Goal: Task Accomplishment & Management: Manage account settings

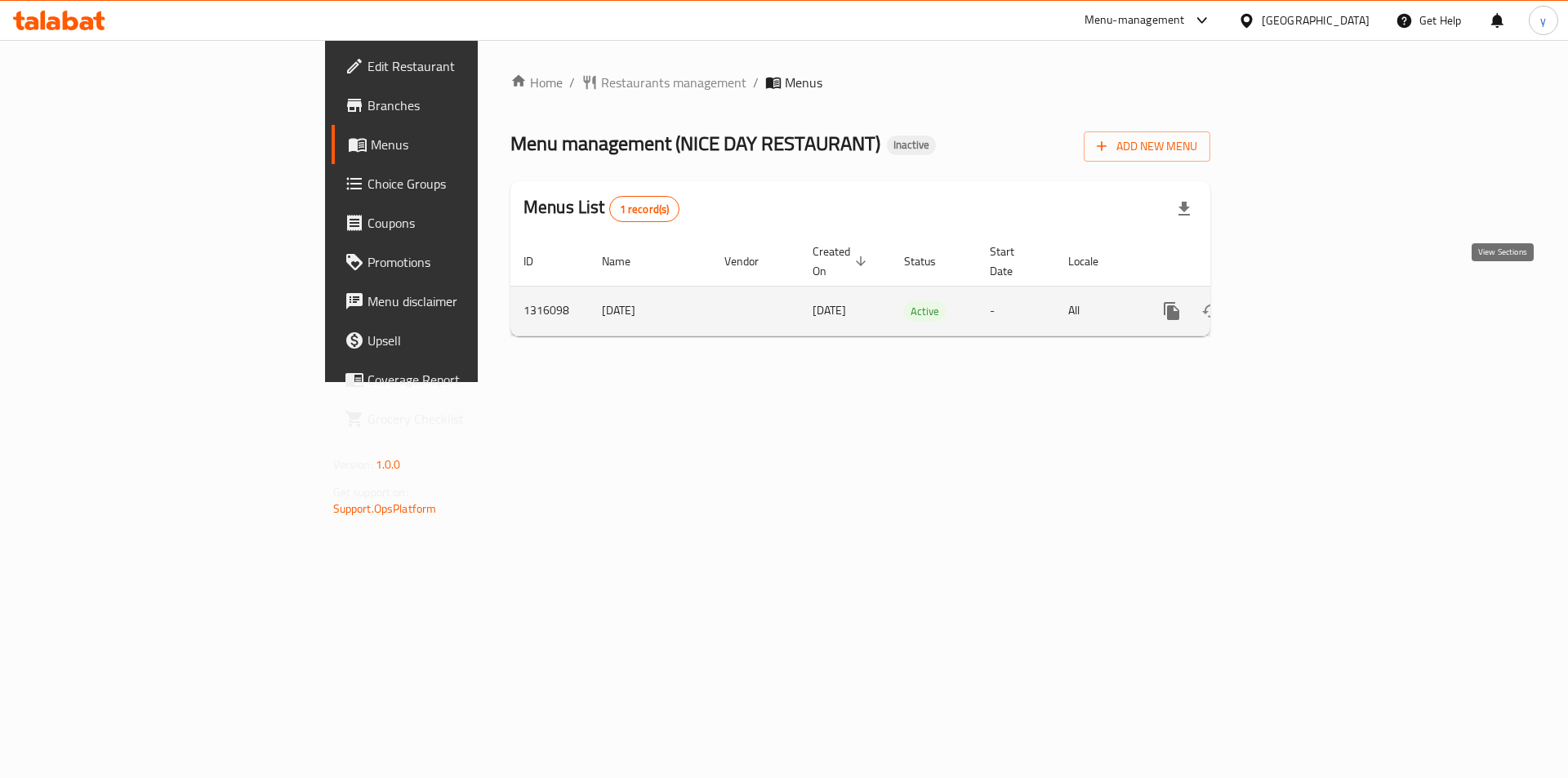
click at [1299, 302] on icon "enhanced table" at bounding box center [1289, 311] width 20 height 20
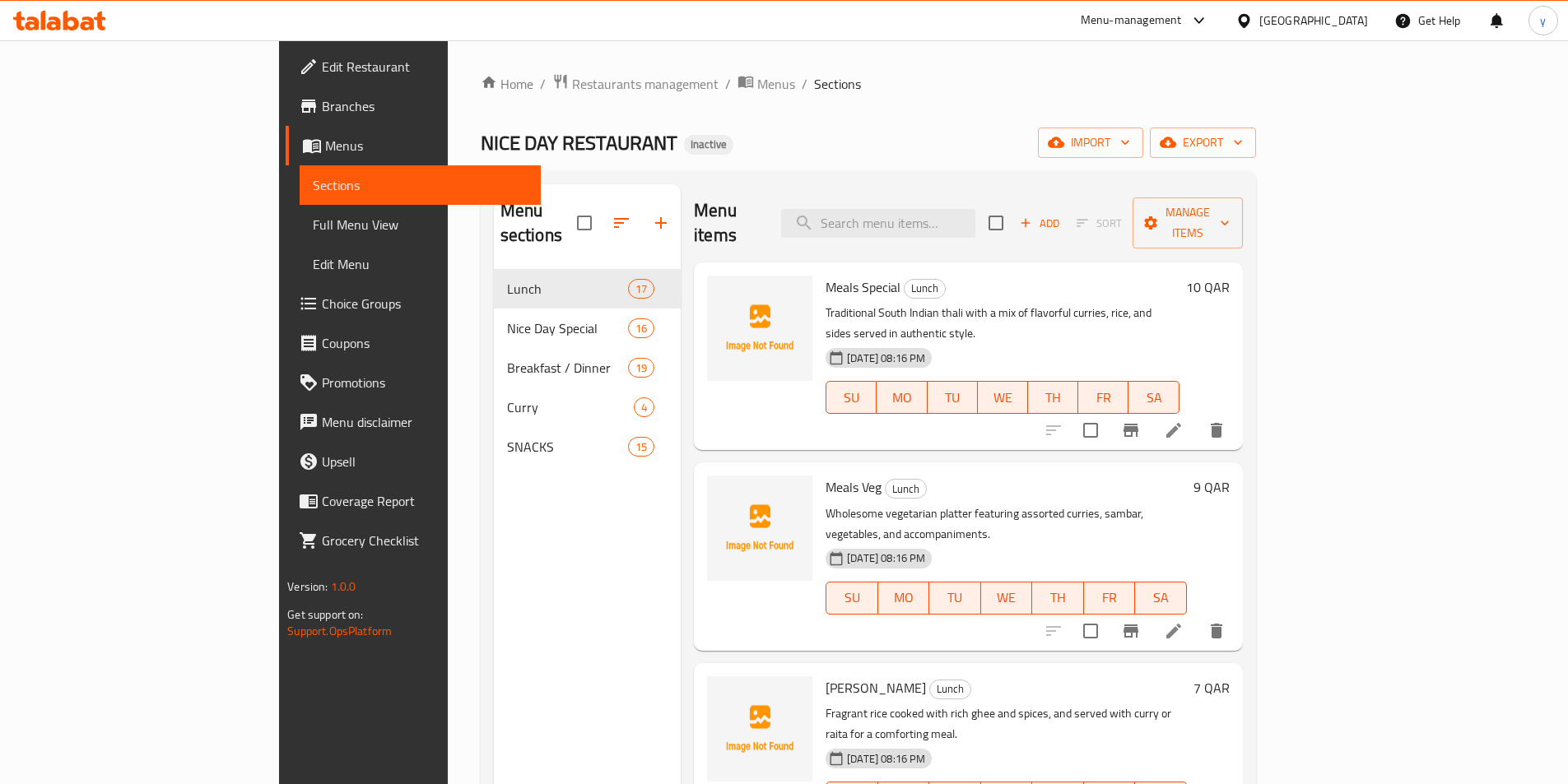
click at [494, 495] on div "Menu sections Lunch 17 Nice Day Special 16 Breakfast / Dinner 19 Curry 4 SNACKS…" at bounding box center [588, 576] width 187 height 784
click at [1130, 144] on span "import" at bounding box center [1090, 142] width 79 height 21
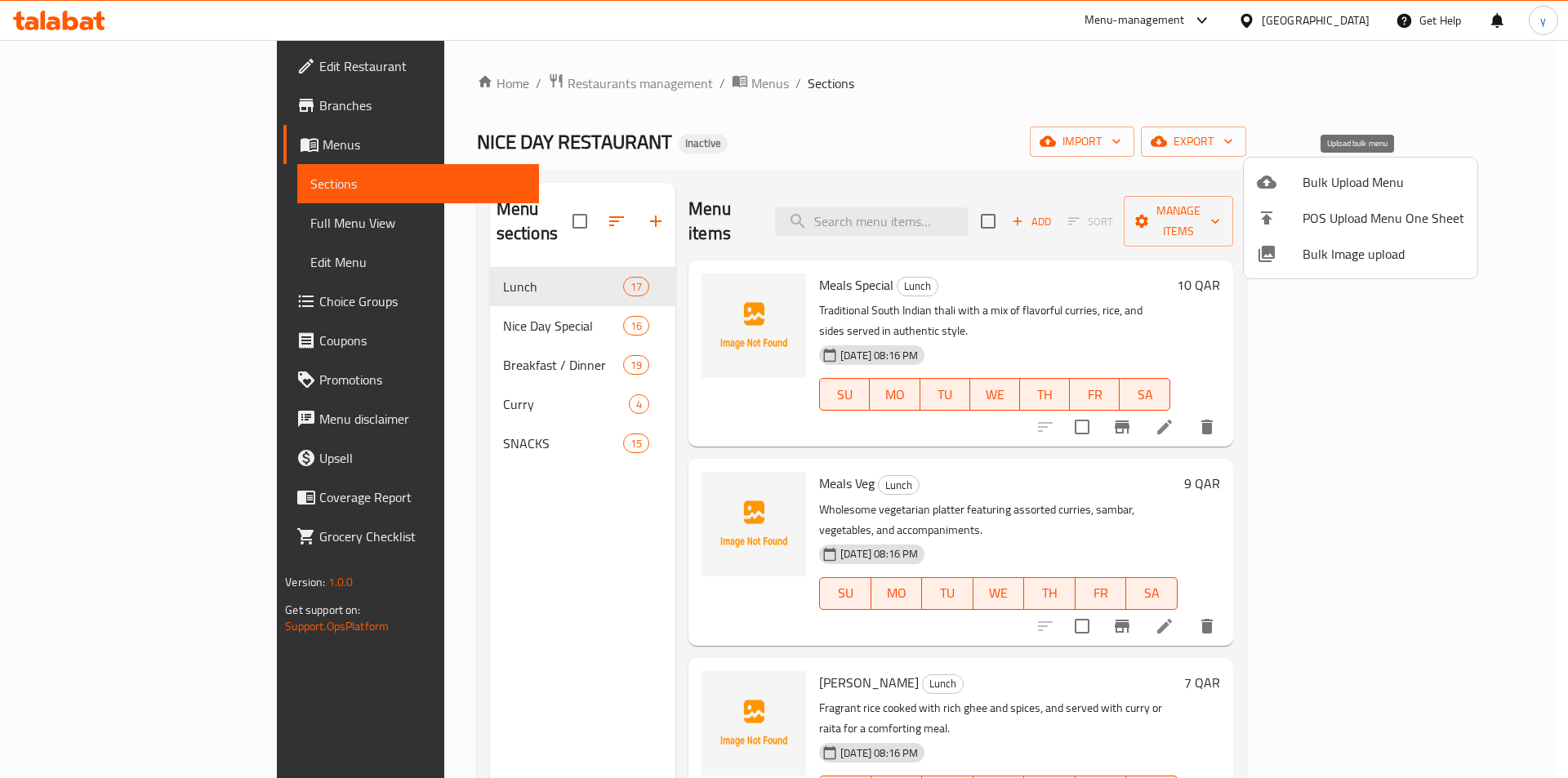
click at [1321, 181] on span "Bulk Upload Menu" at bounding box center [1384, 182] width 162 height 20
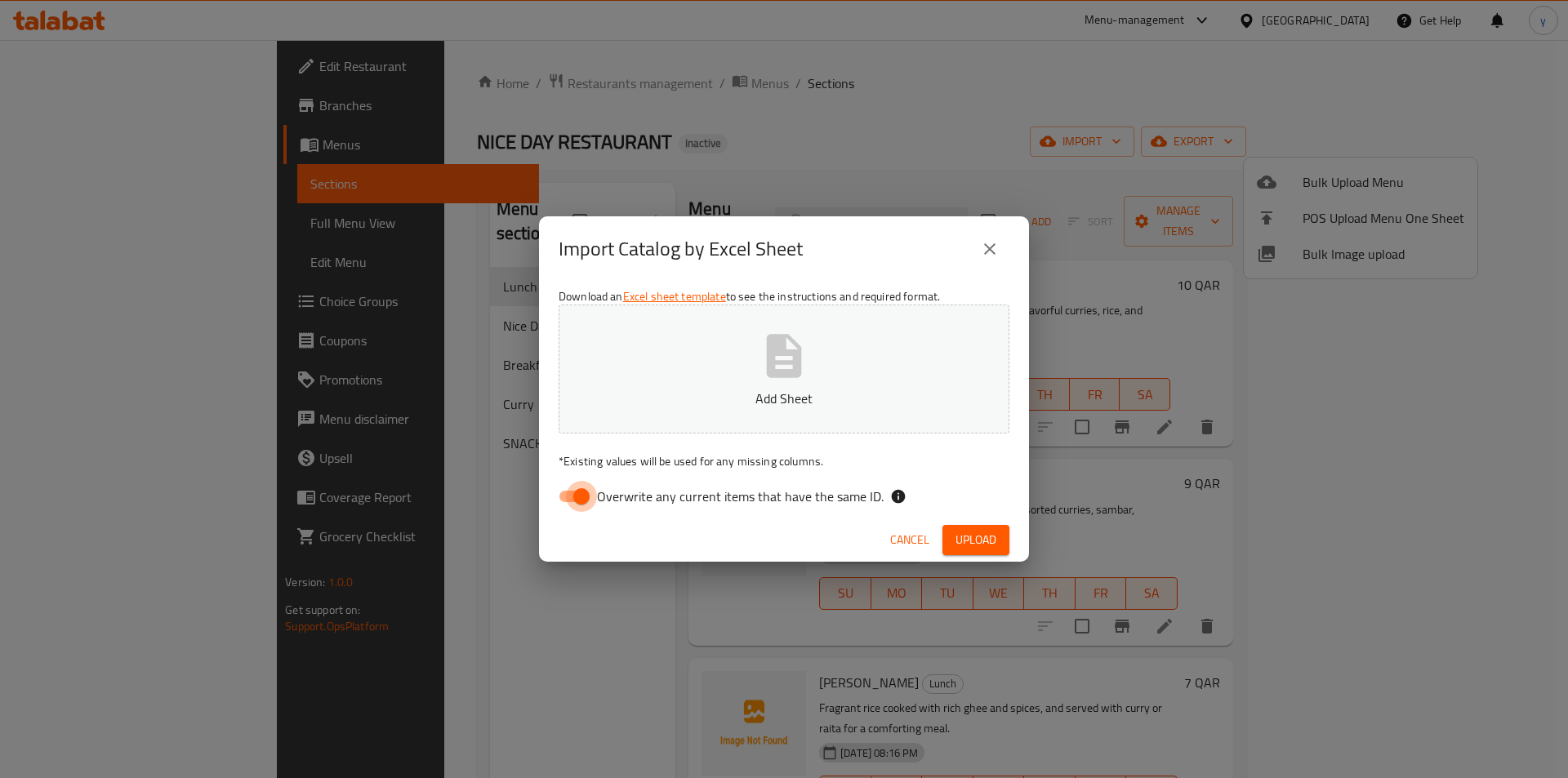
click at [587, 492] on input "Overwrite any current items that have the same ID." at bounding box center [581, 496] width 93 height 31
checkbox input "false"
click at [778, 385] on button "Add Sheet" at bounding box center [784, 369] width 451 height 130
click at [970, 533] on span "Upload" at bounding box center [976, 540] width 41 height 21
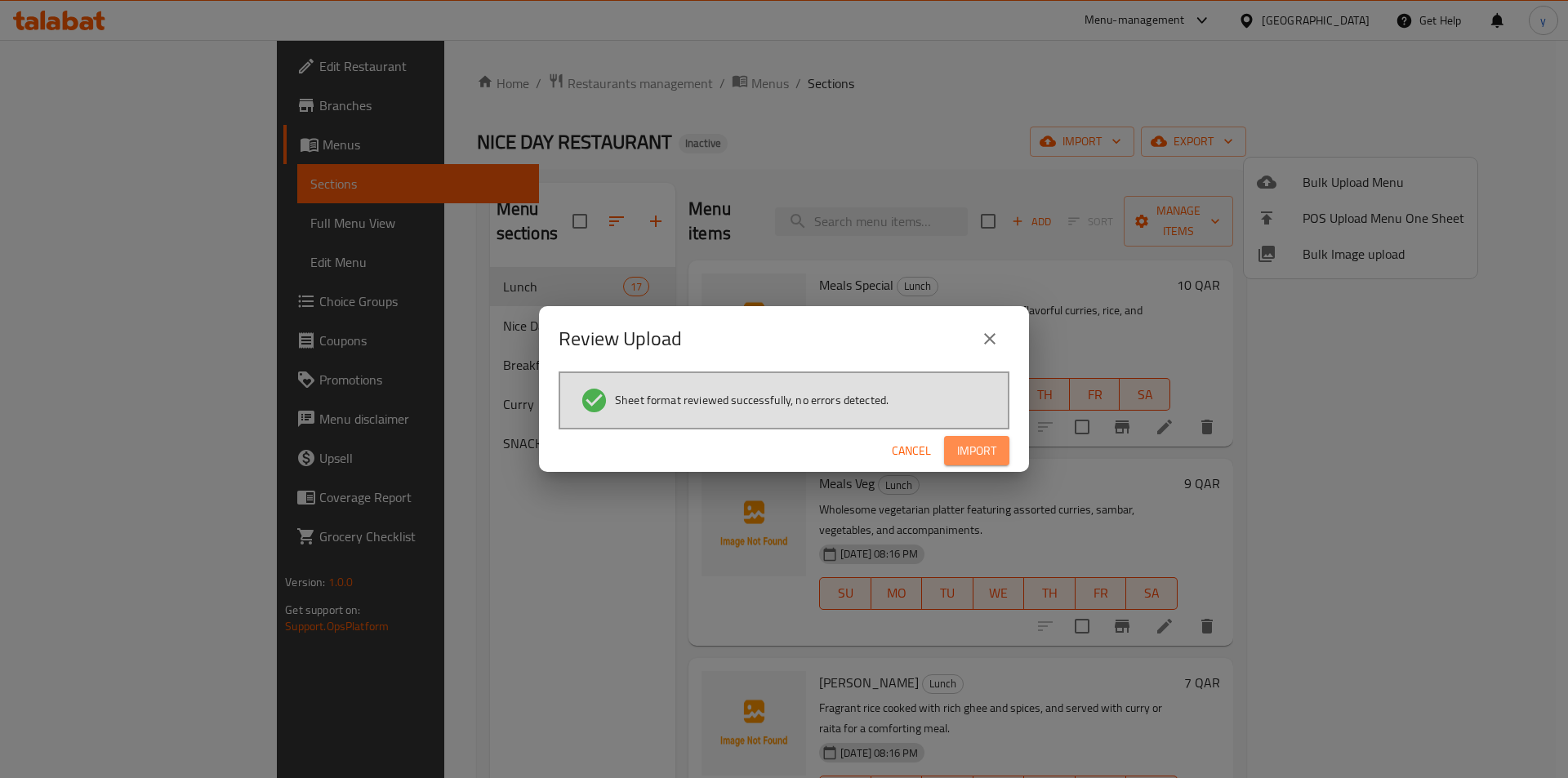
click at [989, 442] on span "Import" at bounding box center [977, 451] width 40 height 21
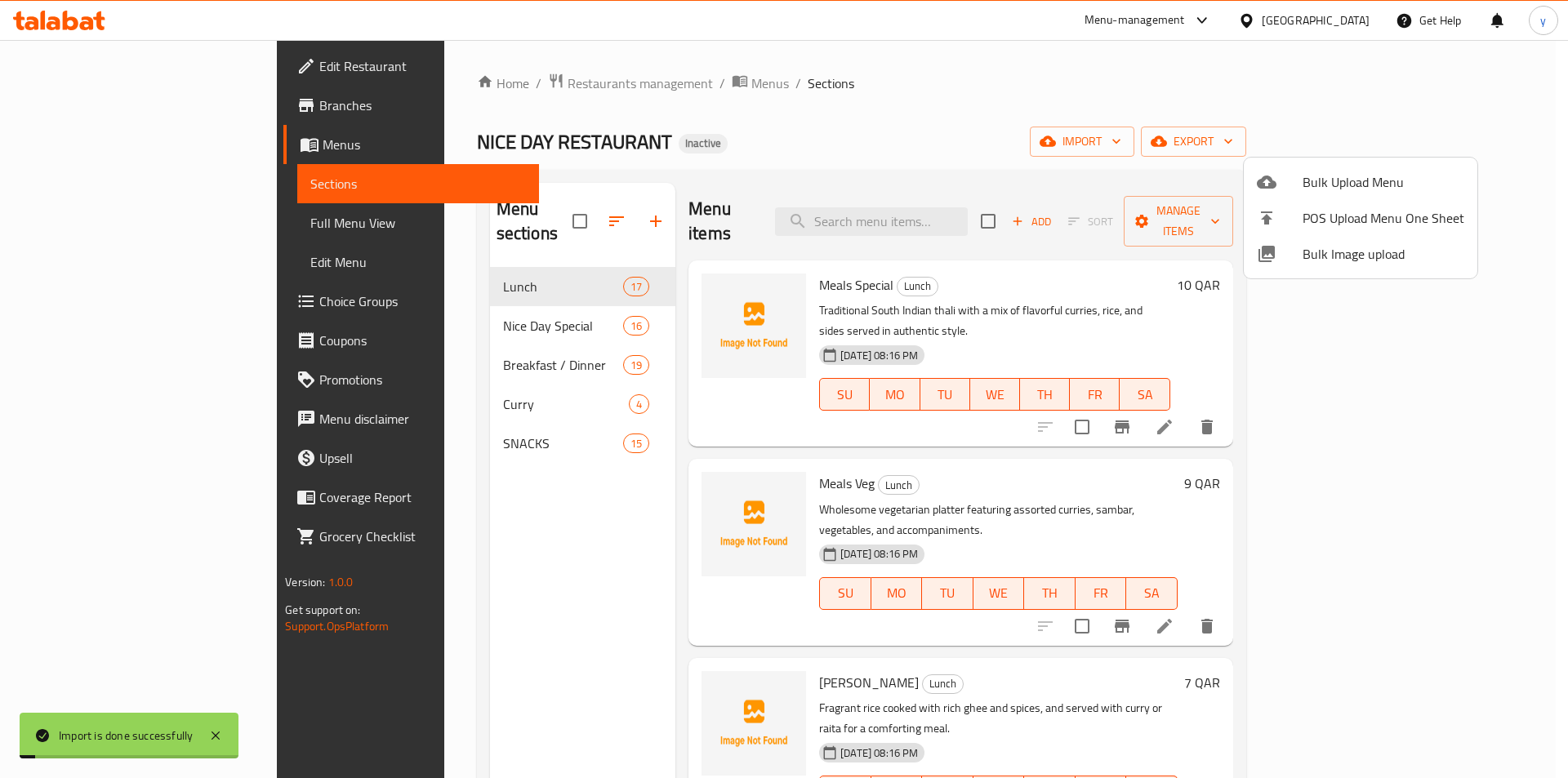
click at [100, 216] on div at bounding box center [784, 389] width 1568 height 778
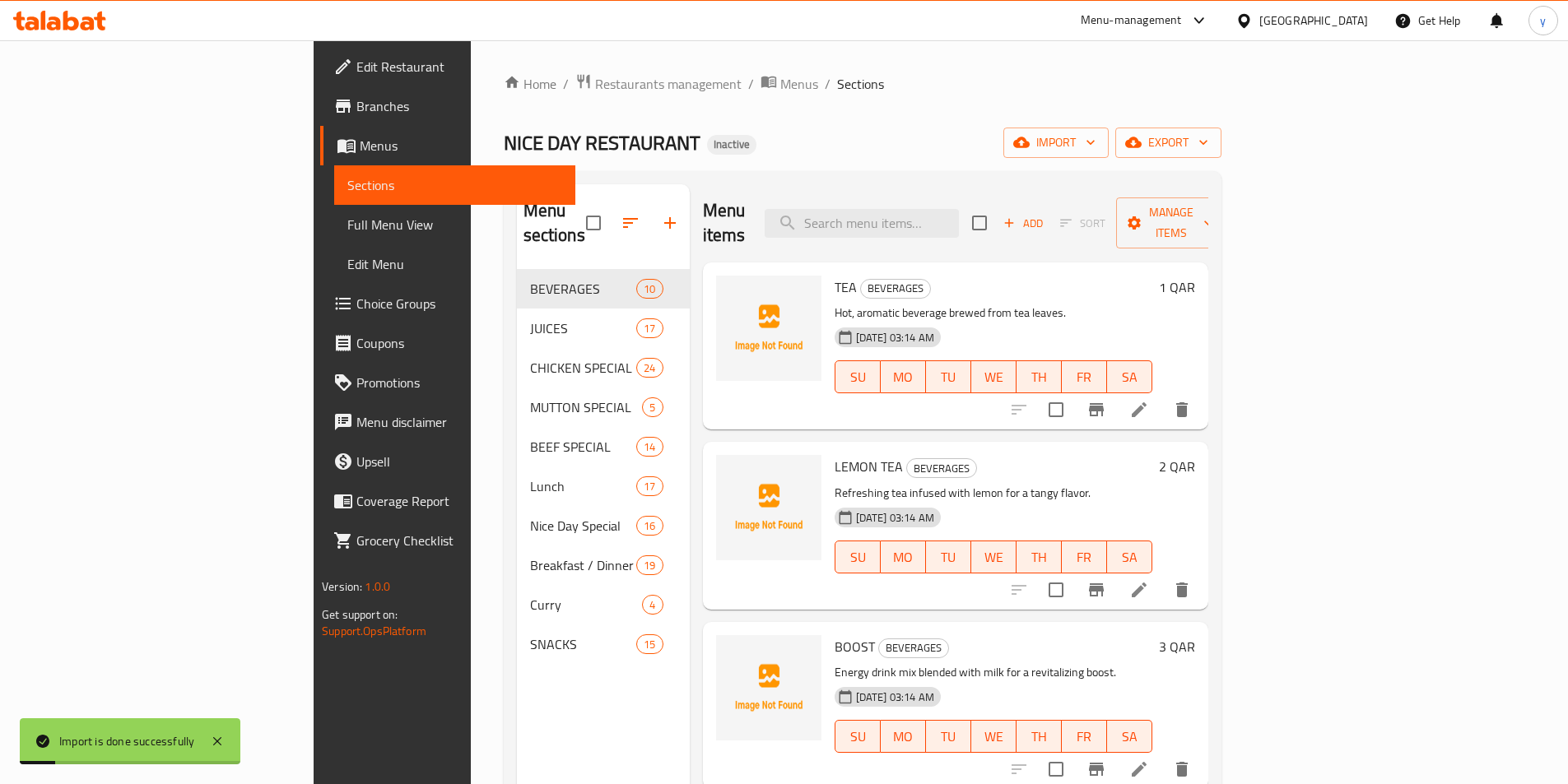
click at [348, 218] on span "Full Menu View" at bounding box center [455, 225] width 215 height 20
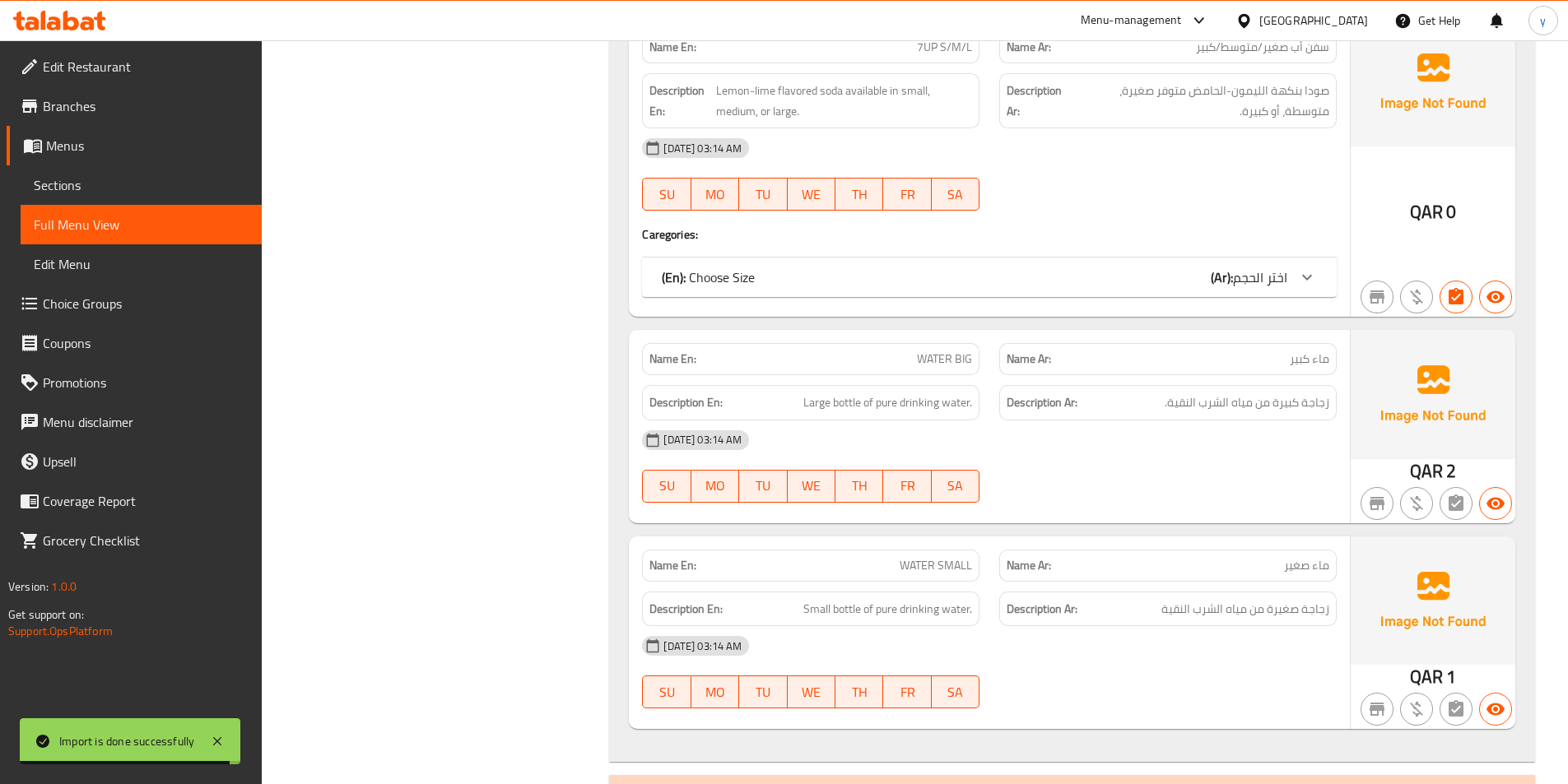
scroll to position [2304, 0]
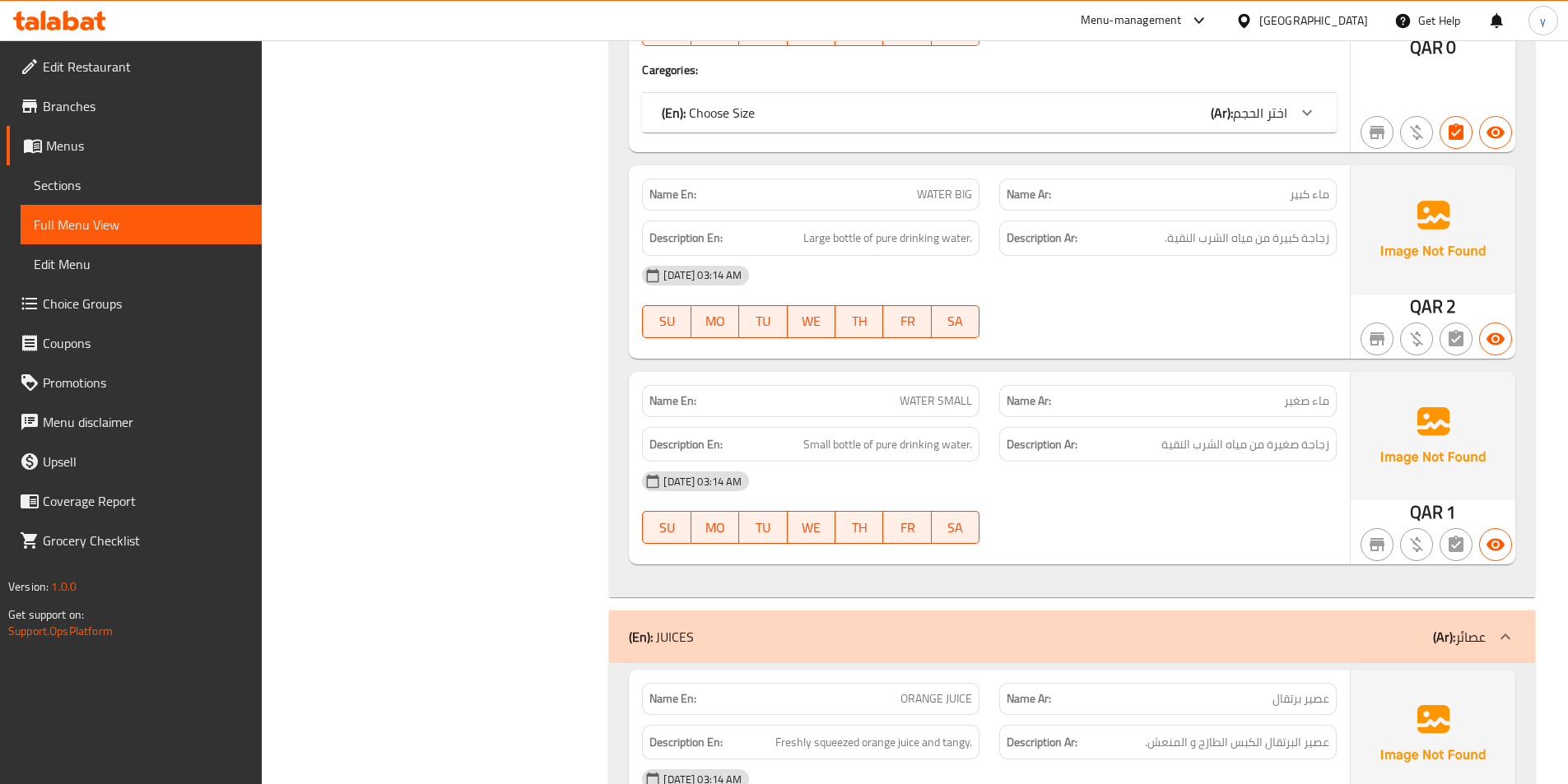
drag, startPoint x: 665, startPoint y: 270, endPoint x: 504, endPoint y: 187, distance: 181.1
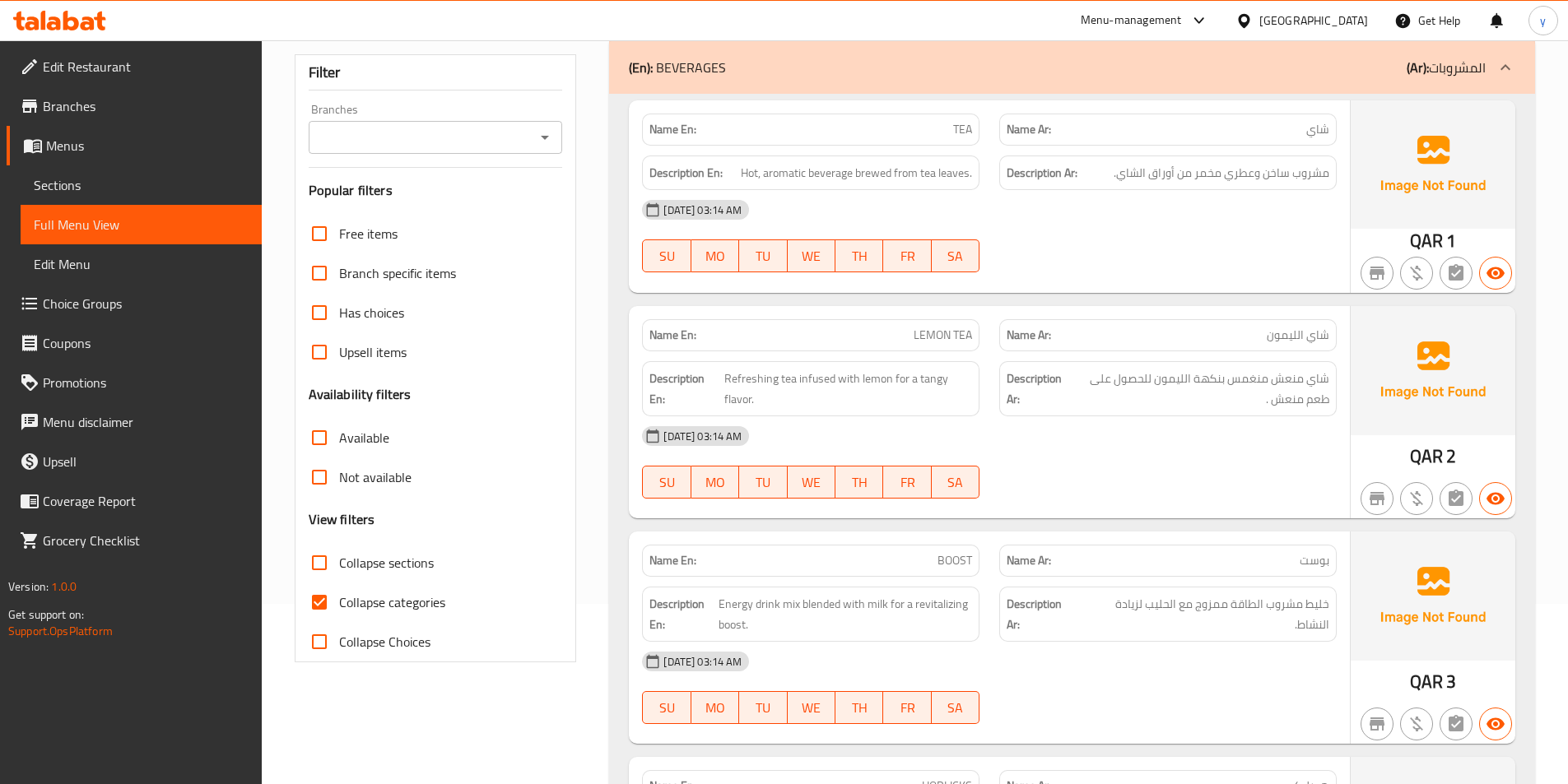
scroll to position [329, 0]
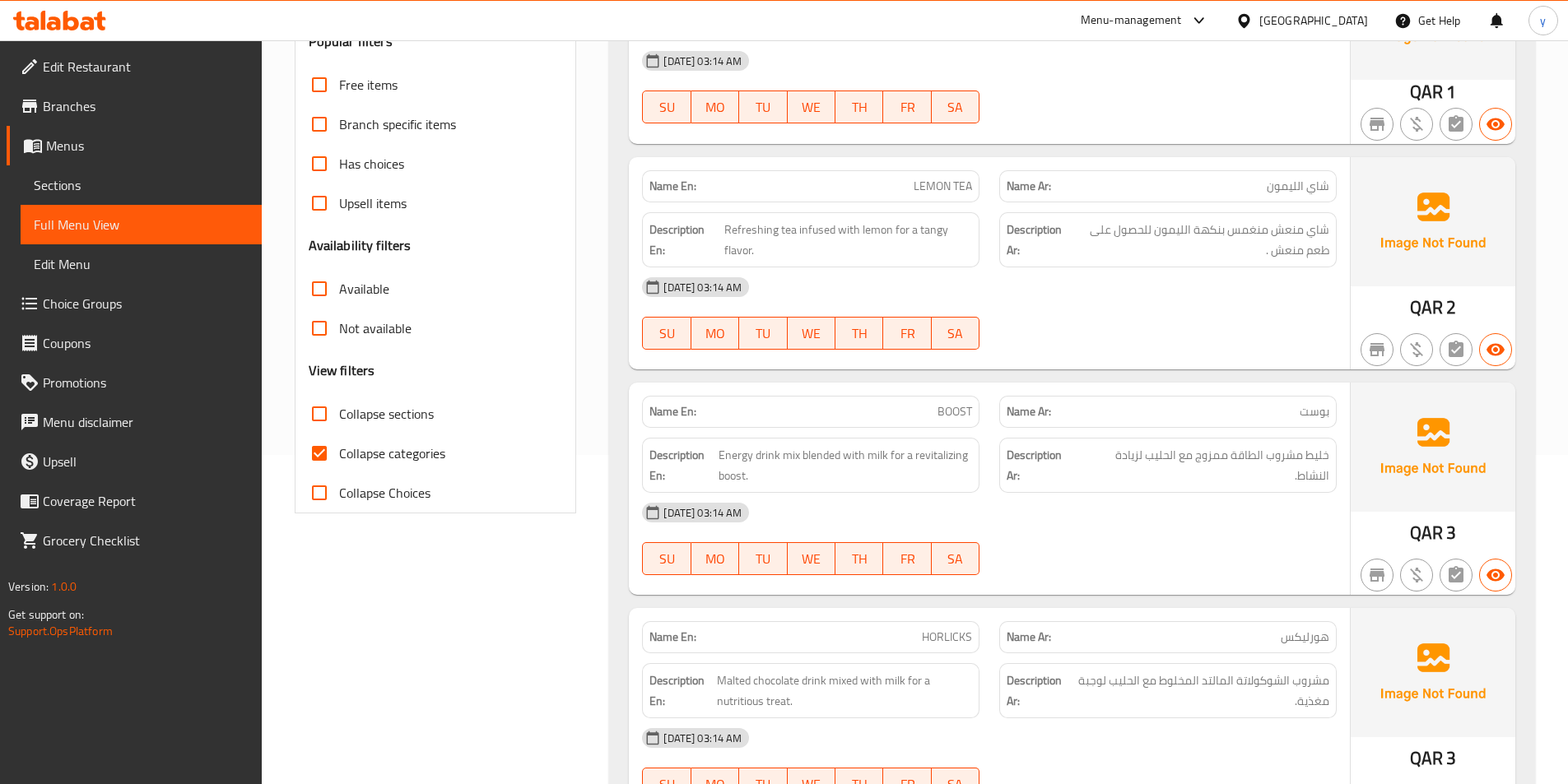
click at [359, 407] on span "Collapse sections" at bounding box center [386, 414] width 95 height 20
click at [339, 407] on input "Collapse sections" at bounding box center [320, 414] width 40 height 40
checkbox input "true"
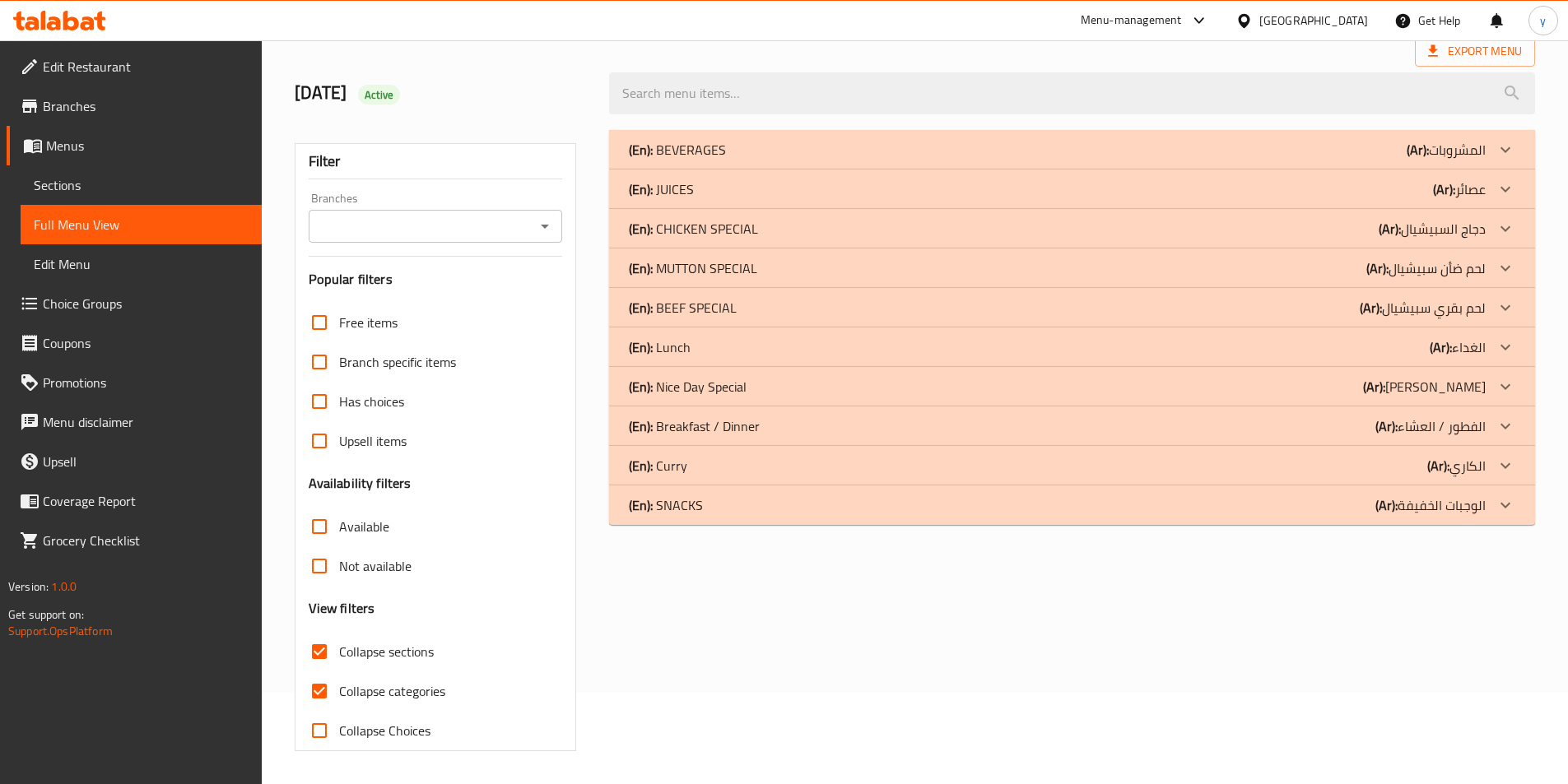
scroll to position [92, 0]
click at [1452, 313] on p "(Ar): لحم بقري سبيشيال" at bounding box center [1423, 308] width 126 height 20
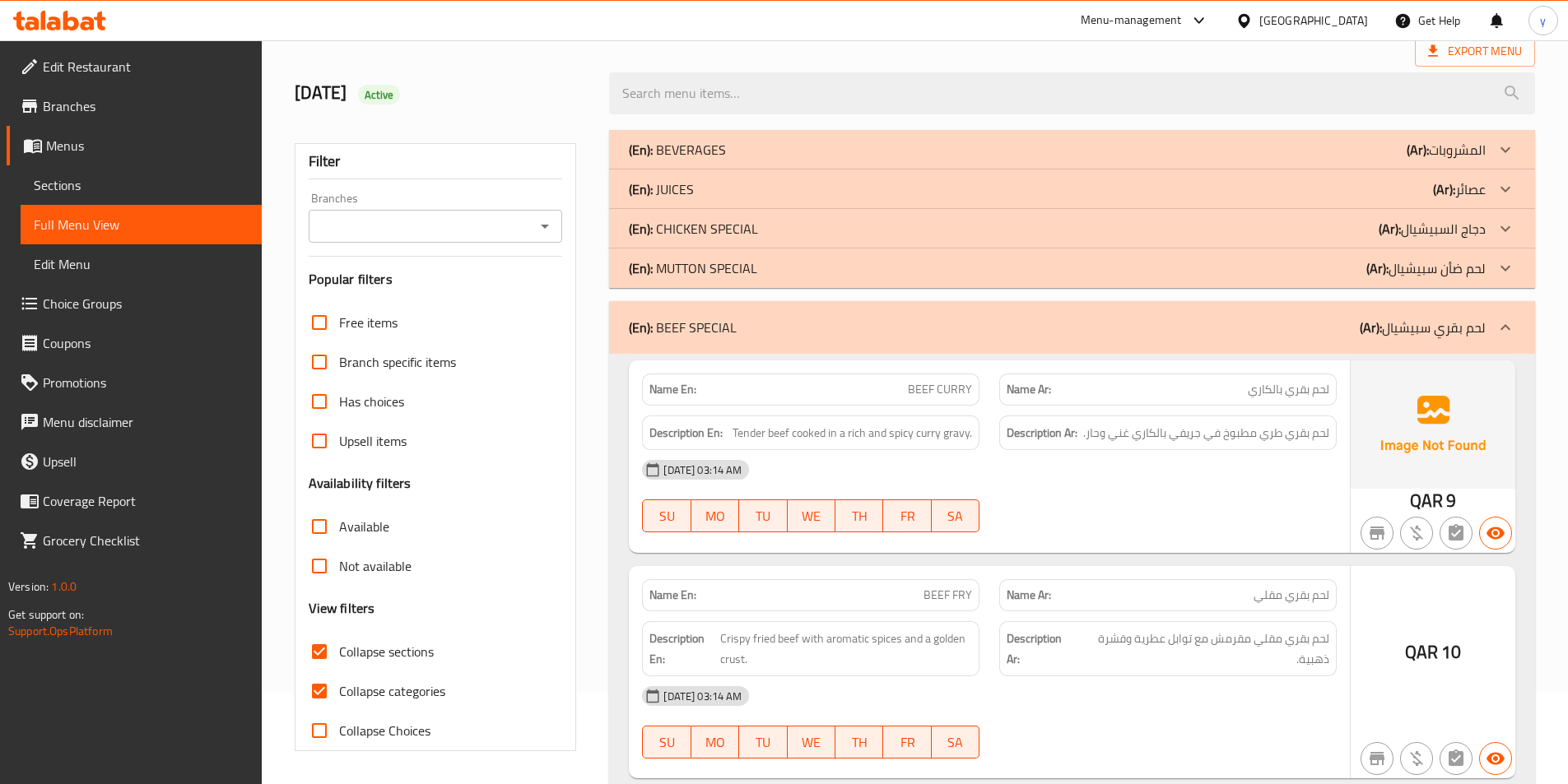
click at [1411, 267] on p "(Ar): لحم ضأن سبيشيال" at bounding box center [1426, 268] width 120 height 20
click at [1408, 234] on p "(Ar): دجاج السبيشيال" at bounding box center [1432, 229] width 107 height 20
click at [1410, 206] on div "(En): JUICES (Ar): عصائر" at bounding box center [1071, 189] width 925 height 40
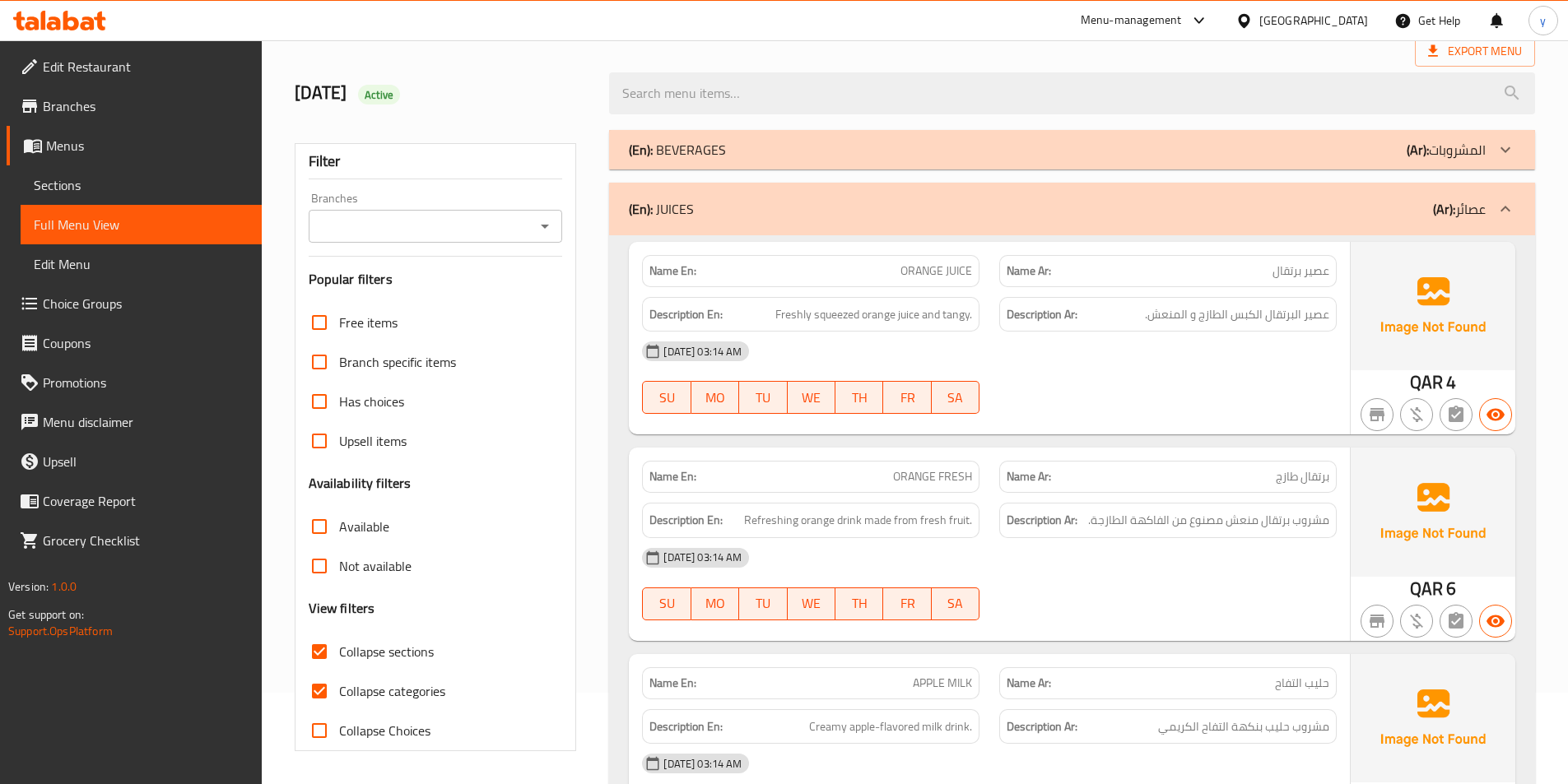
click at [1391, 137] on div "(En): BEVERAGES (Ar): المشروبات" at bounding box center [1071, 150] width 925 height 40
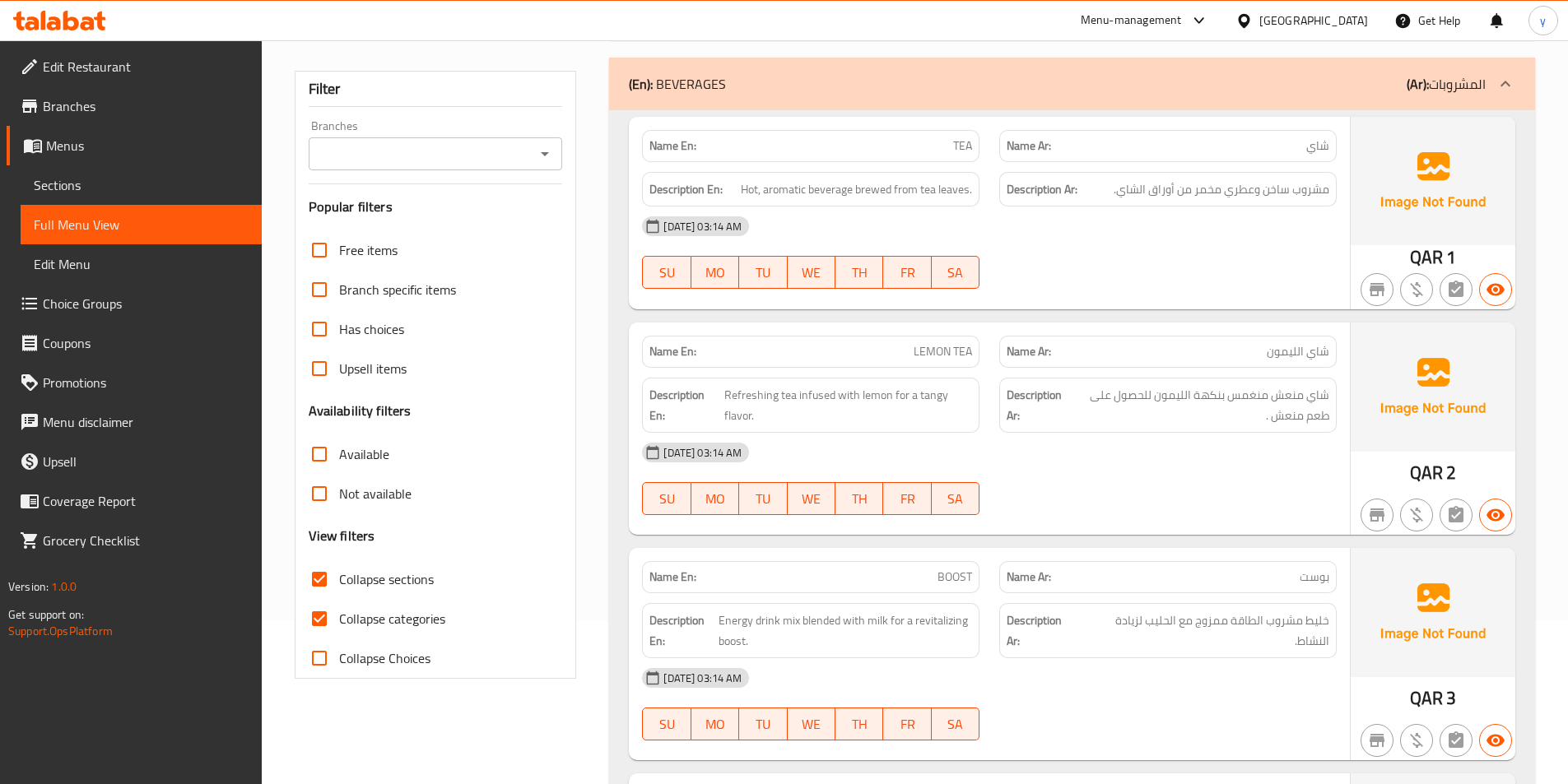
scroll to position [164, 0]
click at [321, 618] on input "Collapse categories" at bounding box center [320, 619] width 40 height 40
checkbox input "false"
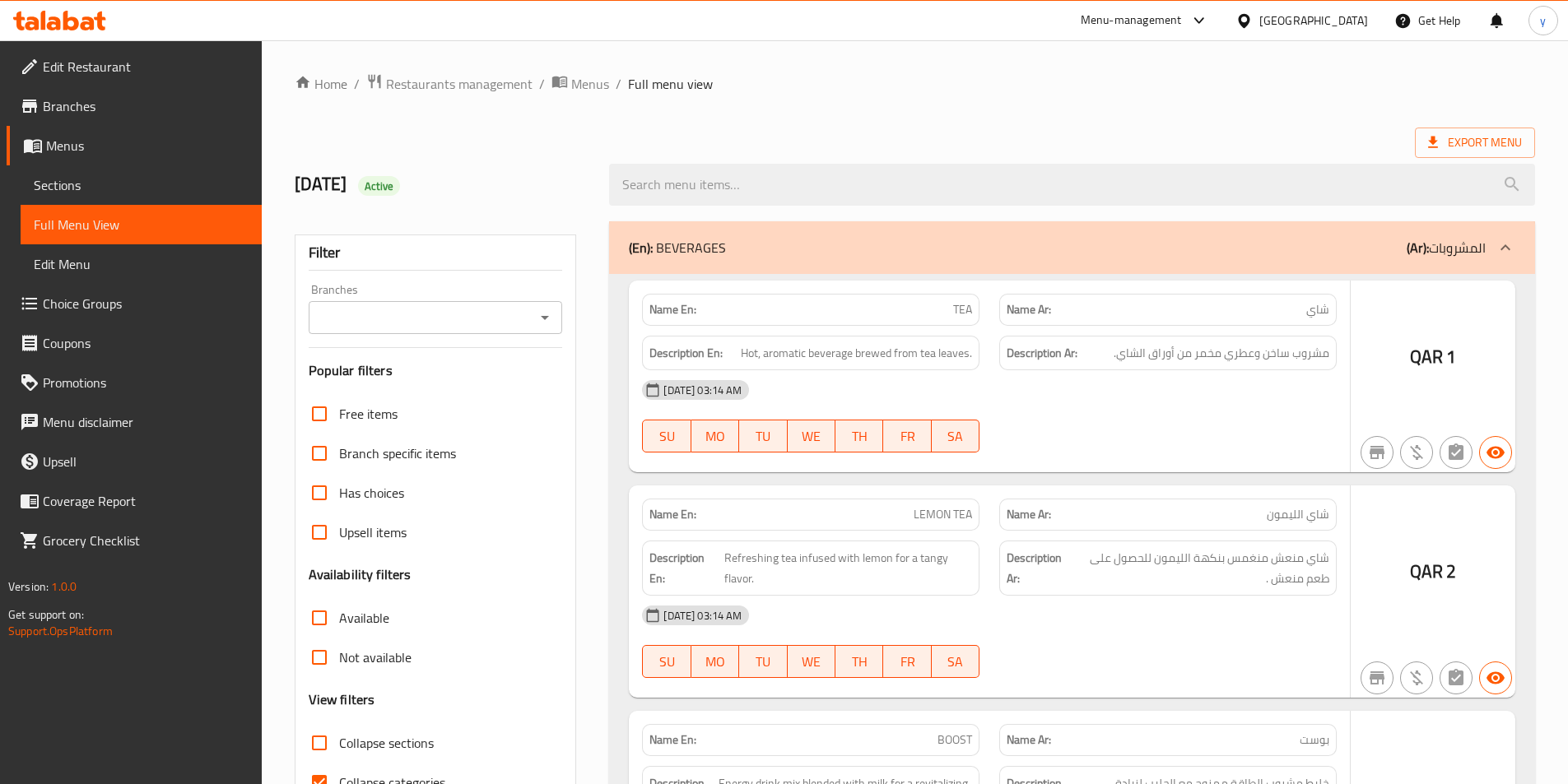
click at [47, 177] on div at bounding box center [784, 392] width 1568 height 784
click at [60, 178] on div at bounding box center [784, 392] width 1568 height 784
click at [87, 177] on span "Sections" at bounding box center [141, 185] width 215 height 20
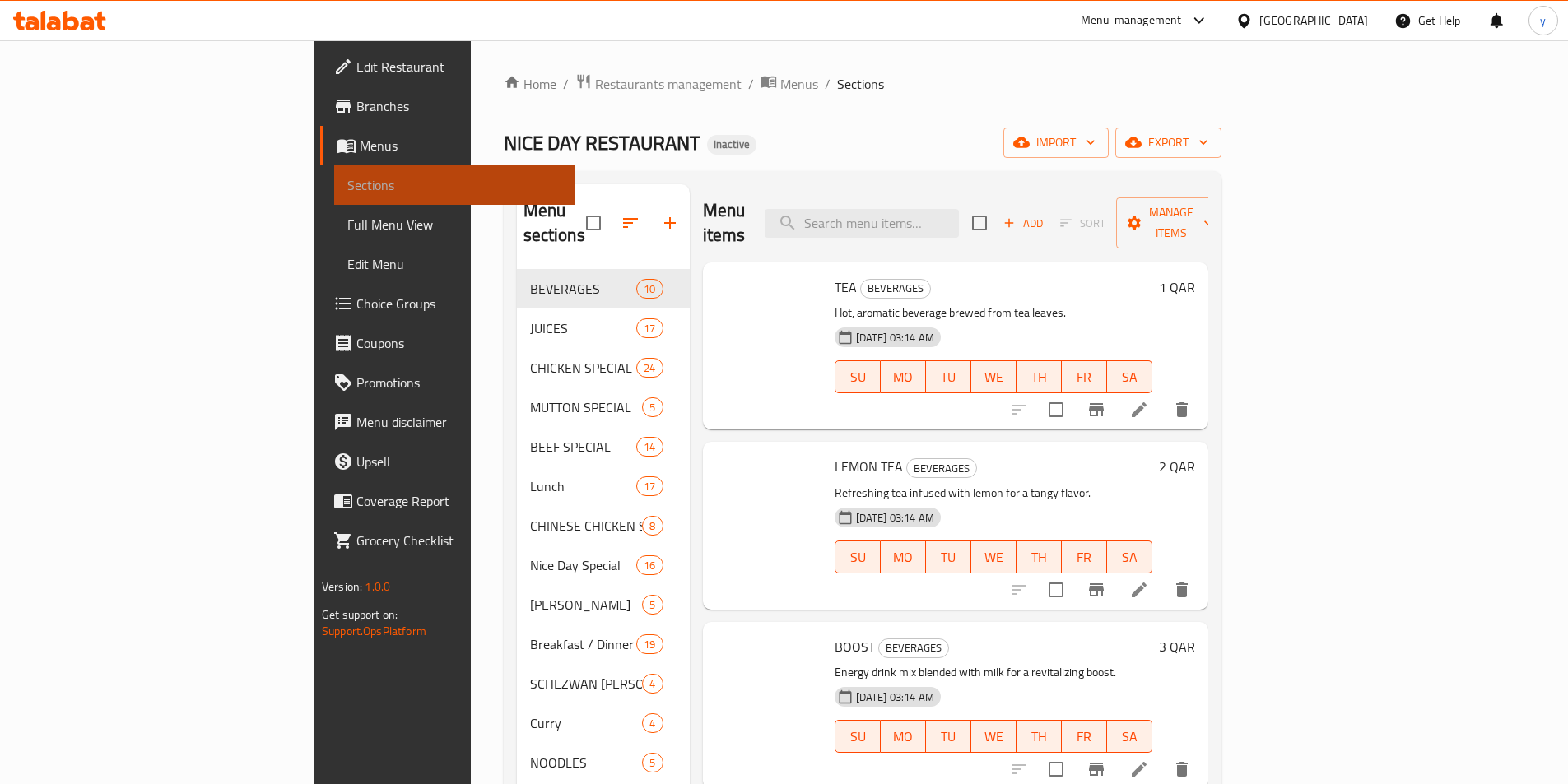
click at [348, 177] on span "Sections" at bounding box center [455, 185] width 215 height 20
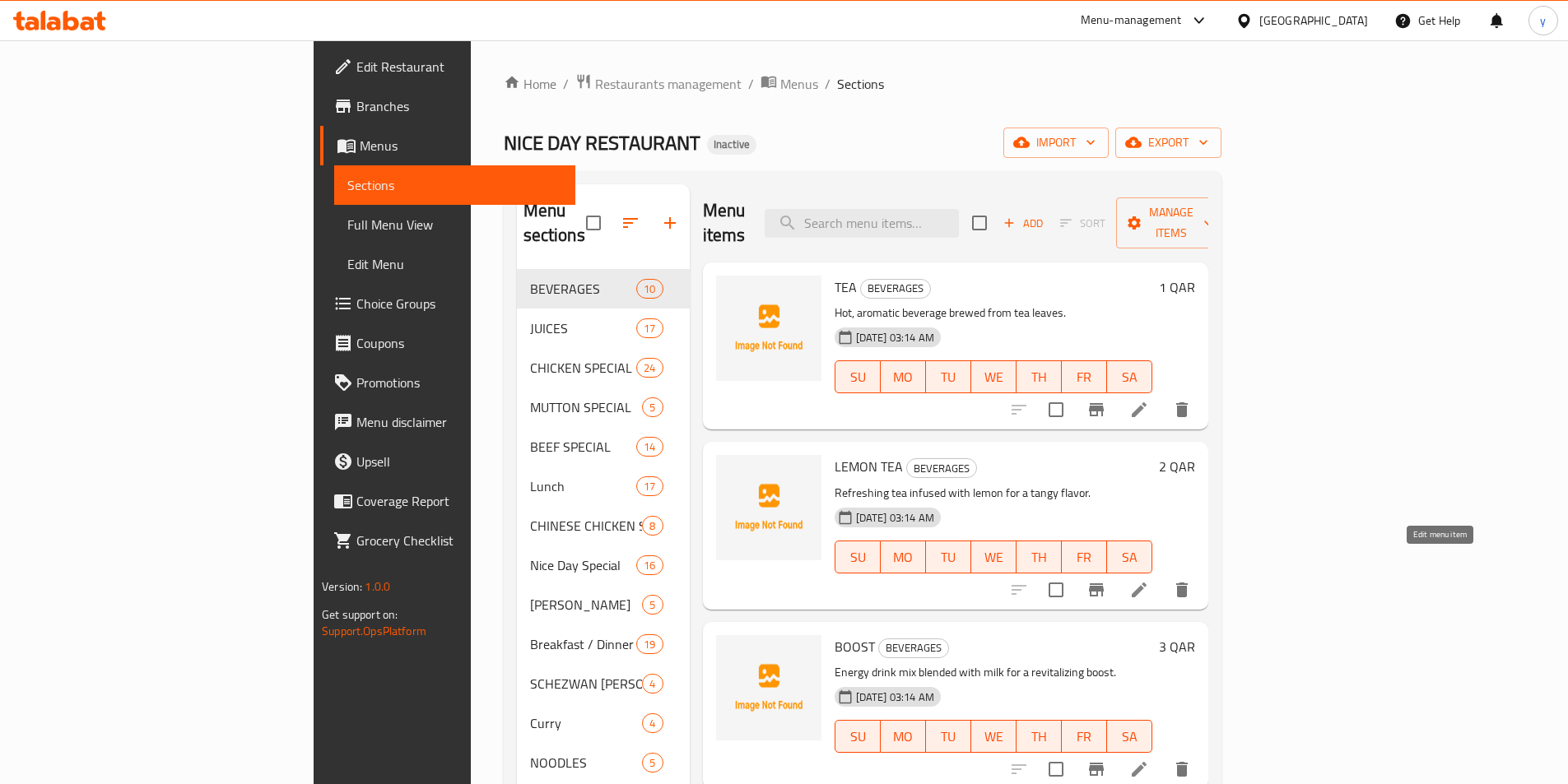
click at [1147, 583] on icon at bounding box center [1139, 590] width 15 height 15
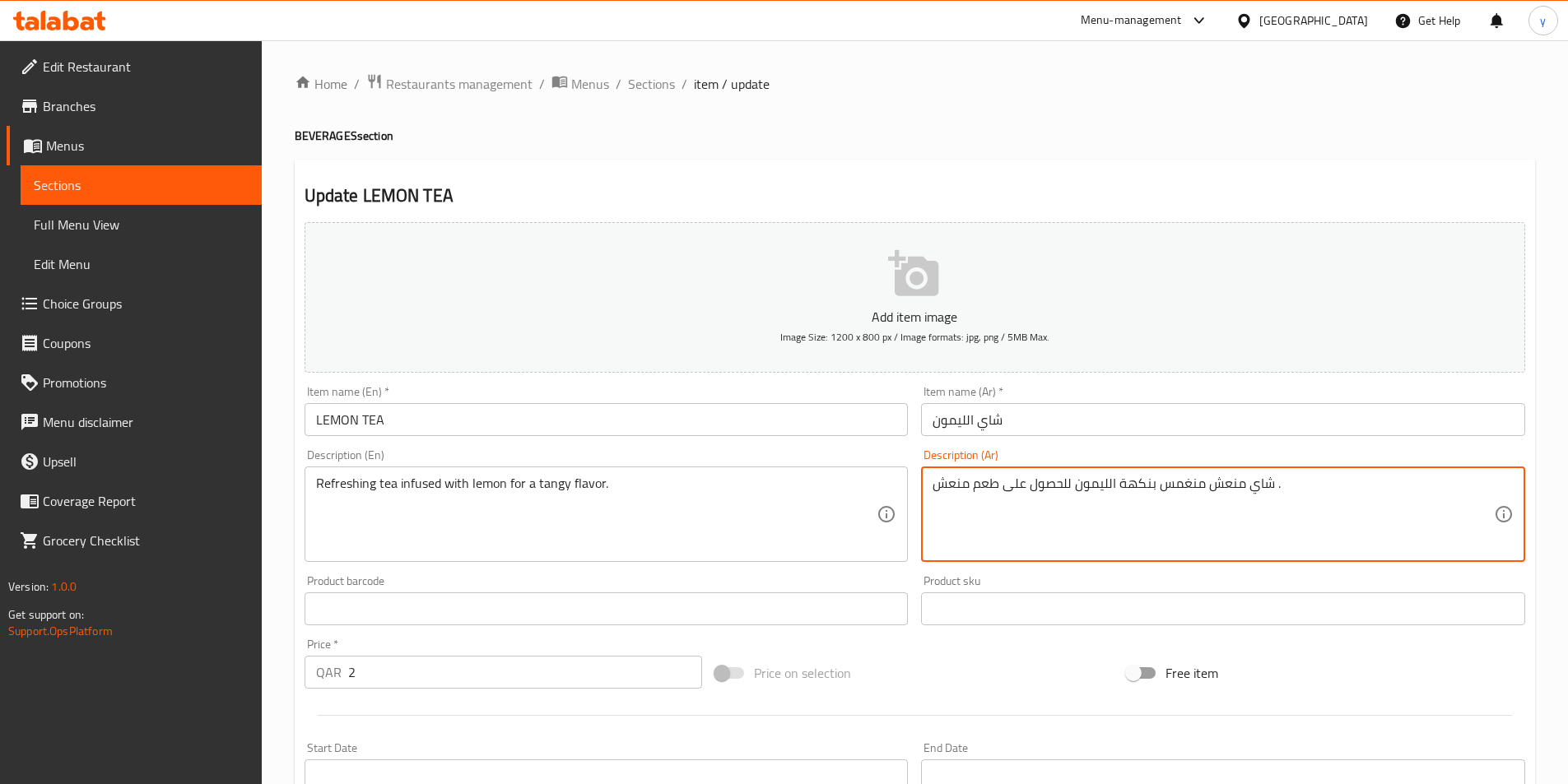
click at [1138, 487] on textarea "شاي منعش منغمس بنكهة الليمون للحصول على طعم منعش ." at bounding box center [1212, 514] width 561 height 78
click at [982, 486] on textarea "شاي منعش منغمس بالليمون للحصول على طعم منعش ." at bounding box center [1212, 514] width 561 height 78
click at [1204, 479] on textarea "شاي منعش منغمس بالليمون للحصول على نكهة منعشة." at bounding box center [1212, 514] width 561 height 78
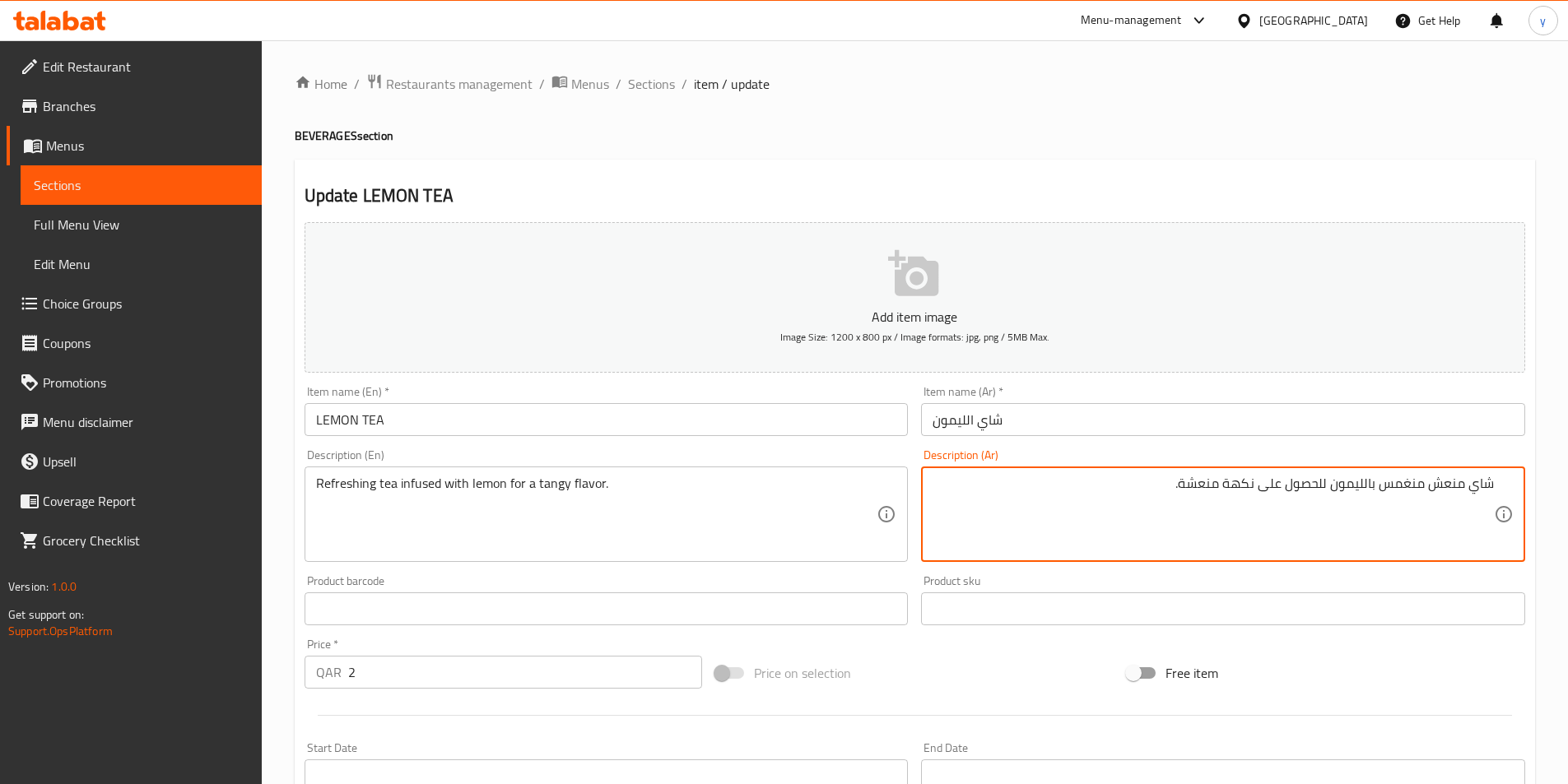
click at [1204, 479] on textarea "شاي منعش منغمس بالليمون للحصول على نكهة منعشة." at bounding box center [1212, 514] width 561 height 78
drag, startPoint x: 1256, startPoint y: 484, endPoint x: 1323, endPoint y: 516, distance: 74.2
click at [1323, 516] on textarea "شاي منعش منغمس بالليمون للحصول على نكهة تانجي." at bounding box center [1212, 514] width 561 height 78
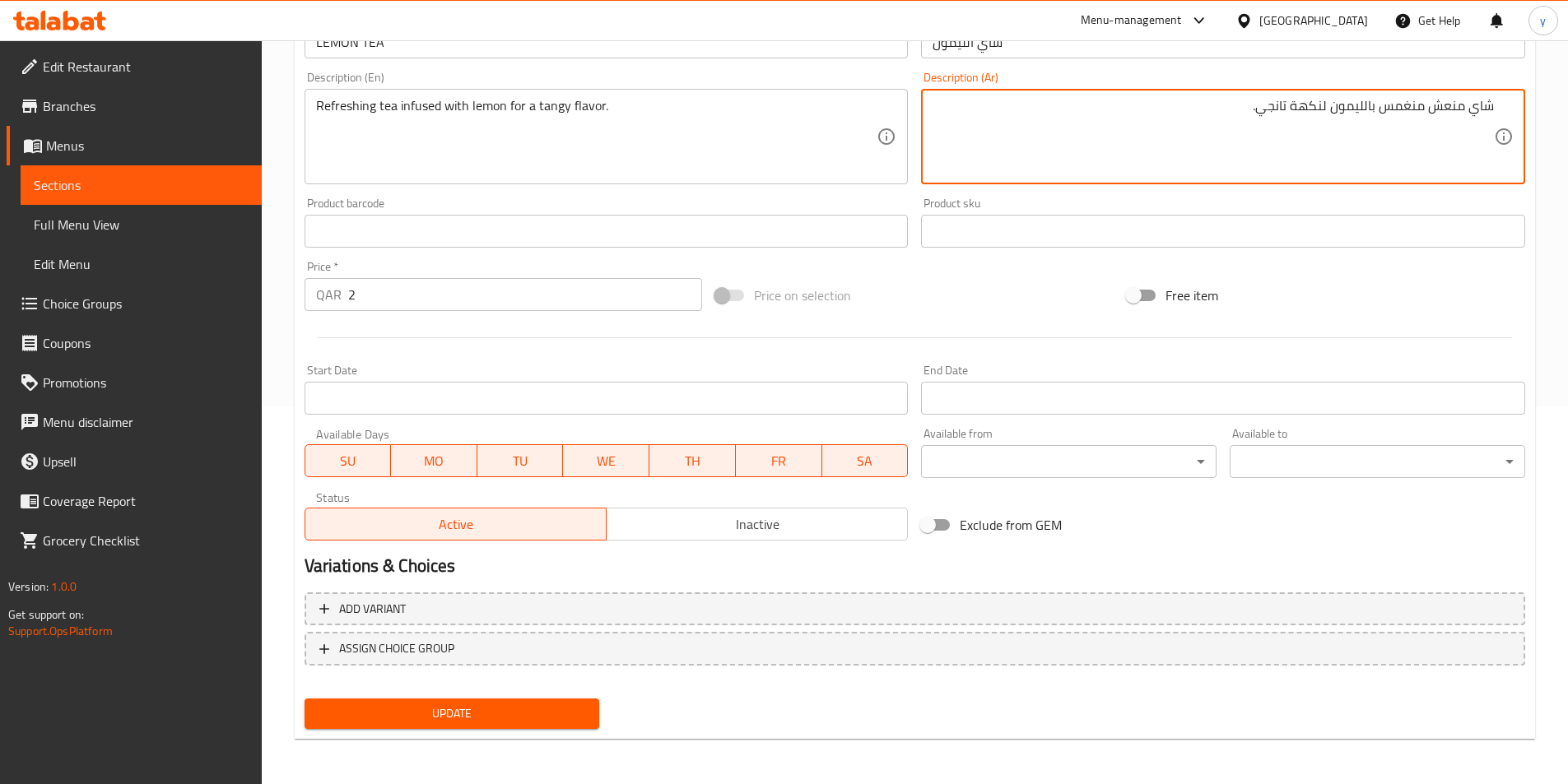
scroll to position [379, 0]
type textarea "شاي منعش منغمس بالليمون لنكهة تانجي."
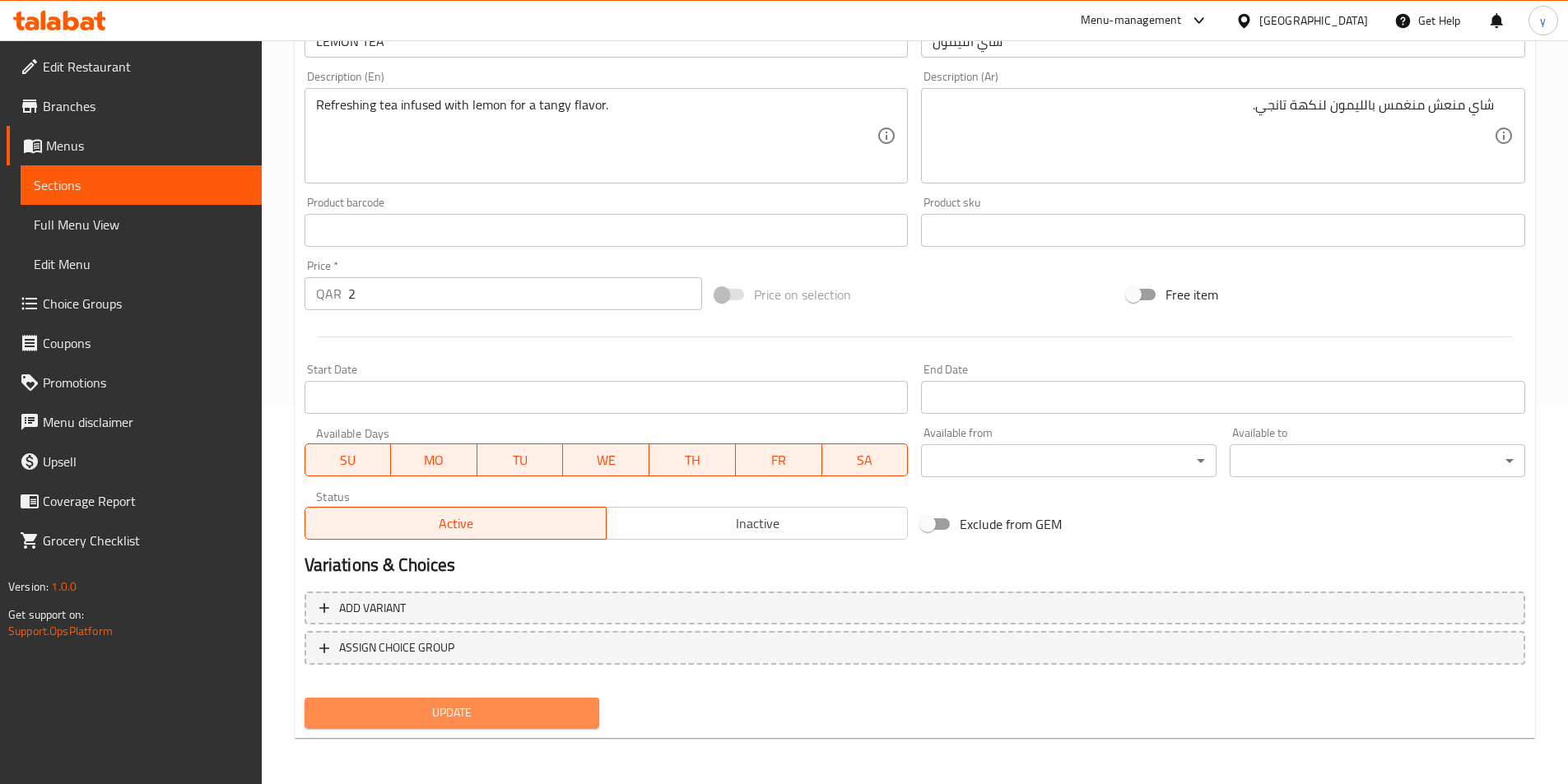
click at [542, 713] on span "Update" at bounding box center [452, 712] width 269 height 21
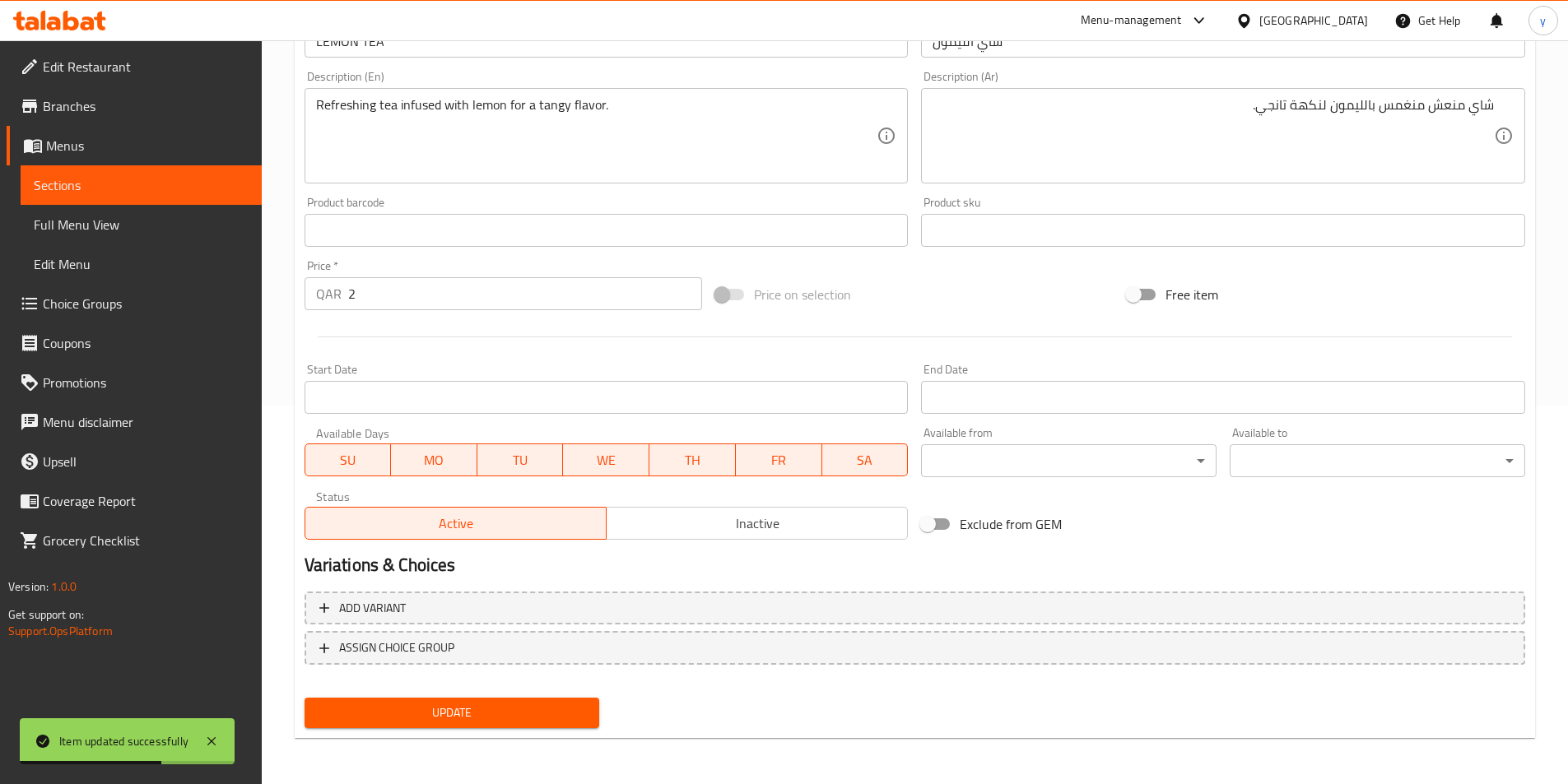
scroll to position [0, 0]
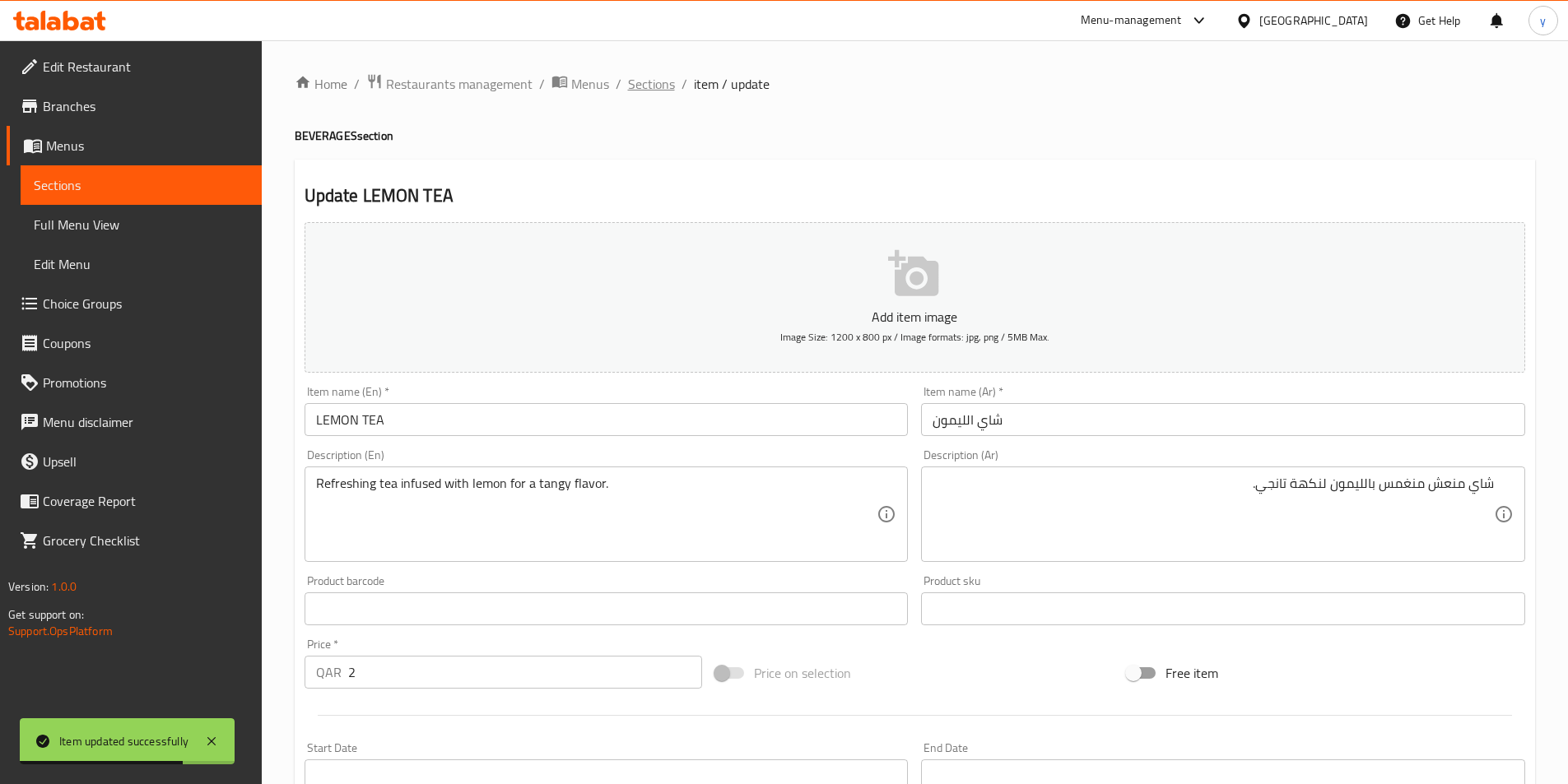
click at [642, 92] on span "Sections" at bounding box center [651, 84] width 47 height 20
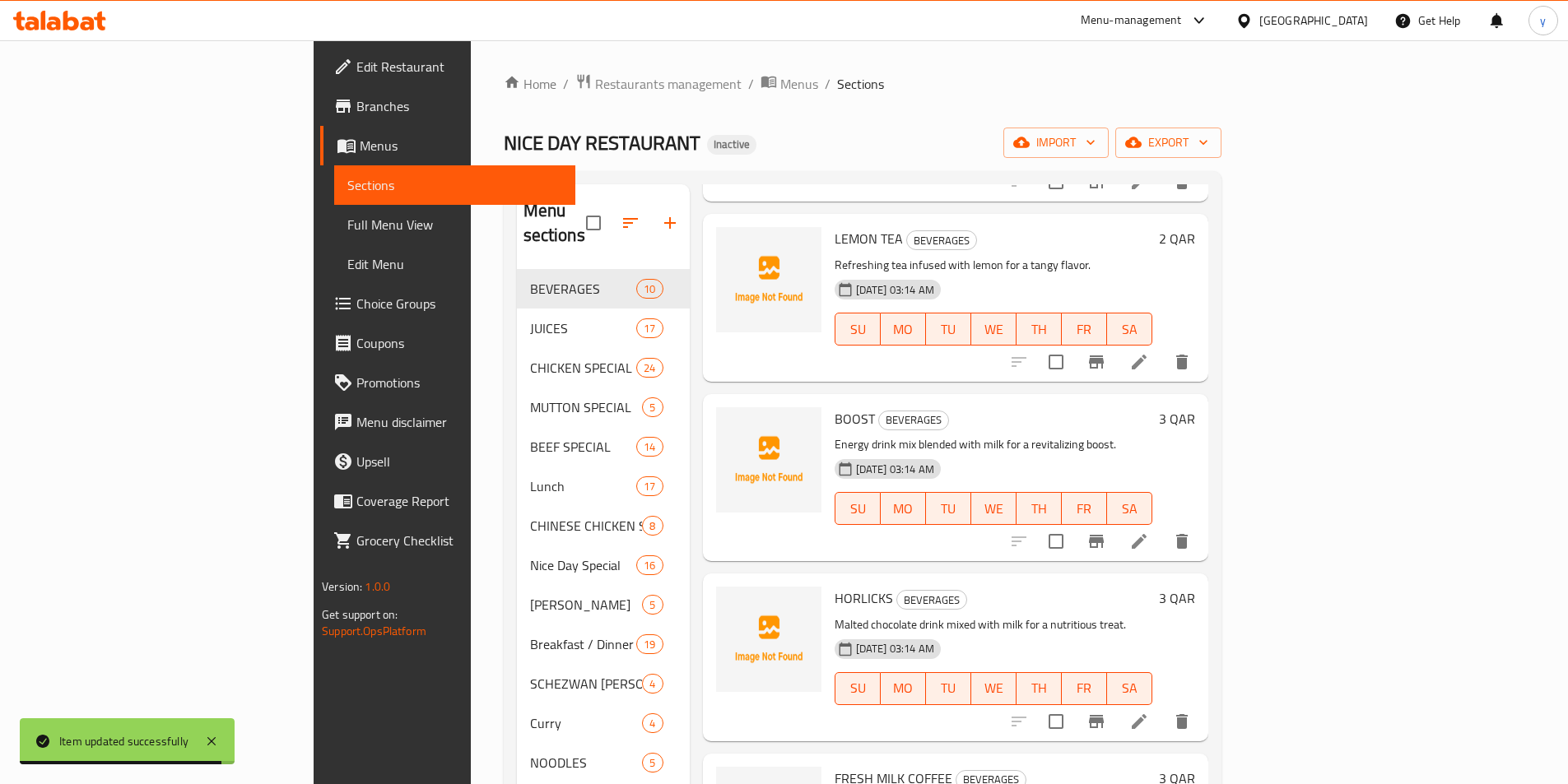
scroll to position [247, 0]
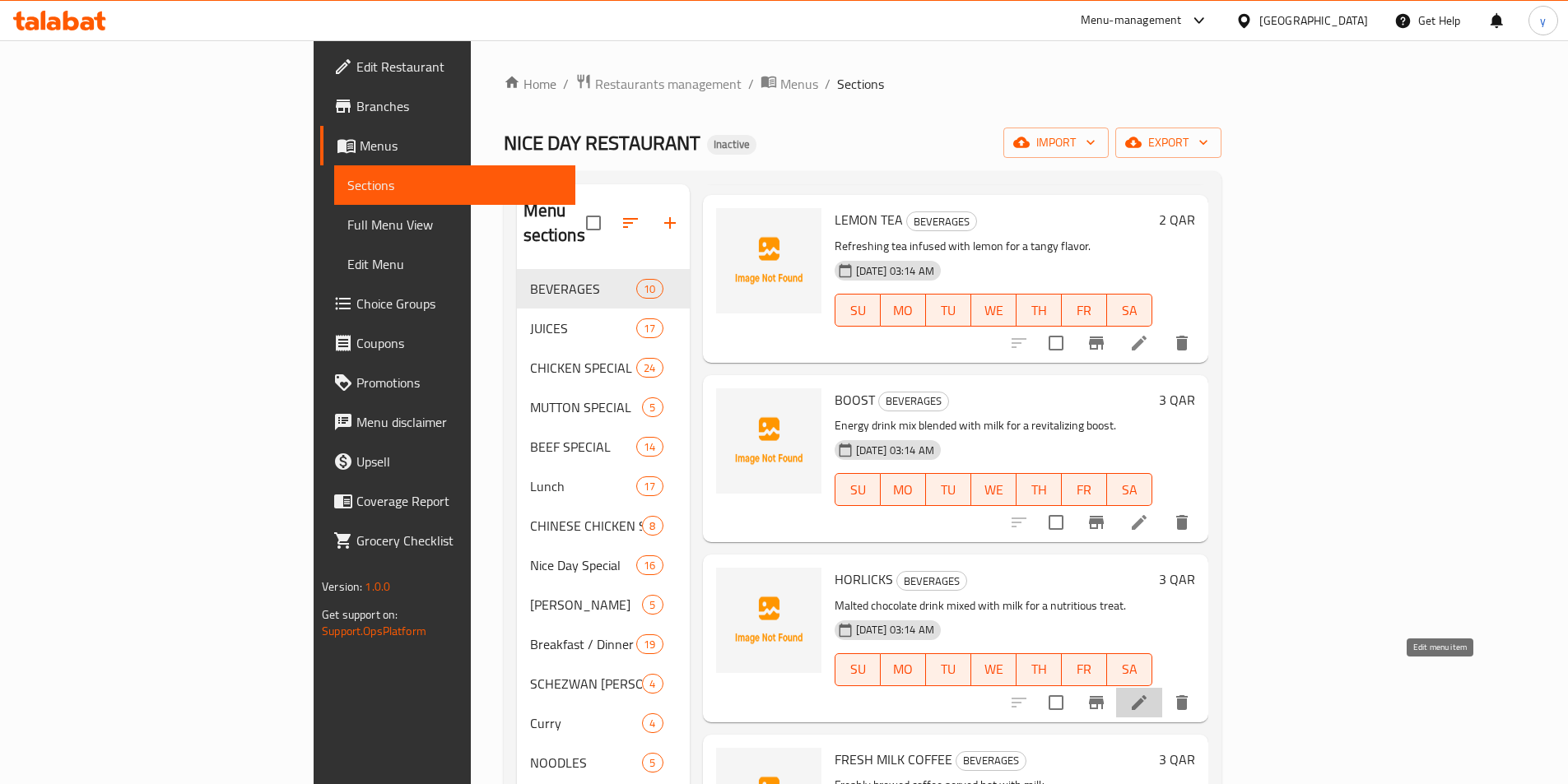
click at [1149, 693] on icon at bounding box center [1139, 703] width 20 height 20
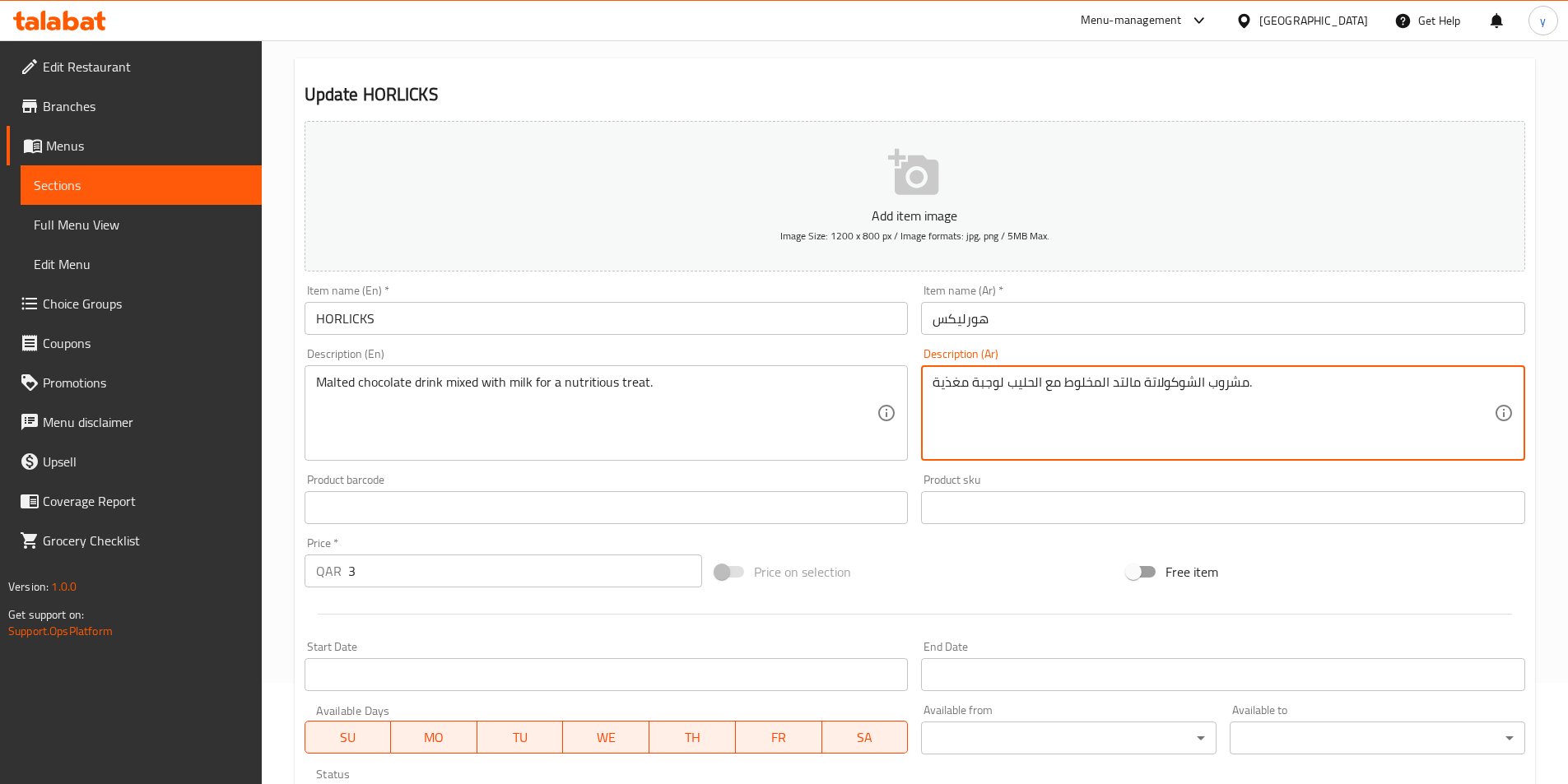
scroll to position [379, 0]
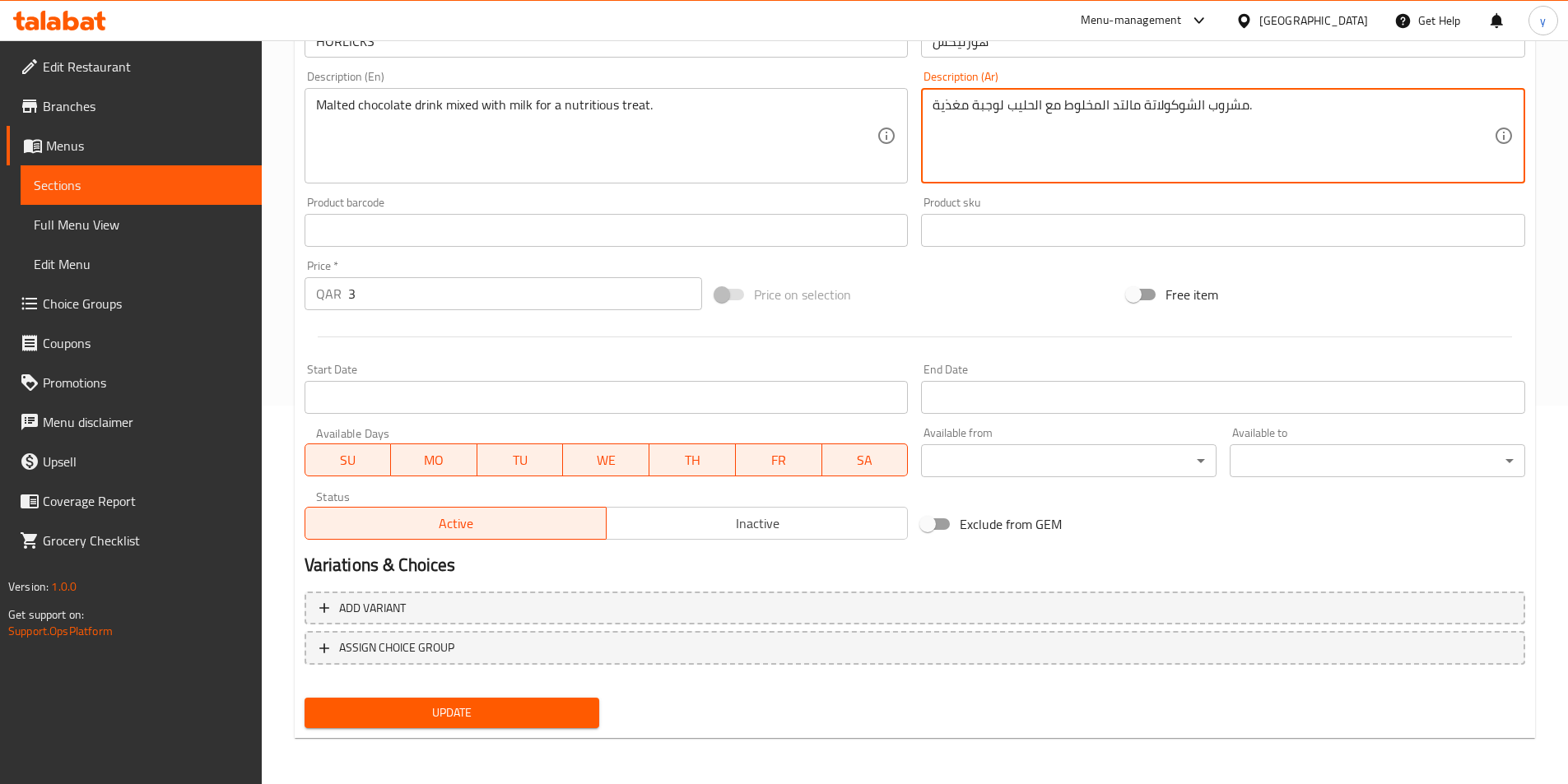
click at [1102, 111] on textarea "مشروب الشوكولاتة مالتد المخلوط مع الحليب لوجبة مغذية." at bounding box center [1212, 135] width 561 height 78
type textarea "مشروب الشوكولاتة مالتد مخلوط مع الحليب لوجبة مغذية."
click at [509, 712] on span "Update" at bounding box center [452, 712] width 269 height 21
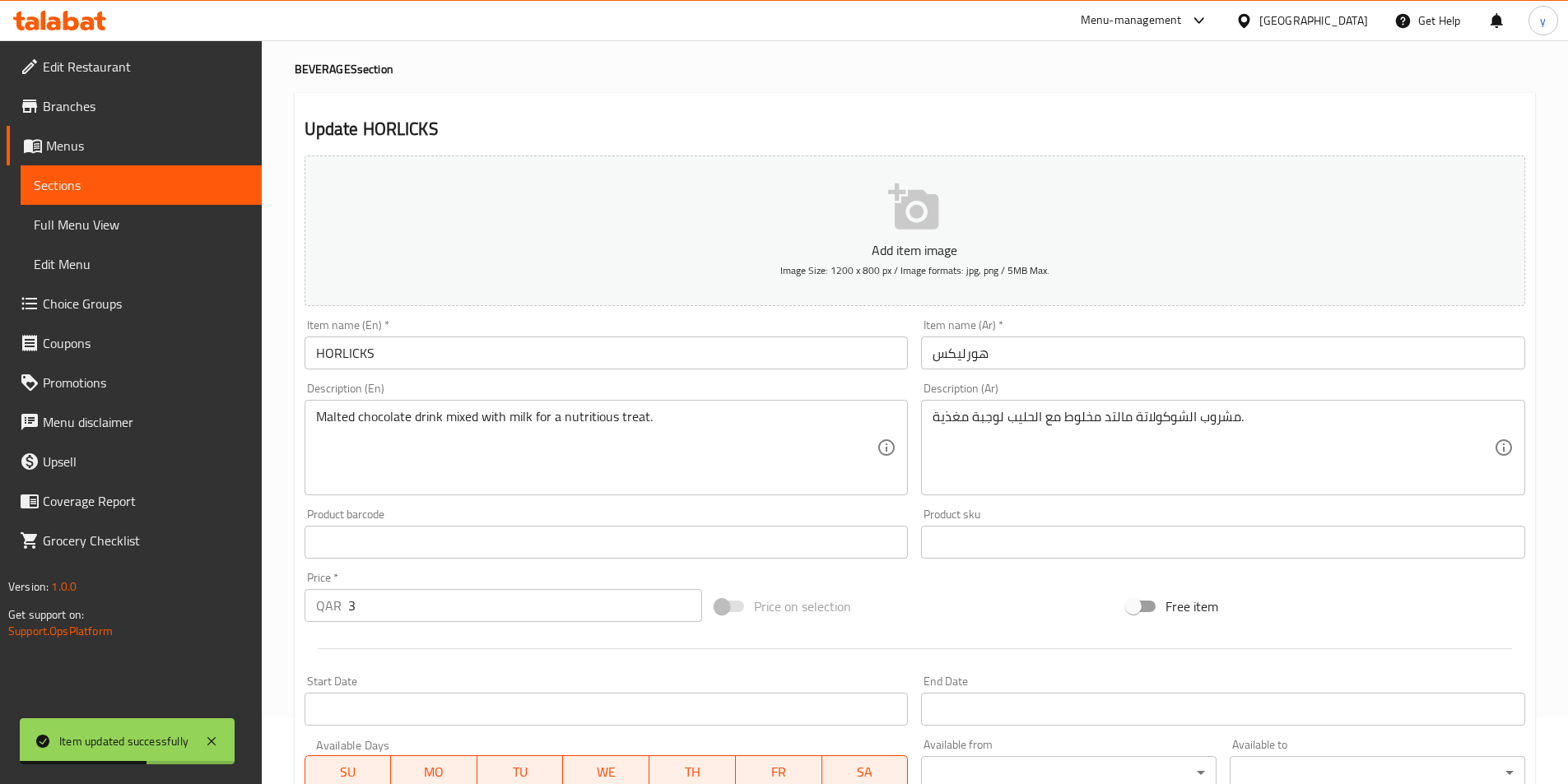
scroll to position [0, 0]
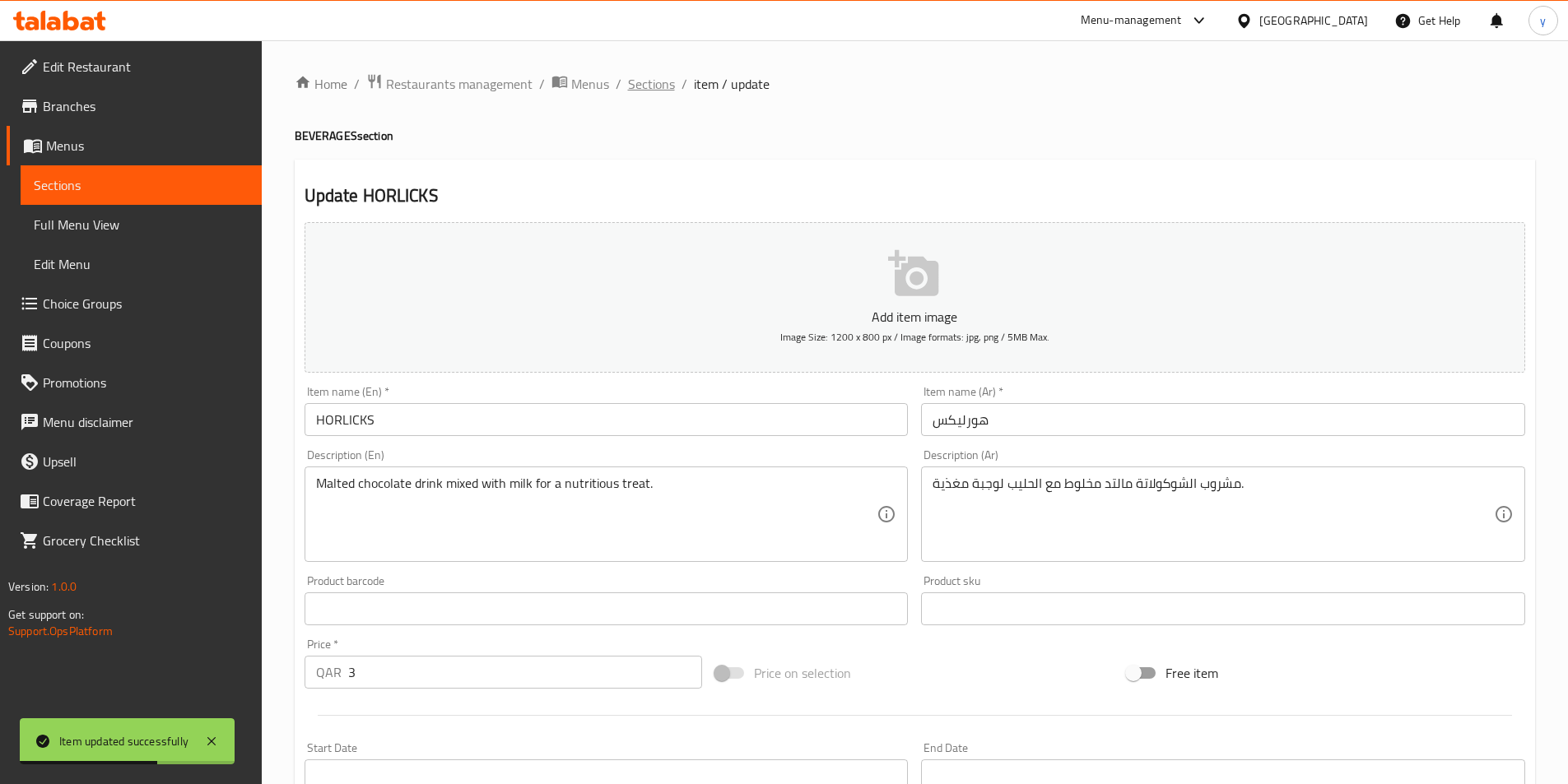
click at [650, 92] on span "Sections" at bounding box center [651, 84] width 47 height 20
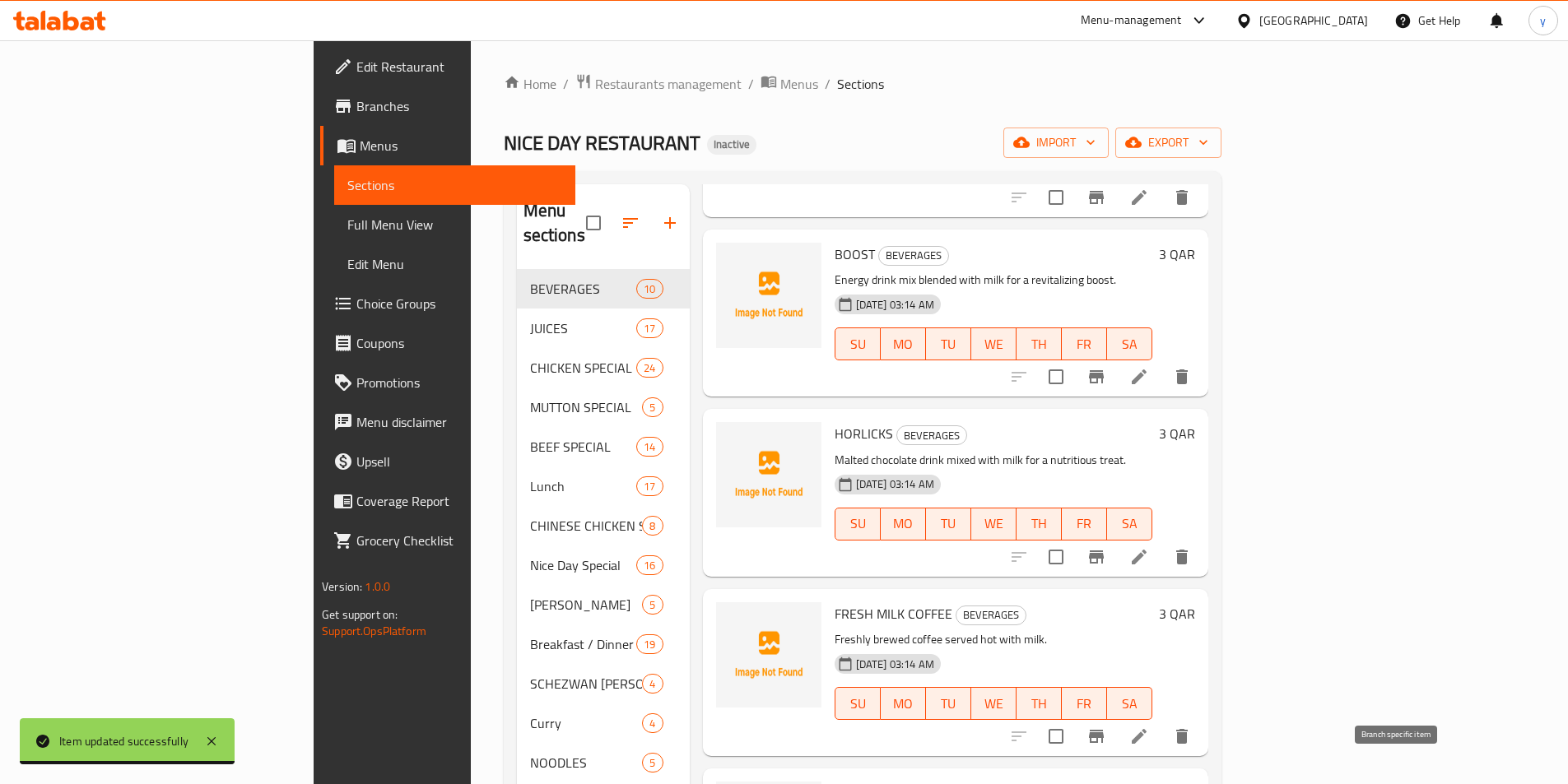
scroll to position [411, 0]
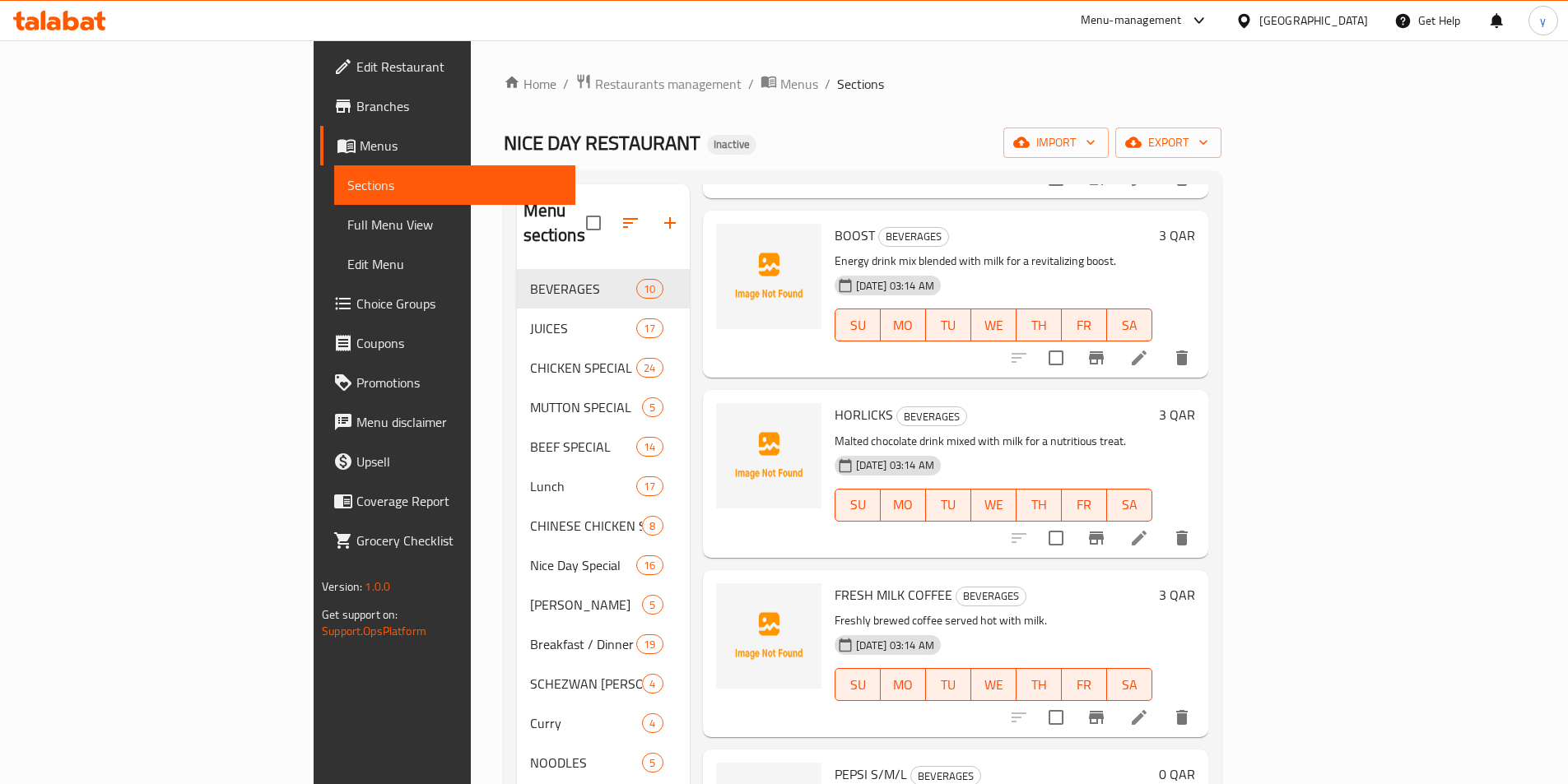
click at [1162, 705] on li at bounding box center [1139, 717] width 46 height 30
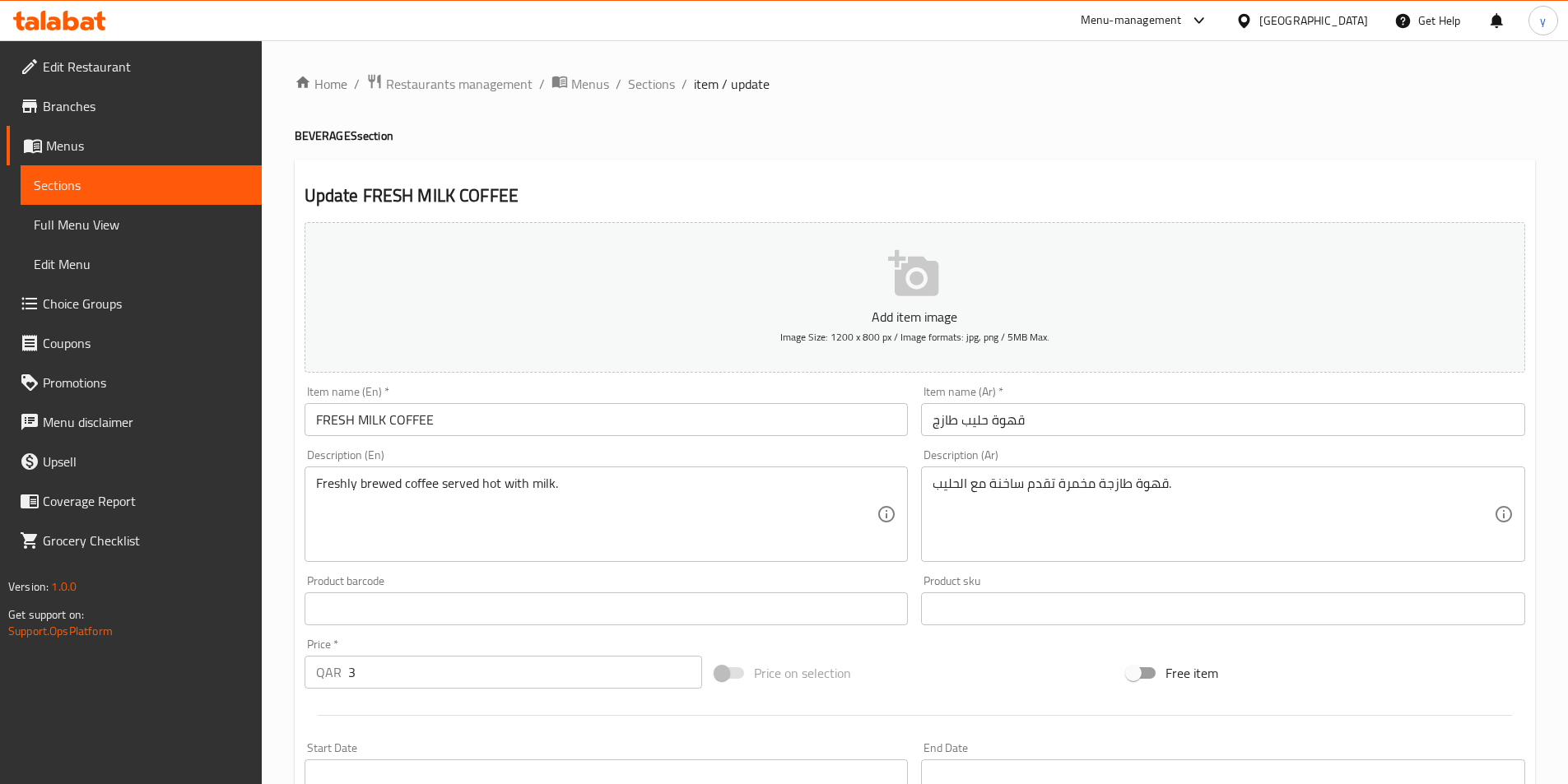
click at [1127, 425] on input "قهوة حليب طازج" at bounding box center [1222, 419] width 604 height 33
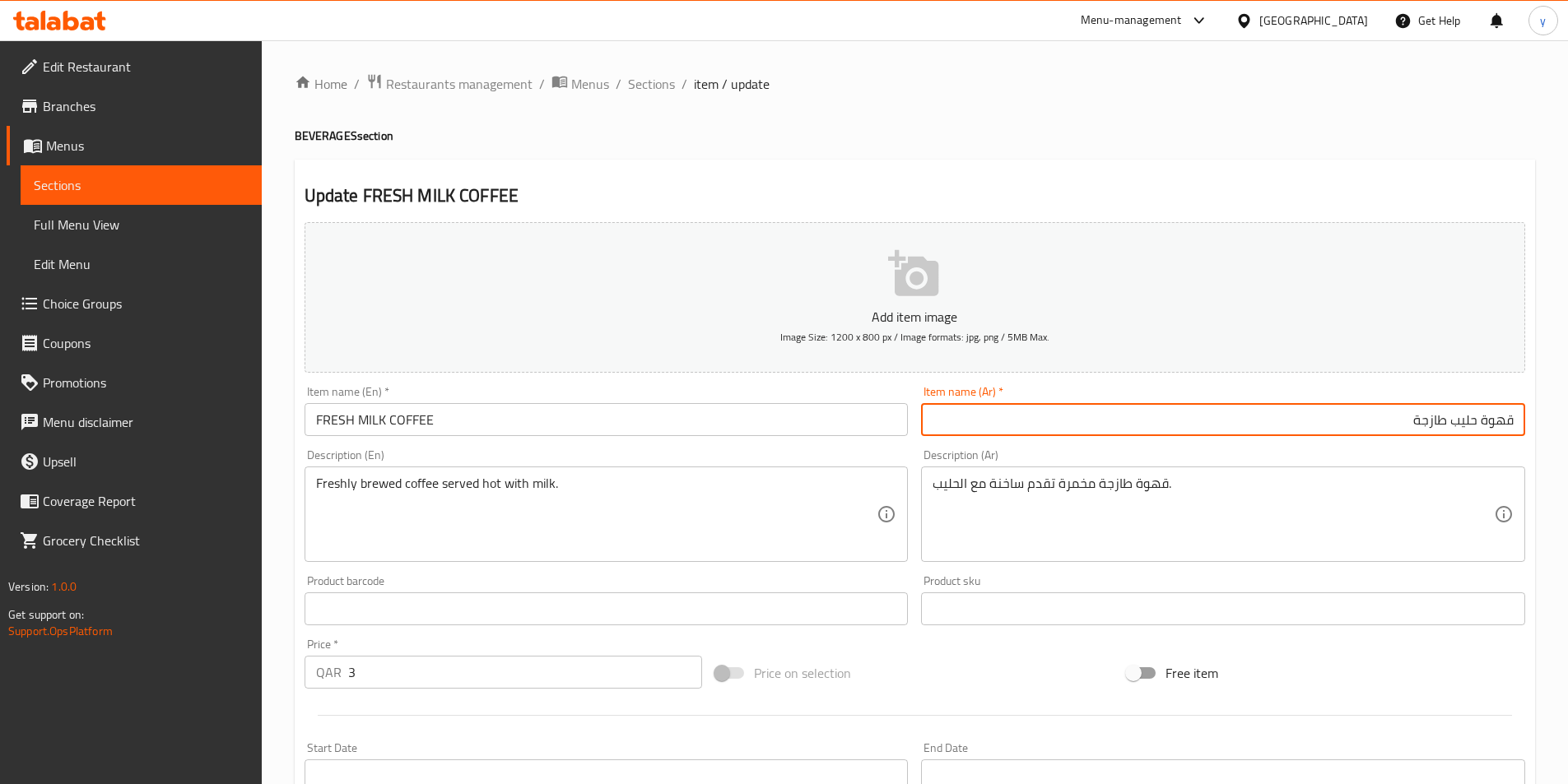
type input "قهوة حليب طازجة"
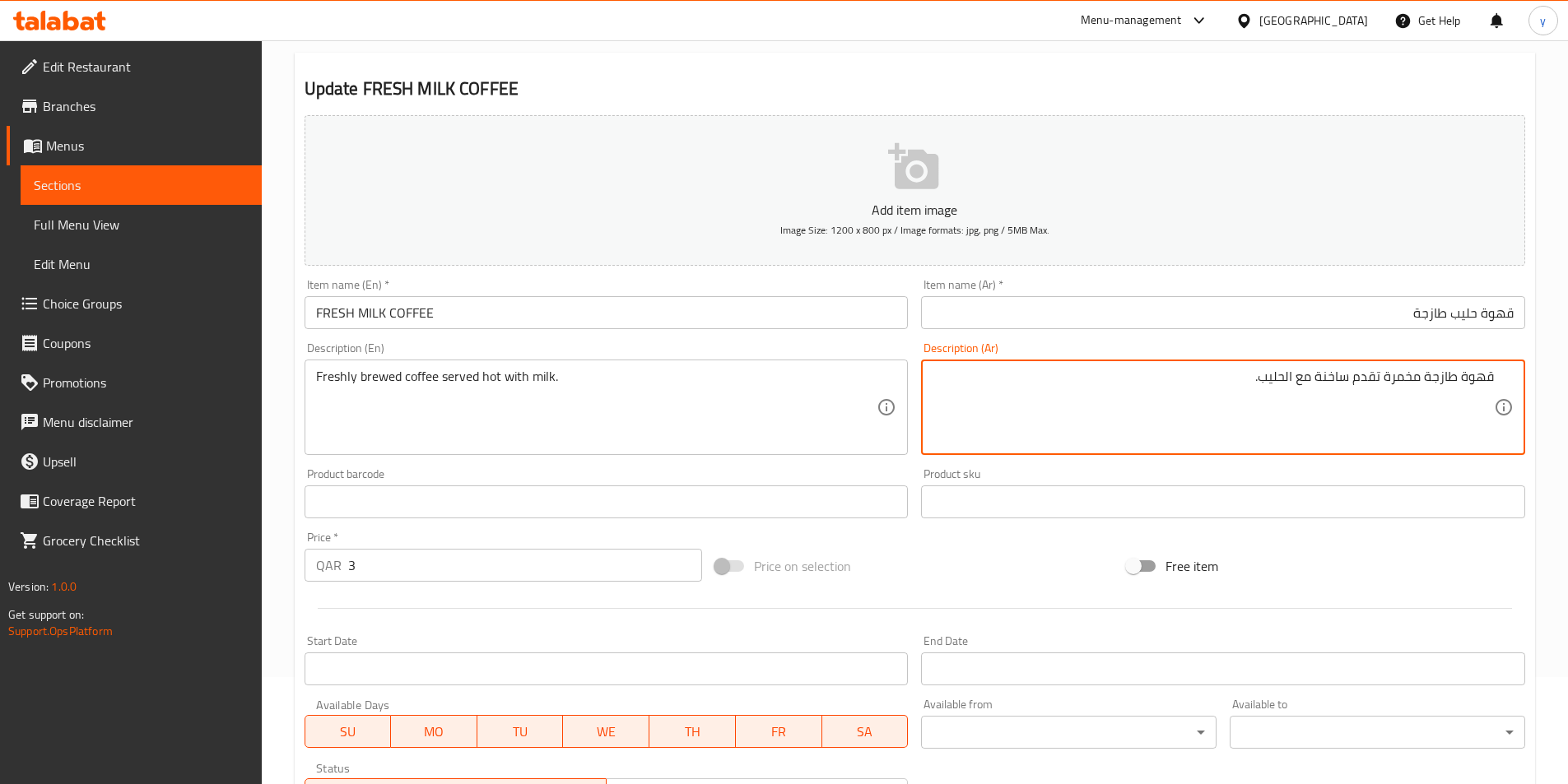
scroll to position [379, 0]
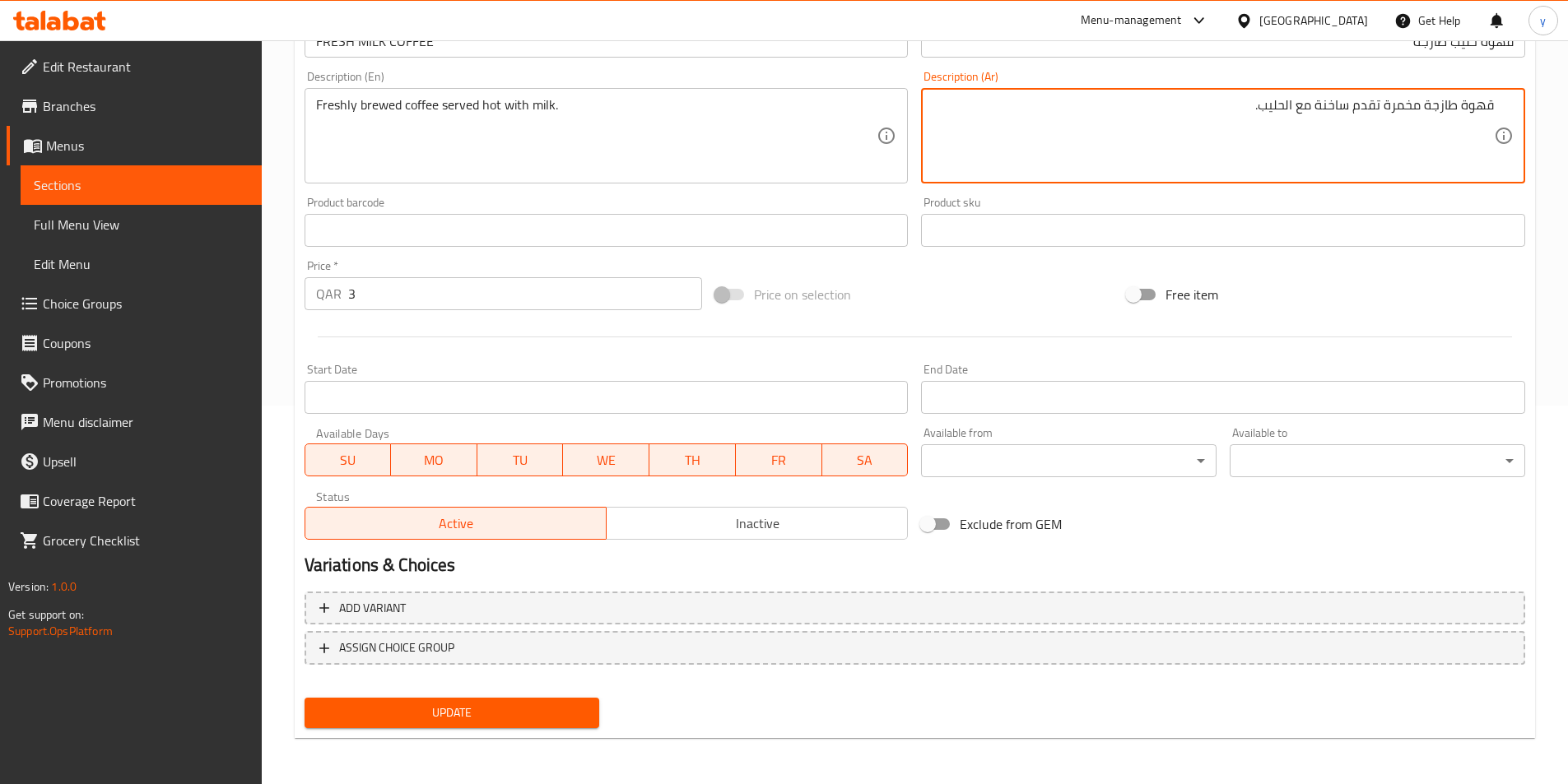
click at [477, 711] on span "Update" at bounding box center [452, 712] width 269 height 21
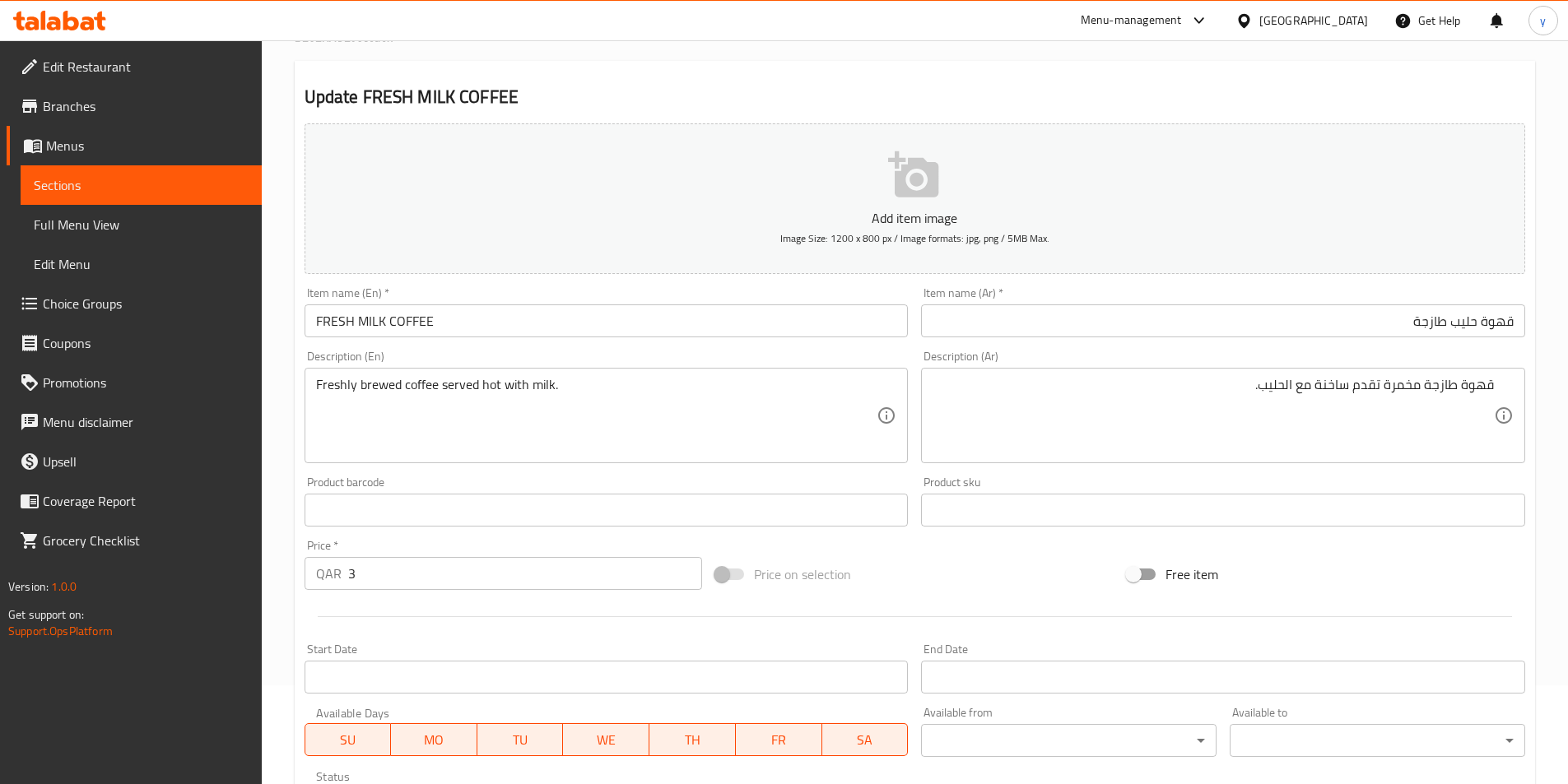
scroll to position [0, 0]
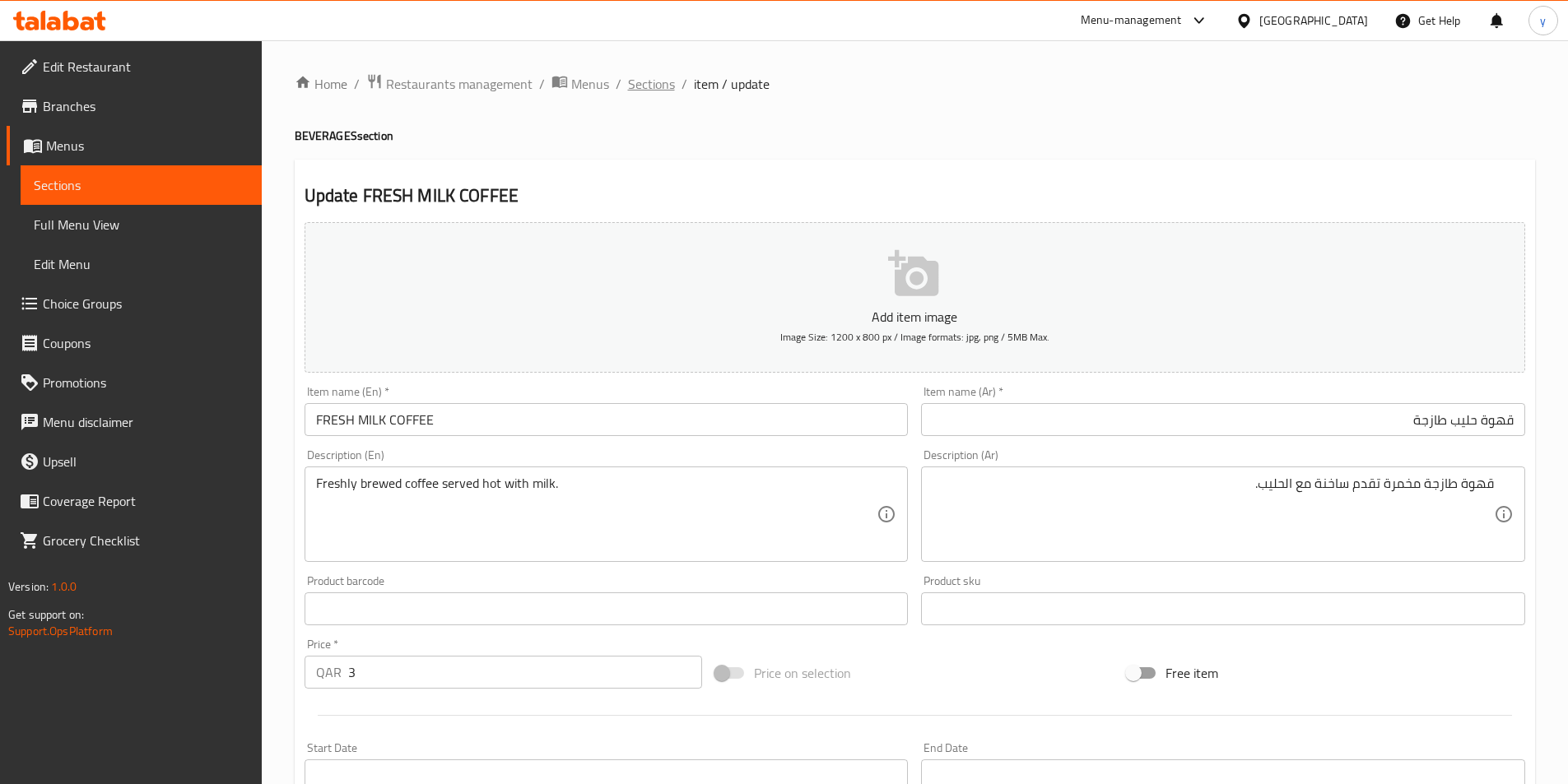
click at [652, 94] on span "Sections" at bounding box center [651, 84] width 47 height 20
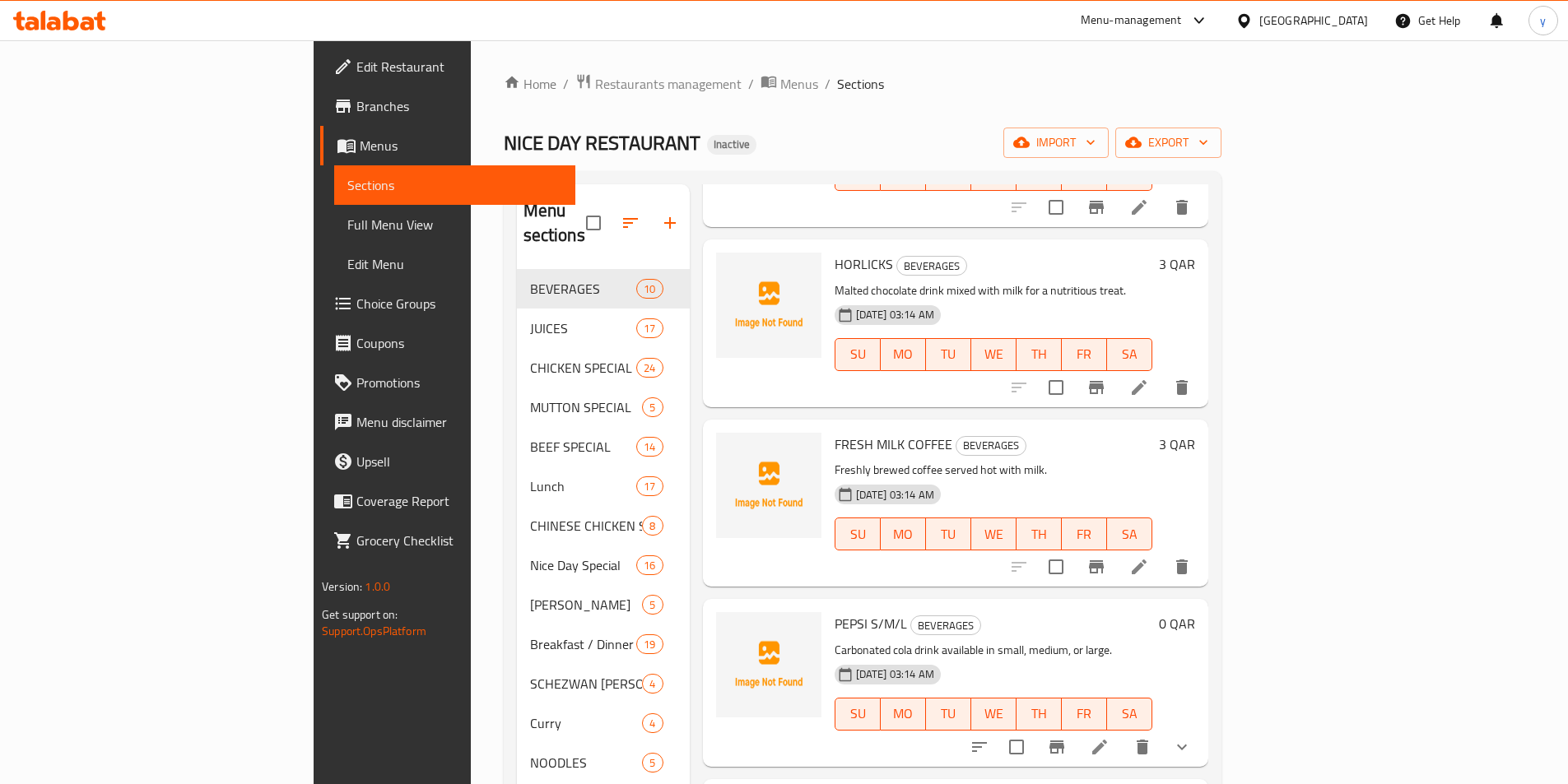
scroll to position [576, 0]
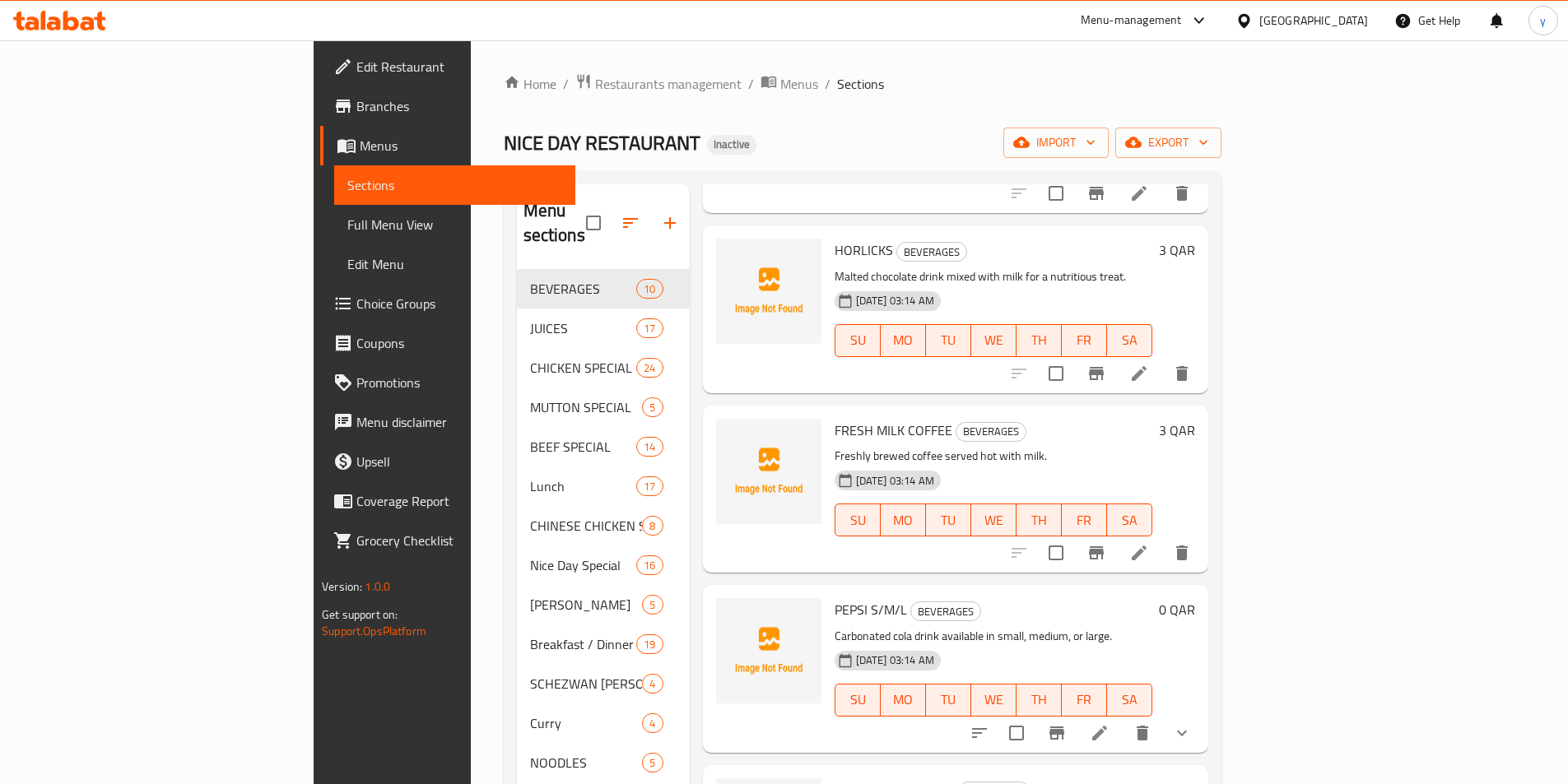
click at [1107, 726] on icon at bounding box center [1099, 733] width 15 height 15
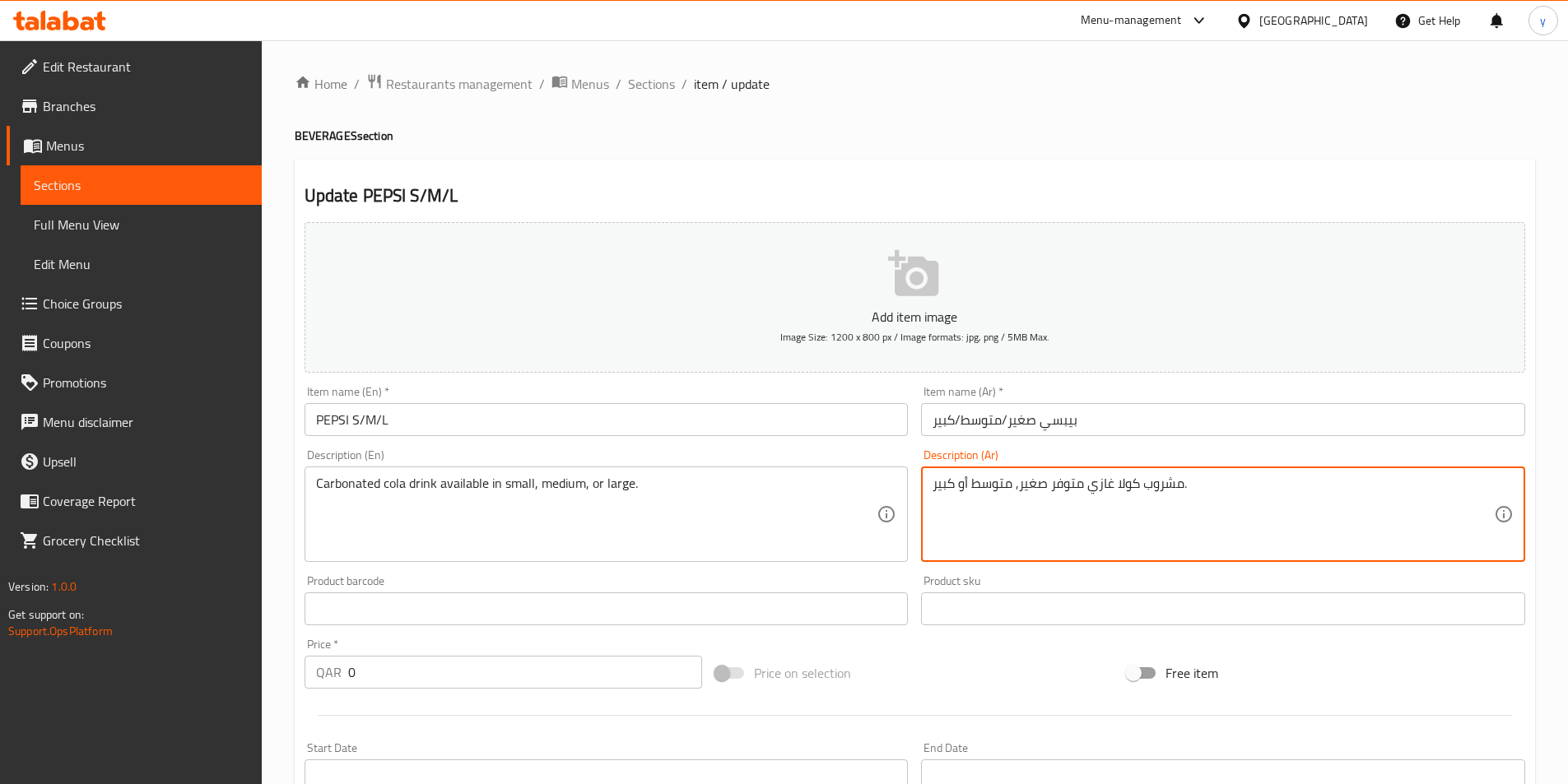
click at [970, 481] on textarea "مشروب كولا غازي متوفر صغير, متوسط أو كبير." at bounding box center [1212, 514] width 561 height 78
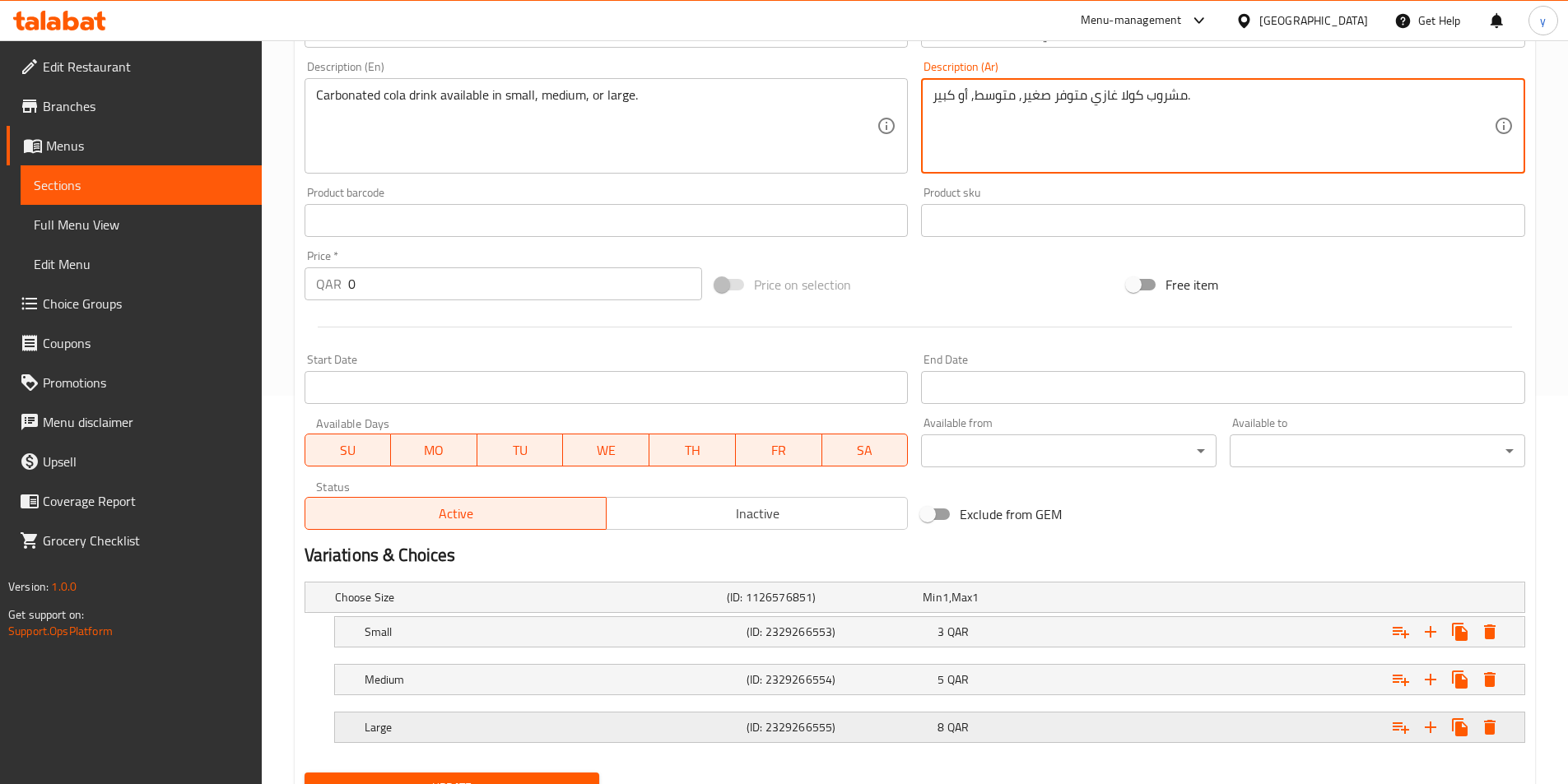
scroll to position [463, 0]
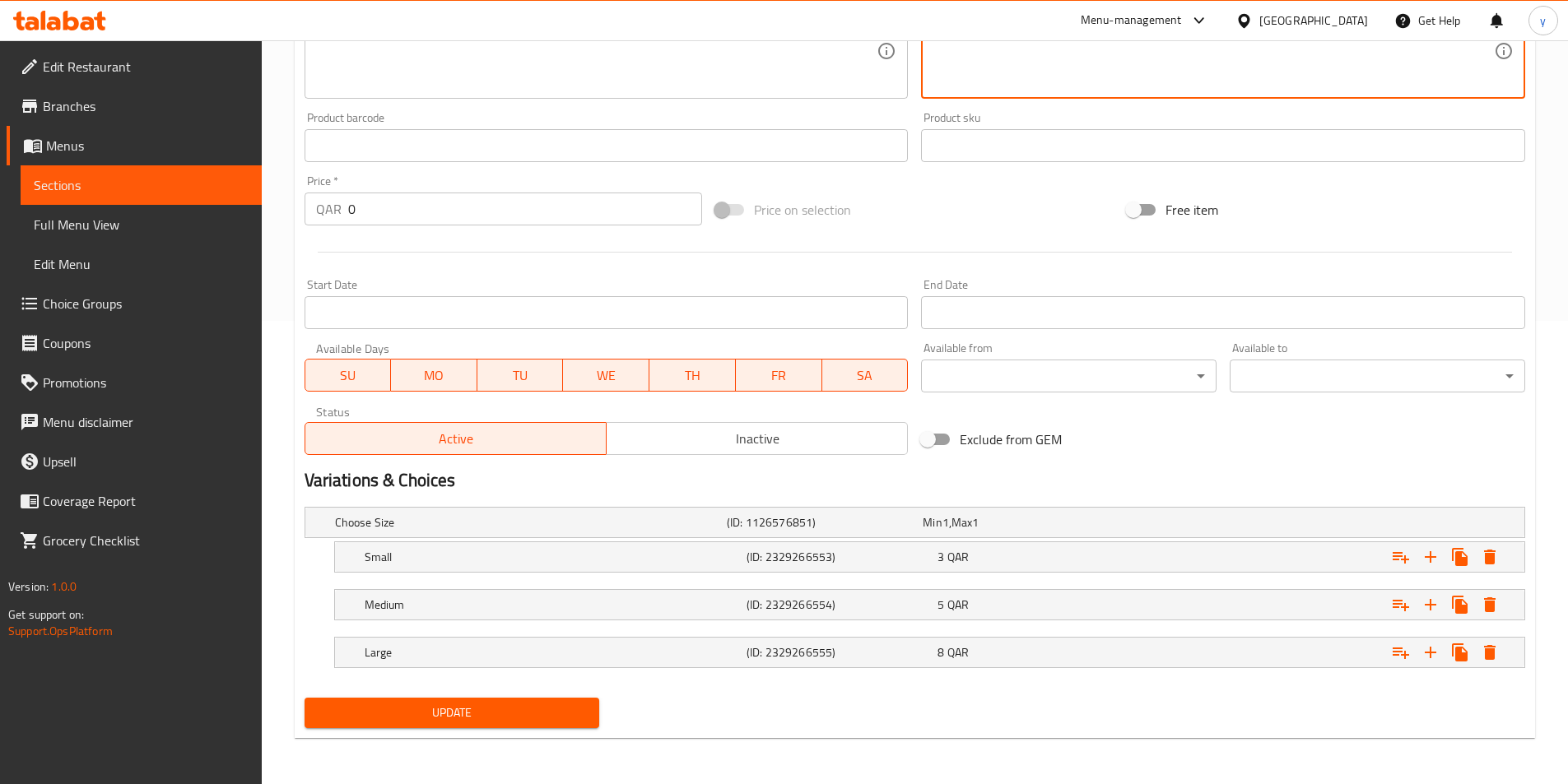
type textarea "مشروب كولا غازي متوفر صغير, متوسط, أو كبير."
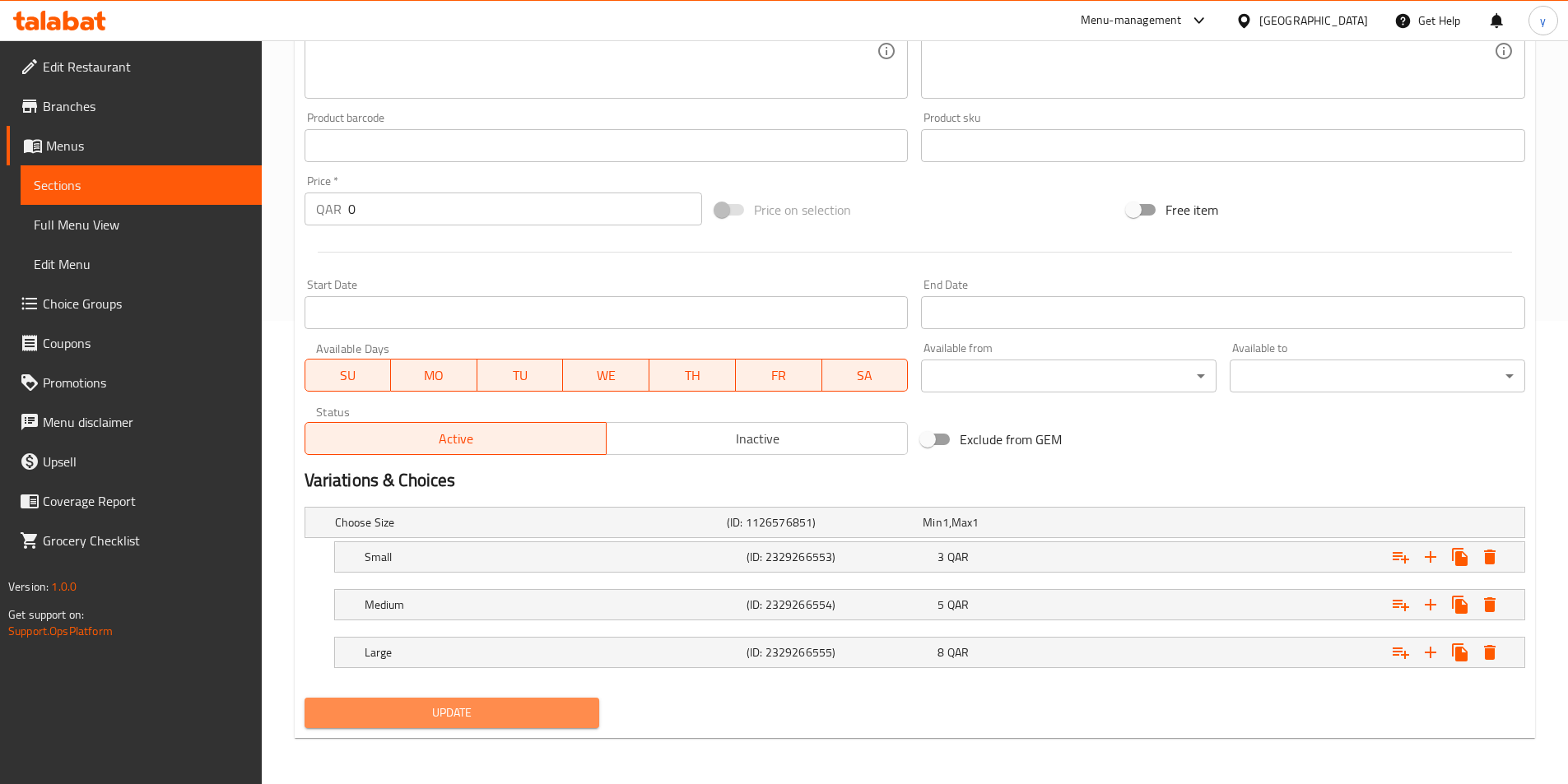
click at [564, 714] on span "Update" at bounding box center [452, 712] width 269 height 21
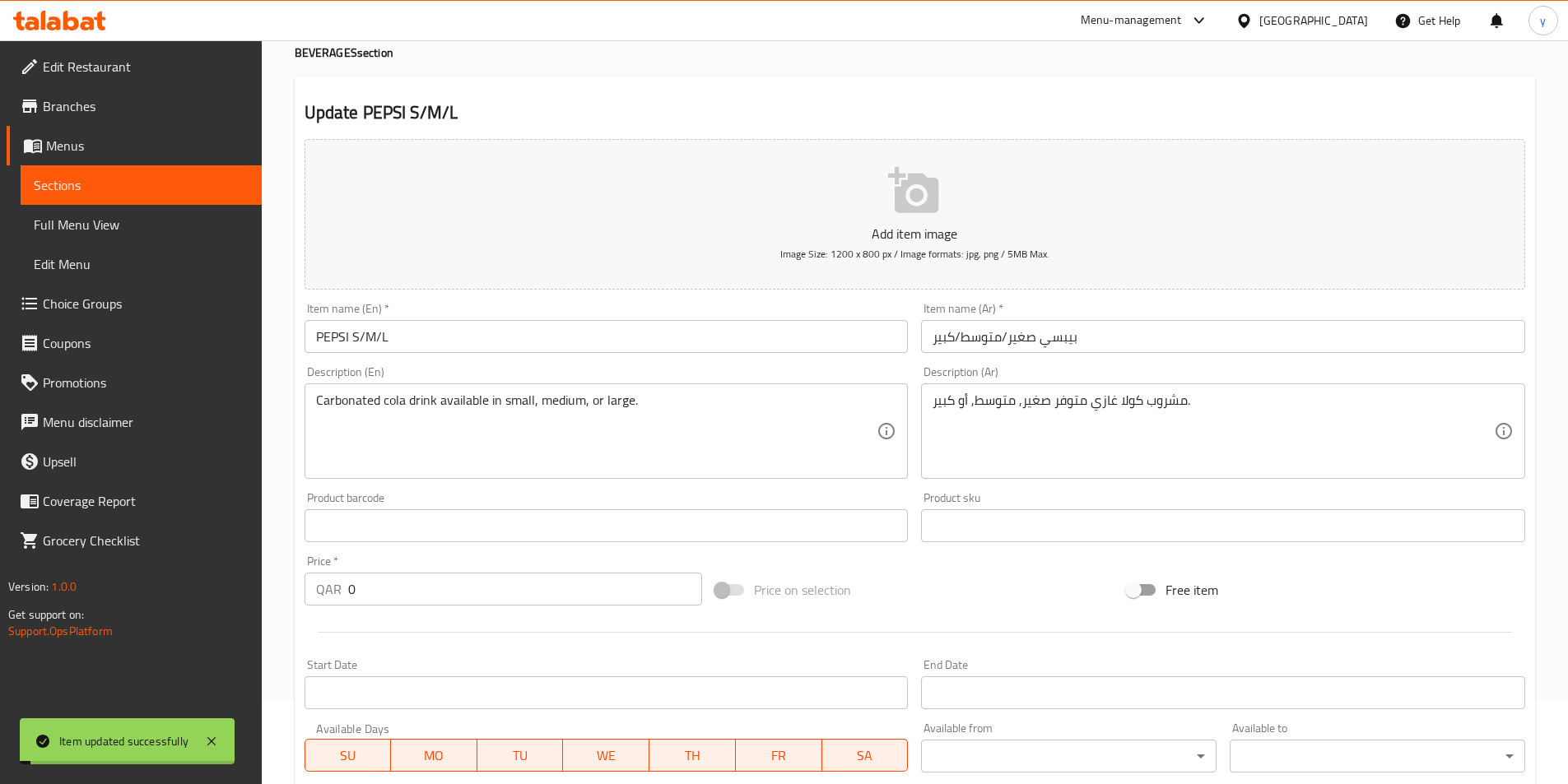
scroll to position [0, 0]
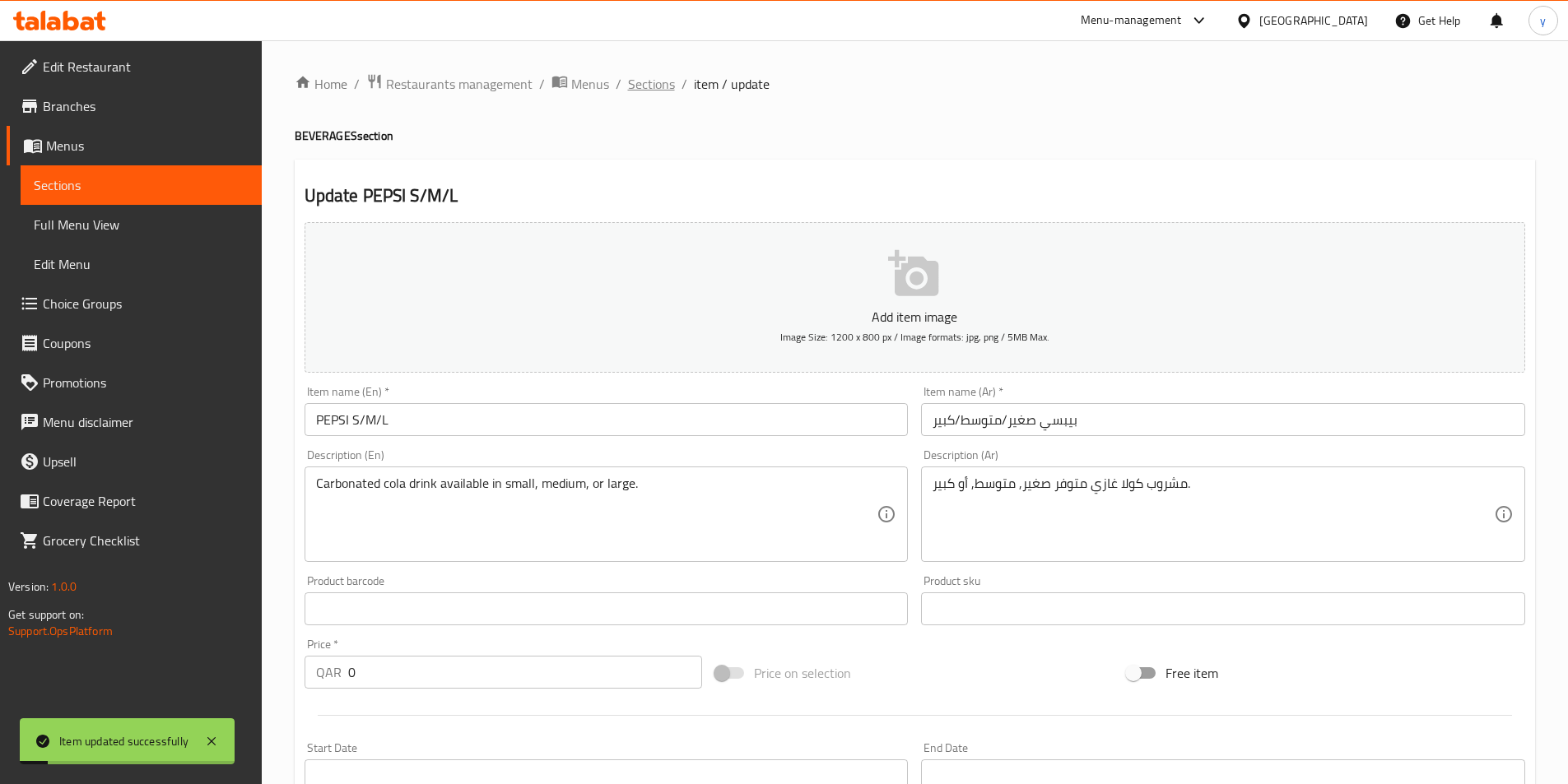
click at [657, 94] on span "Sections" at bounding box center [651, 84] width 47 height 20
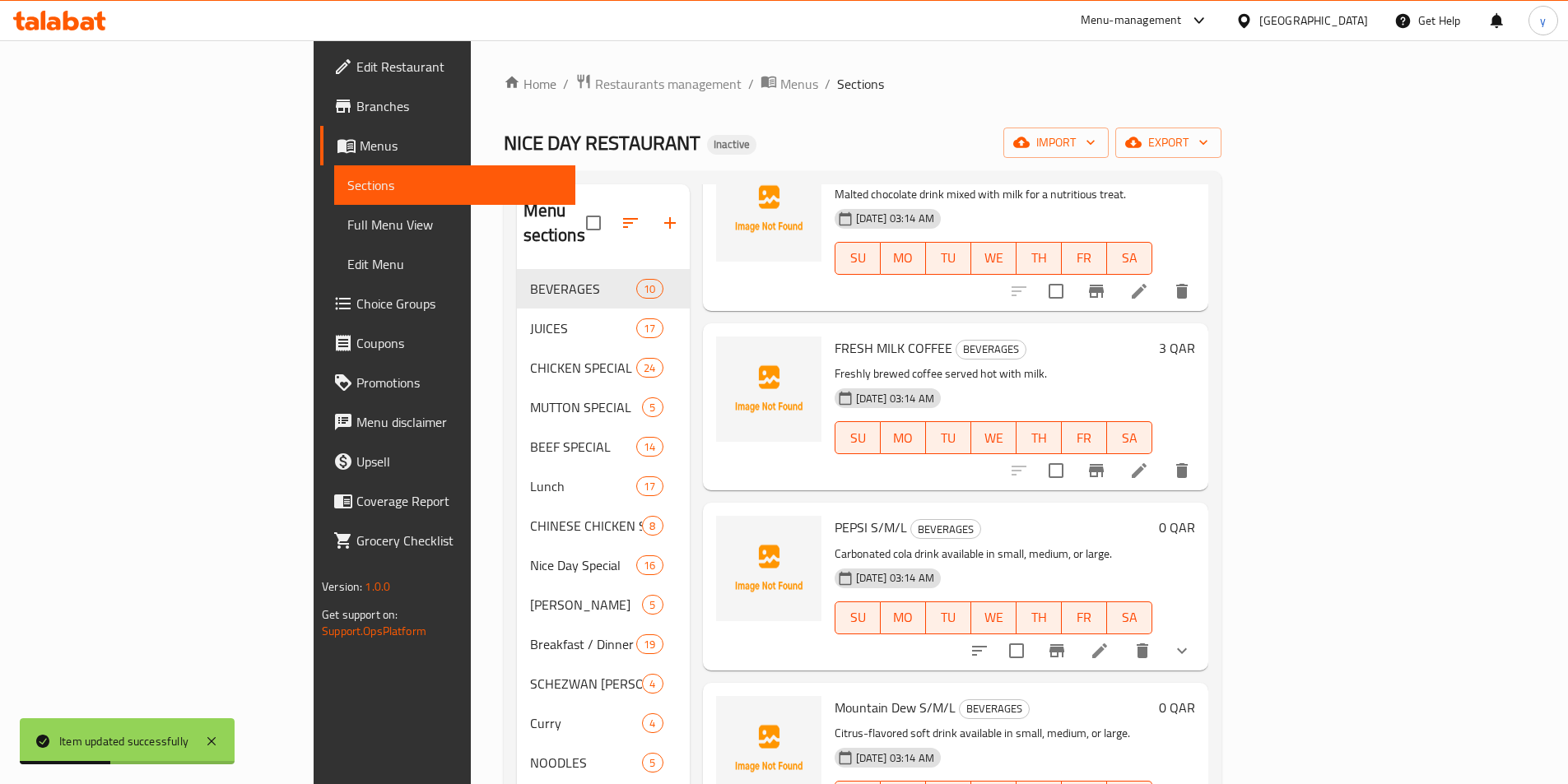
scroll to position [740, 0]
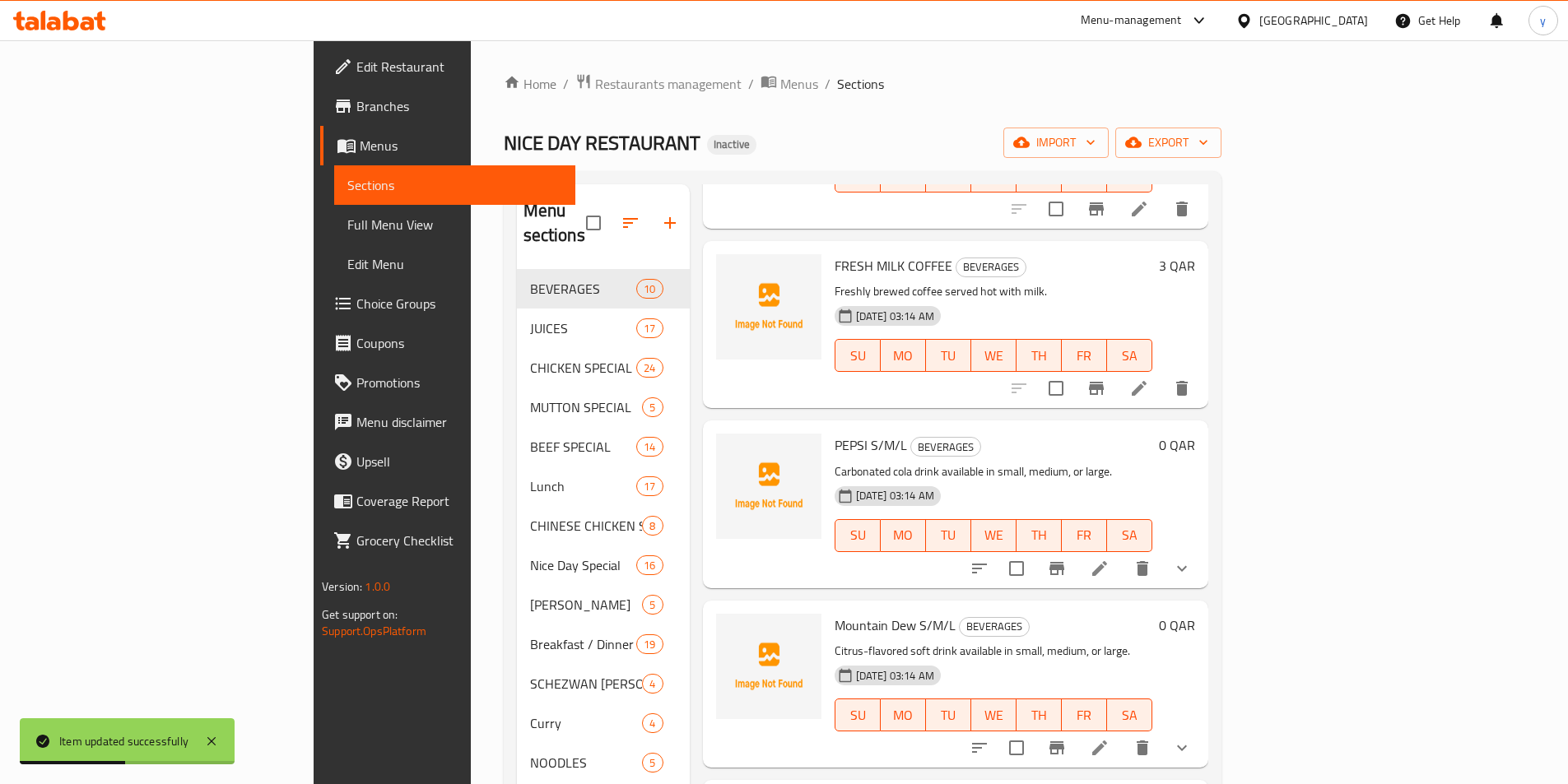
click at [1110, 738] on icon at bounding box center [1100, 748] width 20 height 20
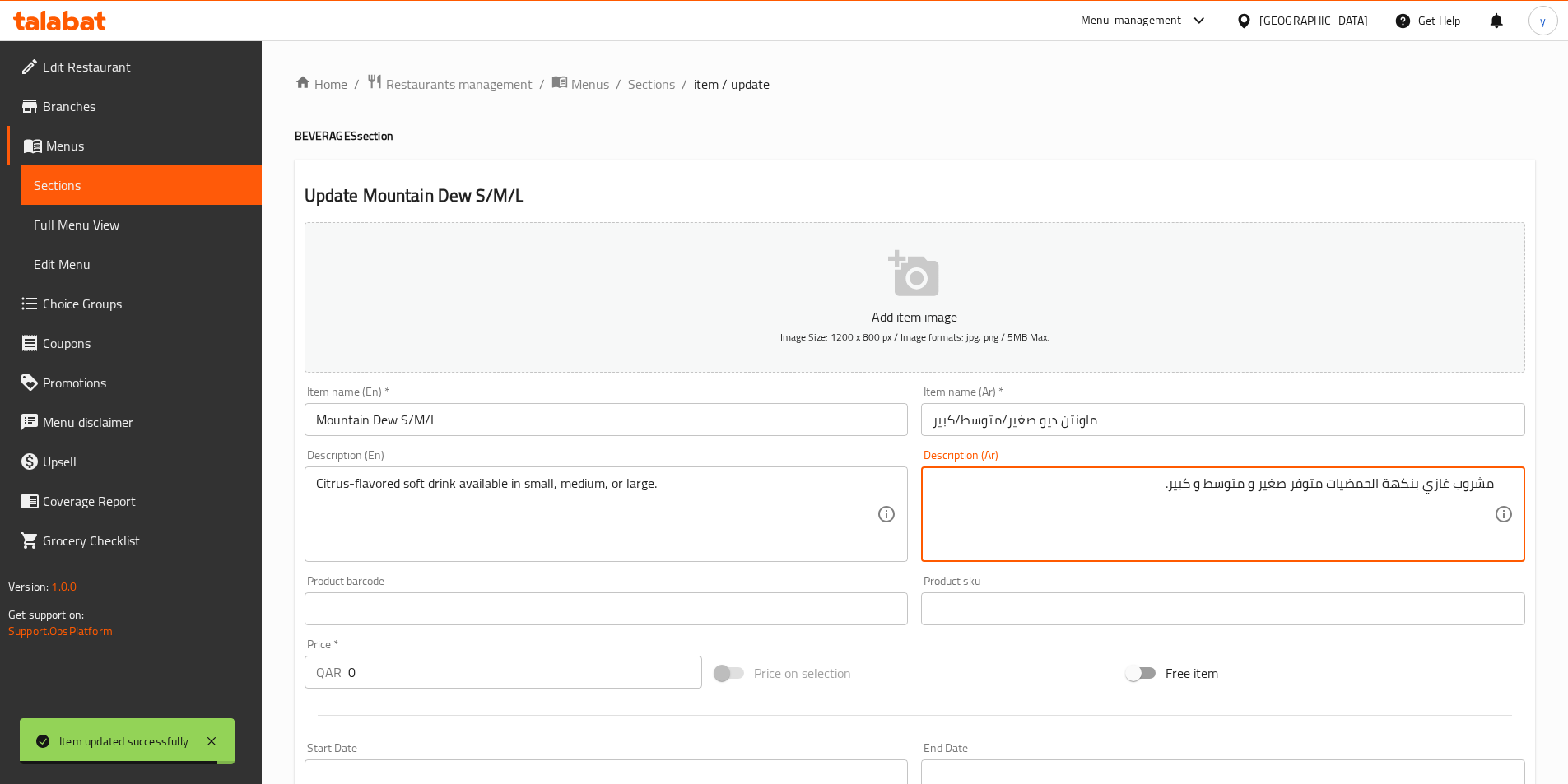
click at [1115, 485] on textarea "مشروب غازي بنكهة الحمضيات متوفر صغير و متوسط و كبير." at bounding box center [1212, 514] width 561 height 78
click at [1246, 484] on textarea "مشروب غازي بنكهة الحمضيات متوفر صغير و متوسط و كبير." at bounding box center [1212, 514] width 561 height 78
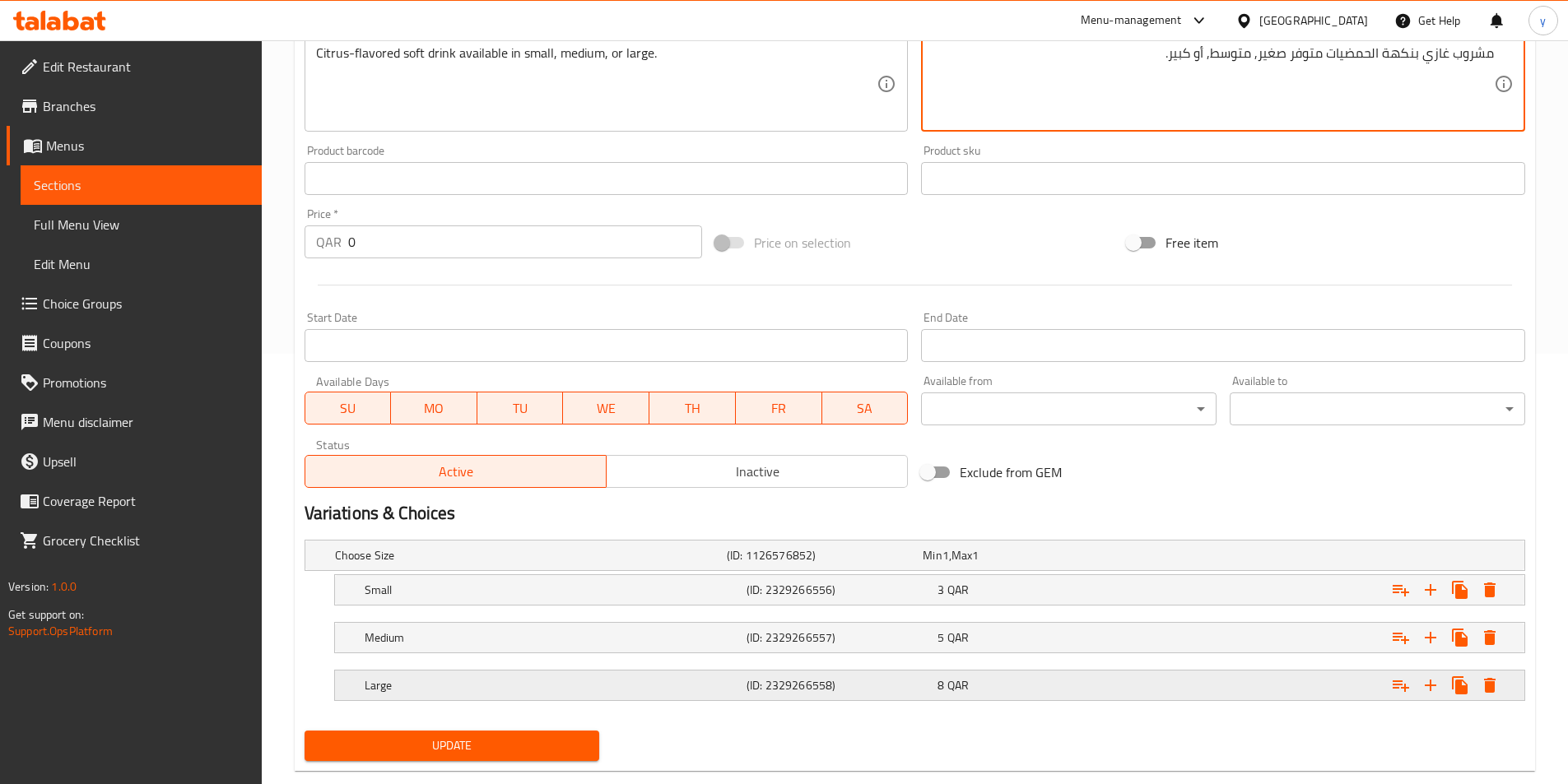
scroll to position [463, 0]
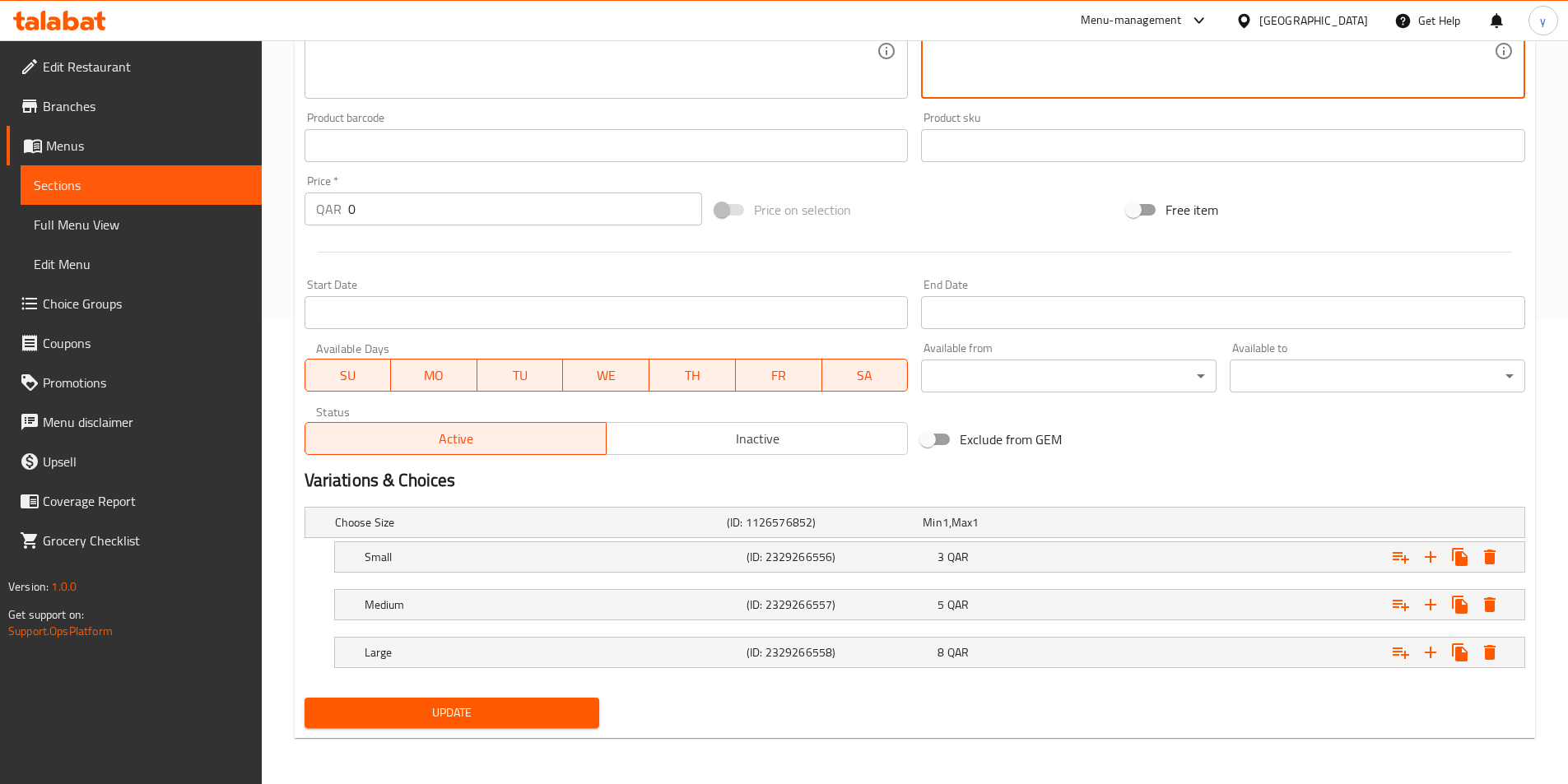
type textarea "مشروب غازي بنكهة الحمضيات متوفر صغير, متوسط, أو كبير."
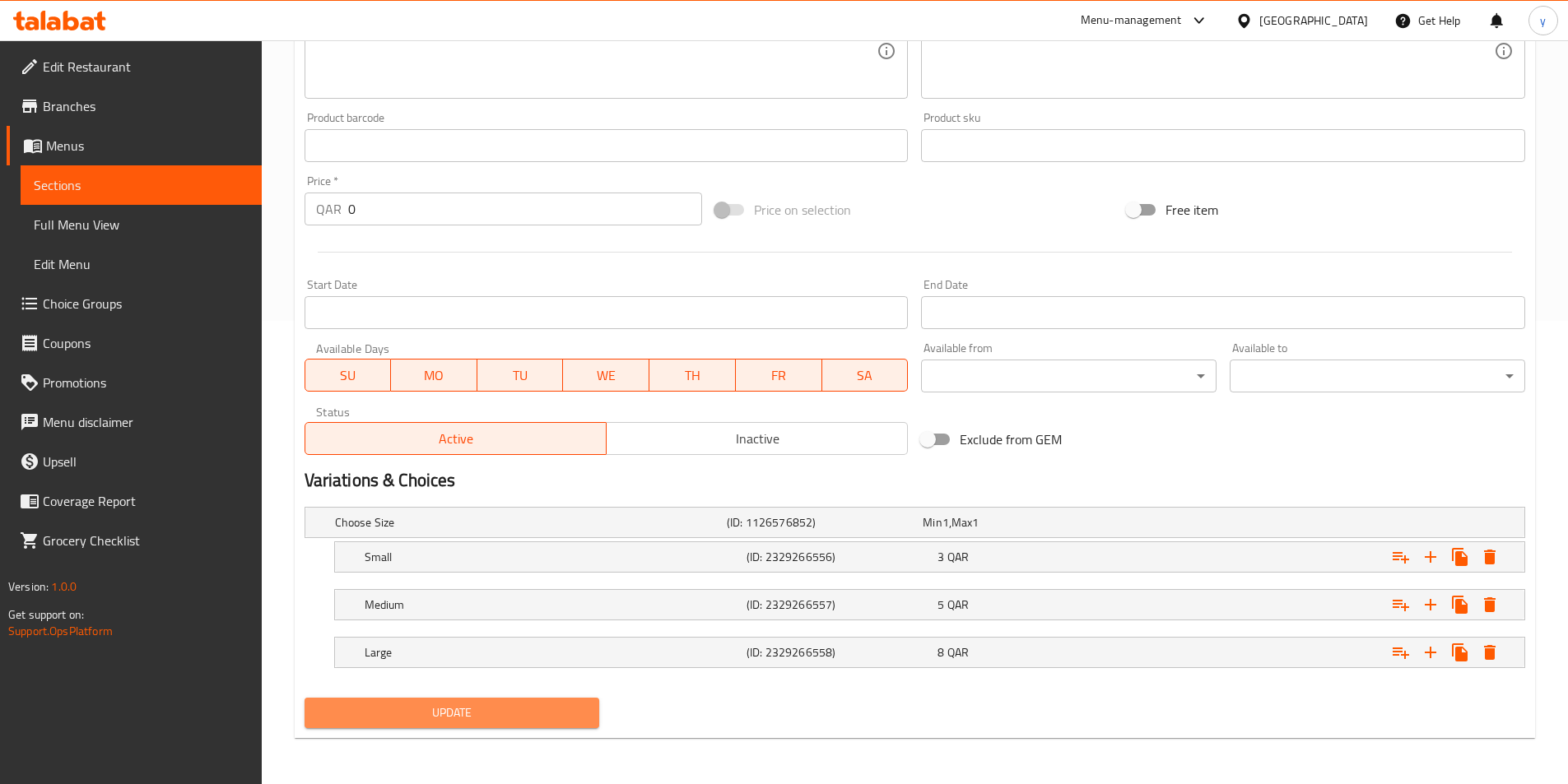
click at [568, 702] on span "Update" at bounding box center [452, 712] width 269 height 21
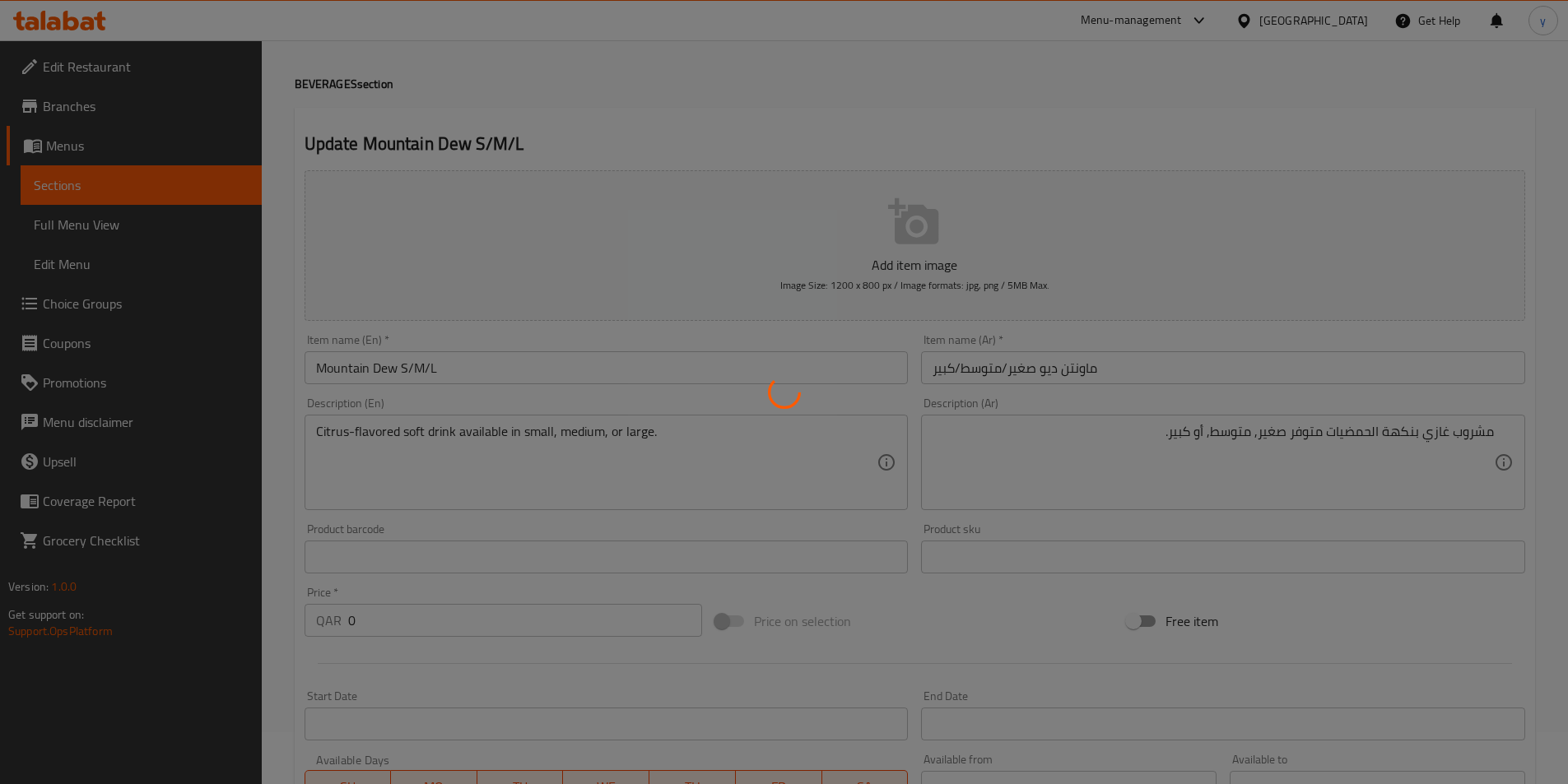
scroll to position [0, 0]
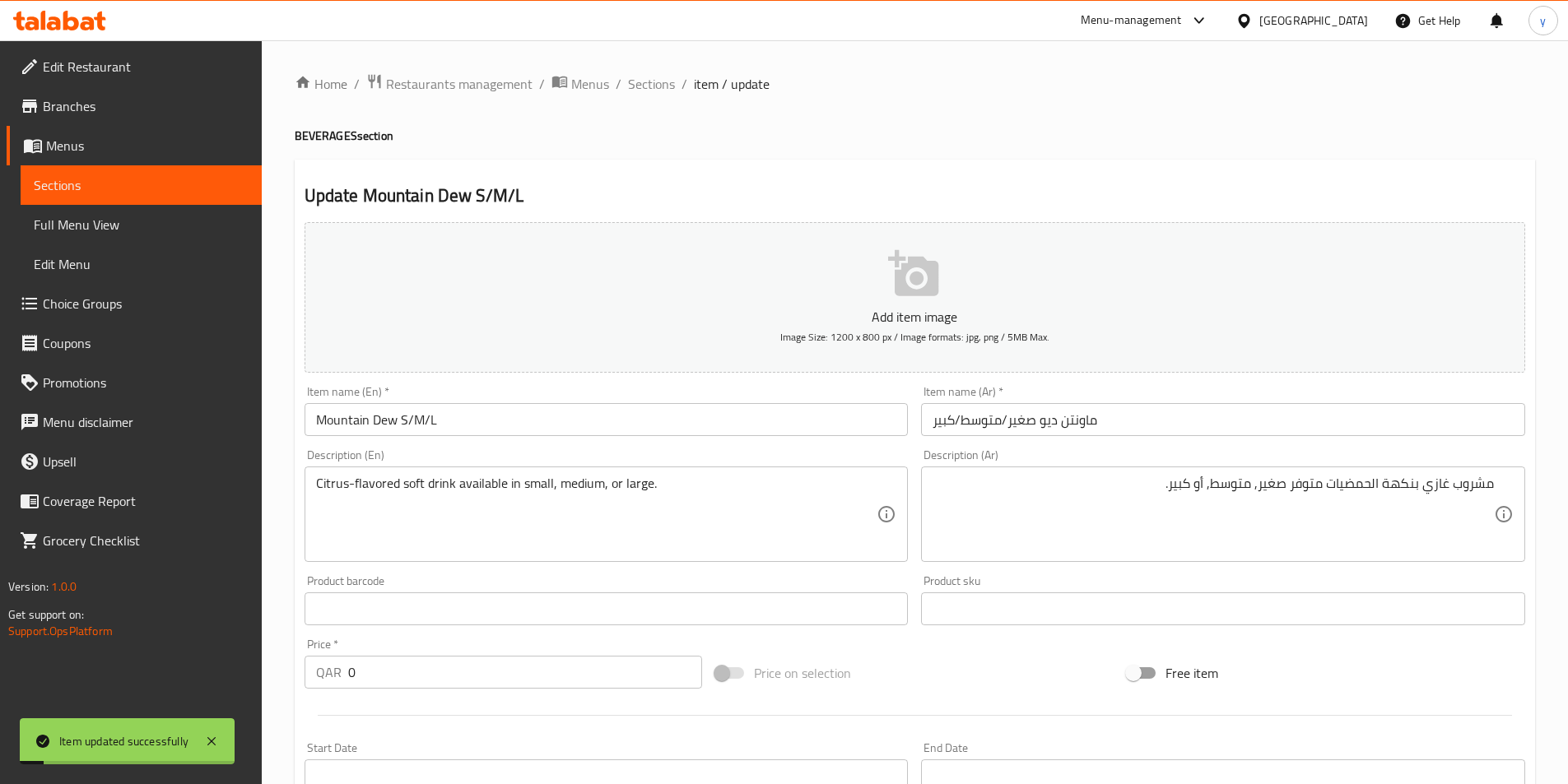
click at [652, 89] on span "Sections" at bounding box center [651, 84] width 47 height 20
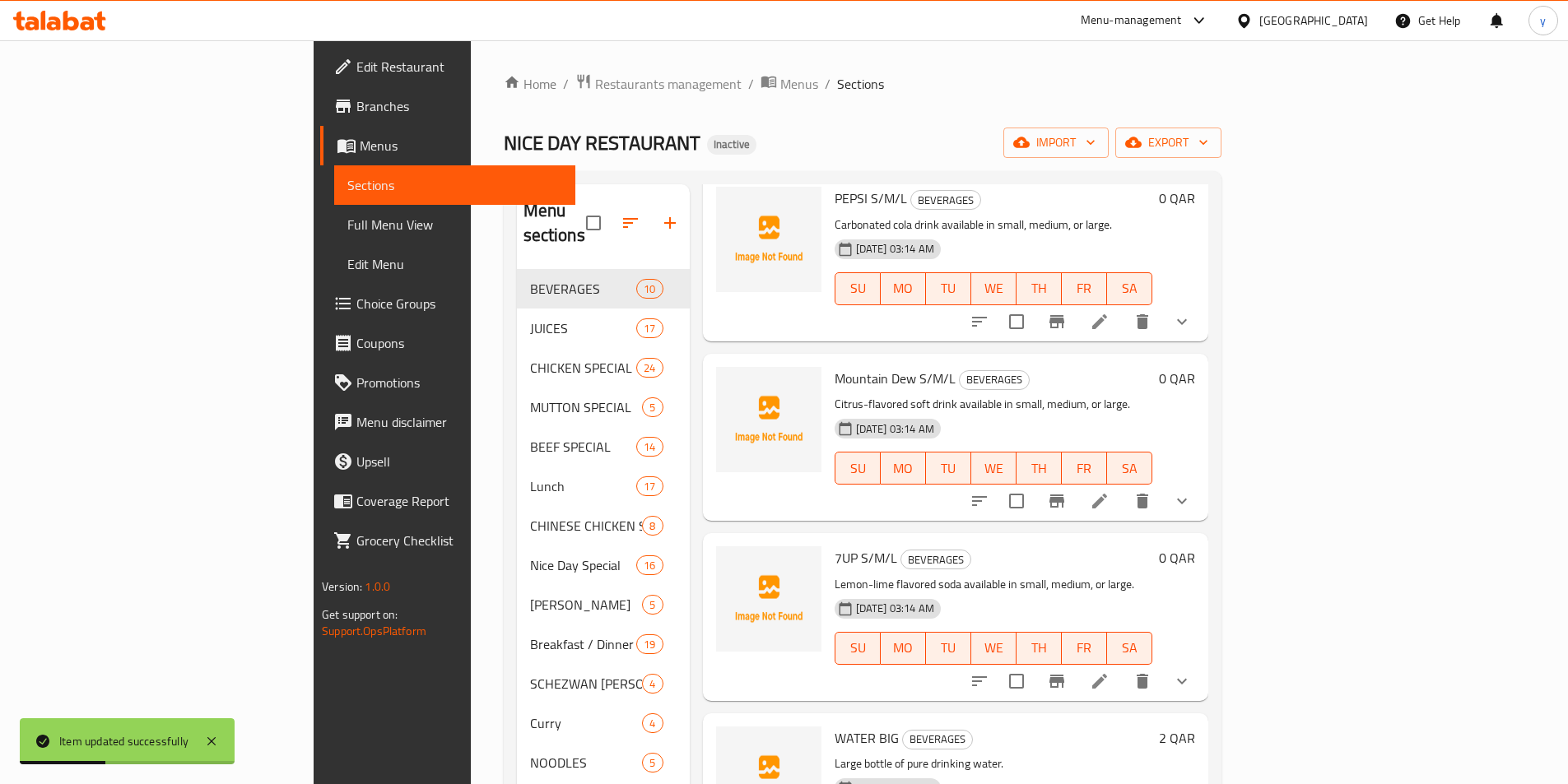
scroll to position [1055, 0]
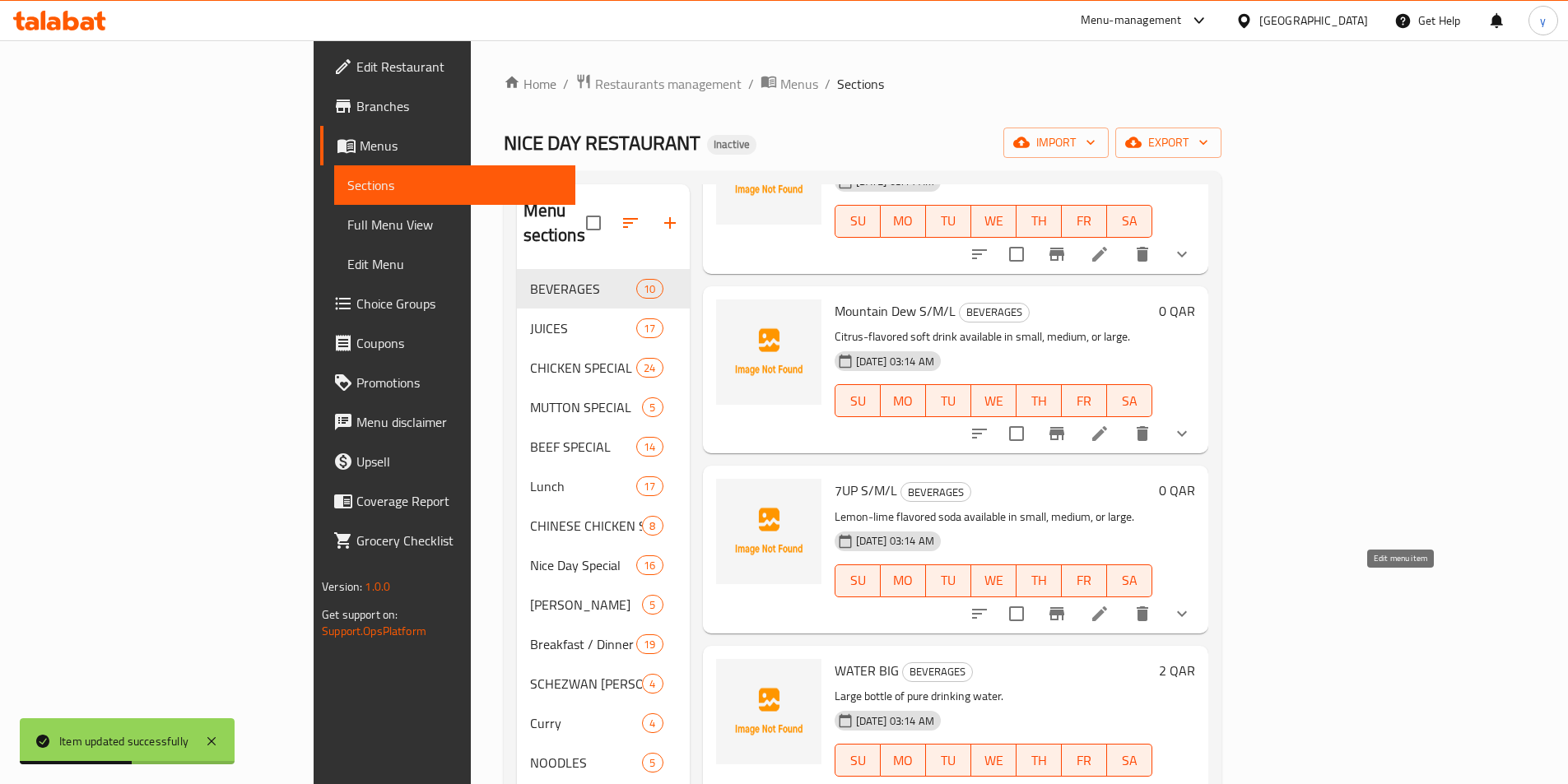
click at [1110, 604] on icon at bounding box center [1100, 614] width 20 height 20
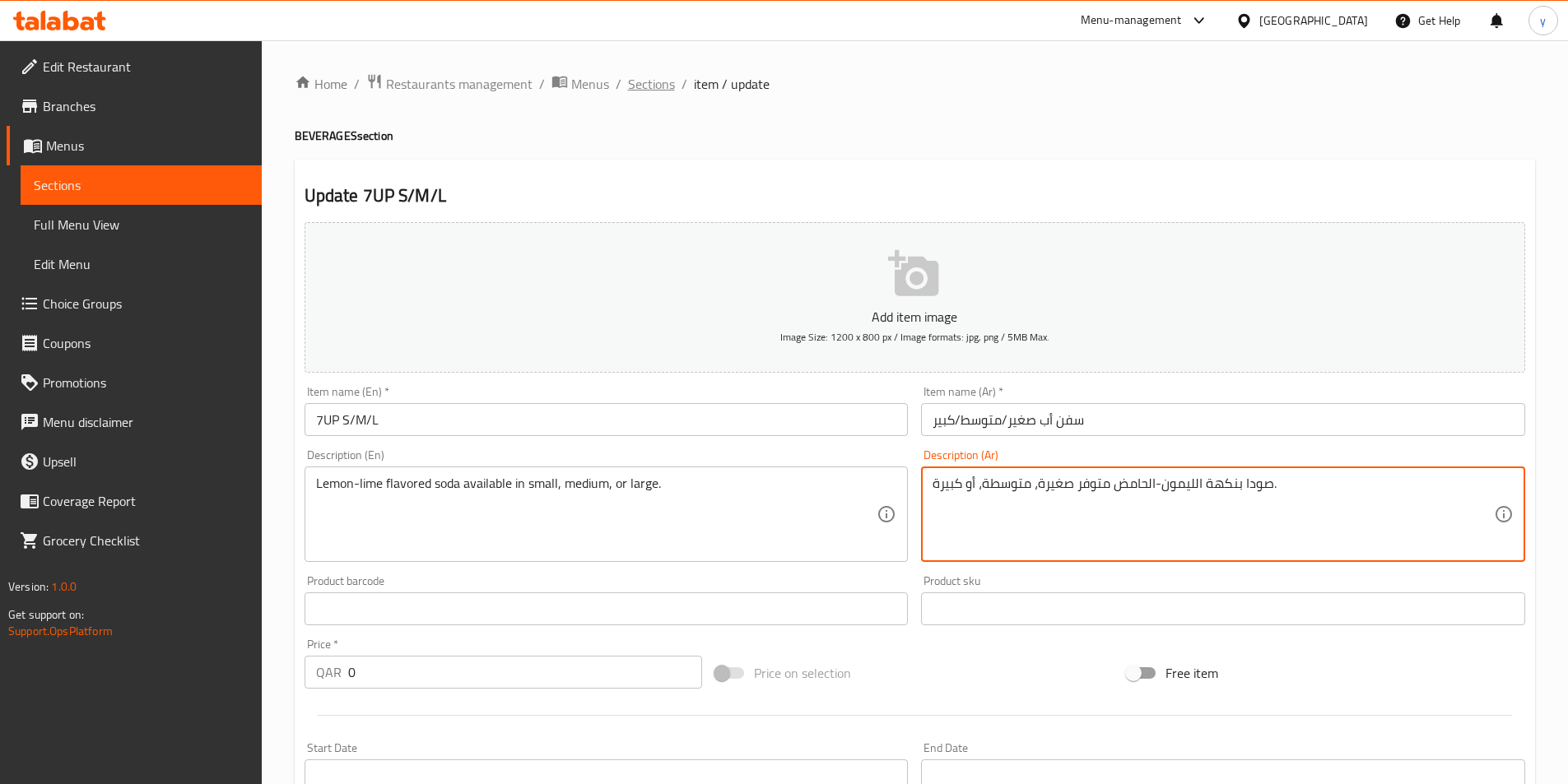
click at [650, 93] on span "Sections" at bounding box center [651, 84] width 47 height 20
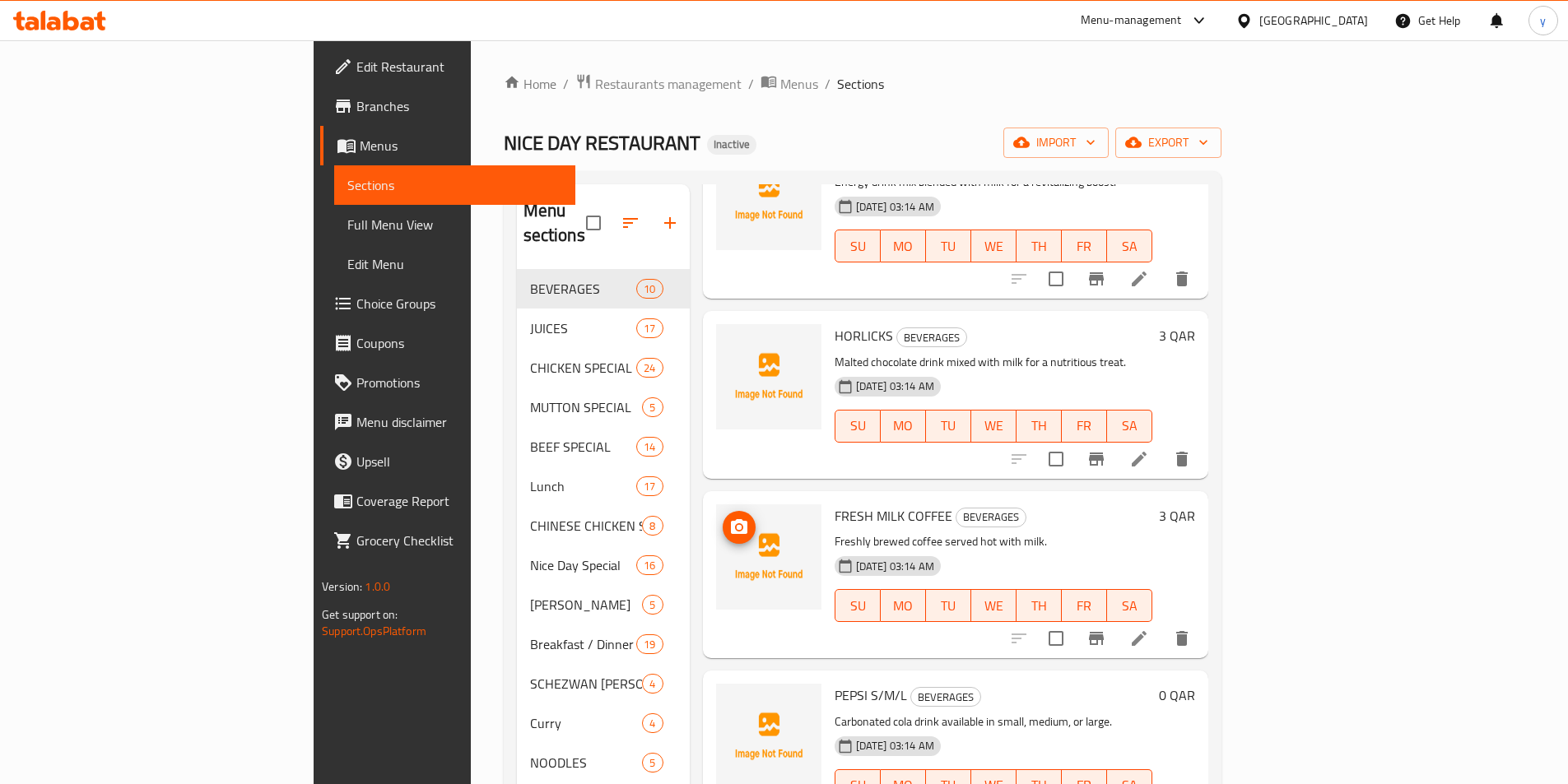
scroll to position [740, 0]
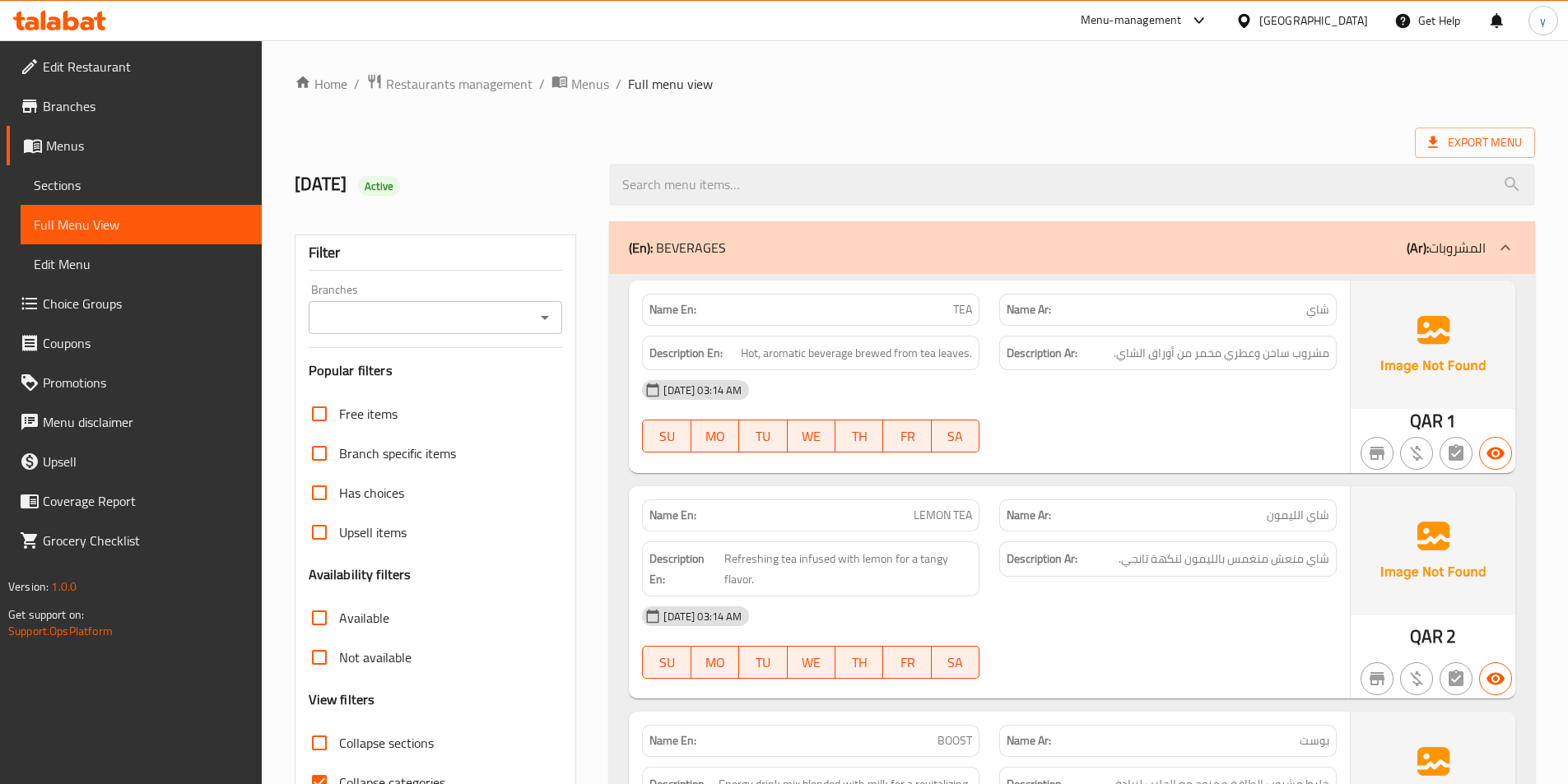
click at [320, 663] on div at bounding box center [784, 392] width 1568 height 784
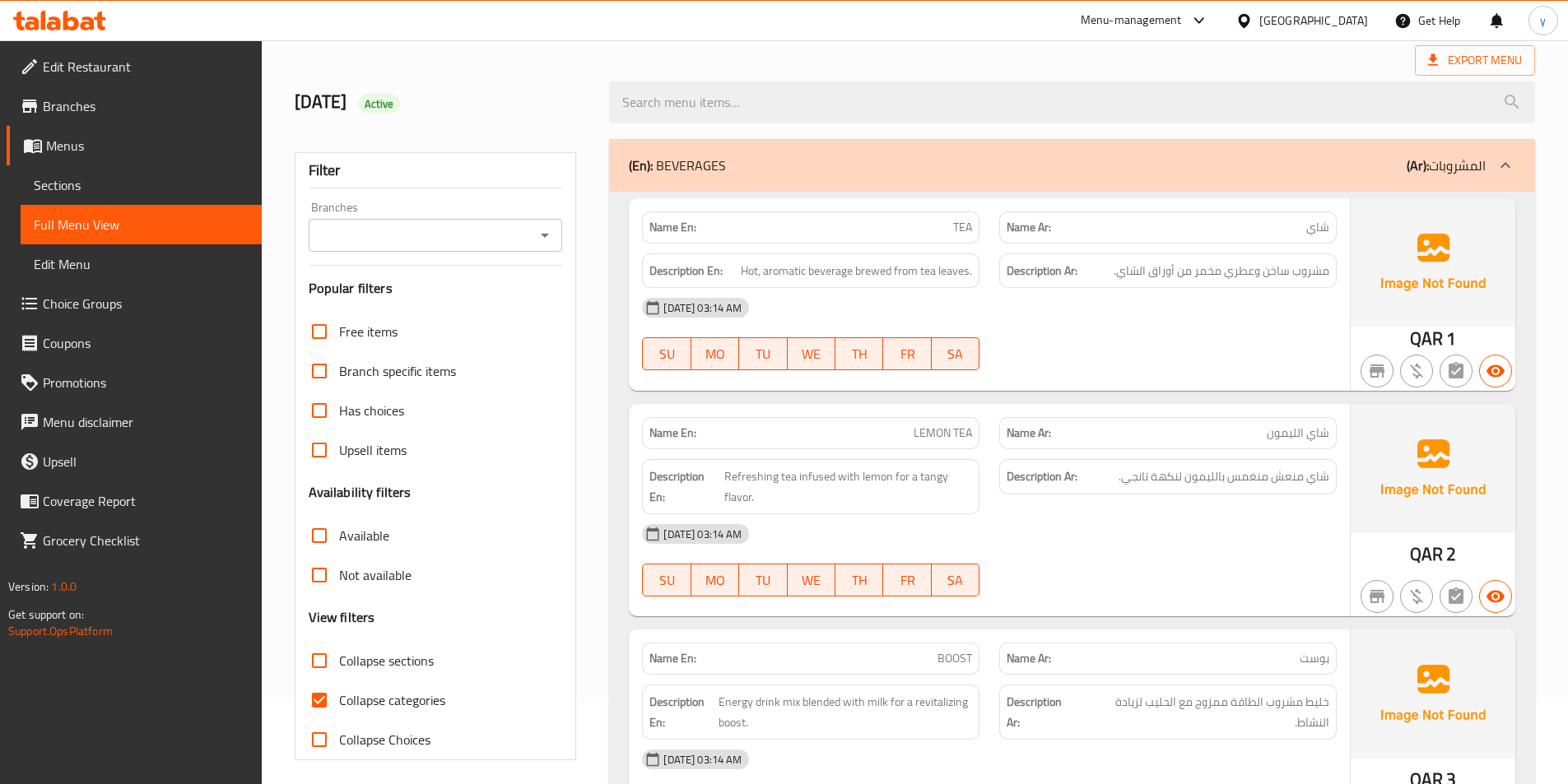
click at [319, 660] on input "Collapse sections" at bounding box center [320, 661] width 40 height 40
checkbox input "true"
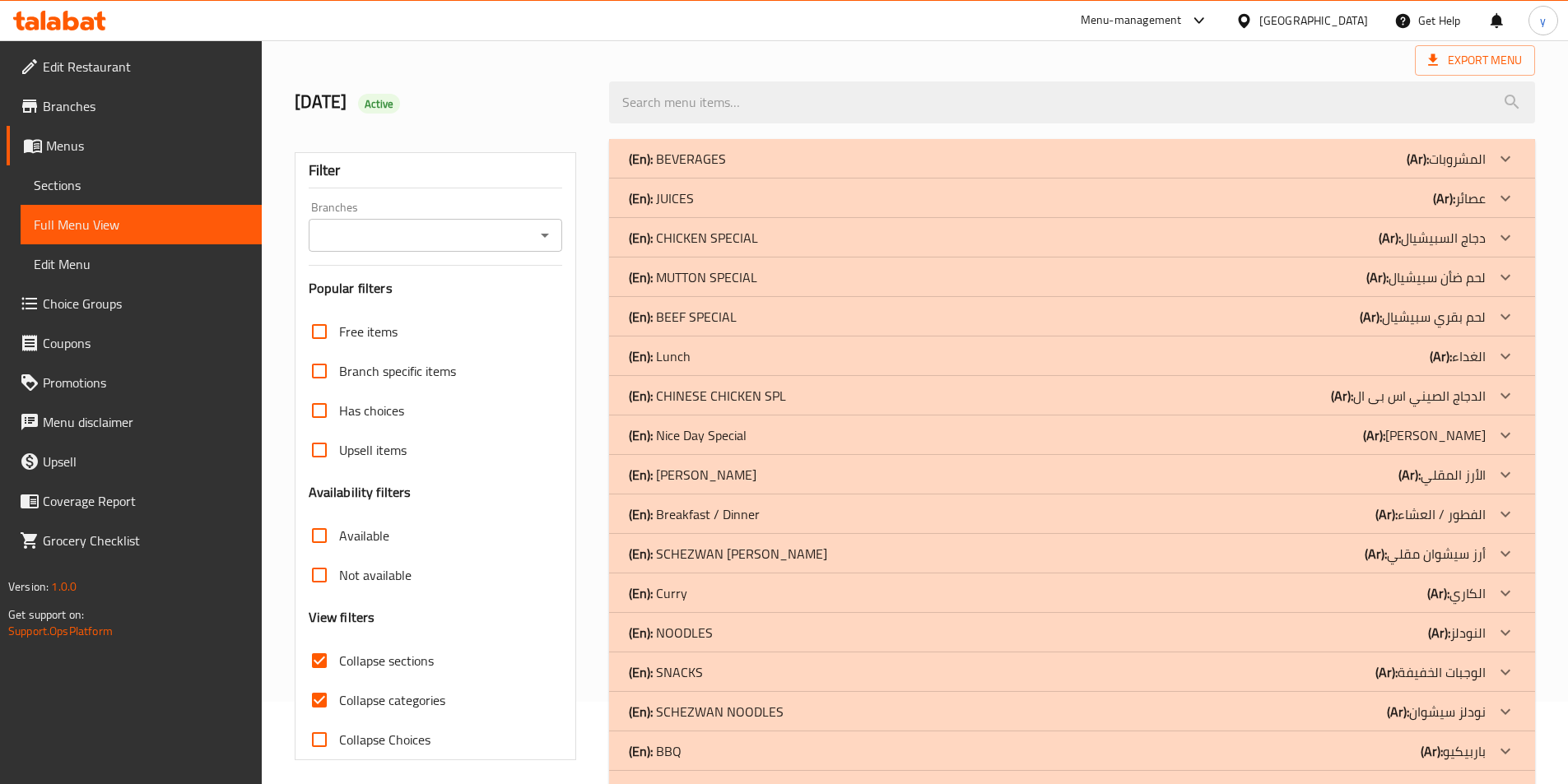
click at [1459, 158] on p "(Ar): المشروبات" at bounding box center [1445, 159] width 79 height 20
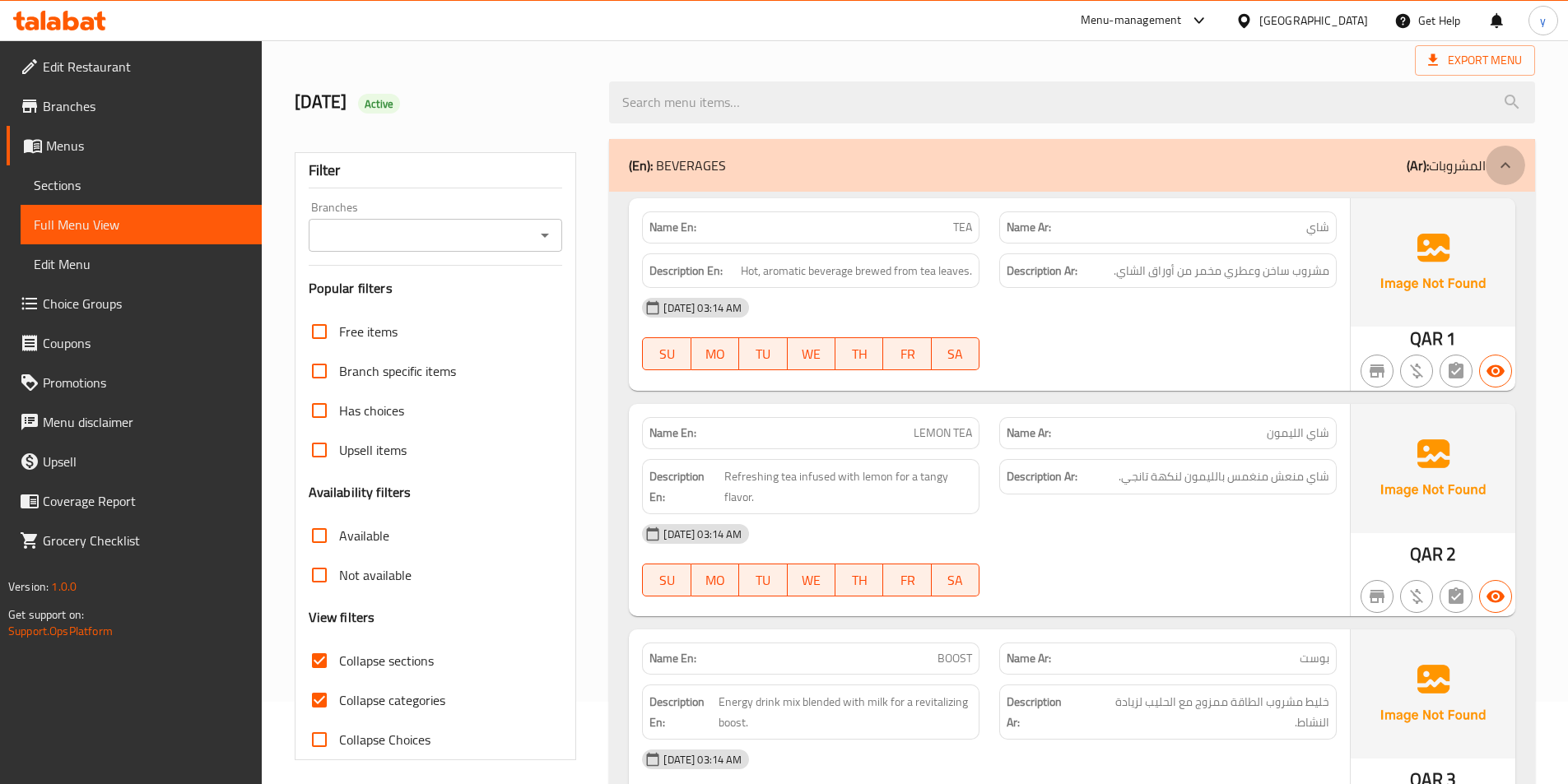
click at [1502, 171] on icon at bounding box center [1505, 165] width 20 height 20
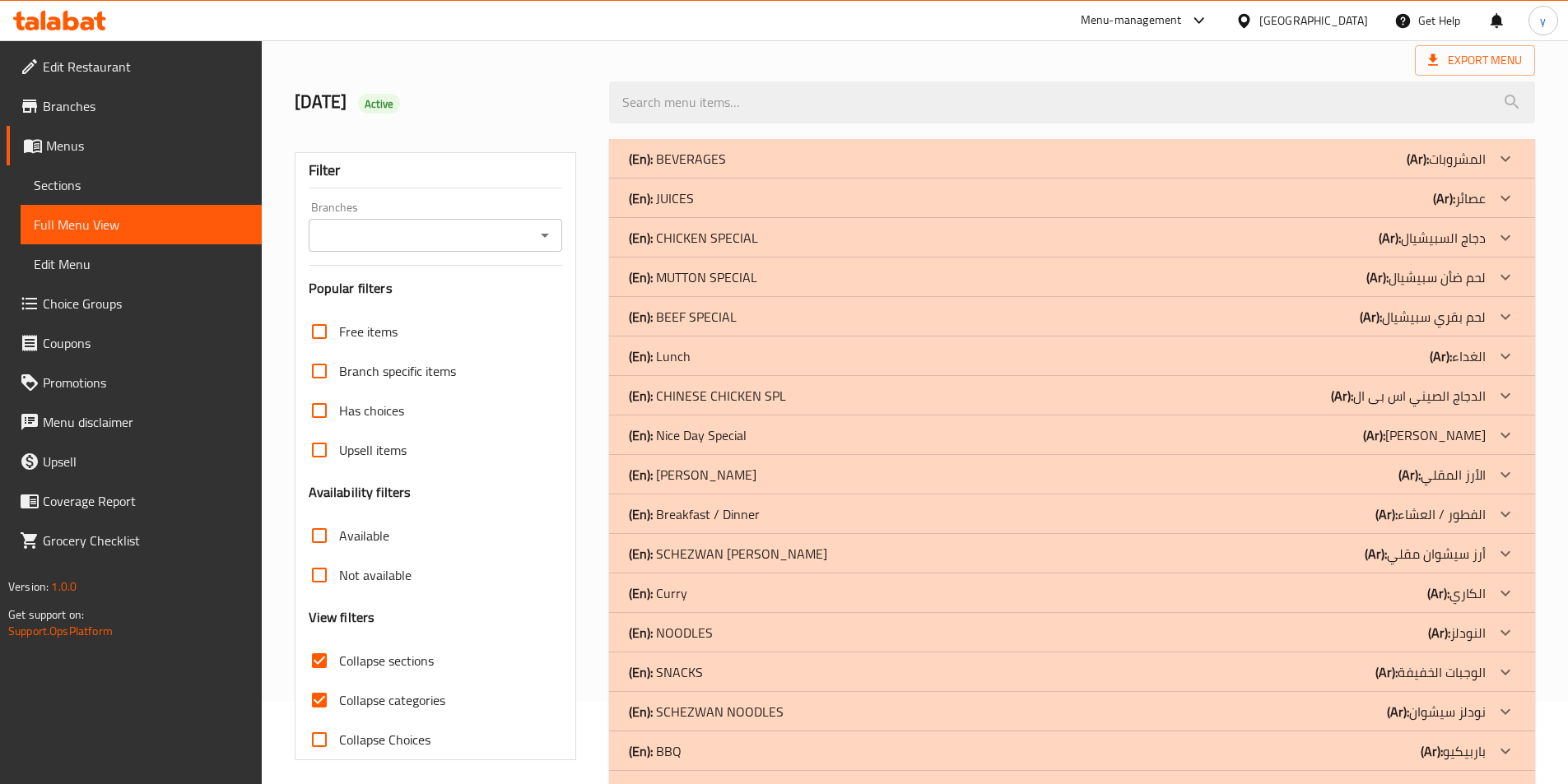
click at [1466, 314] on p "(Ar): لحم بقري سبيشيال" at bounding box center [1423, 317] width 126 height 20
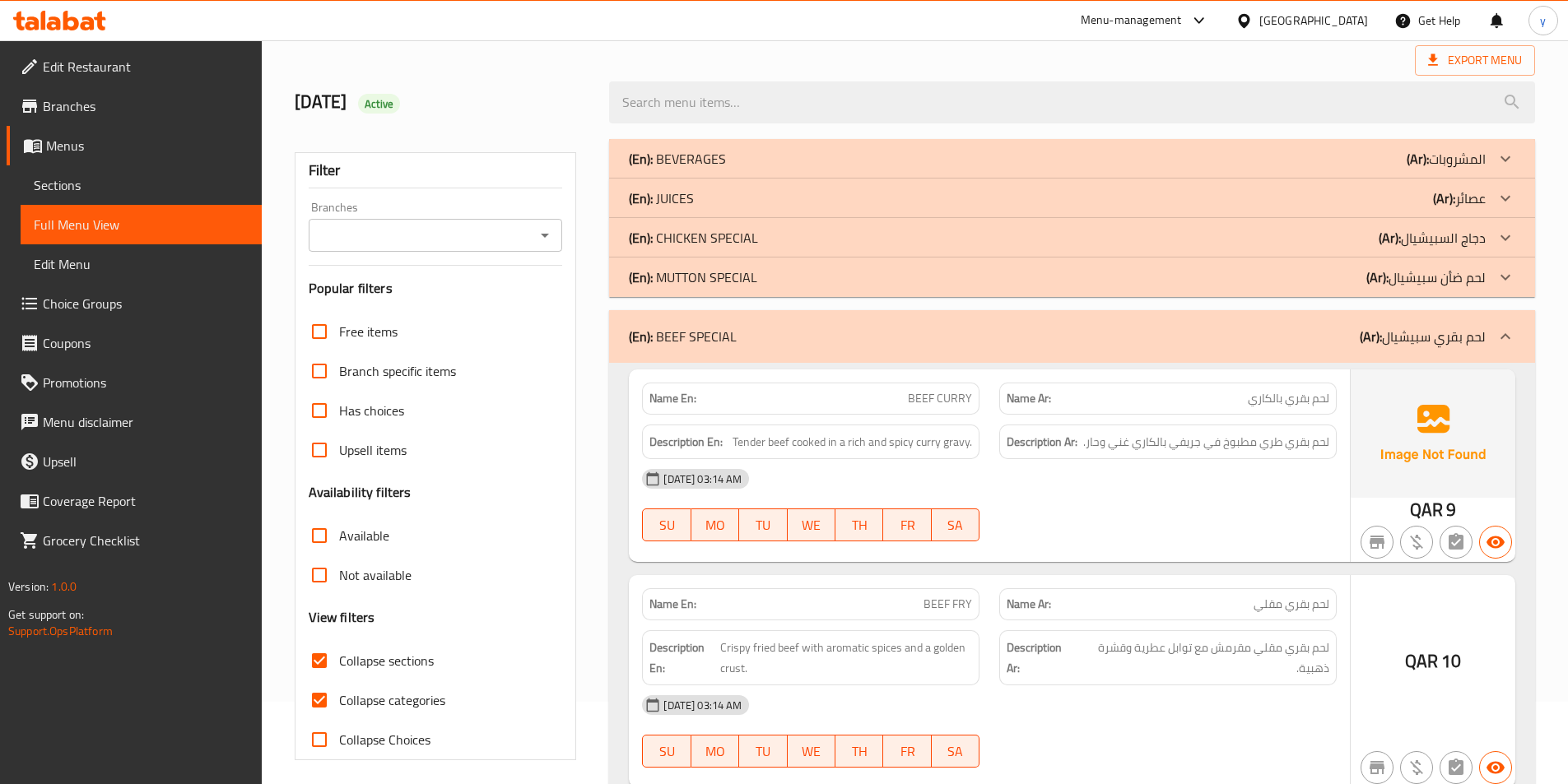
click at [1474, 280] on p "(Ar): لحم ضأن سبيشيال" at bounding box center [1426, 277] width 120 height 20
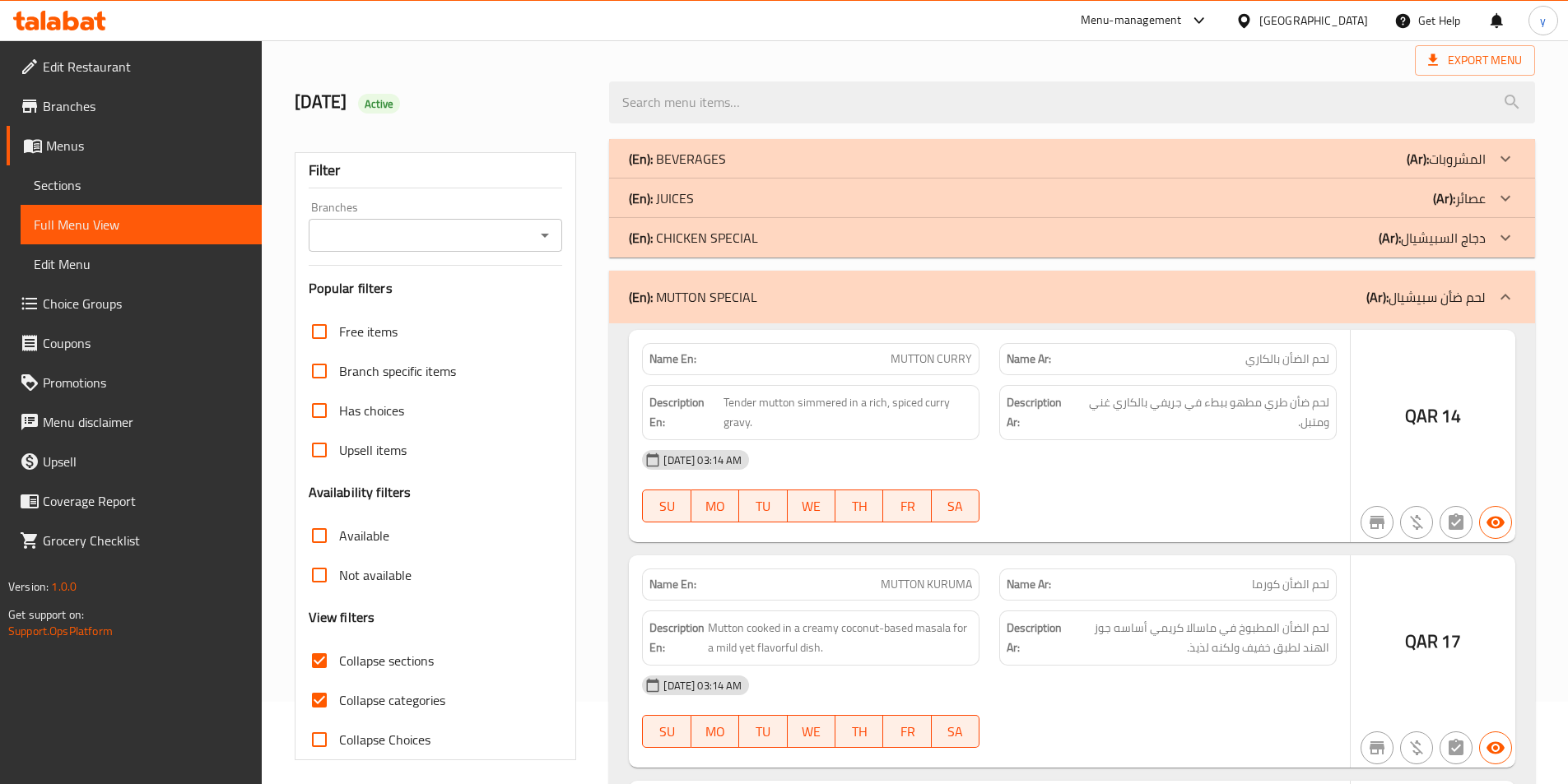
click at [1485, 239] on div at bounding box center [1505, 238] width 40 height 40
click at [1488, 193] on div at bounding box center [1505, 198] width 40 height 40
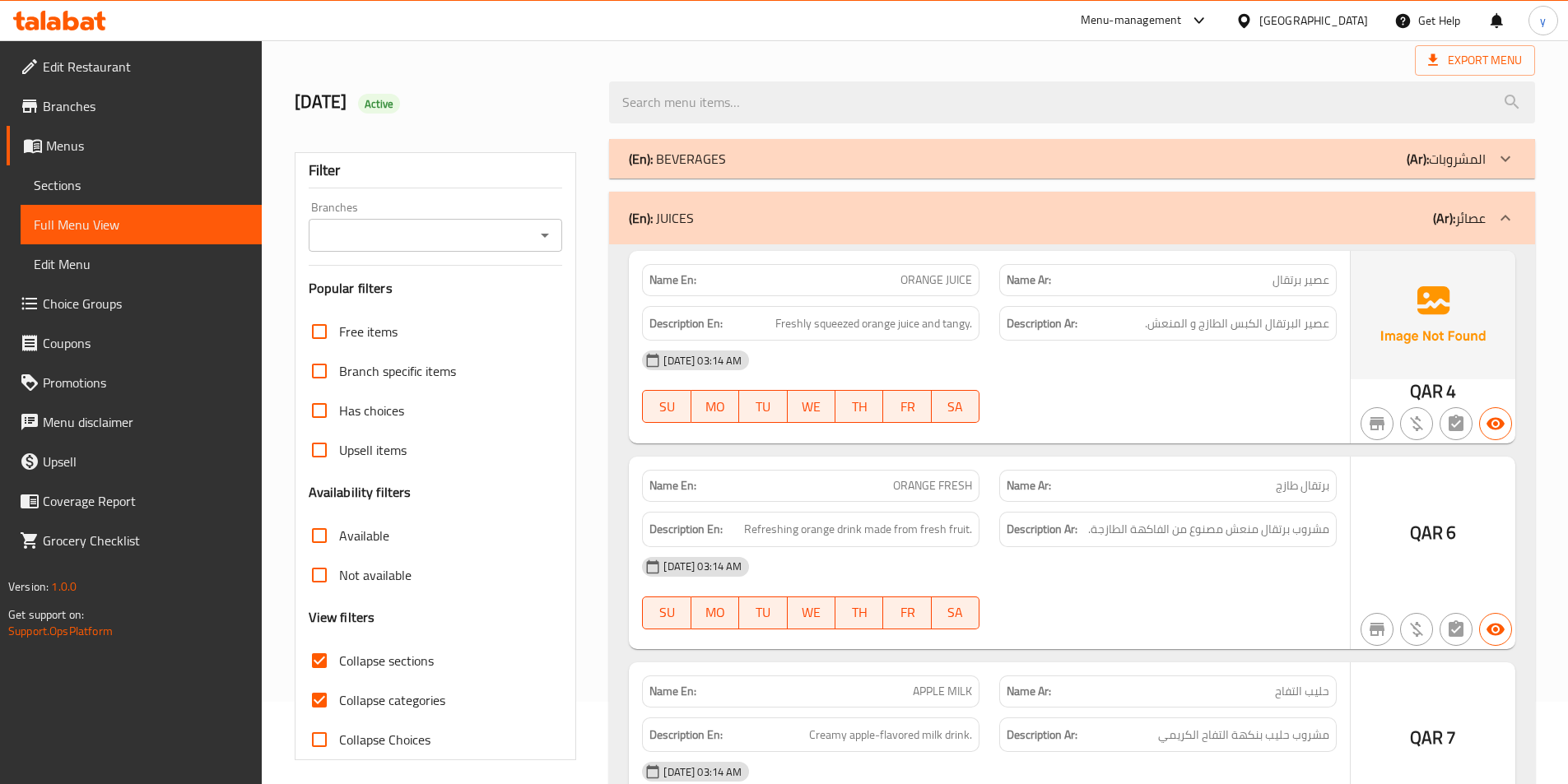
click at [1510, 155] on icon at bounding box center [1505, 159] width 20 height 20
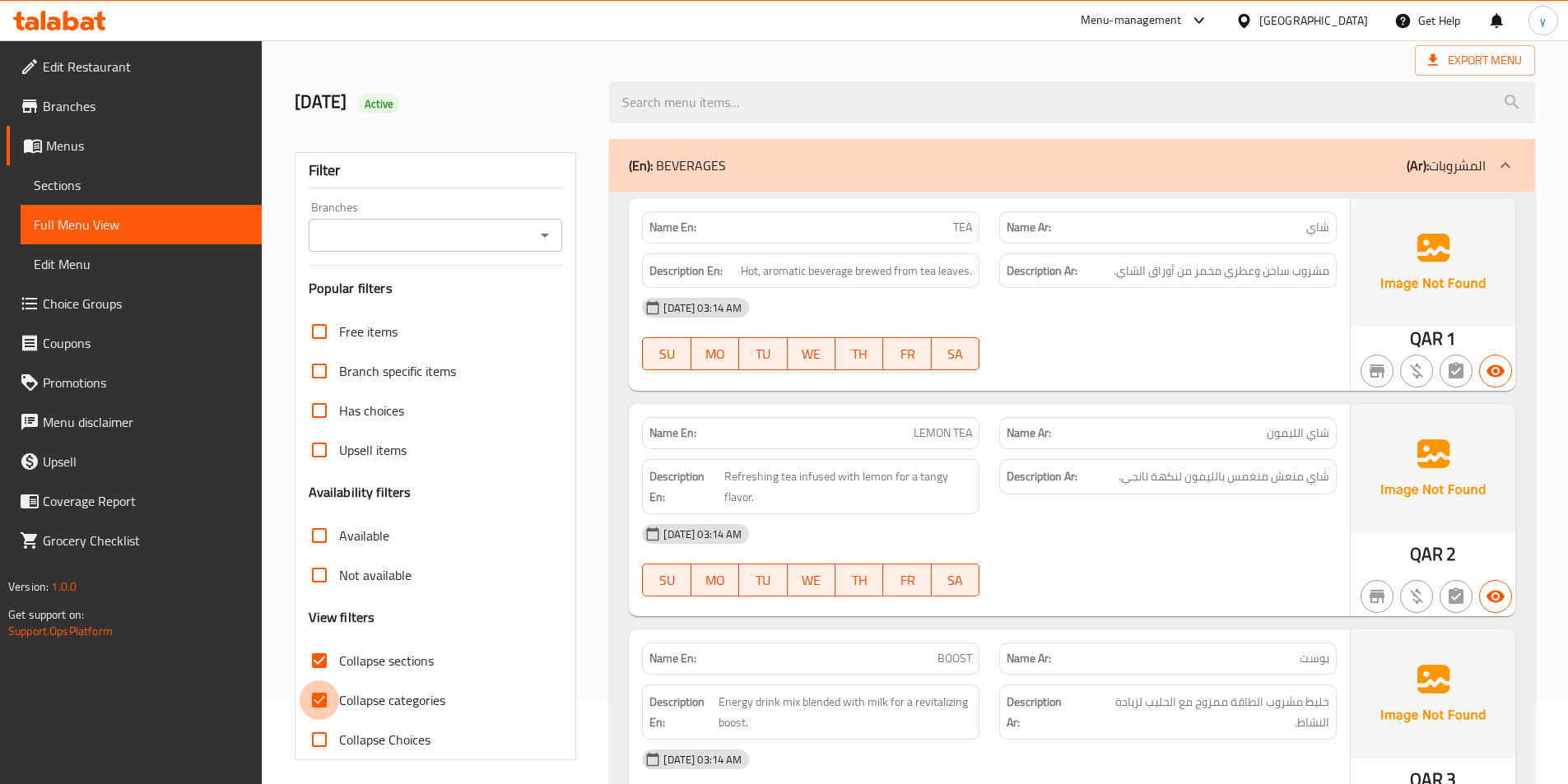
click at [320, 705] on input "Collapse categories" at bounding box center [320, 700] width 40 height 40
checkbox input "false"
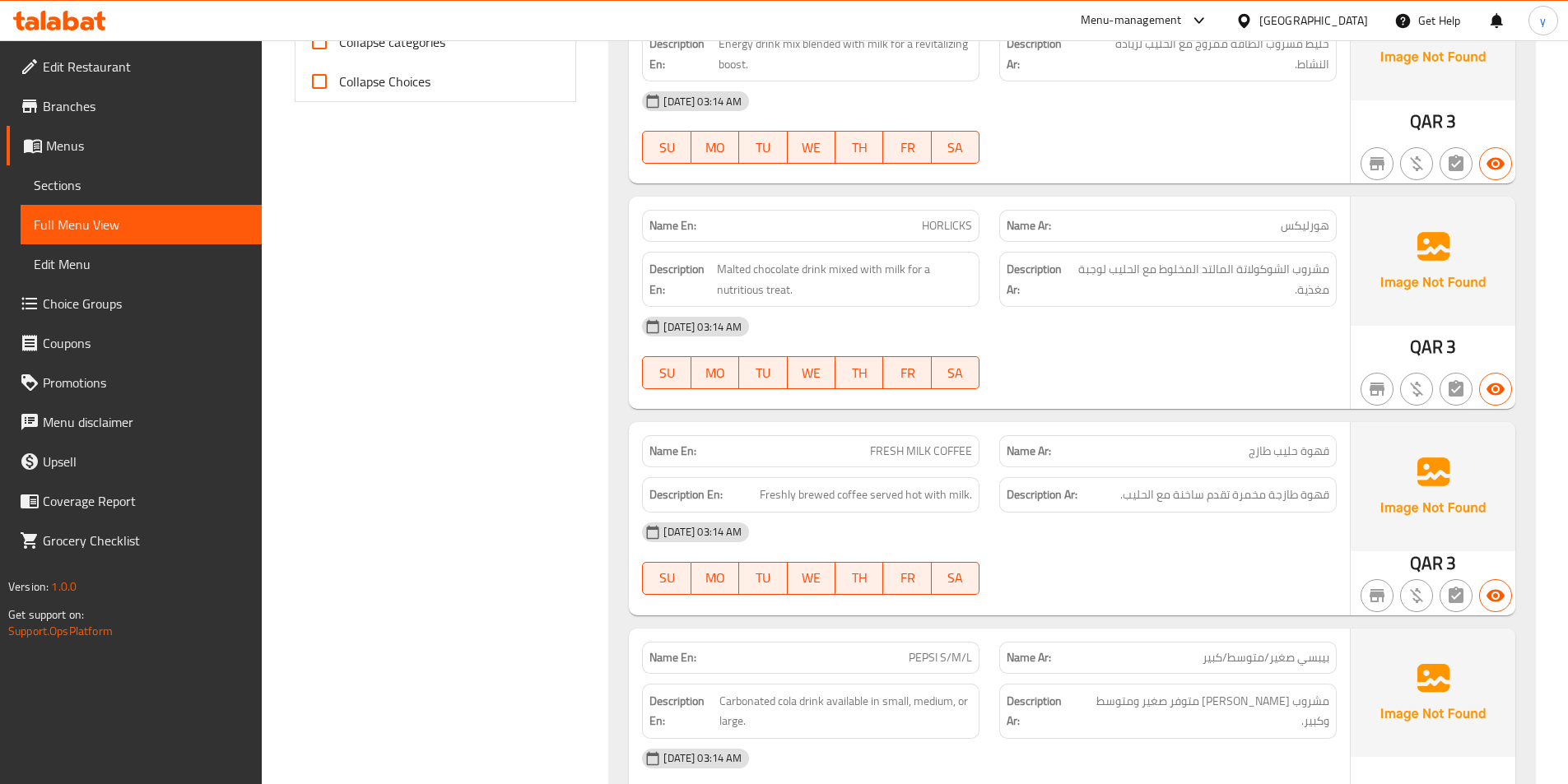
scroll to position [823, 0]
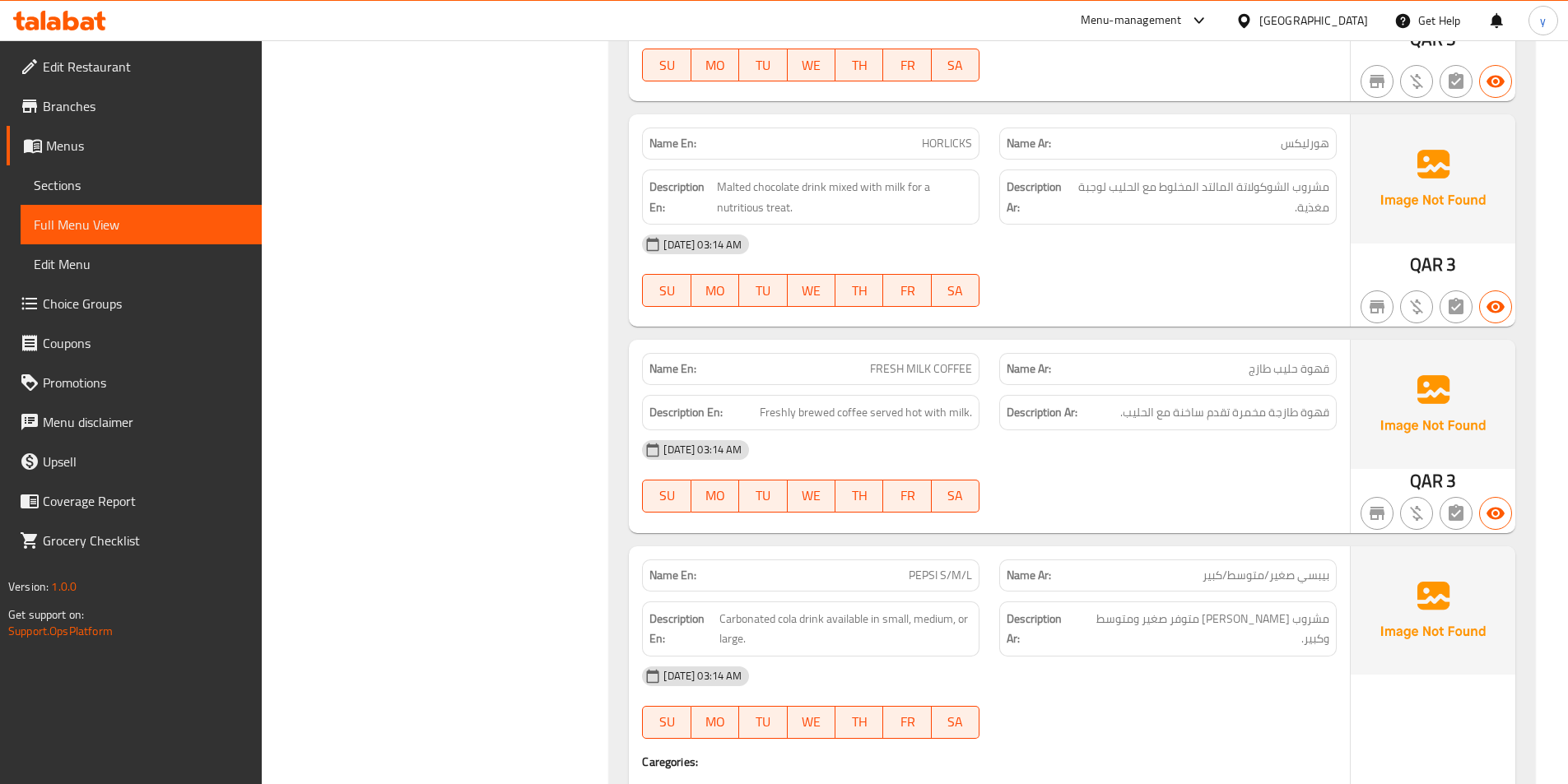
click at [1225, 373] on p "Name Ar: قهوة حليب طازج" at bounding box center [1168, 369] width 323 height 17
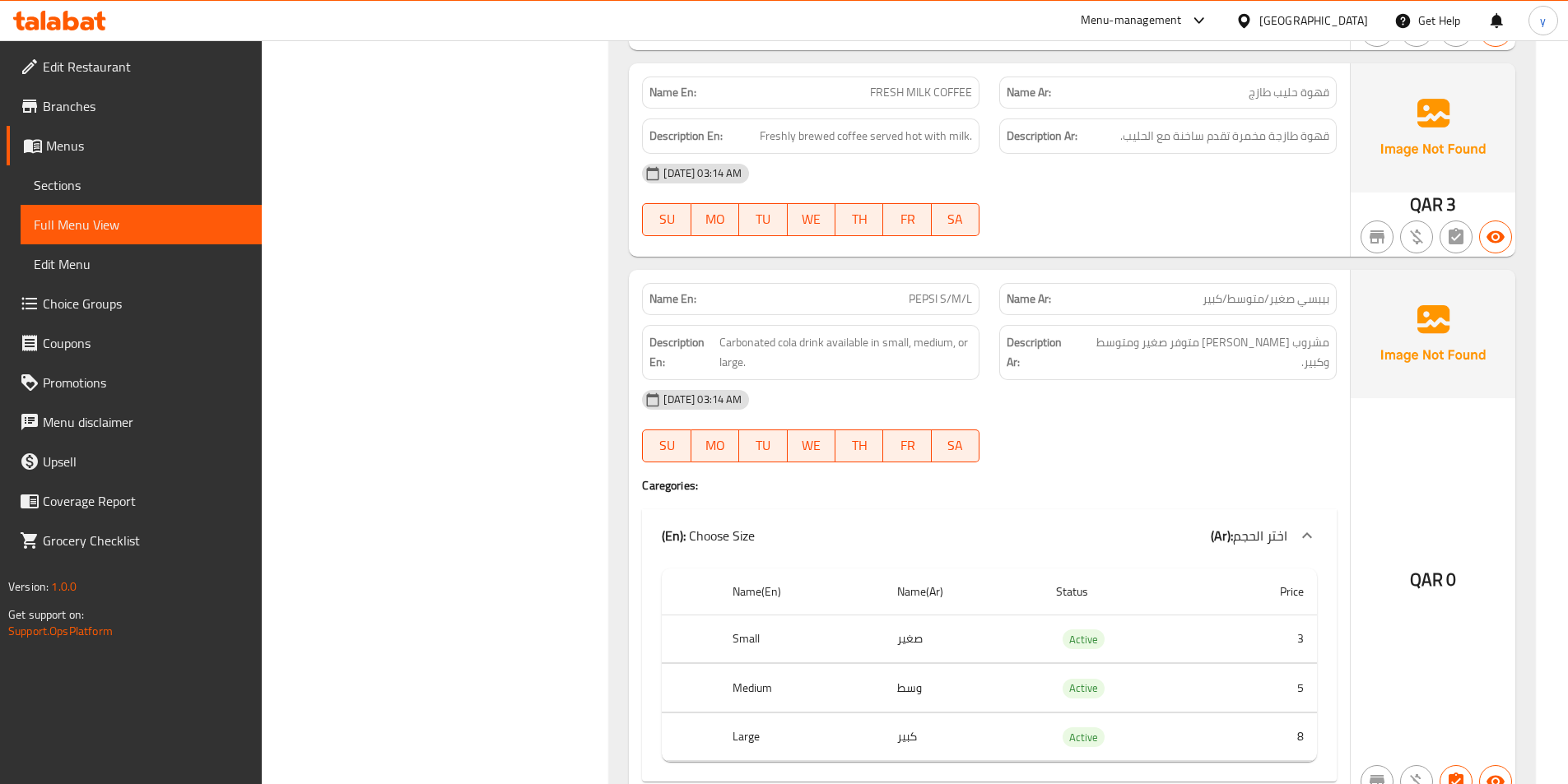
scroll to position [1070, 0]
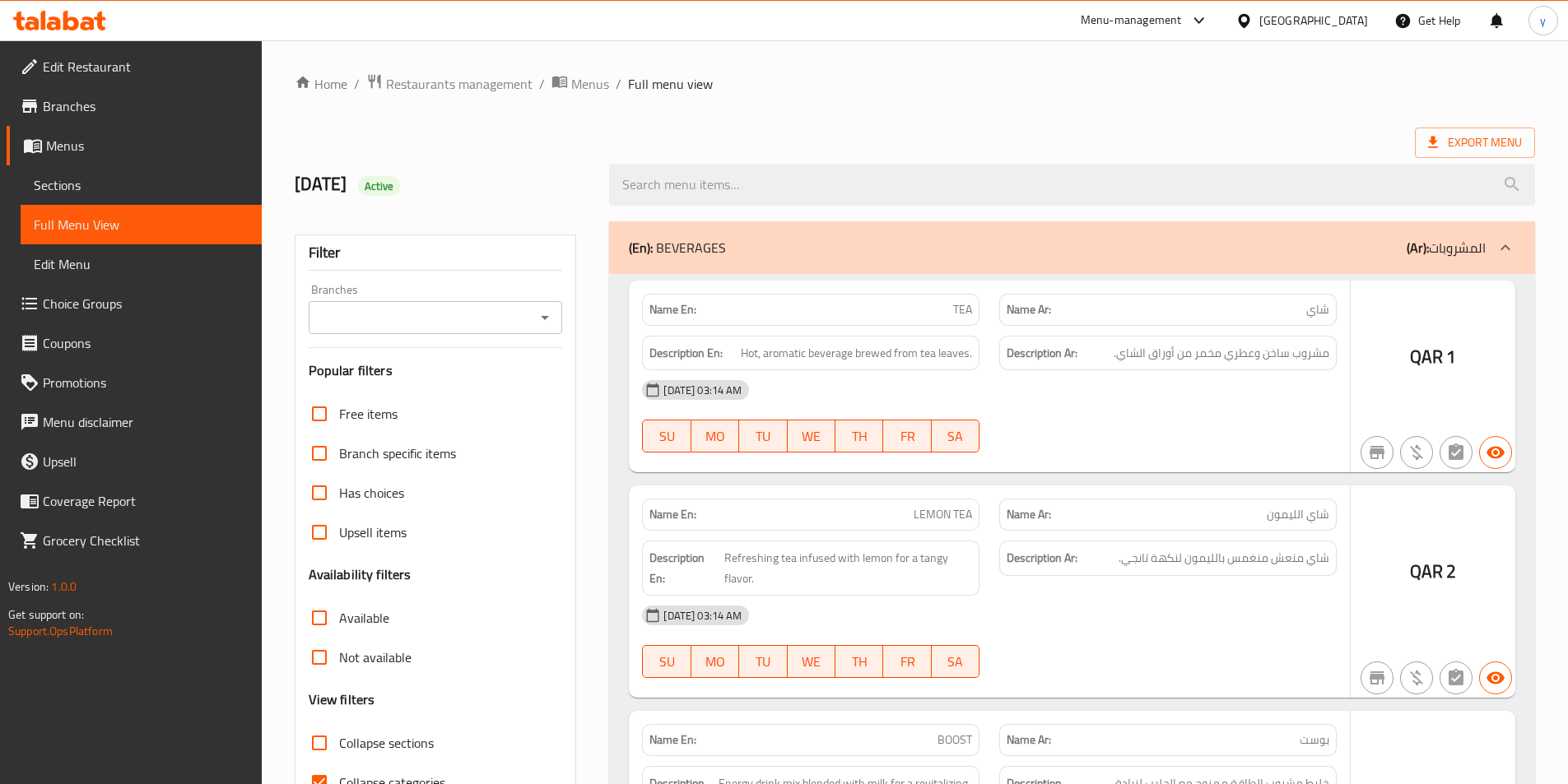
click at [321, 655] on div at bounding box center [784, 392] width 1568 height 784
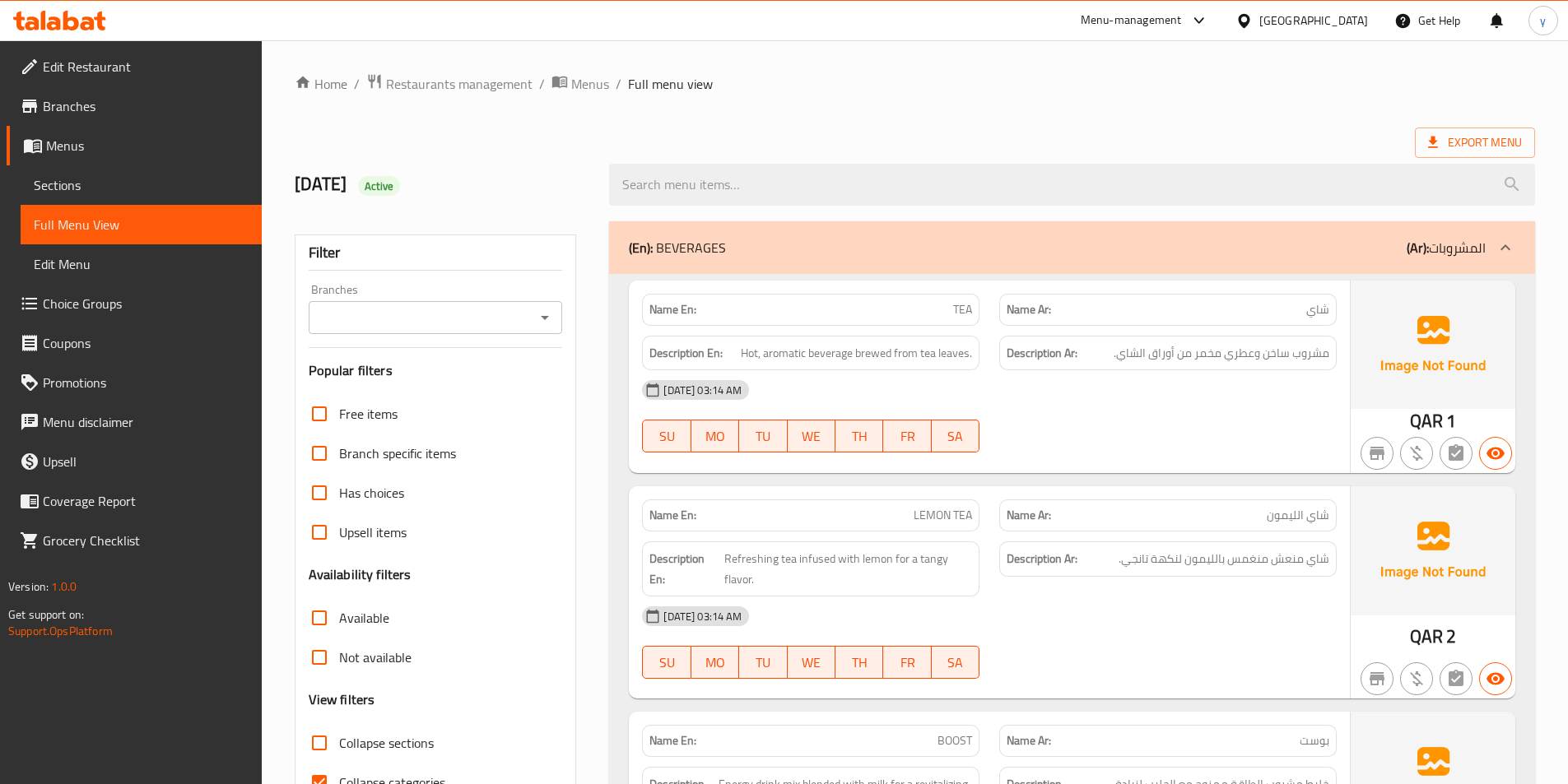
scroll to position [92, 0]
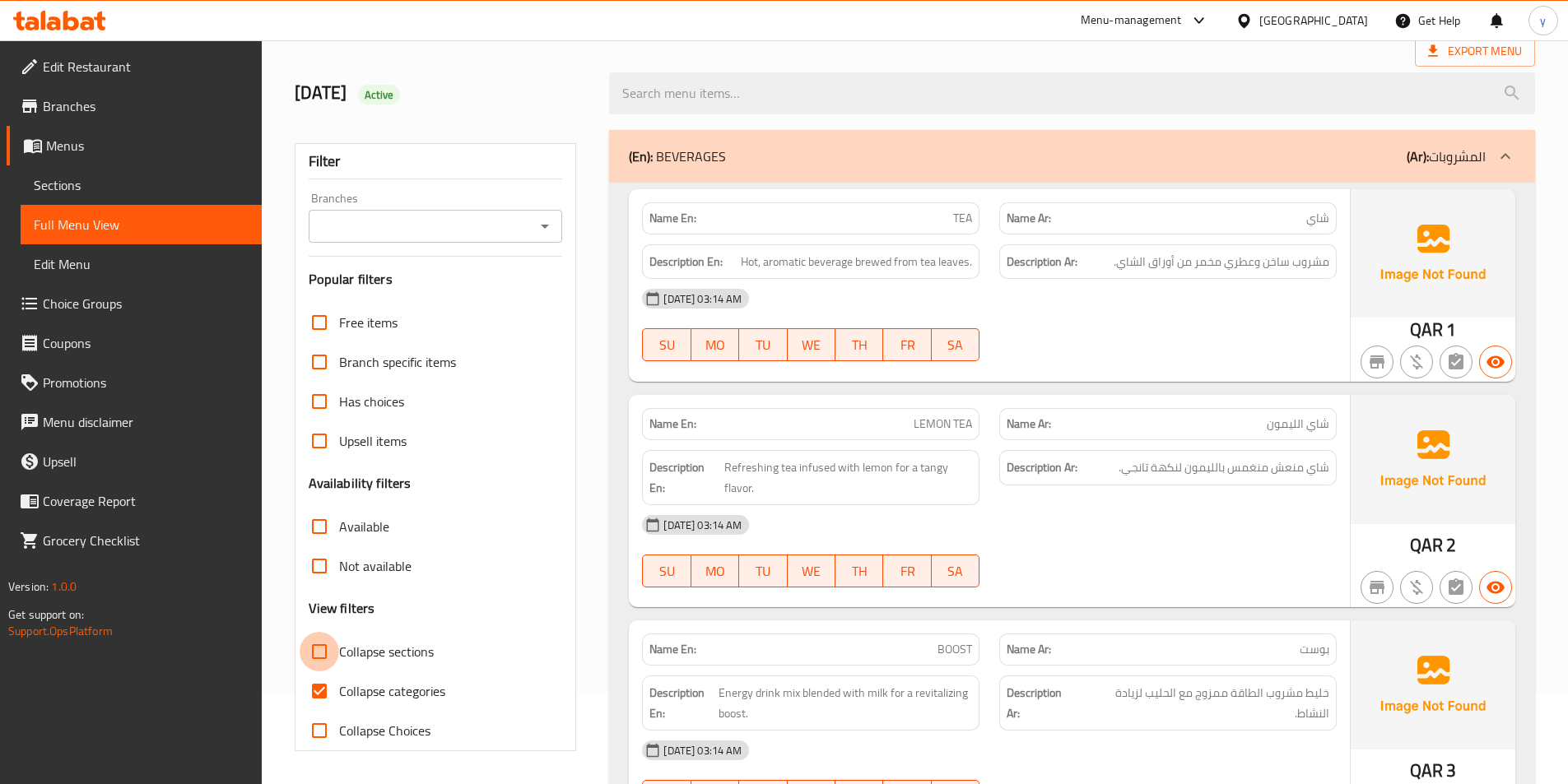
click at [320, 648] on input "Collapse sections" at bounding box center [320, 652] width 40 height 40
checkbox input "true"
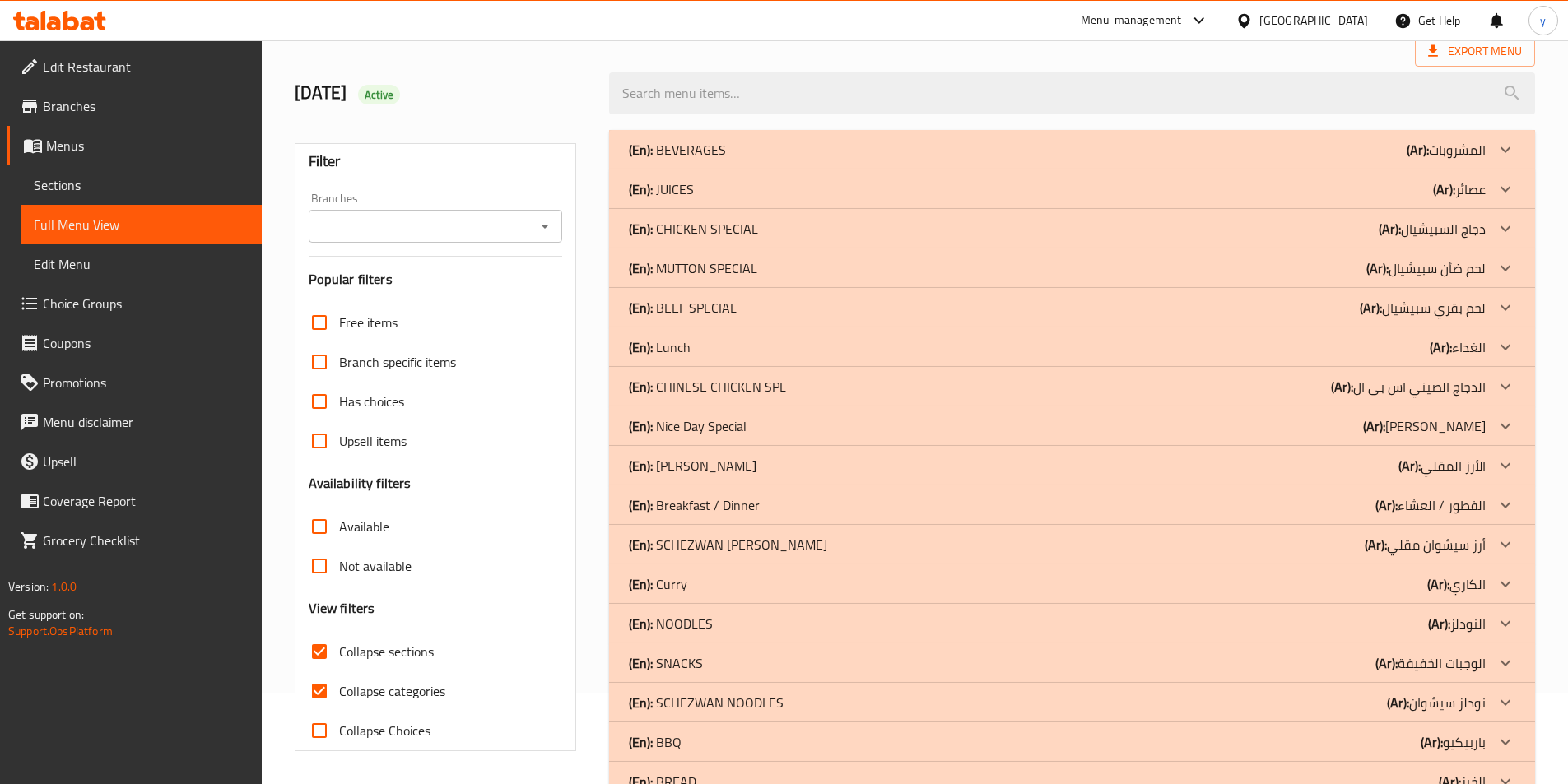
click at [1291, 317] on div "(En): BEEF SPECIAL (Ar): لحم بقري سبيشيال" at bounding box center [1057, 308] width 857 height 20
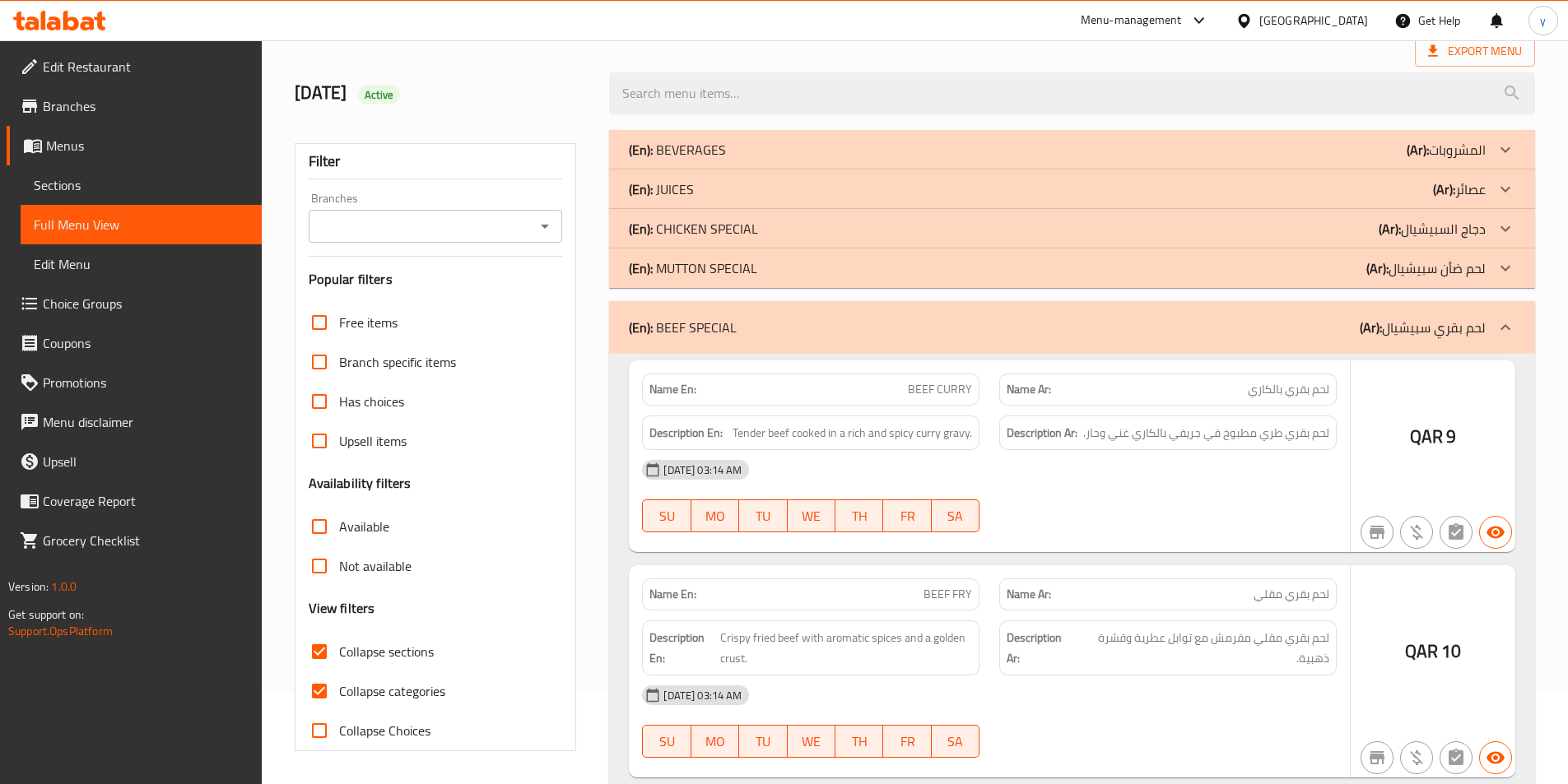
click at [1308, 268] on div "(En): MUTTON SPECIAL (Ar): لحم ضأن سبيشيال" at bounding box center [1057, 268] width 857 height 20
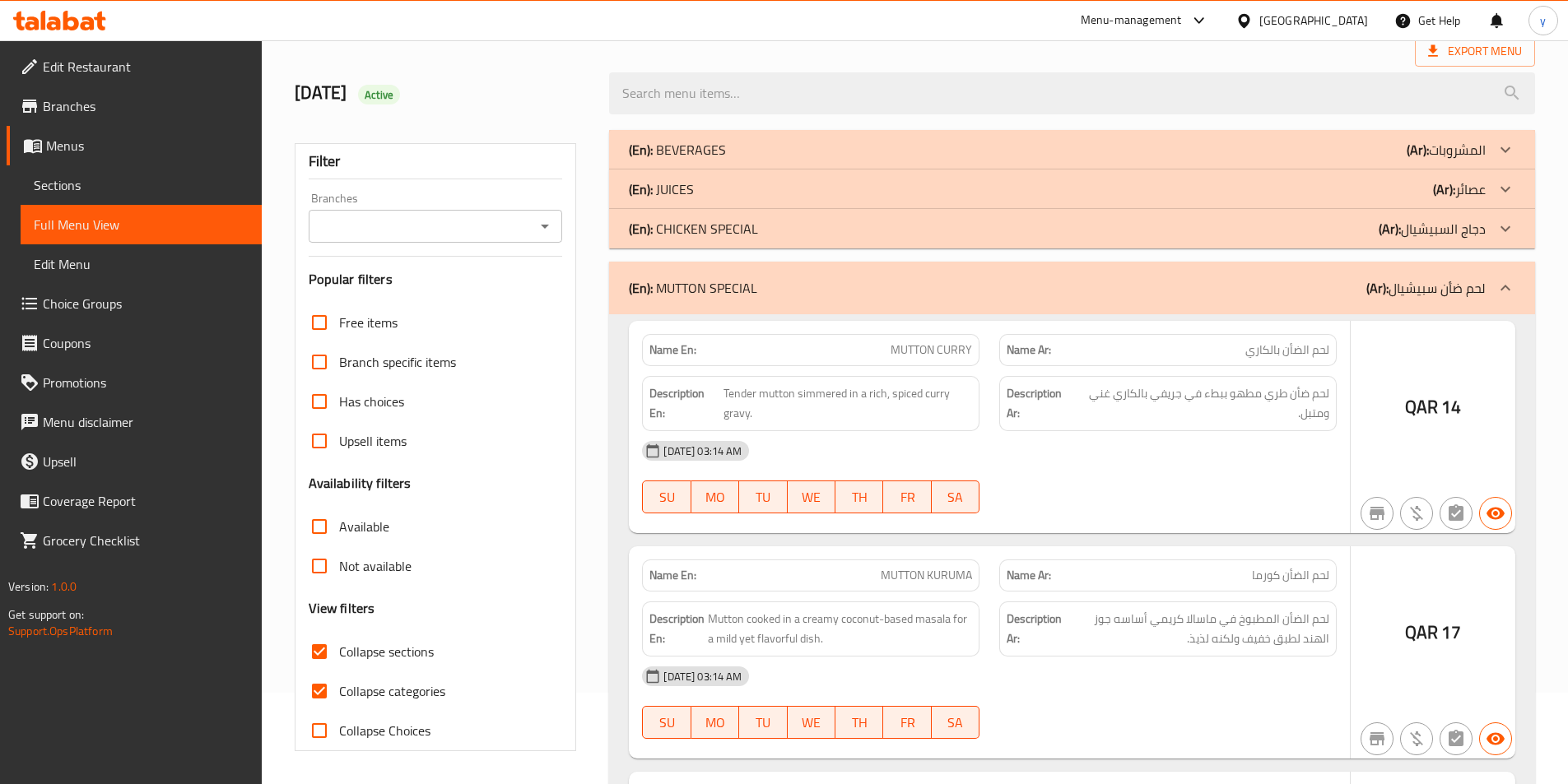
click at [1313, 233] on div "(En): CHICKEN SPECIAL (Ar): دجاج السبيشيال" at bounding box center [1057, 229] width 857 height 20
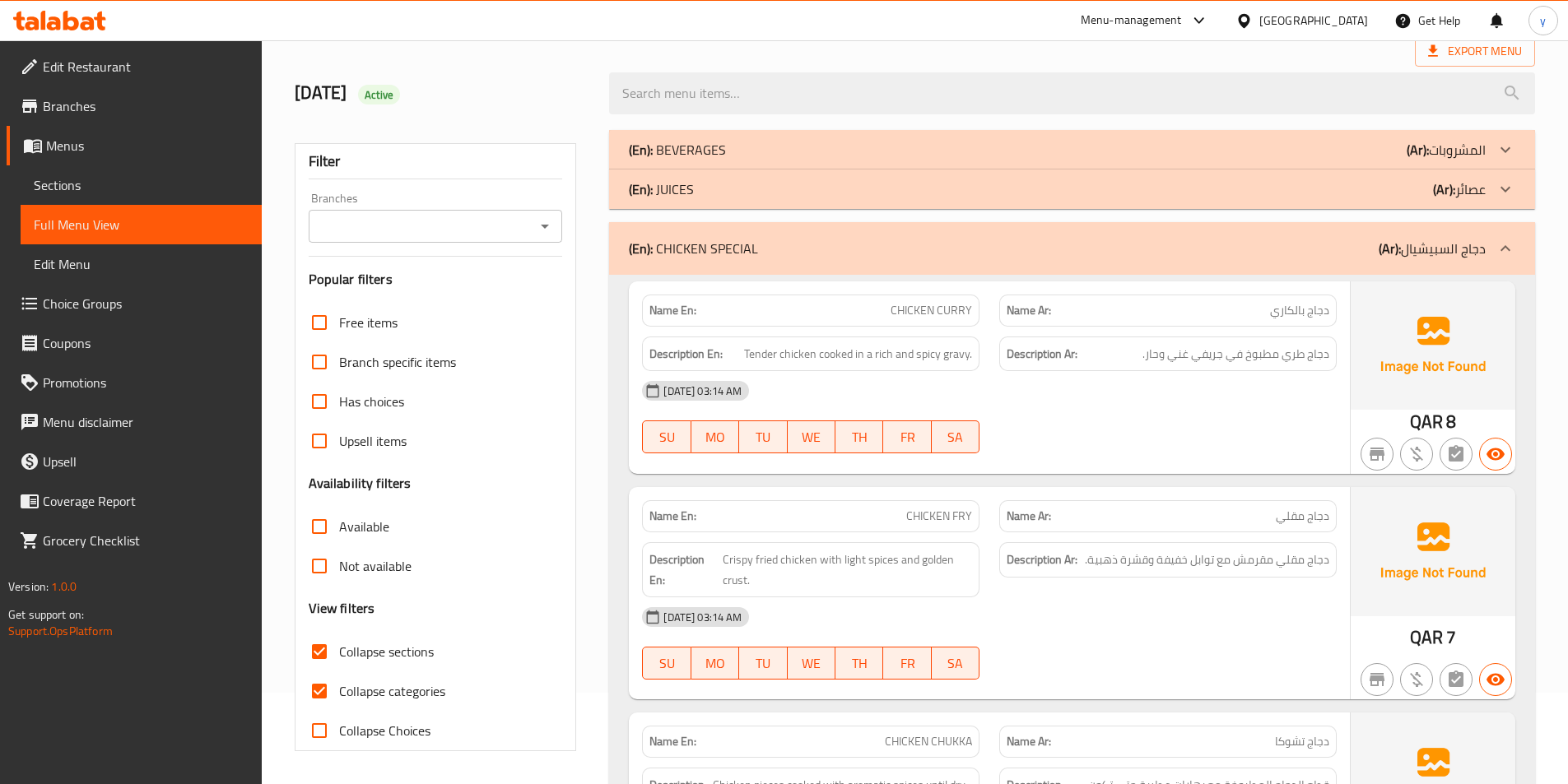
click at [1350, 190] on div "(En): JUICES (Ar): عصائر" at bounding box center [1057, 189] width 857 height 20
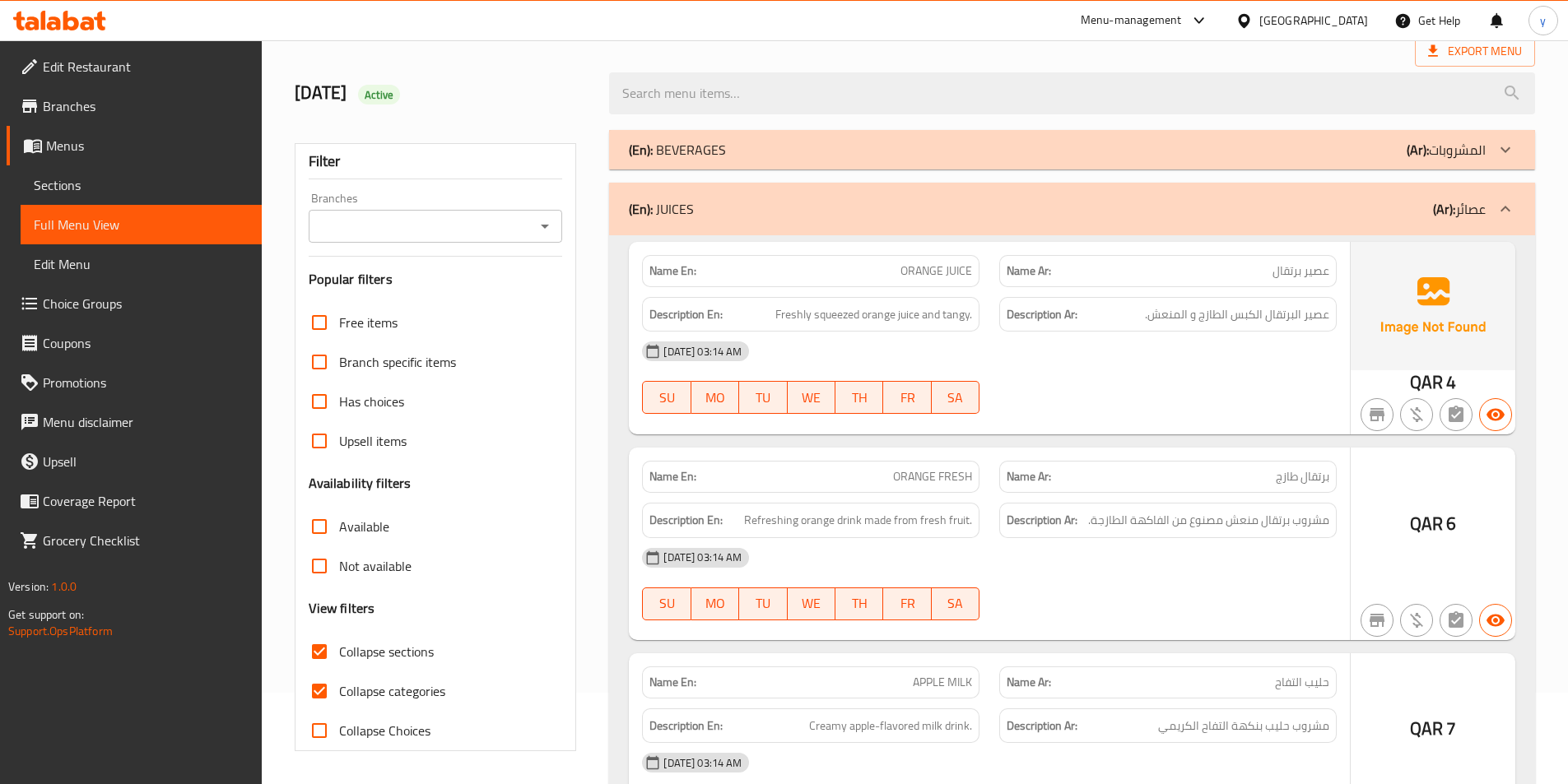
click at [1332, 143] on div "(En): BEVERAGES (Ar): المشروبات" at bounding box center [1057, 149] width 857 height 20
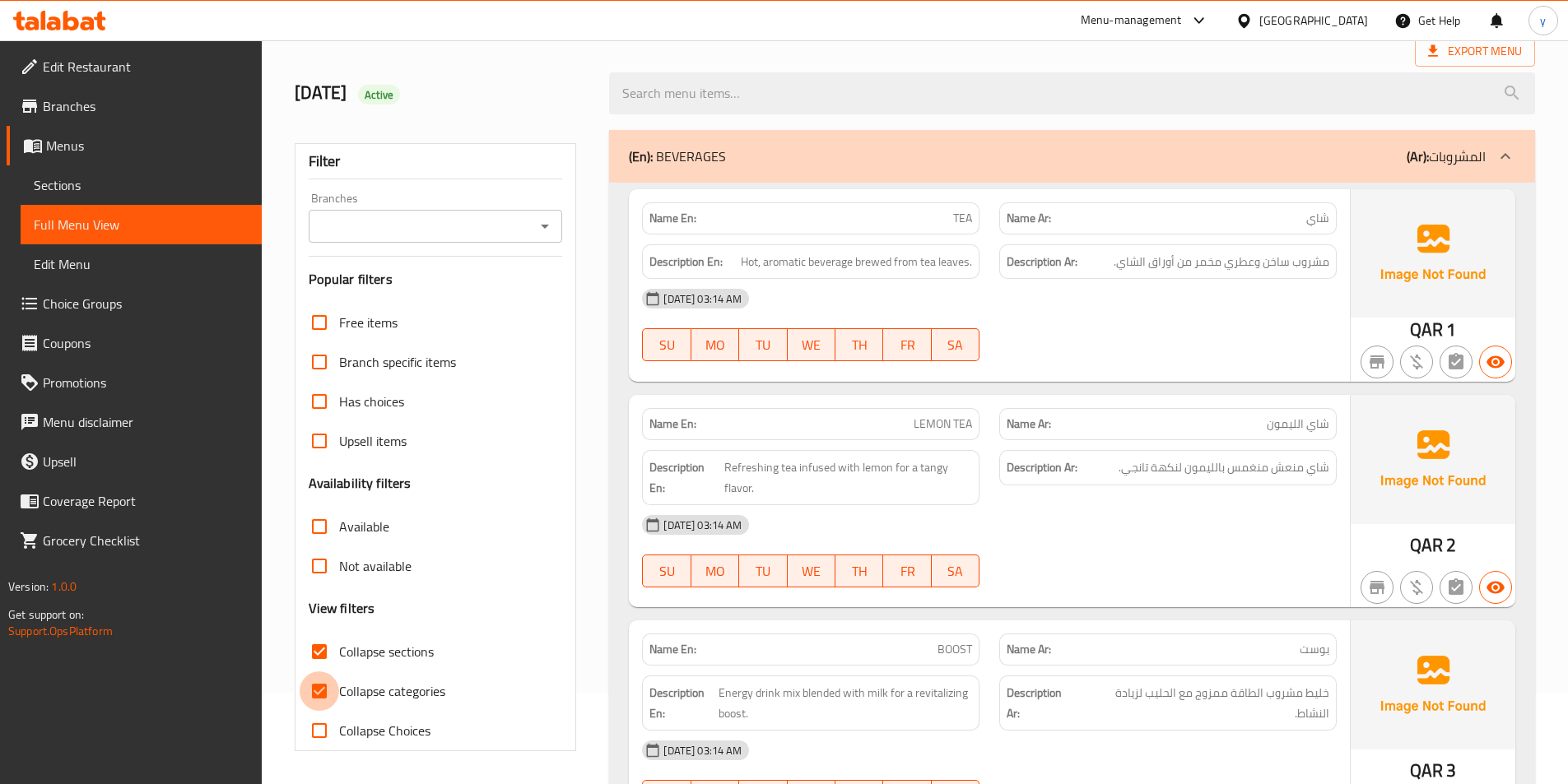
click at [317, 701] on input "Collapse categories" at bounding box center [320, 691] width 40 height 40
checkbox input "false"
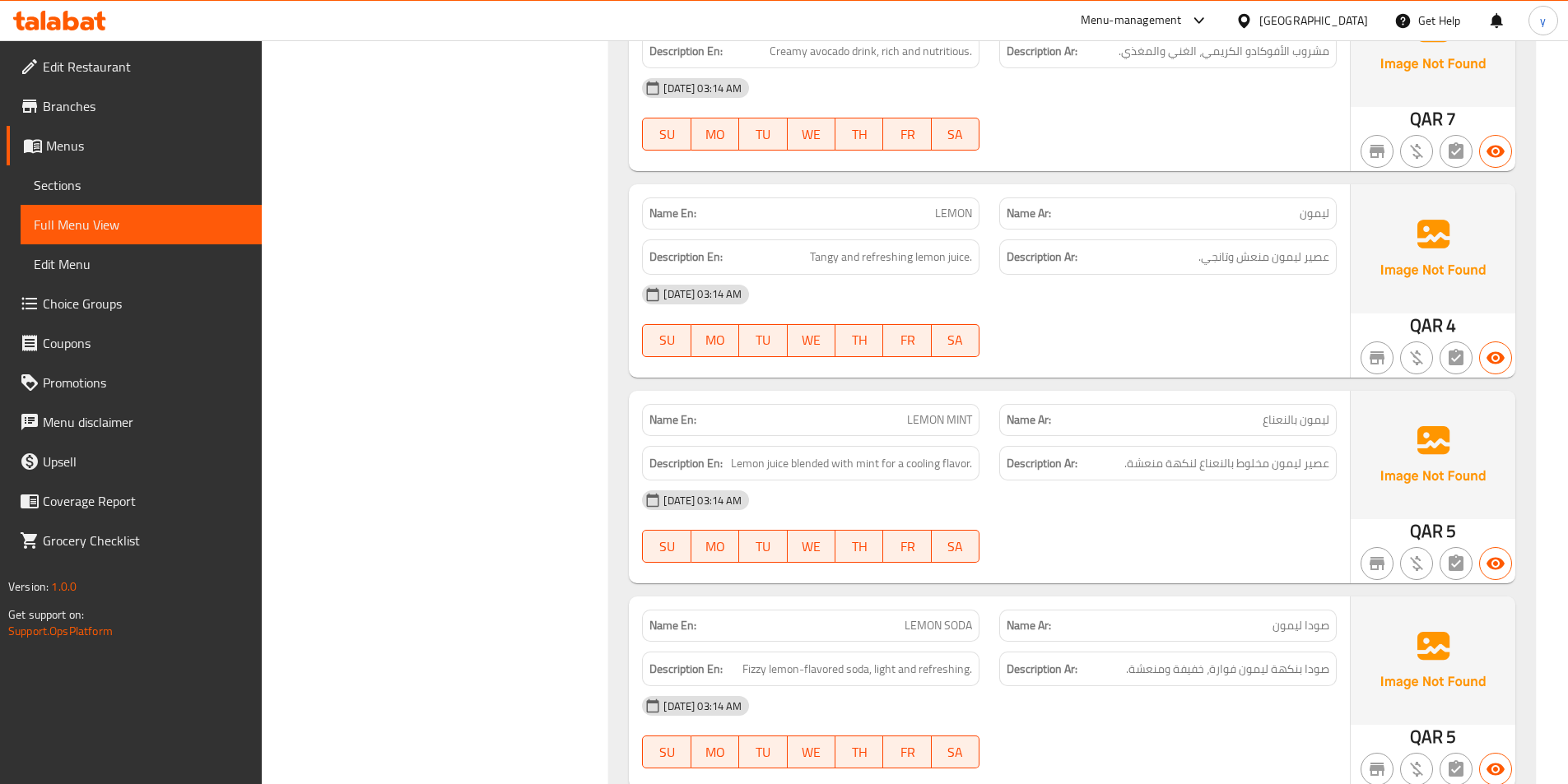
scroll to position [5029, 0]
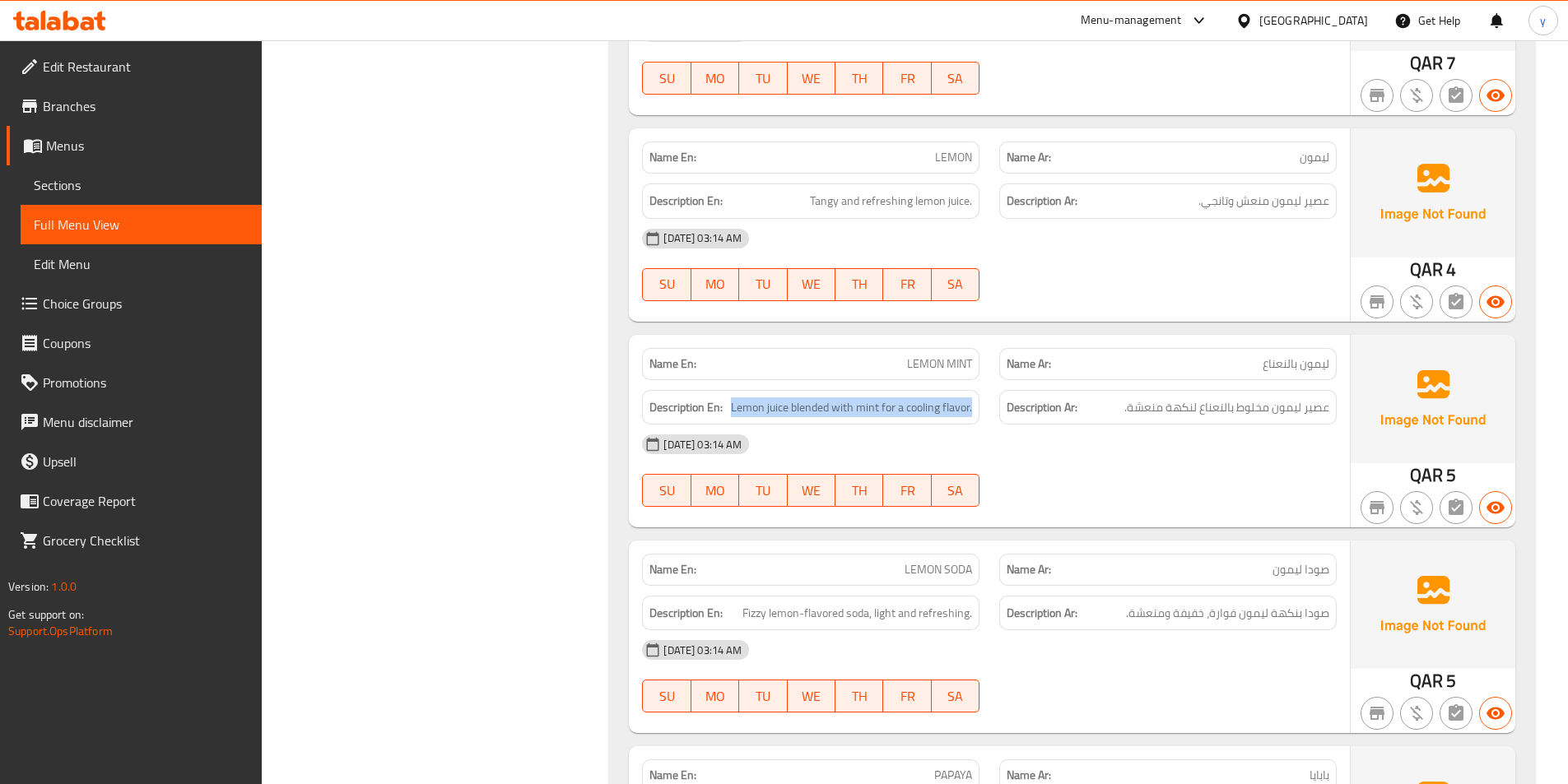
drag, startPoint x: 729, startPoint y: 408, endPoint x: 972, endPoint y: 423, distance: 243.5
click at [972, 423] on div "Description En: Lemon juice blended with mint for a cooling flavor." at bounding box center [810, 408] width 338 height 36
copy span "Lemon juice blended with mint for a cooling flavor."
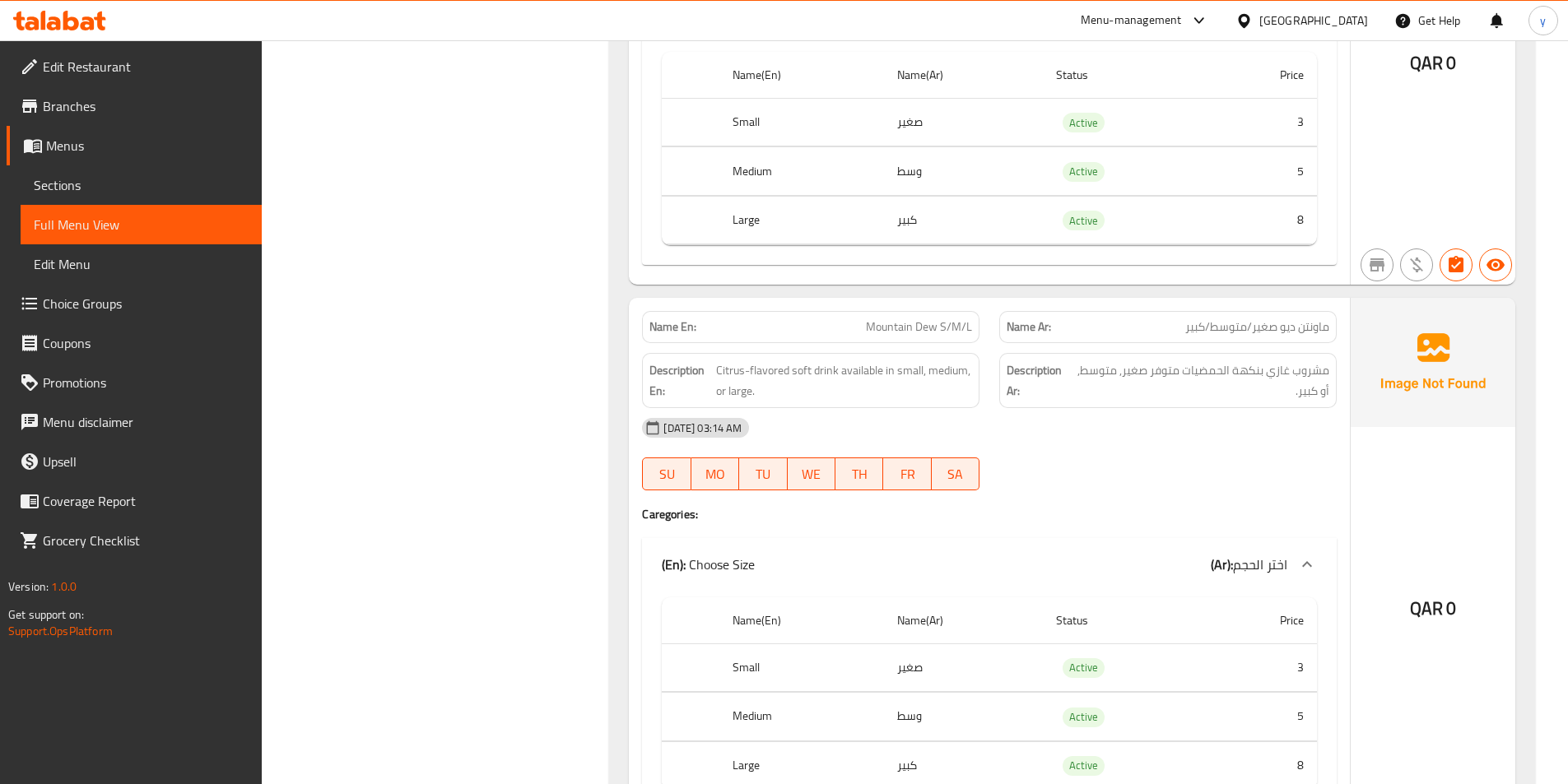
scroll to position [1646, 0]
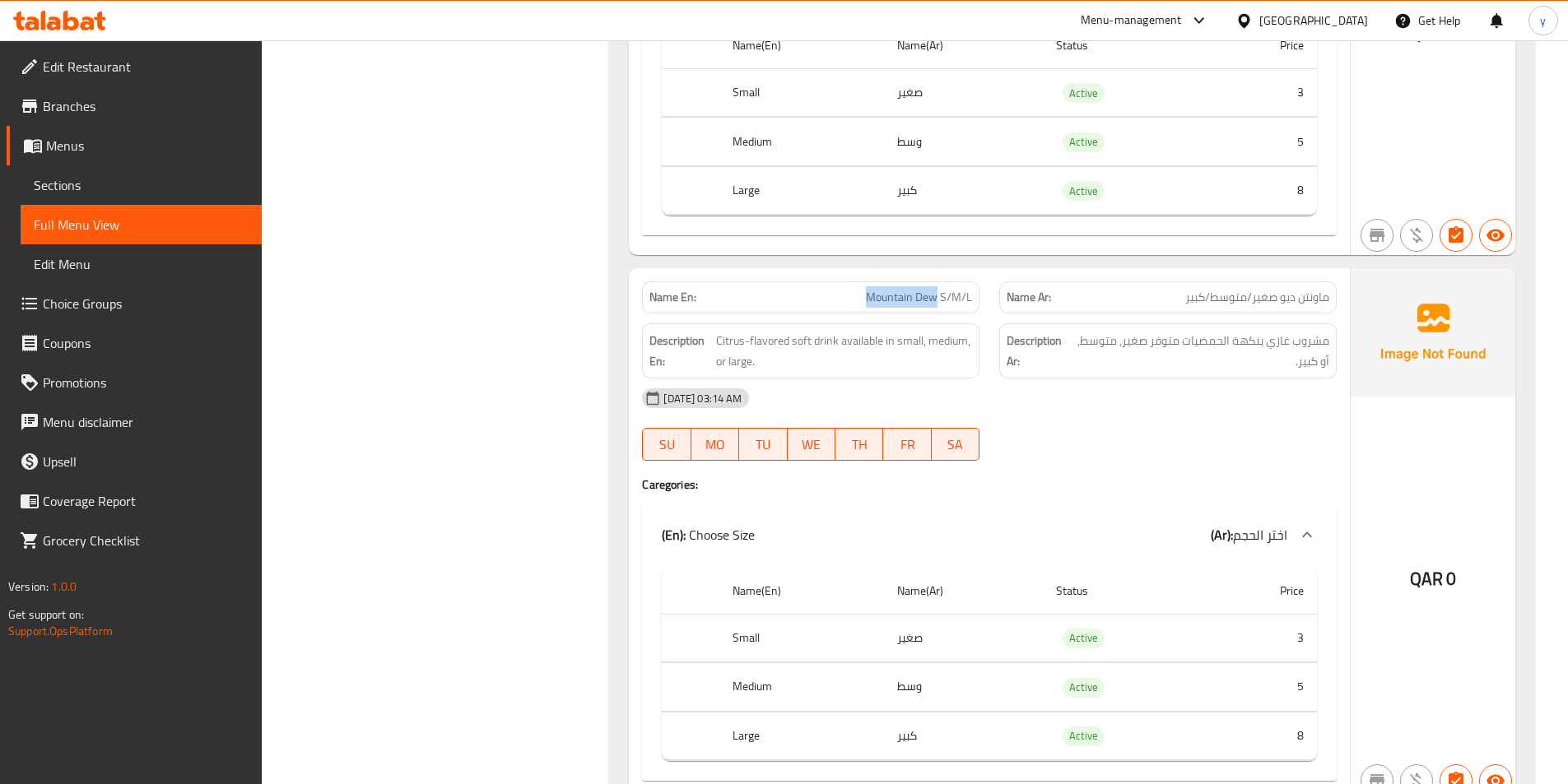
drag, startPoint x: 866, startPoint y: 295, endPoint x: 935, endPoint y: 305, distance: 69.7
click at [935, 305] on p "Name En: Mountain Dew S/M/L" at bounding box center [811, 297] width 323 height 17
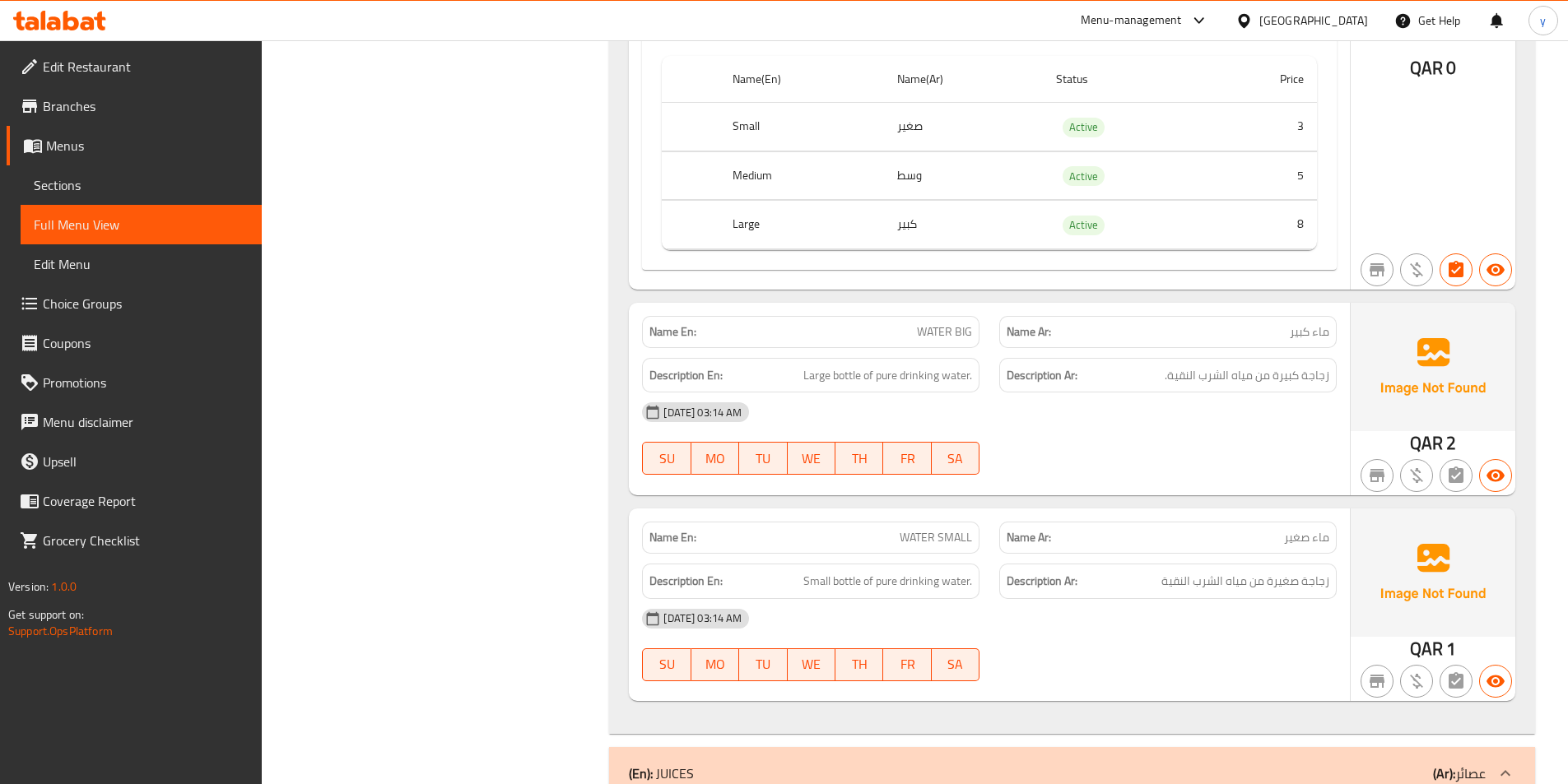
scroll to position [2798, 0]
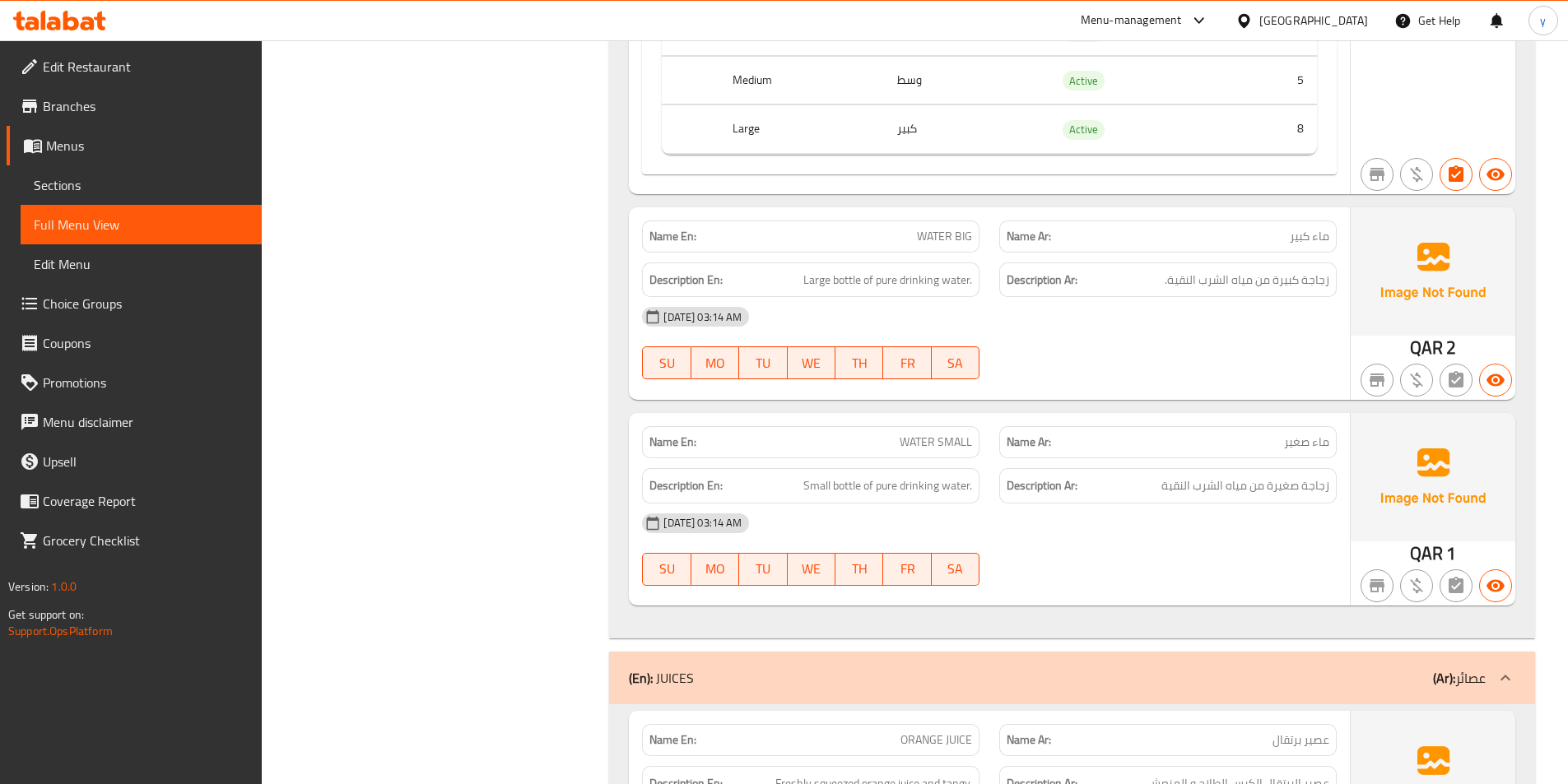
click at [900, 301] on div "[DATE] 03:14 AM" at bounding box center [988, 317] width 714 height 40
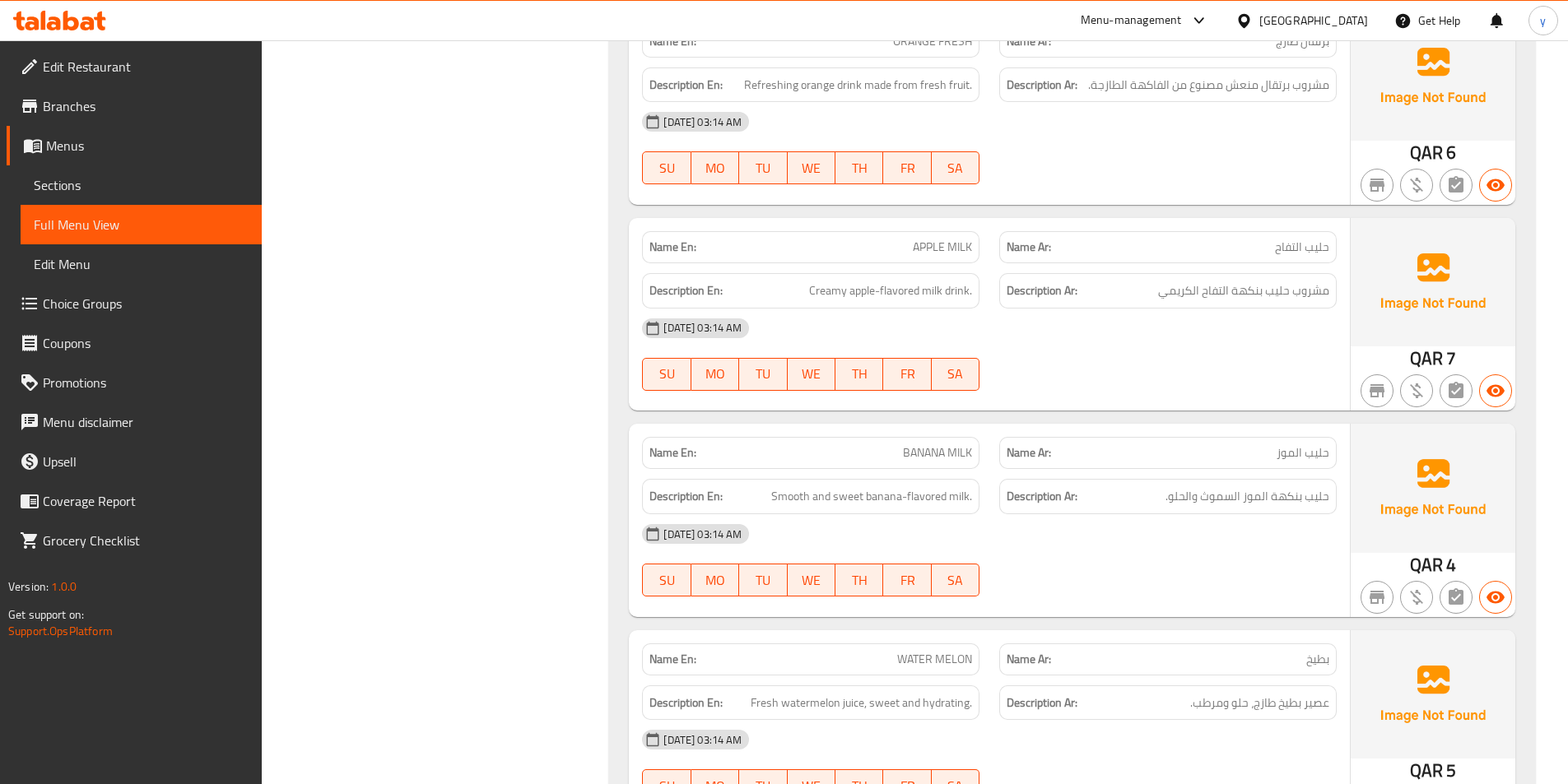
scroll to position [3786, 0]
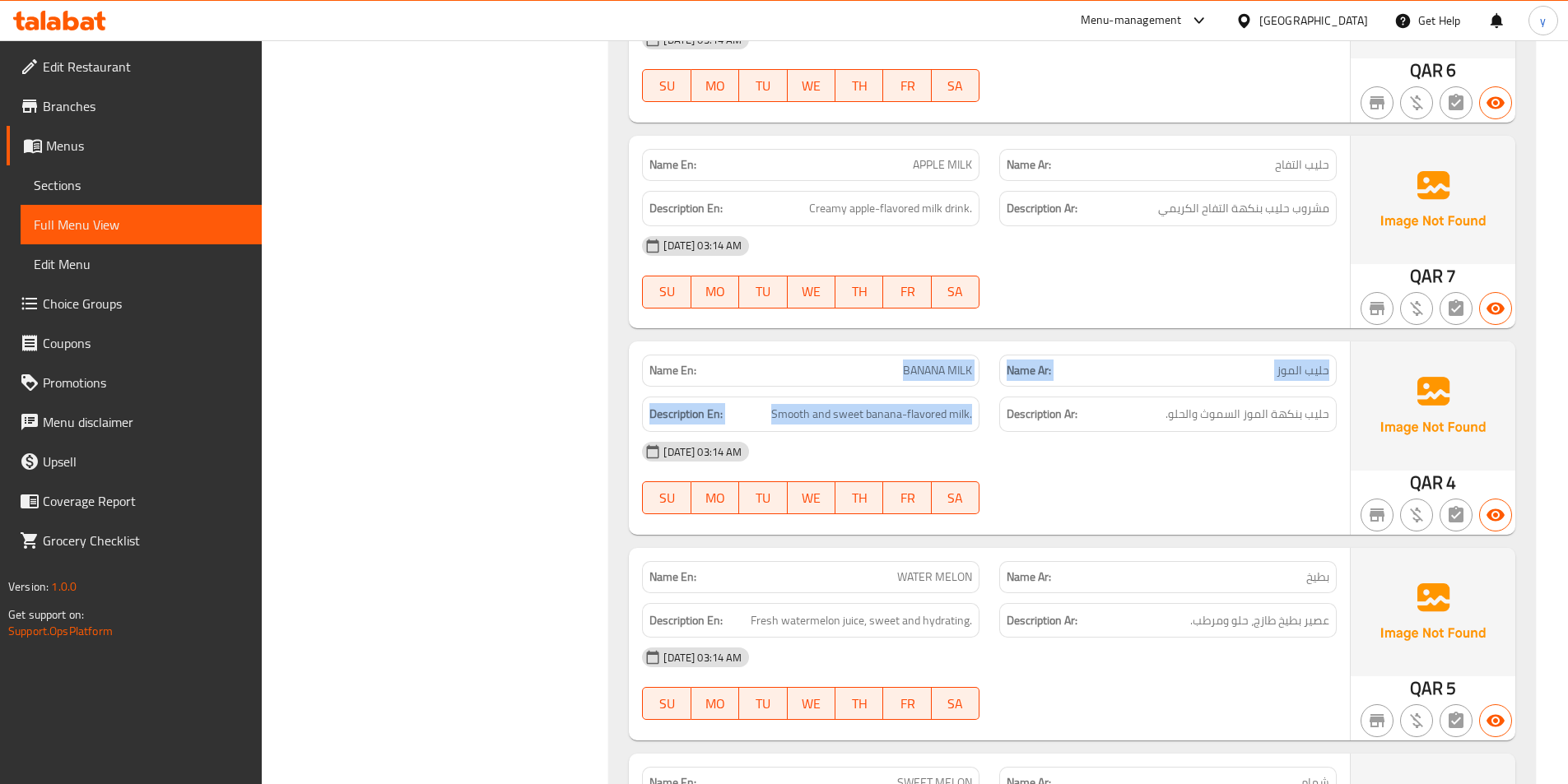
drag, startPoint x: 891, startPoint y: 371, endPoint x: 1008, endPoint y: 399, distance: 120.3
click at [1008, 399] on div "Name En: BANANA MILK Name Ar: حليب الموز Description En: Smooth and sweet banan…" at bounding box center [989, 437] width 721 height 192
click at [993, 374] on div "Name Ar: حليب الموز" at bounding box center [1168, 371] width 358 height 52
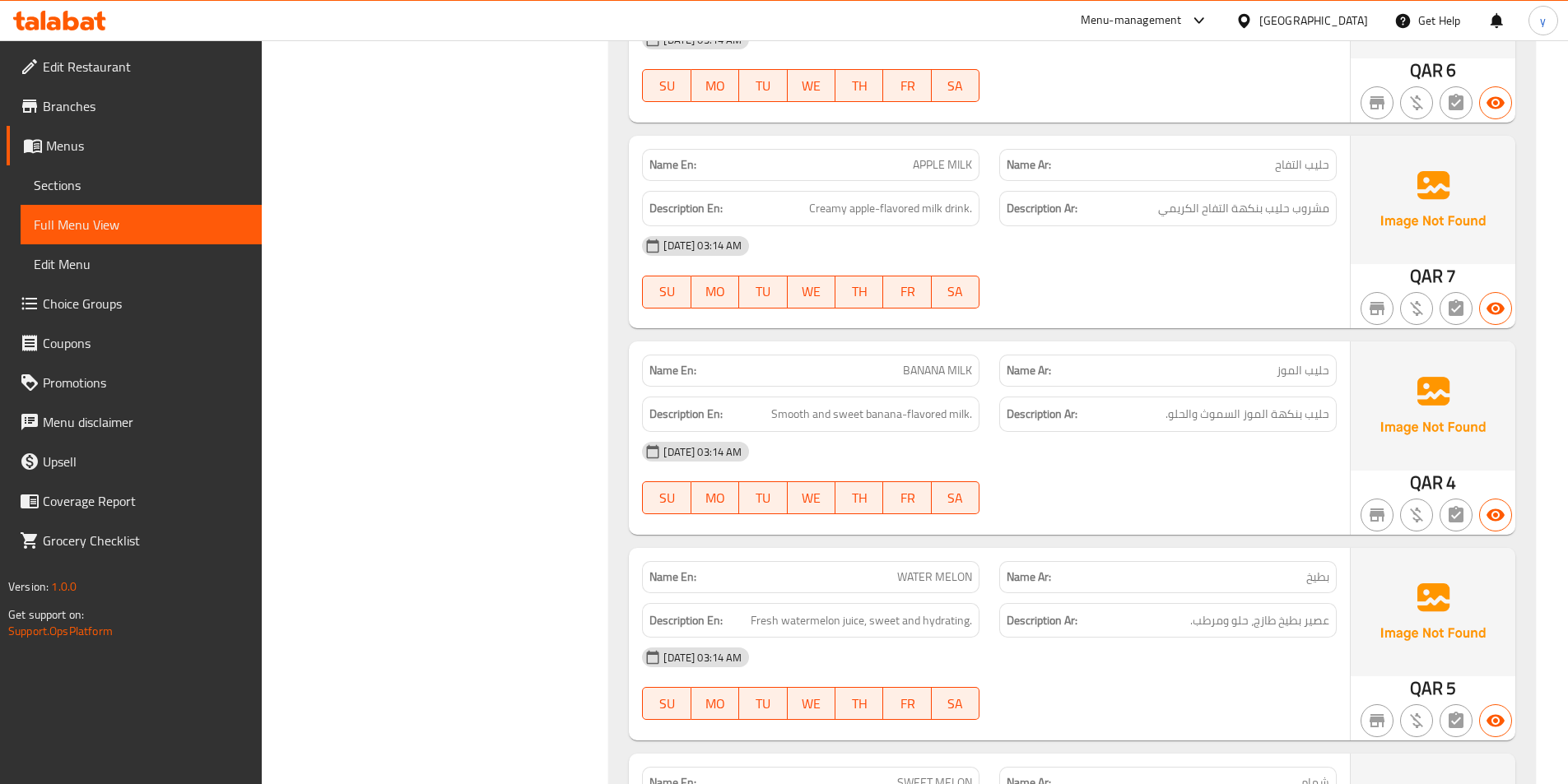
click at [929, 364] on span "BANANA MILK" at bounding box center [936, 370] width 69 height 17
drag, startPoint x: 521, startPoint y: 430, endPoint x: 601, endPoint y: 423, distance: 80.3
drag, startPoint x: 874, startPoint y: 372, endPoint x: 975, endPoint y: 372, distance: 101.0
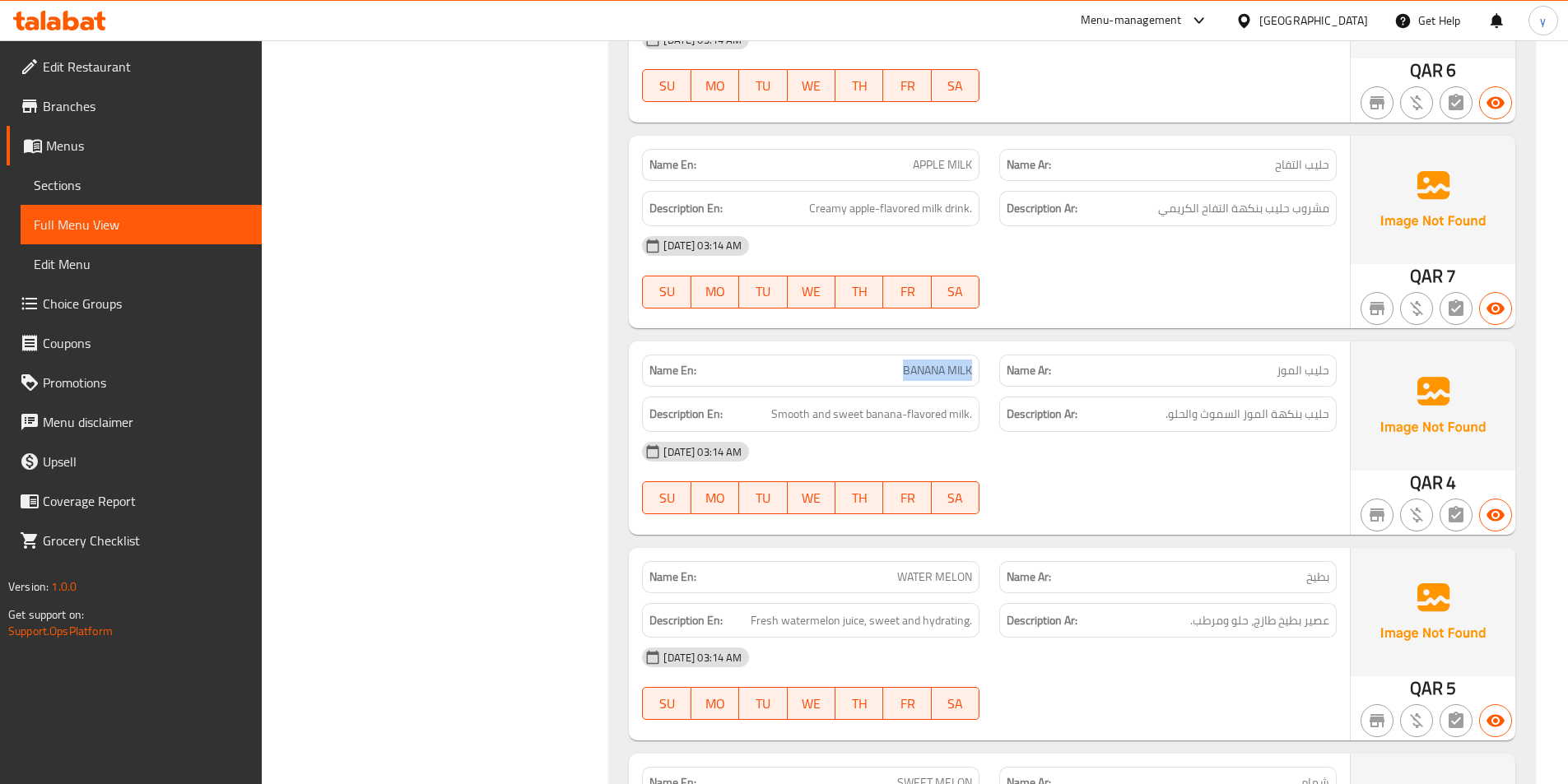
click at [975, 372] on div "Name En: BANANA MILK" at bounding box center [810, 371] width 338 height 32
copy span "BANANA MILK"
click at [708, 286] on span "MO" at bounding box center [715, 292] width 35 height 24
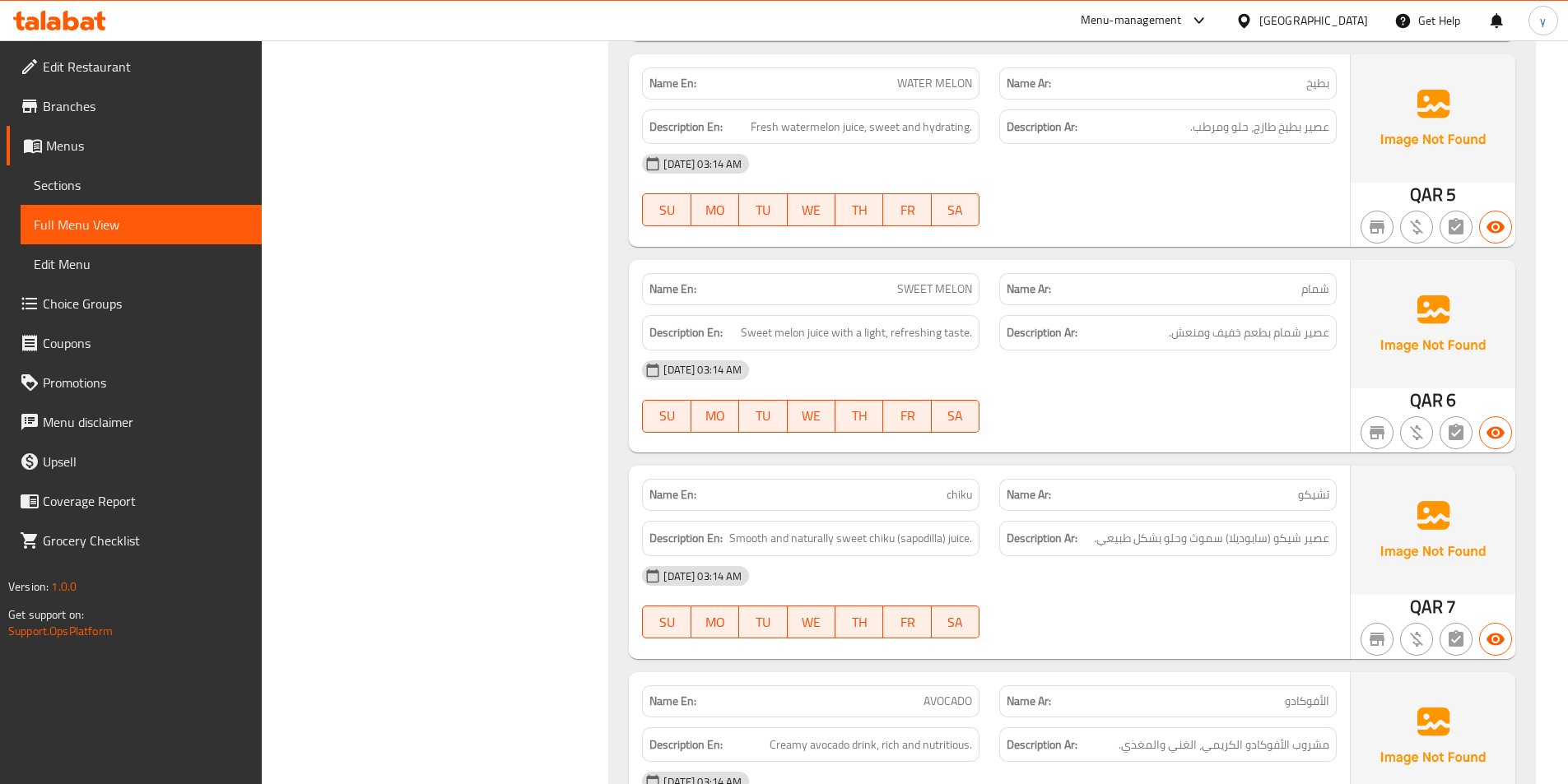
click at [957, 494] on span "chiku" at bounding box center [959, 494] width 26 height 17
copy span "chiku"
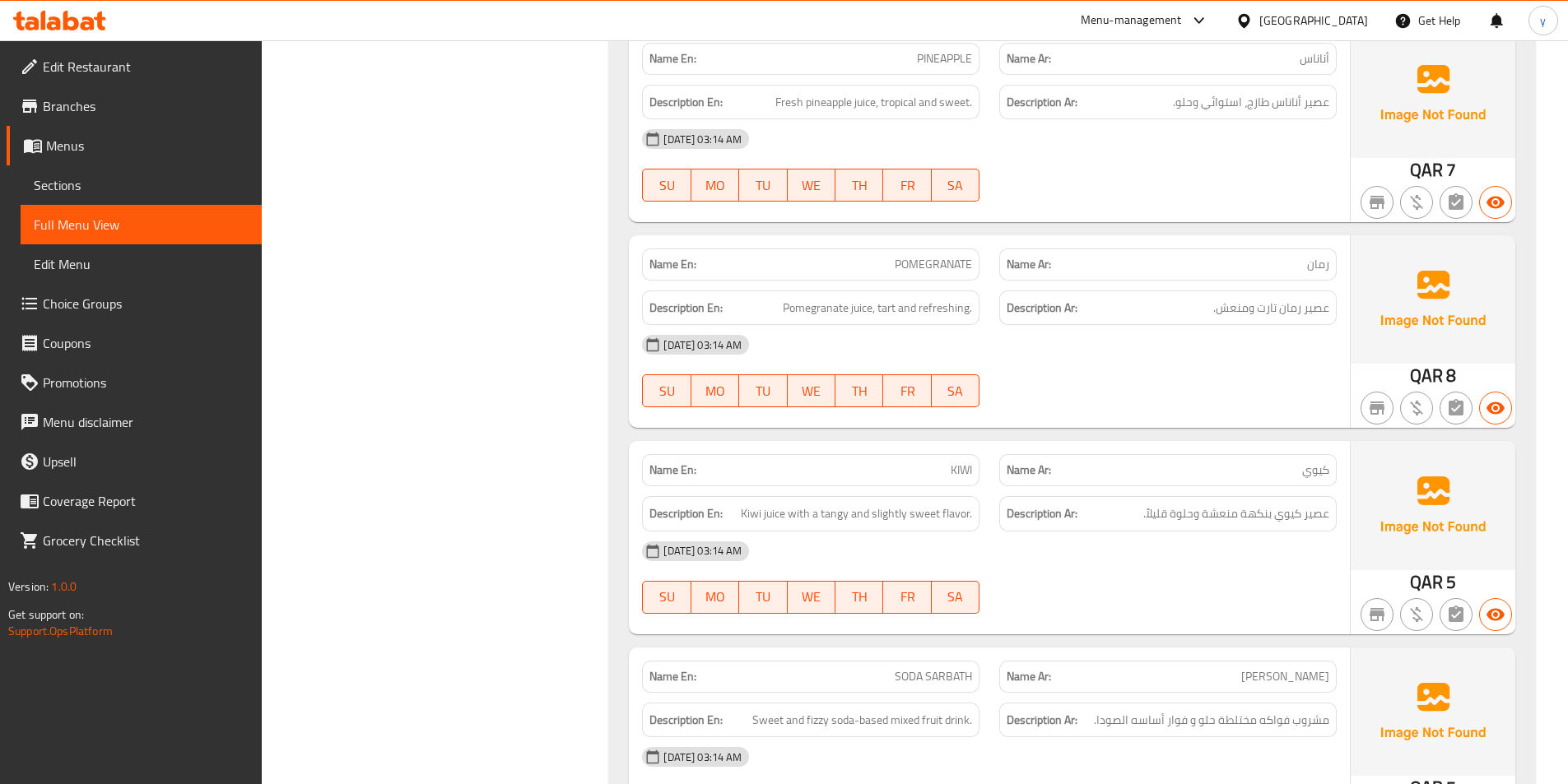
scroll to position [6090, 0]
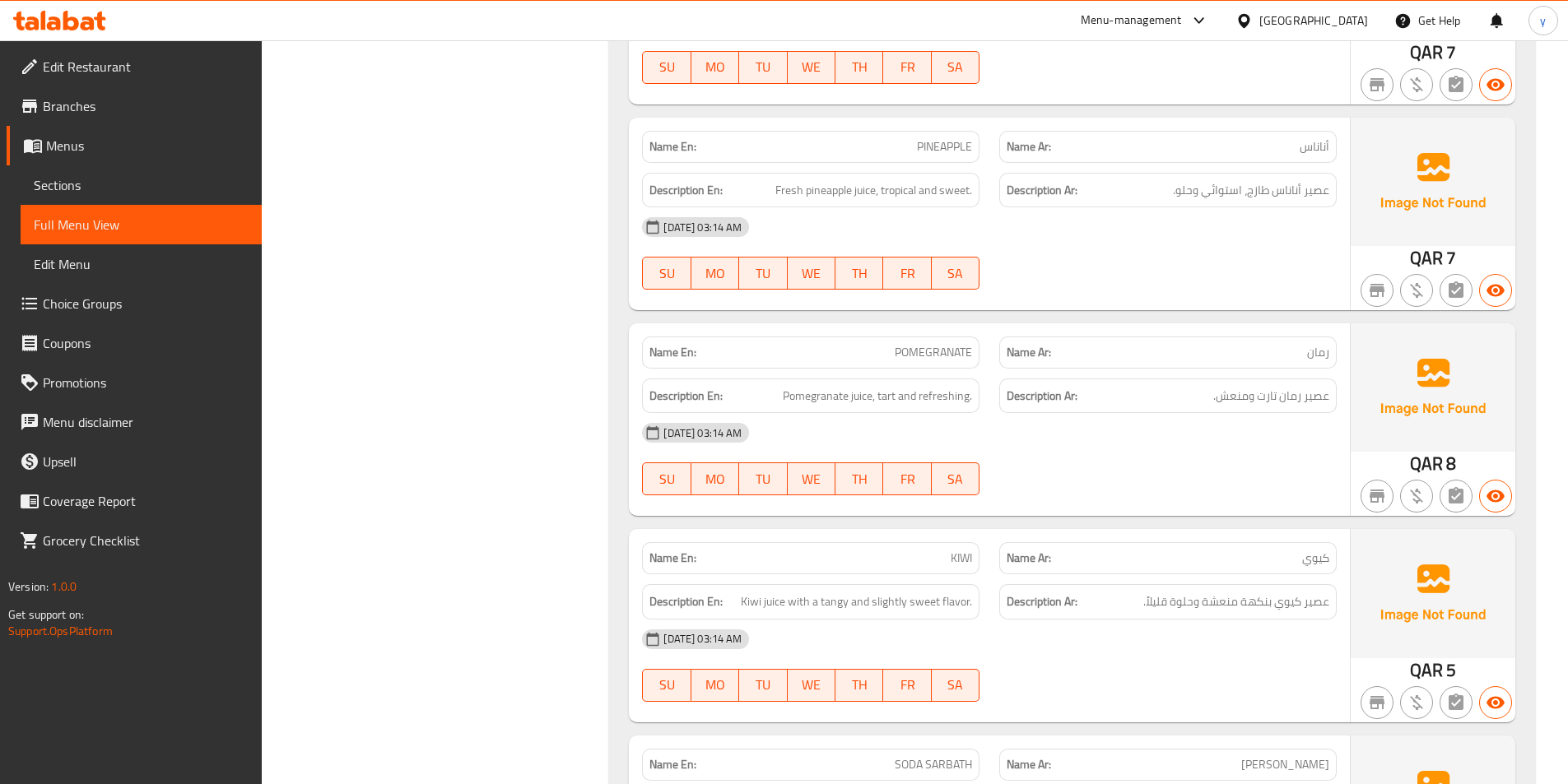
drag, startPoint x: 1214, startPoint y: 466, endPoint x: 1091, endPoint y: 487, distance: 124.8
click at [1093, 490] on div at bounding box center [1168, 495] width 358 height 20
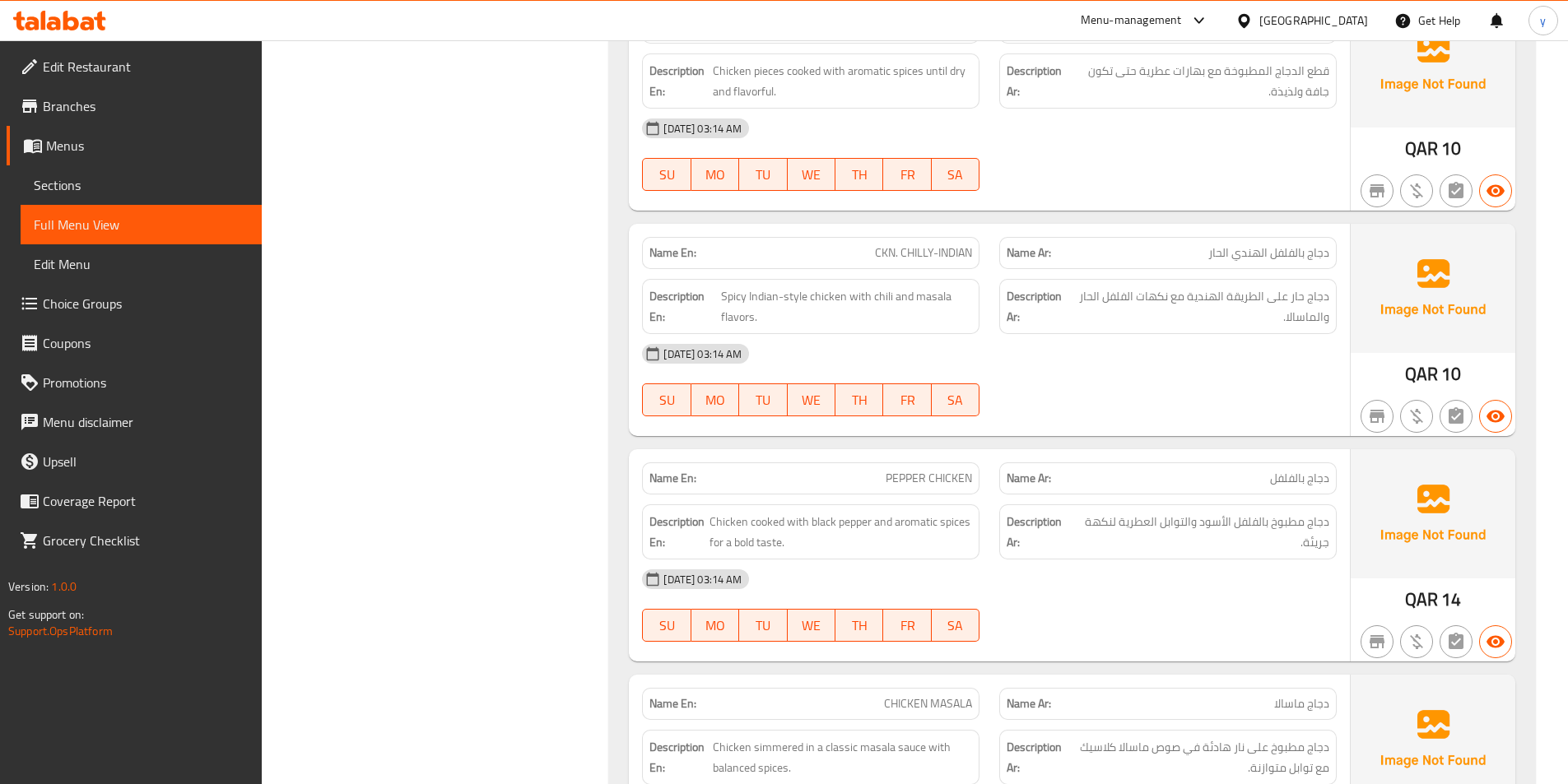
scroll to position [7571, 0]
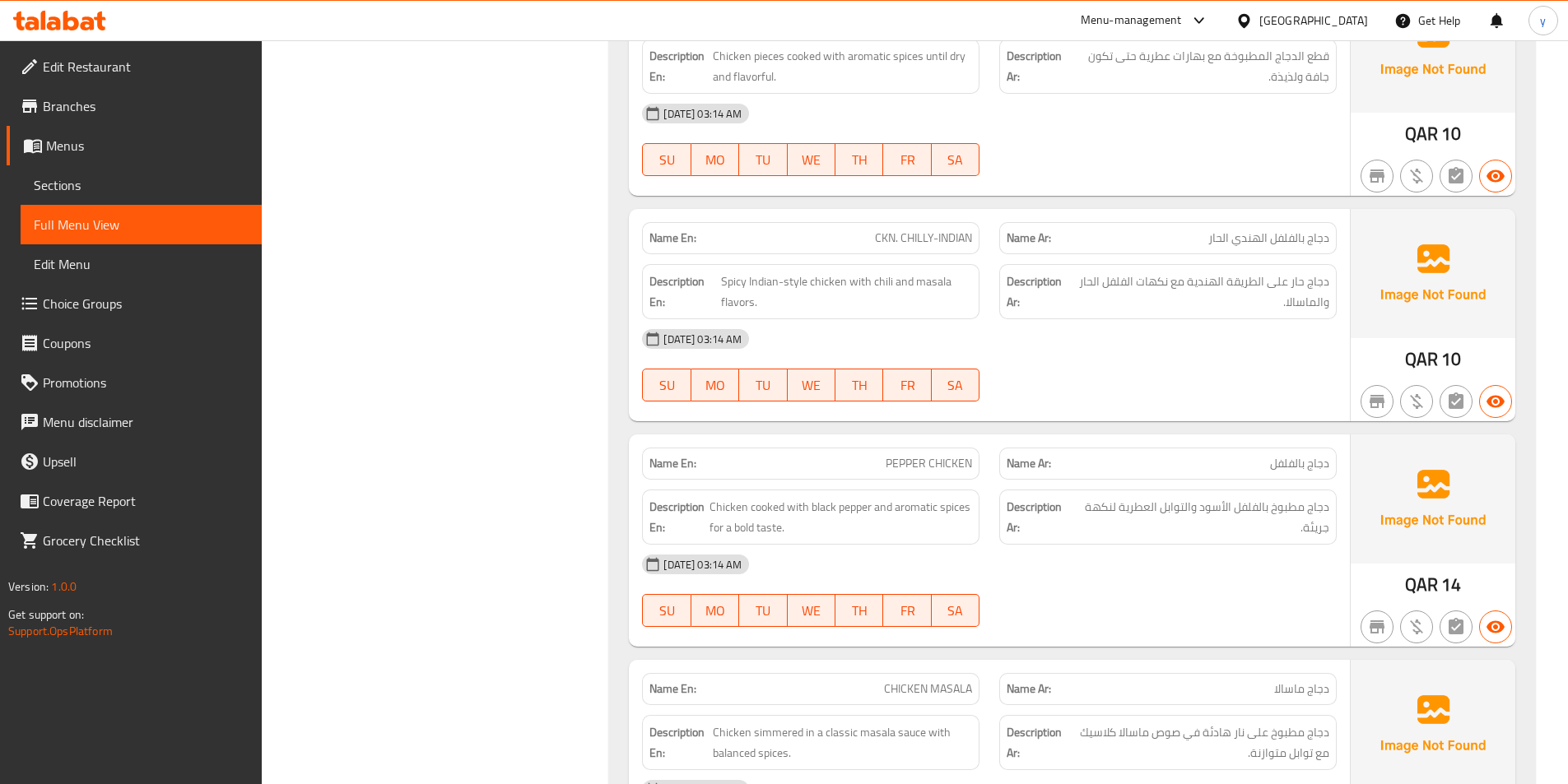
drag, startPoint x: 741, startPoint y: 428, endPoint x: 613, endPoint y: 438, distance: 128.4
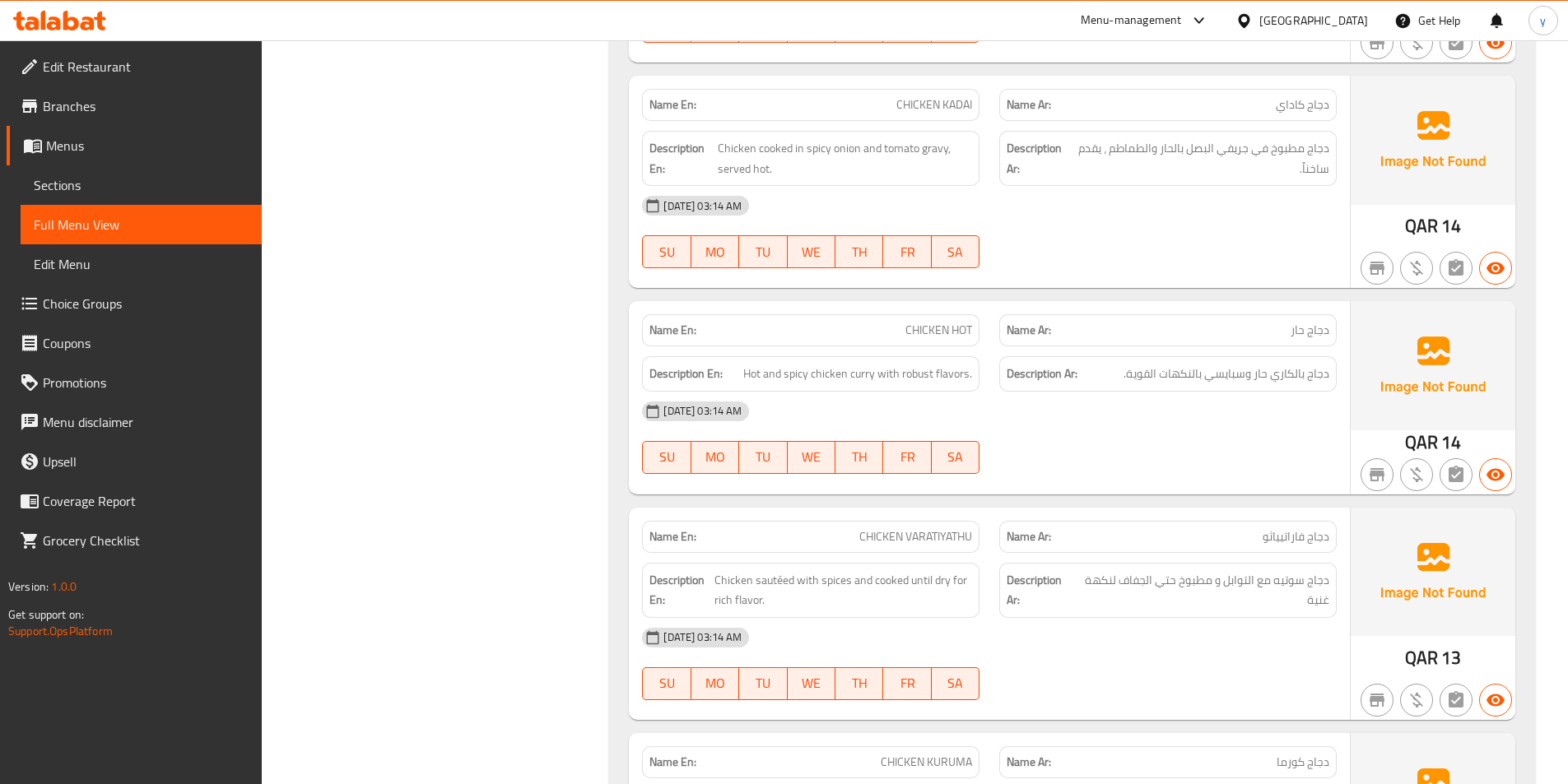
scroll to position [10862, 0]
drag, startPoint x: 1048, startPoint y: 506, endPoint x: 642, endPoint y: 488, distance: 406.4
click at [642, 506] on div "Name En: CHICKEN VARATIYATHU Name Ar: دجاج فاراتيياثو Description En: Chicken s…" at bounding box center [989, 612] width 721 height 212
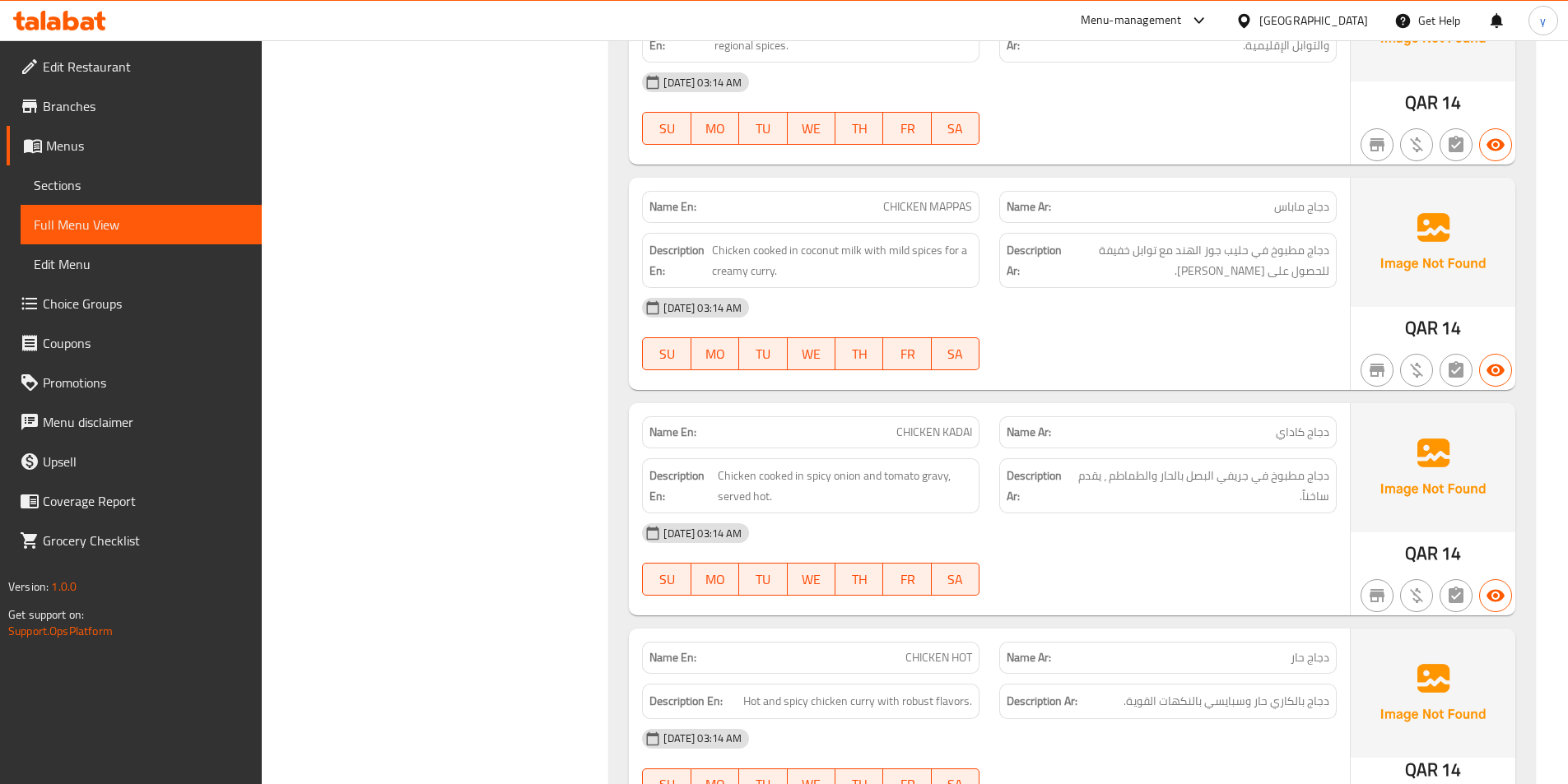
scroll to position [10615, 0]
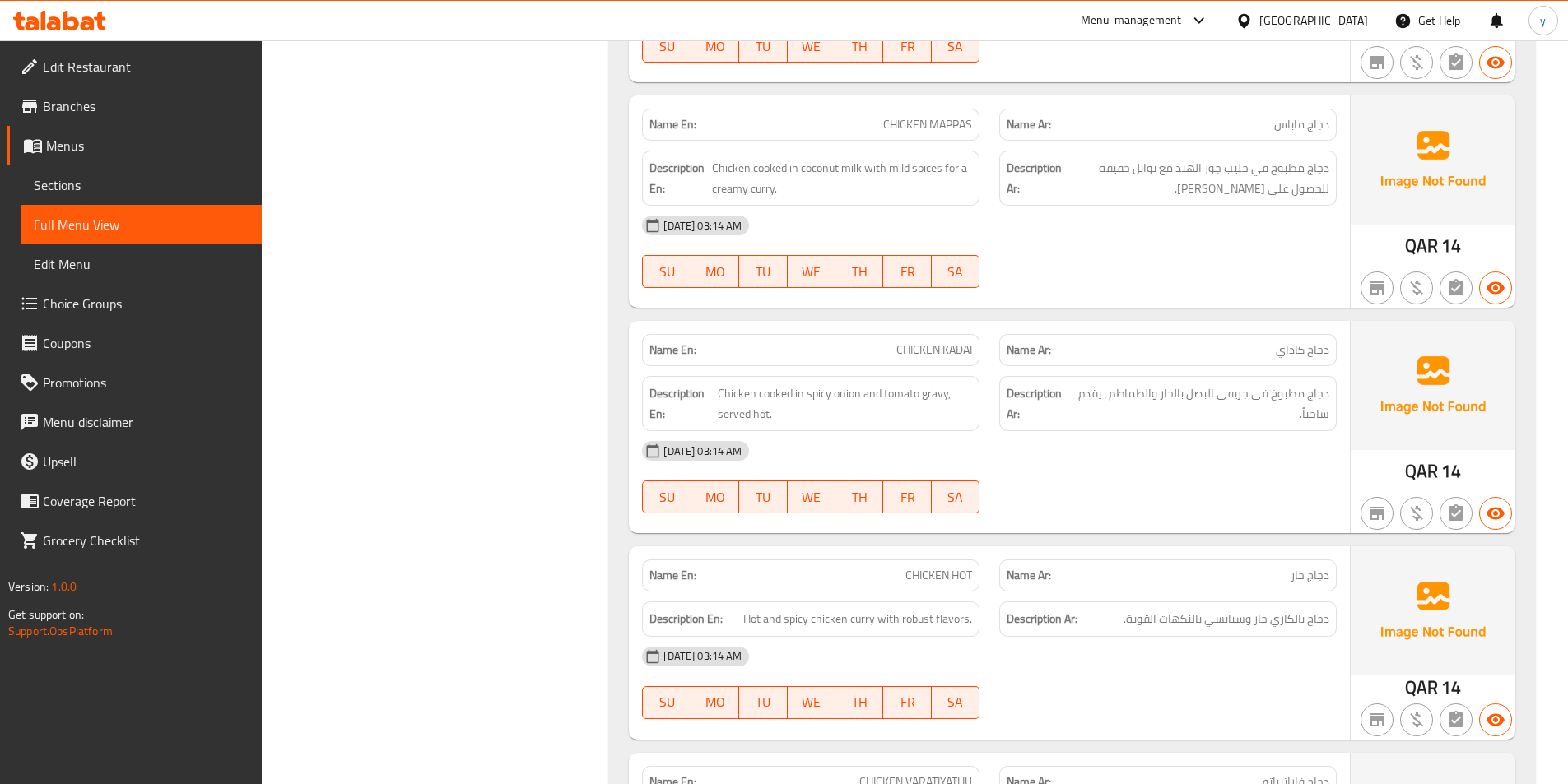
click at [946, 342] on span "CHICKEN KADAI" at bounding box center [934, 350] width 76 height 17
copy span "CHICKEN KADAI"
click at [1161, 431] on div "[DATE] 03:14 AM" at bounding box center [988, 451] width 714 height 40
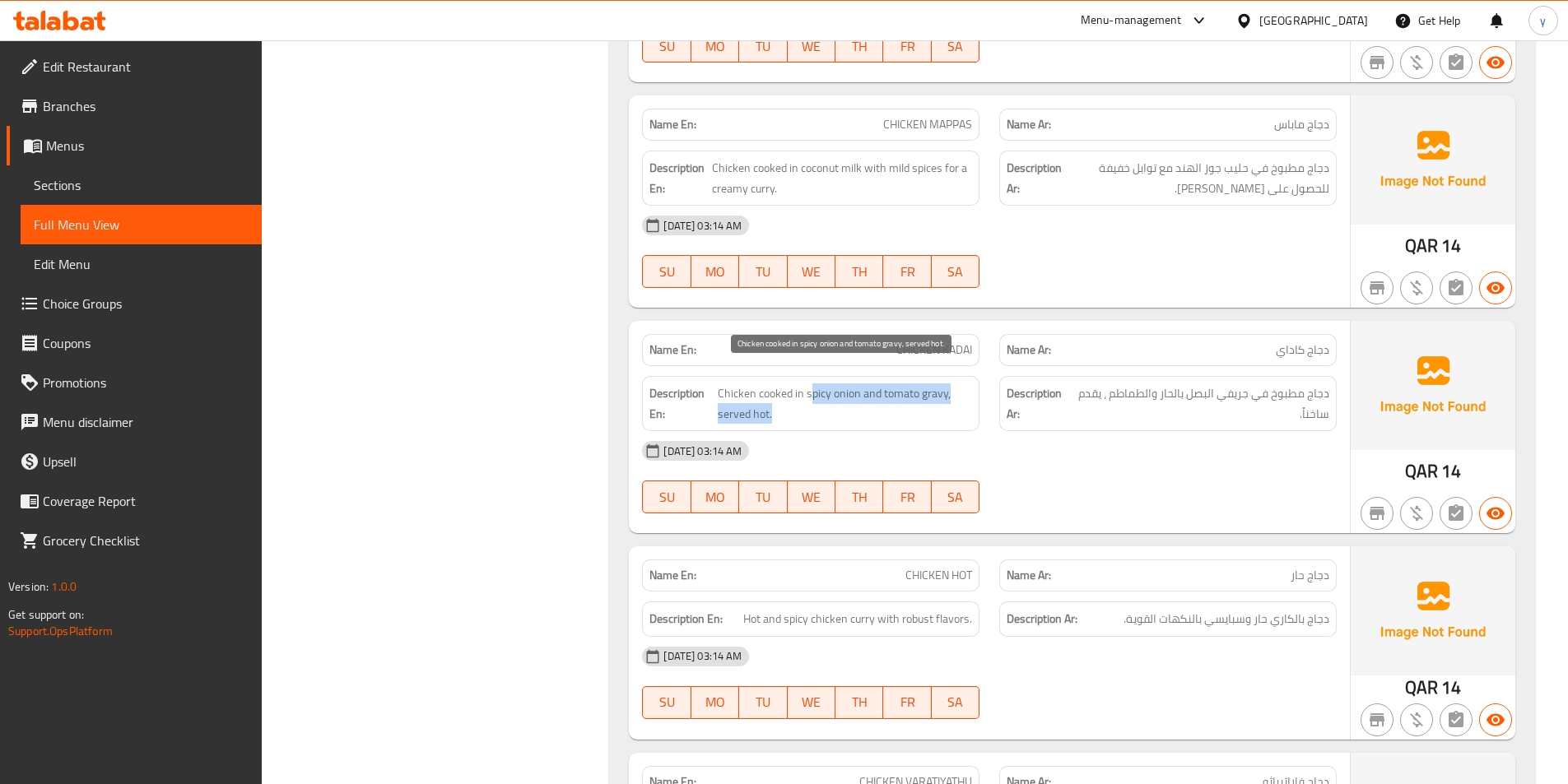
drag, startPoint x: 812, startPoint y: 377, endPoint x: 875, endPoint y: 402, distance: 67.8
click at [875, 402] on span "Chicken cooked in spicy onion and tomato gravy, served hot." at bounding box center [845, 403] width 255 height 40
click at [876, 402] on span "Chicken cooked in spicy onion and tomato gravy, served hot." at bounding box center [845, 403] width 255 height 40
drag, startPoint x: 879, startPoint y: 338, endPoint x: 983, endPoint y: 330, distance: 104.3
click at [983, 330] on div "Name En: CHICKEN KADAI" at bounding box center [810, 350] width 358 height 52
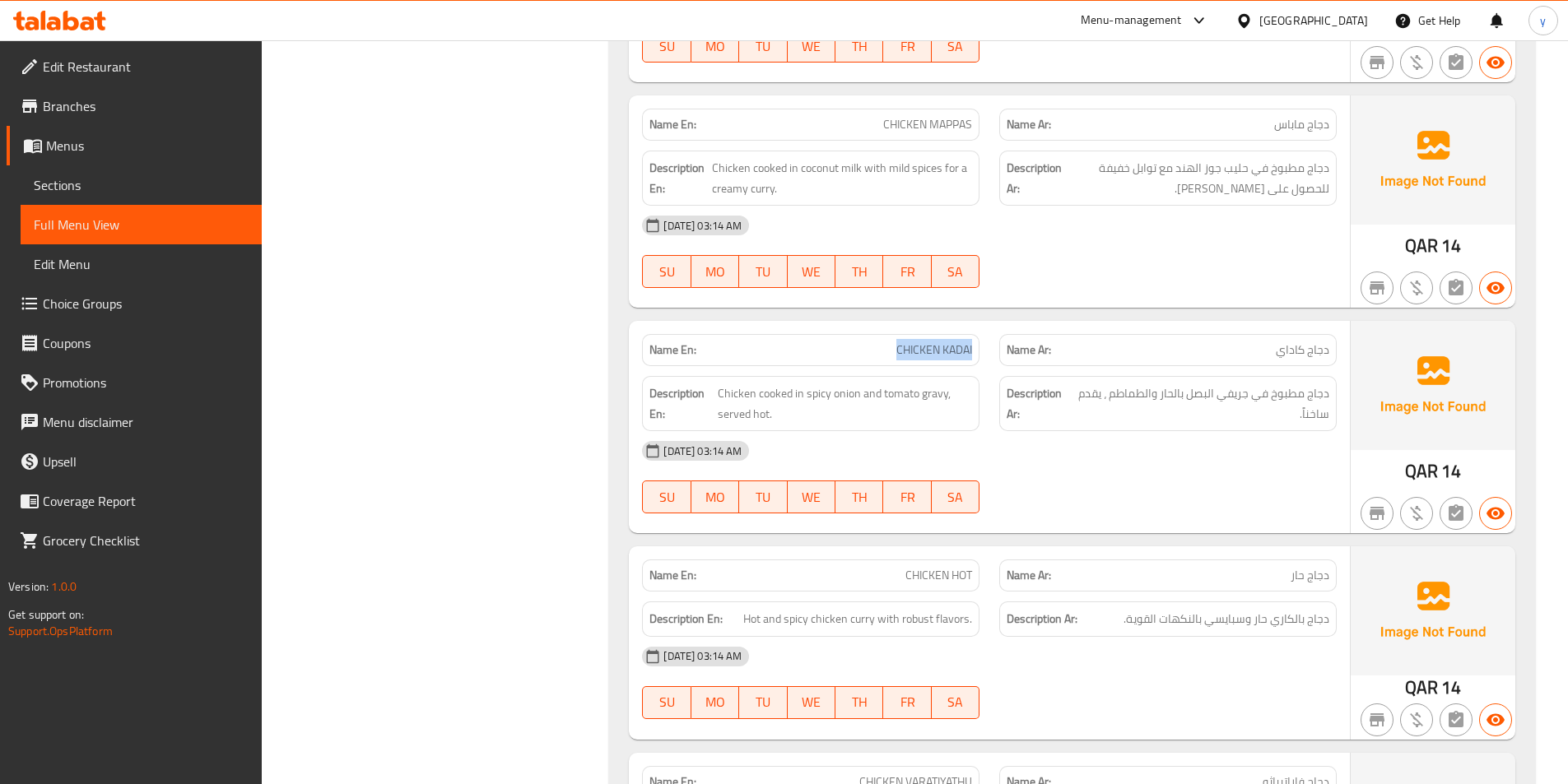
copy span "CHICKEN KADAI"
click at [1288, 396] on span "دجاج مطبوخ في جريفي البصل بالحار والطماطم ، يقدم ساخناً." at bounding box center [1201, 403] width 255 height 40
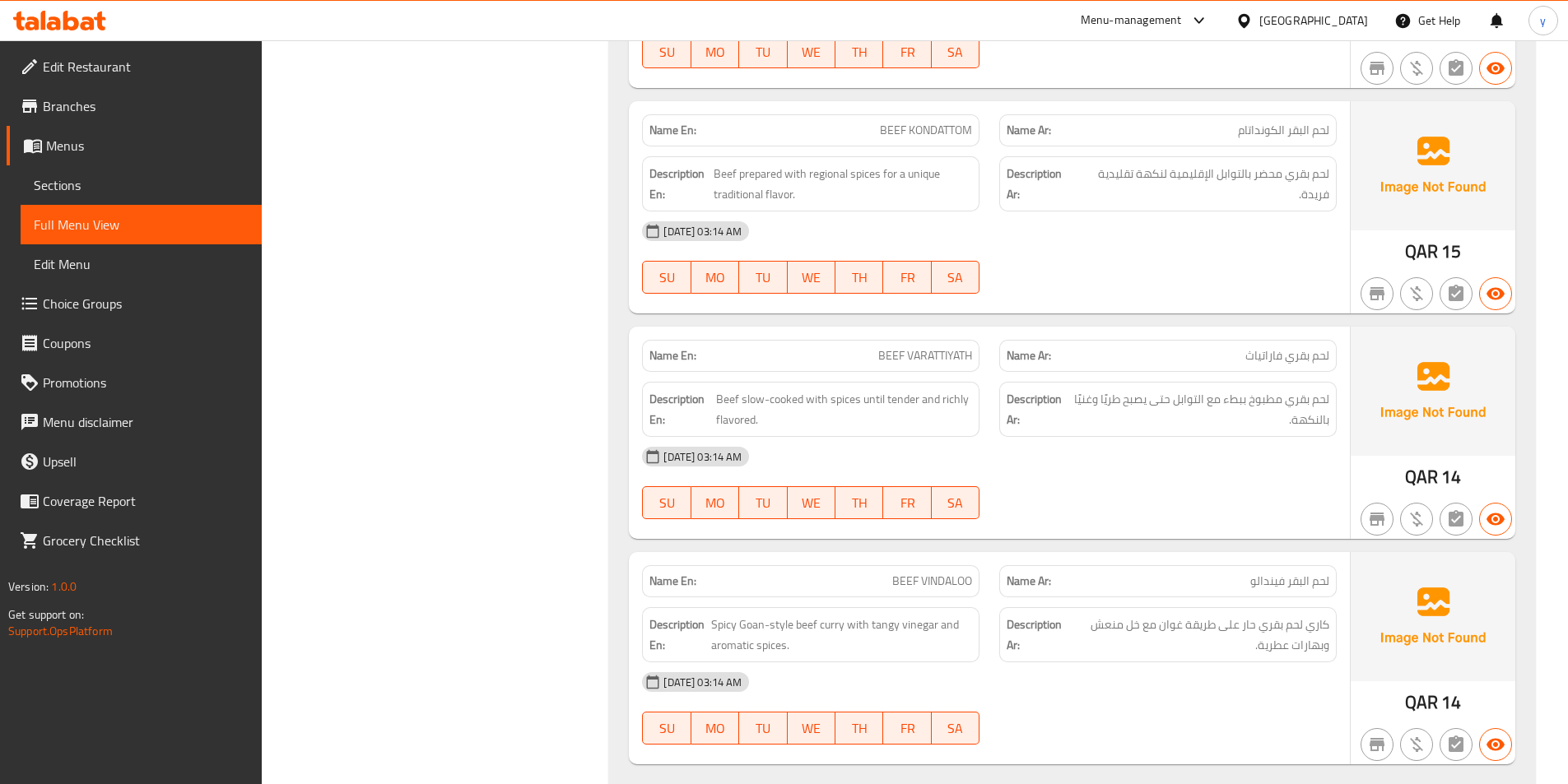
scroll to position [16129, 0]
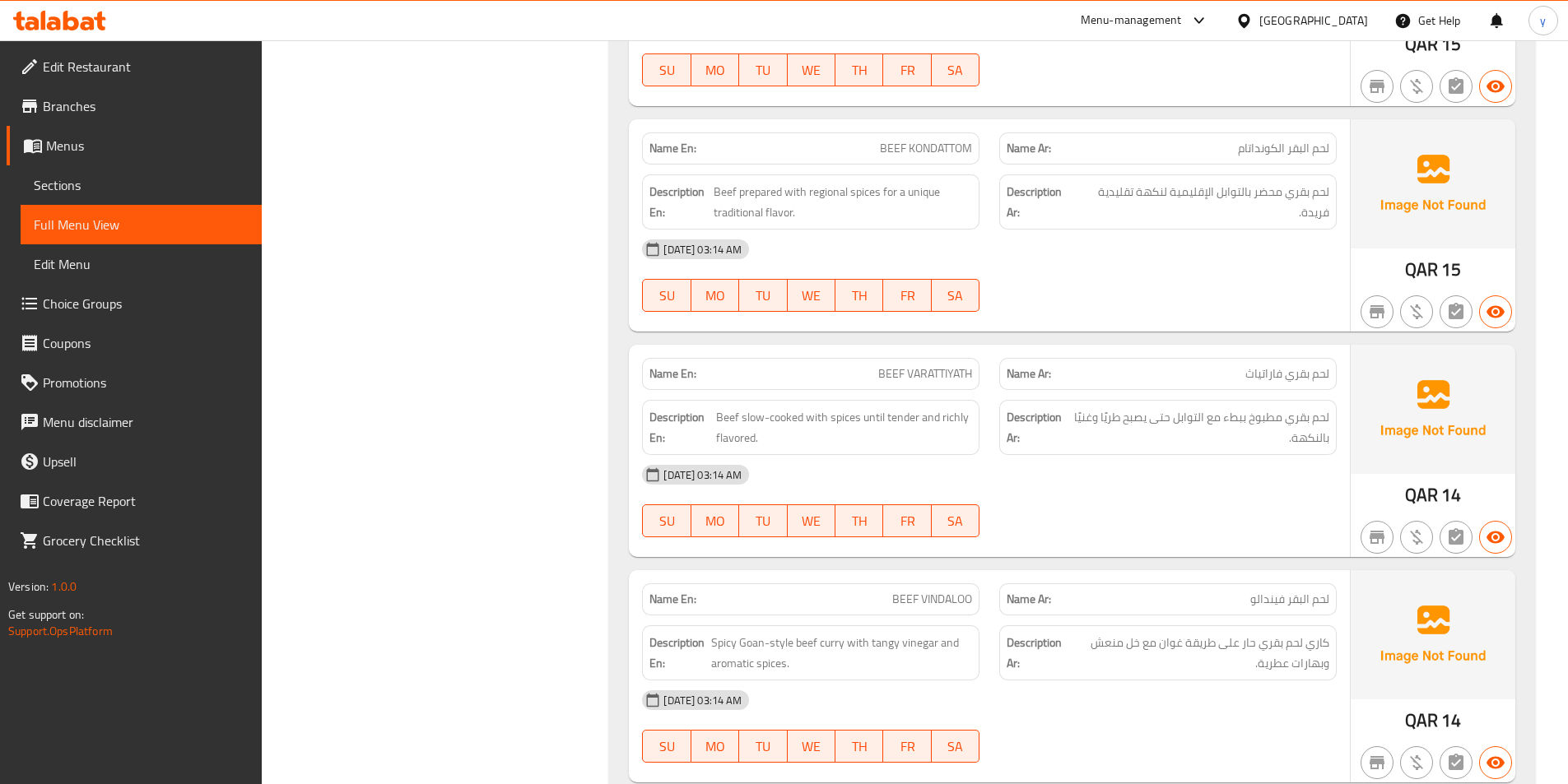
drag, startPoint x: 1355, startPoint y: 463, endPoint x: 524, endPoint y: 481, distance: 831.2
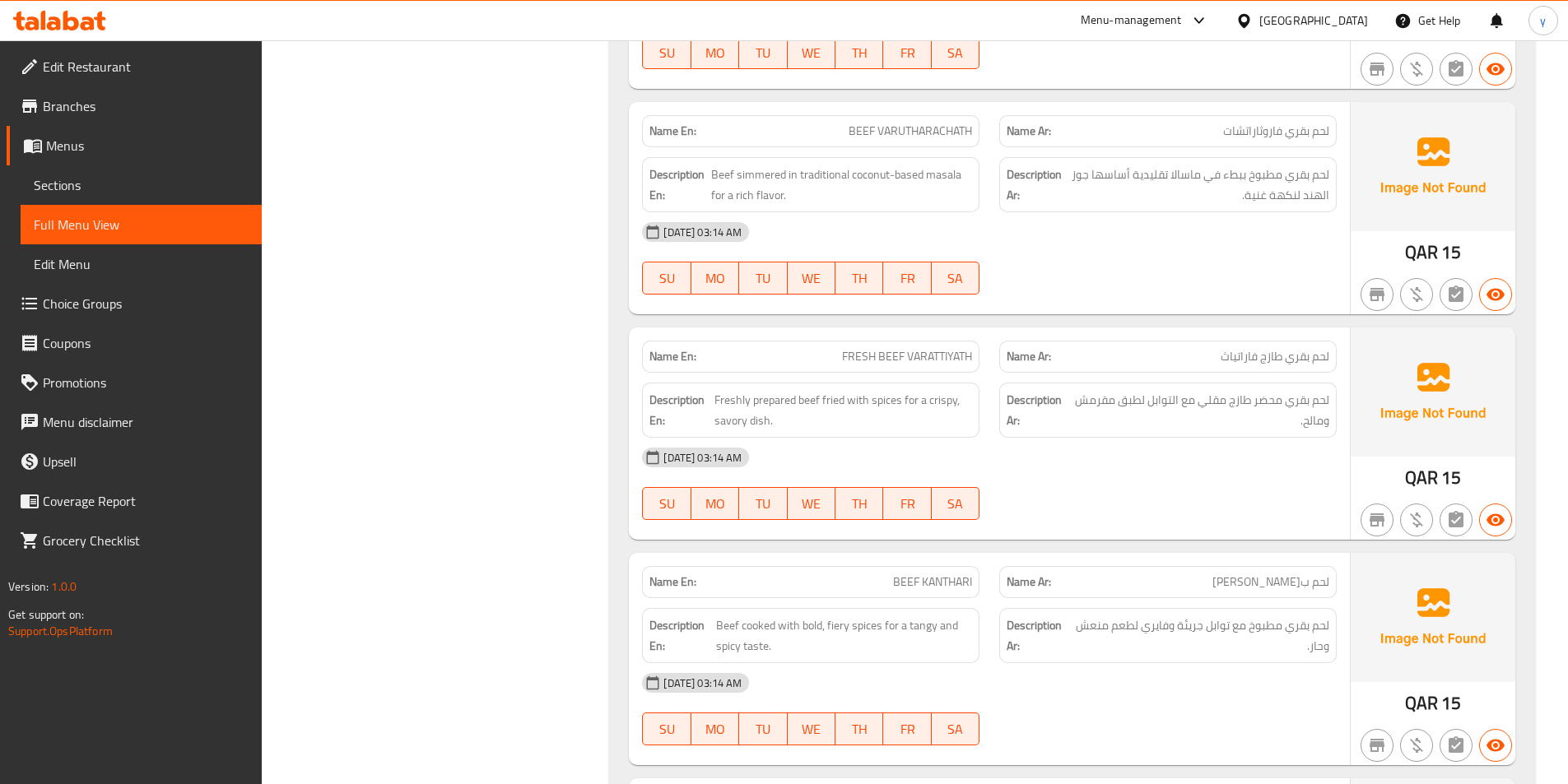
scroll to position [15471, 0]
drag, startPoint x: 1124, startPoint y: 225, endPoint x: 1060, endPoint y: 219, distance: 64.3
click at [1060, 219] on div "[DATE] 03:14 AM" at bounding box center [988, 231] width 714 height 40
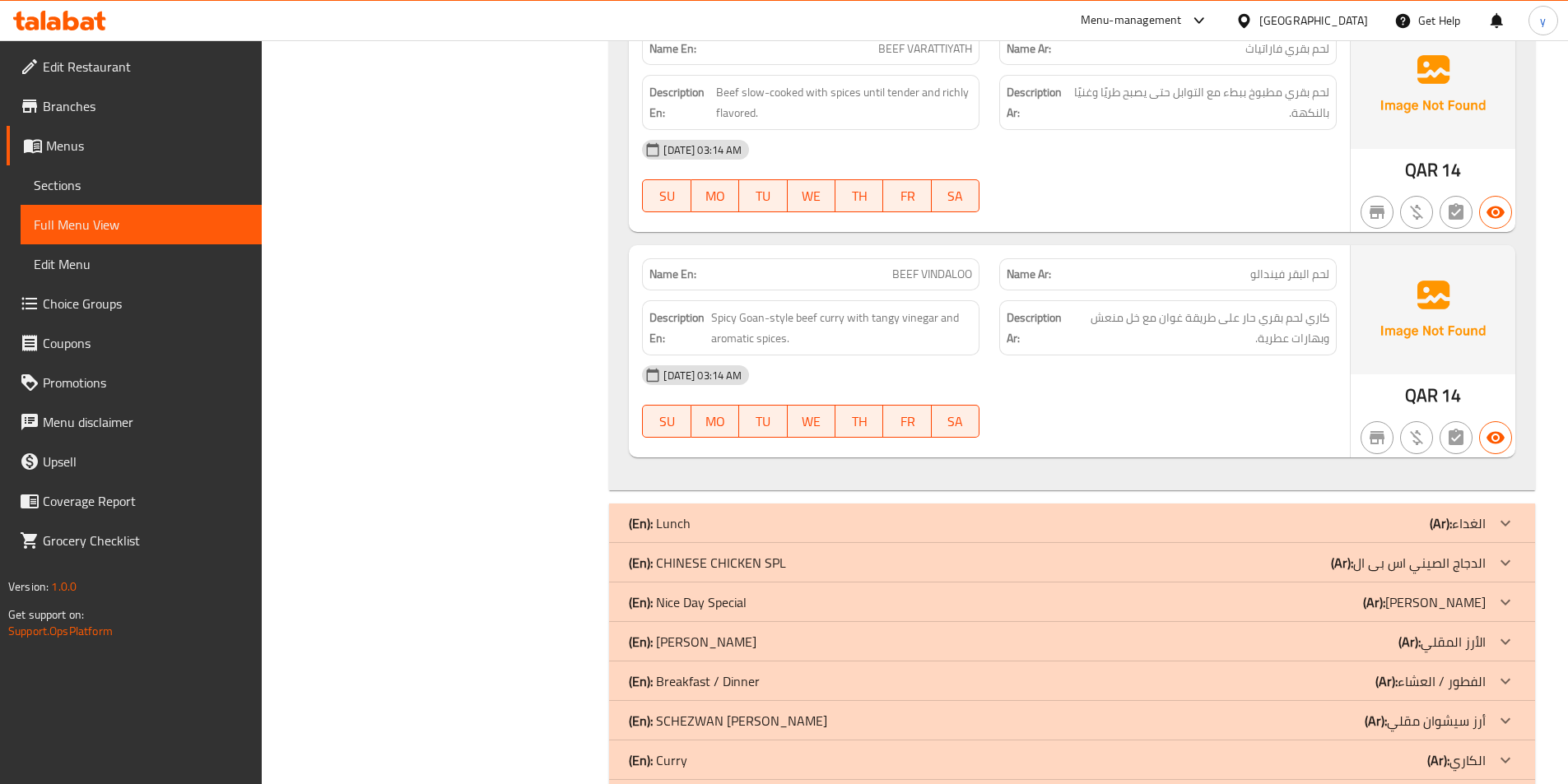
scroll to position [16290, 0]
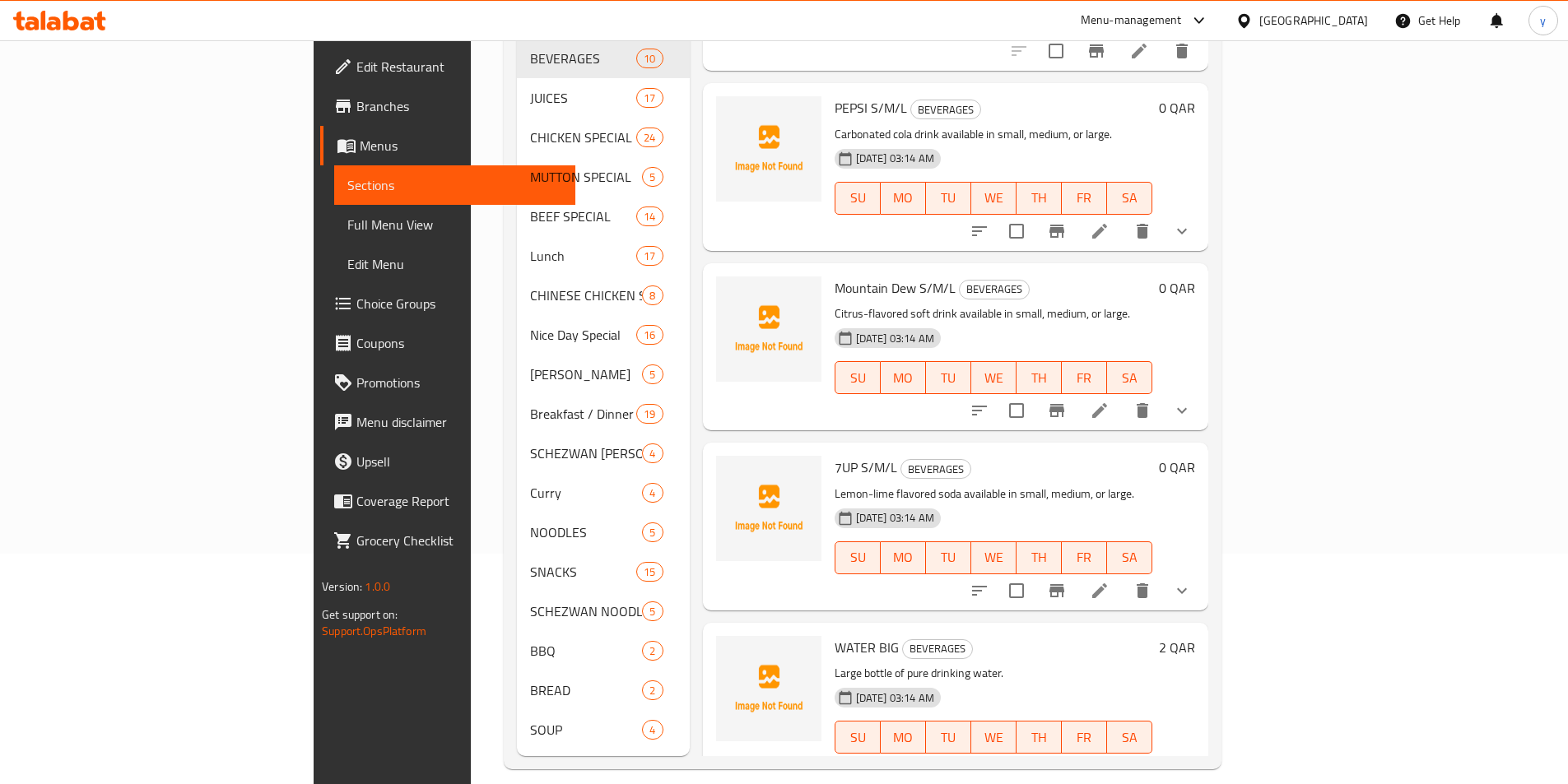
scroll to position [726, 0]
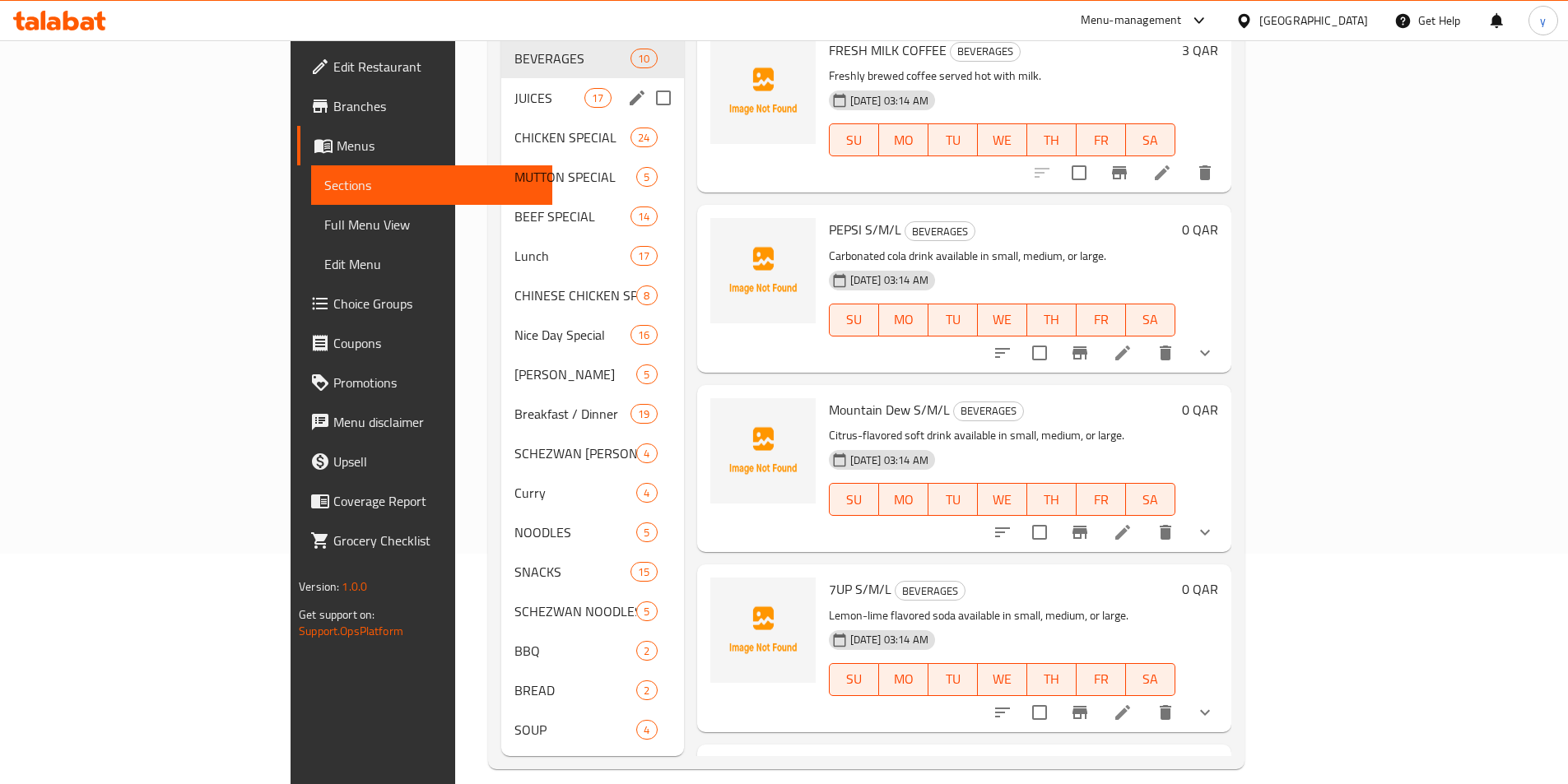
click at [514, 88] on span "JUICES" at bounding box center [549, 98] width 70 height 20
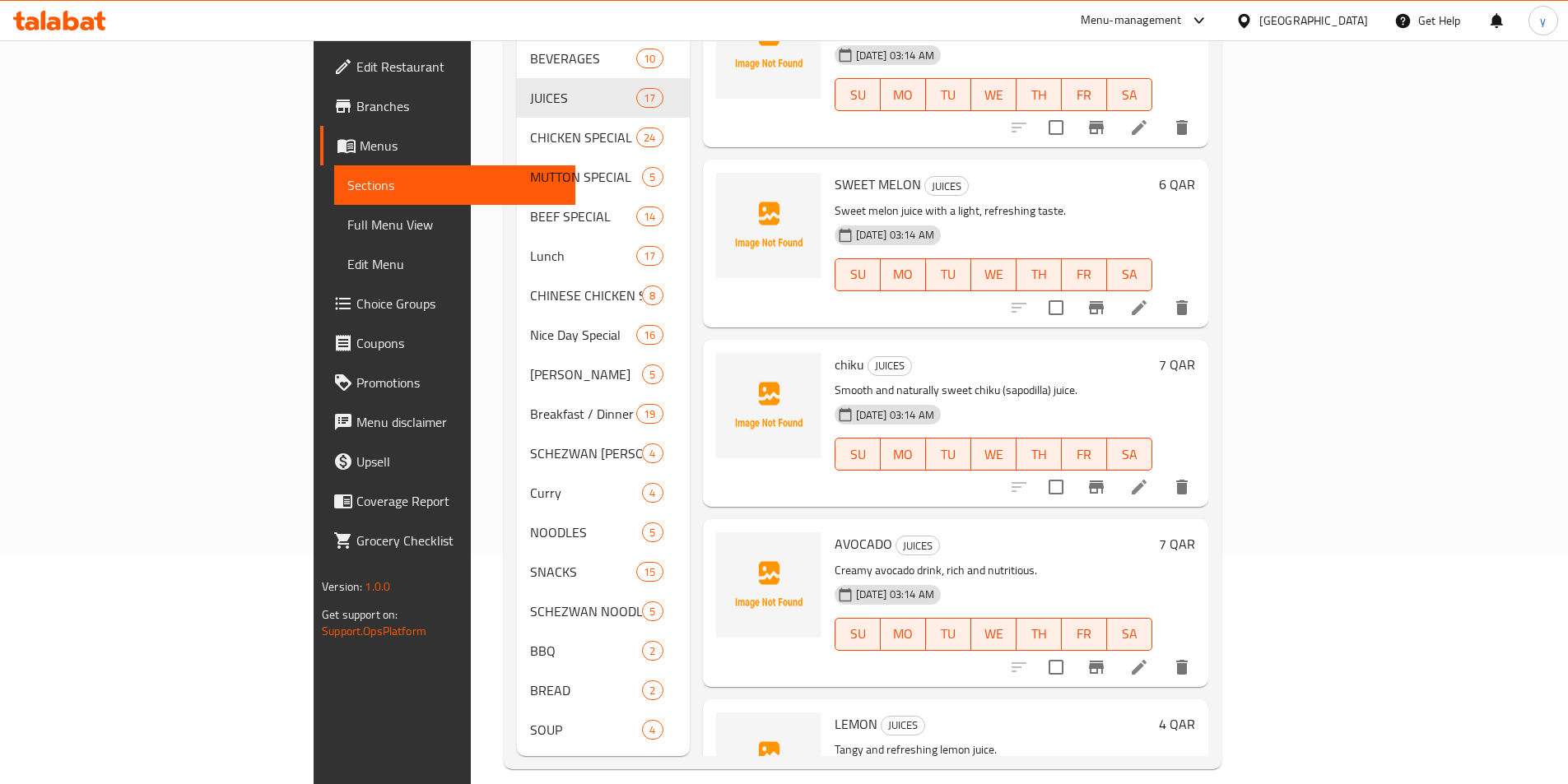
scroll to position [808, 0]
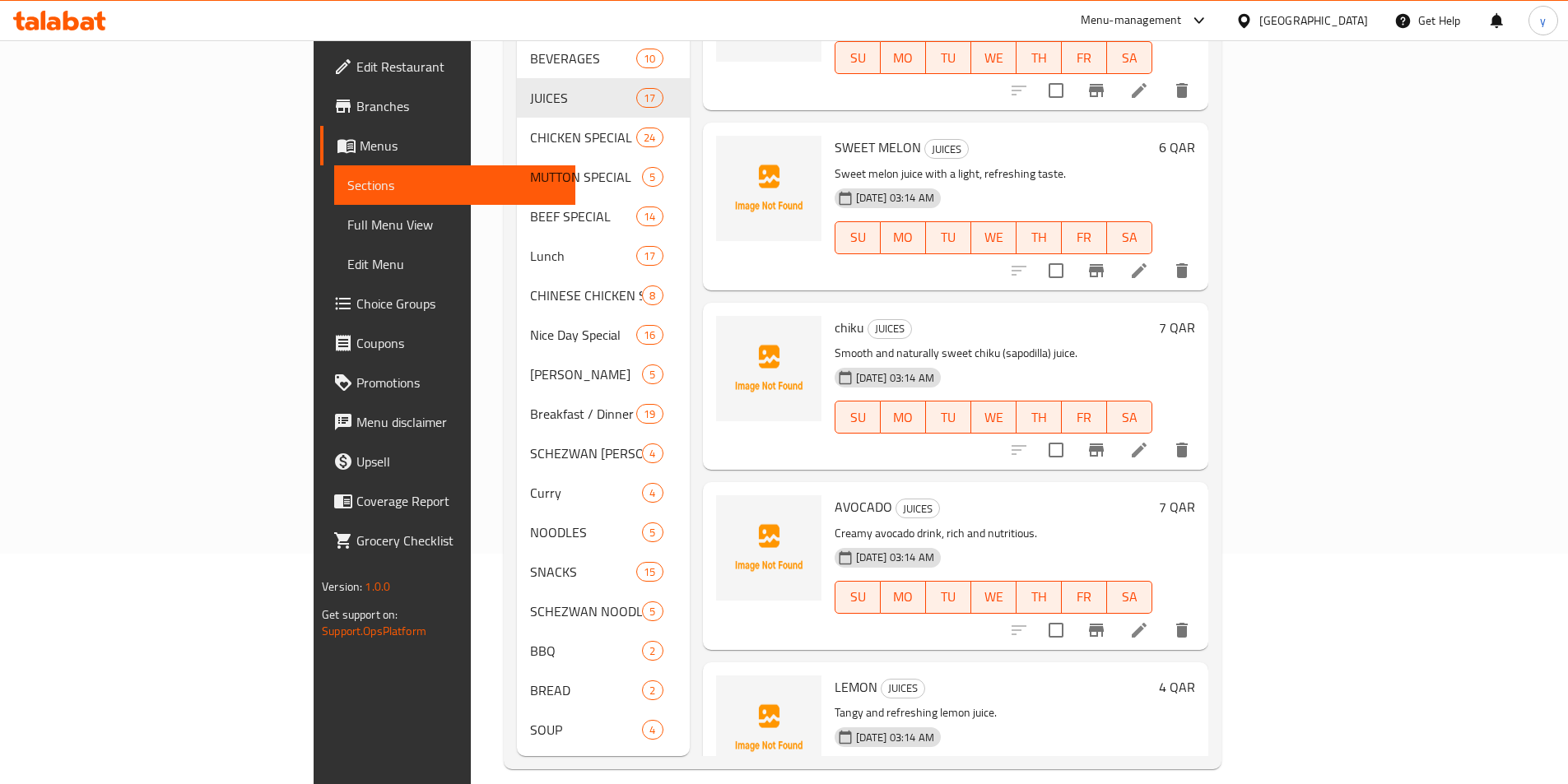
click at [1149, 440] on icon at bounding box center [1139, 450] width 20 height 20
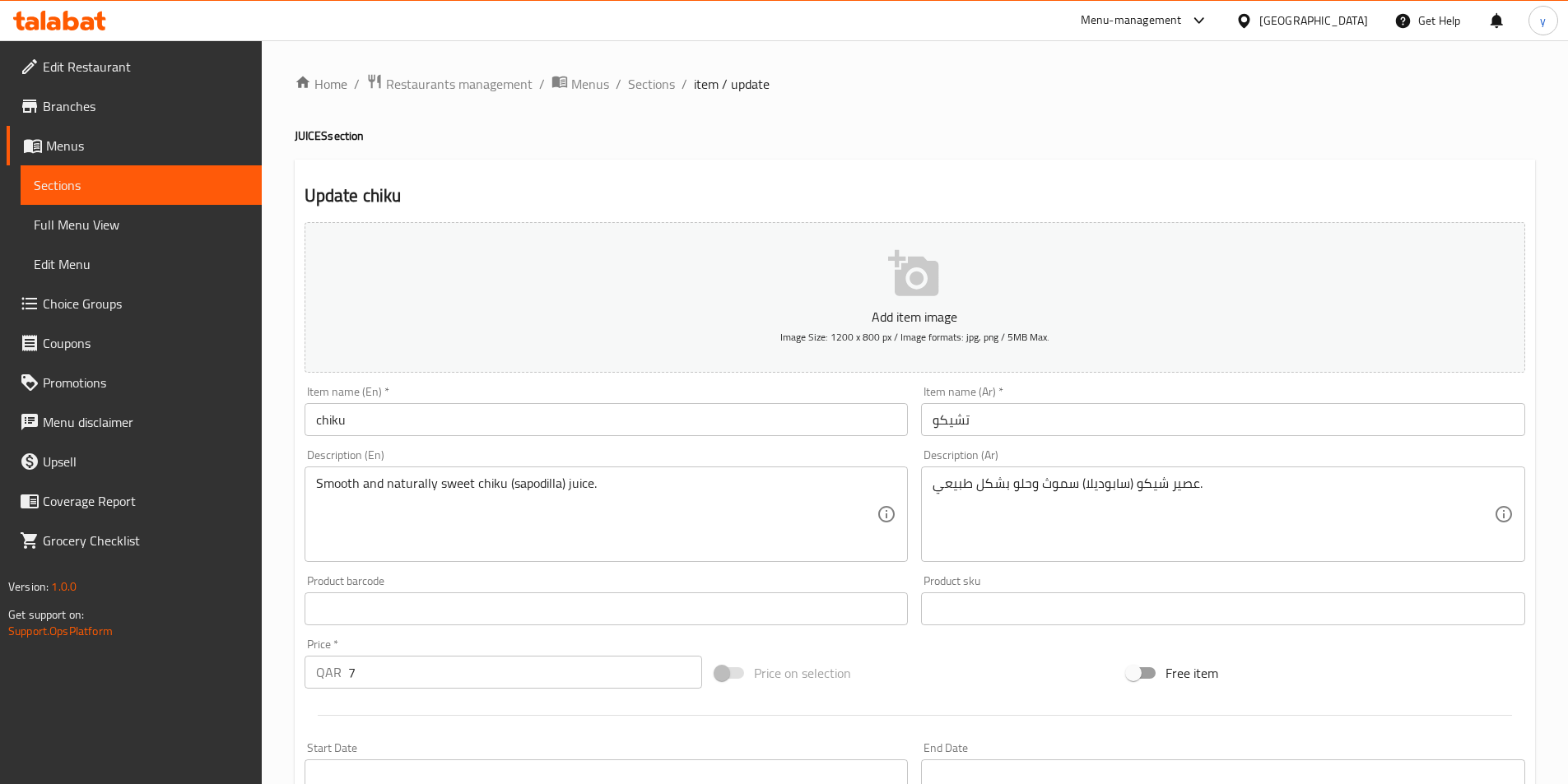
click at [706, 428] on input "chiku" at bounding box center [607, 419] width 604 height 33
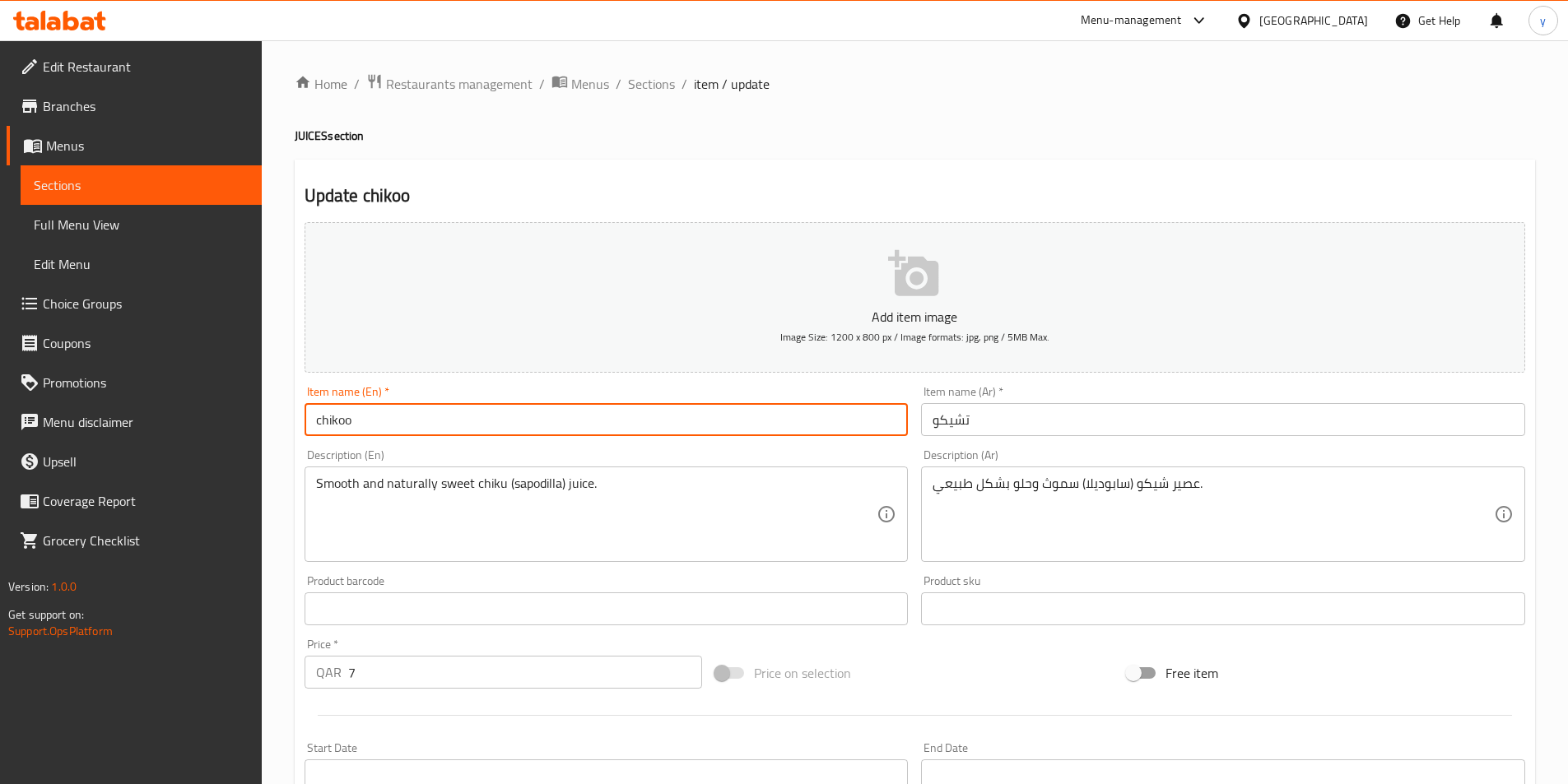
type input "chikoo"
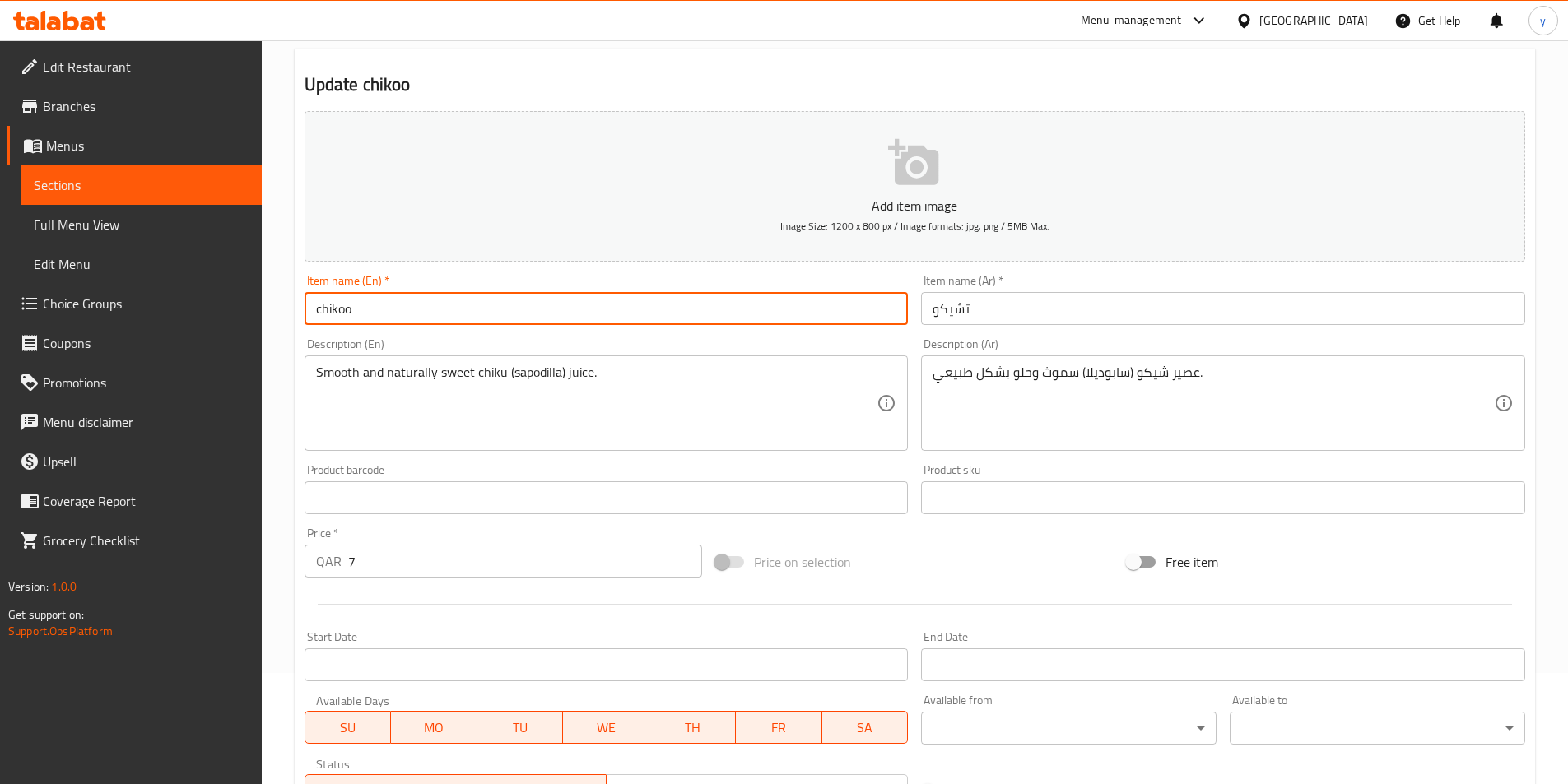
scroll to position [164, 0]
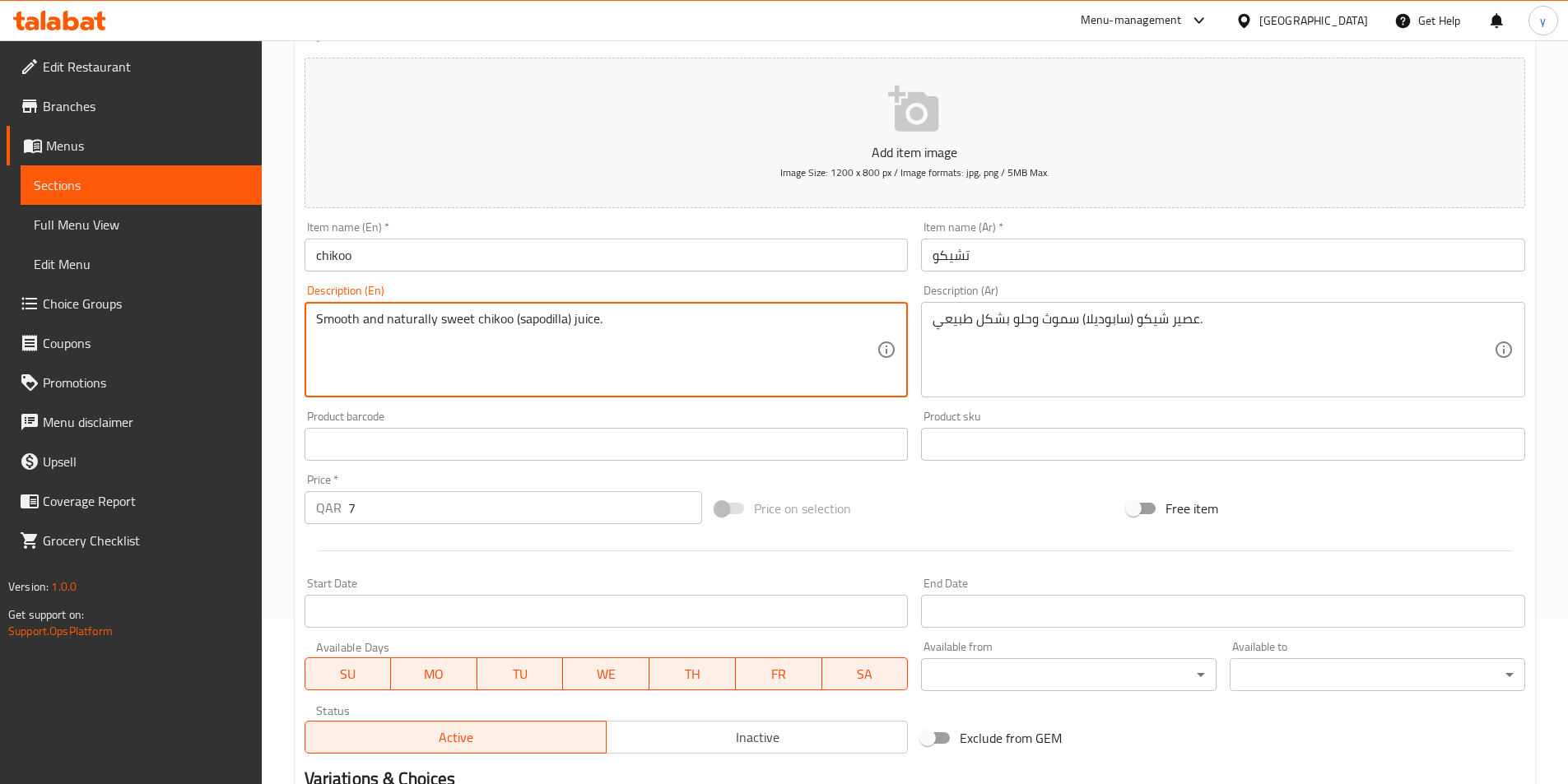
type textarea "Smooth and naturally sweet chikoo (sapodilla) juice."
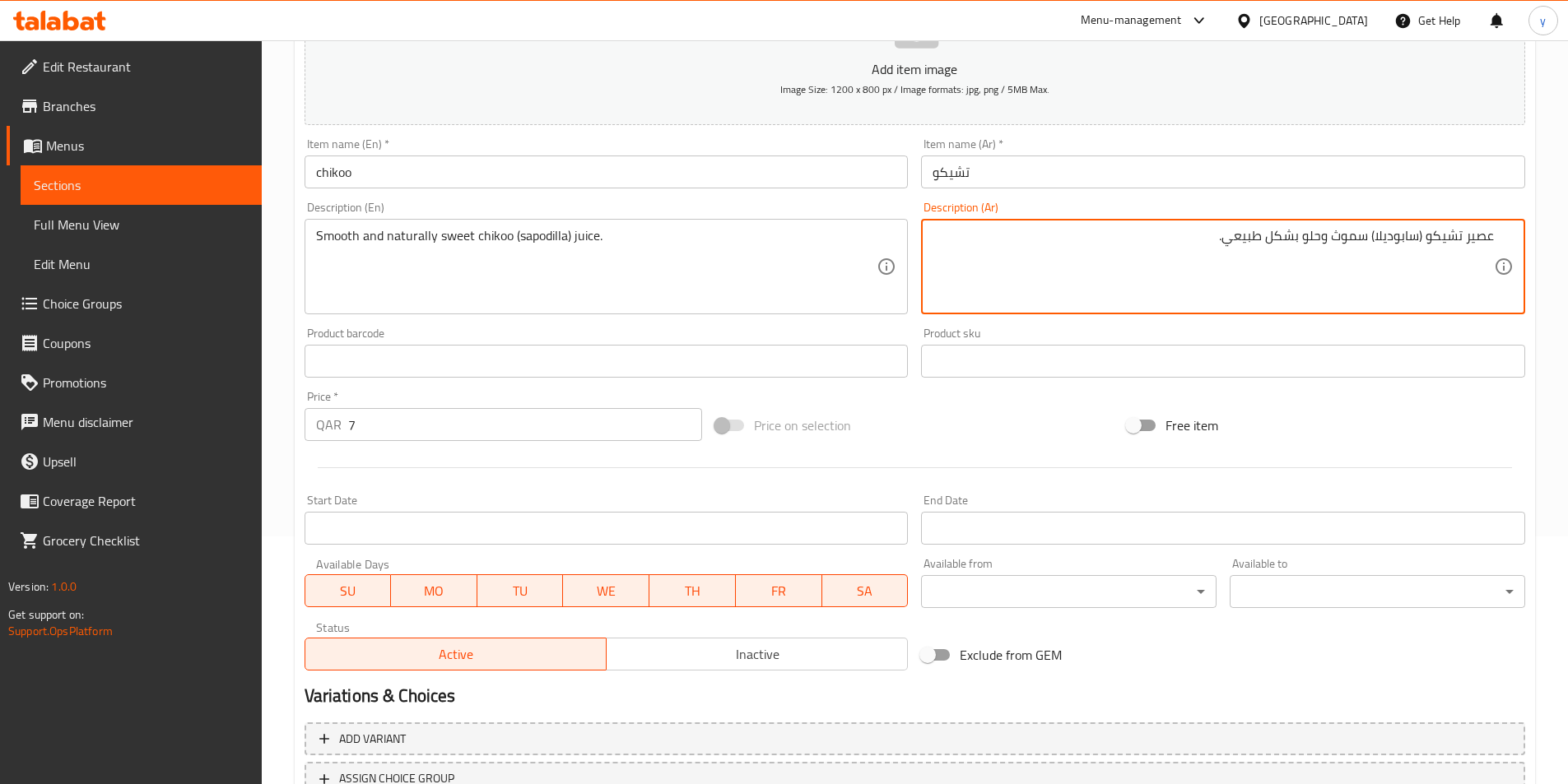
scroll to position [379, 0]
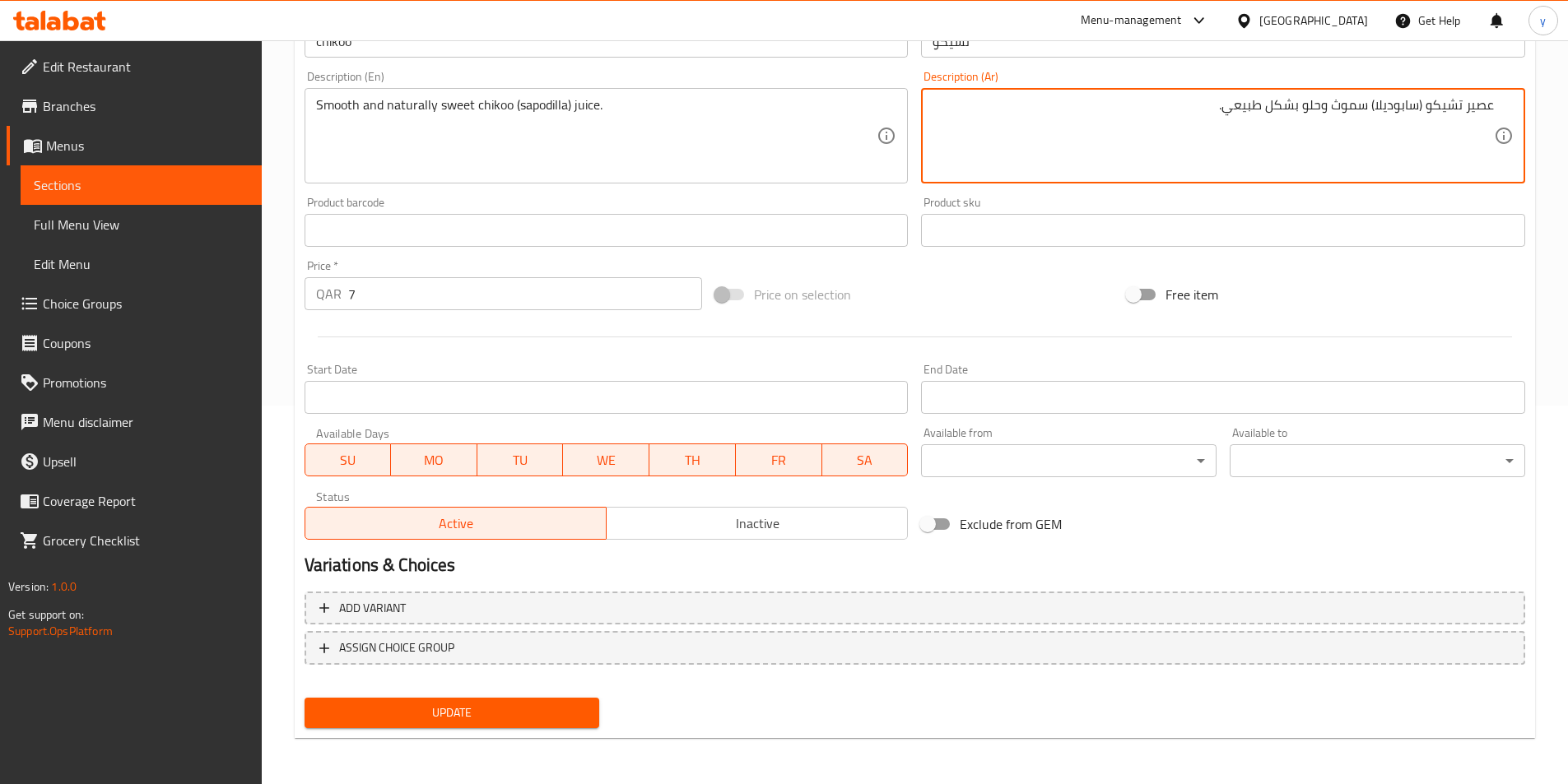
type textarea "عصير تشيكو (سابوديلا) سموث وحلو بشكل طبيعي."
click at [566, 709] on span "Update" at bounding box center [452, 712] width 269 height 21
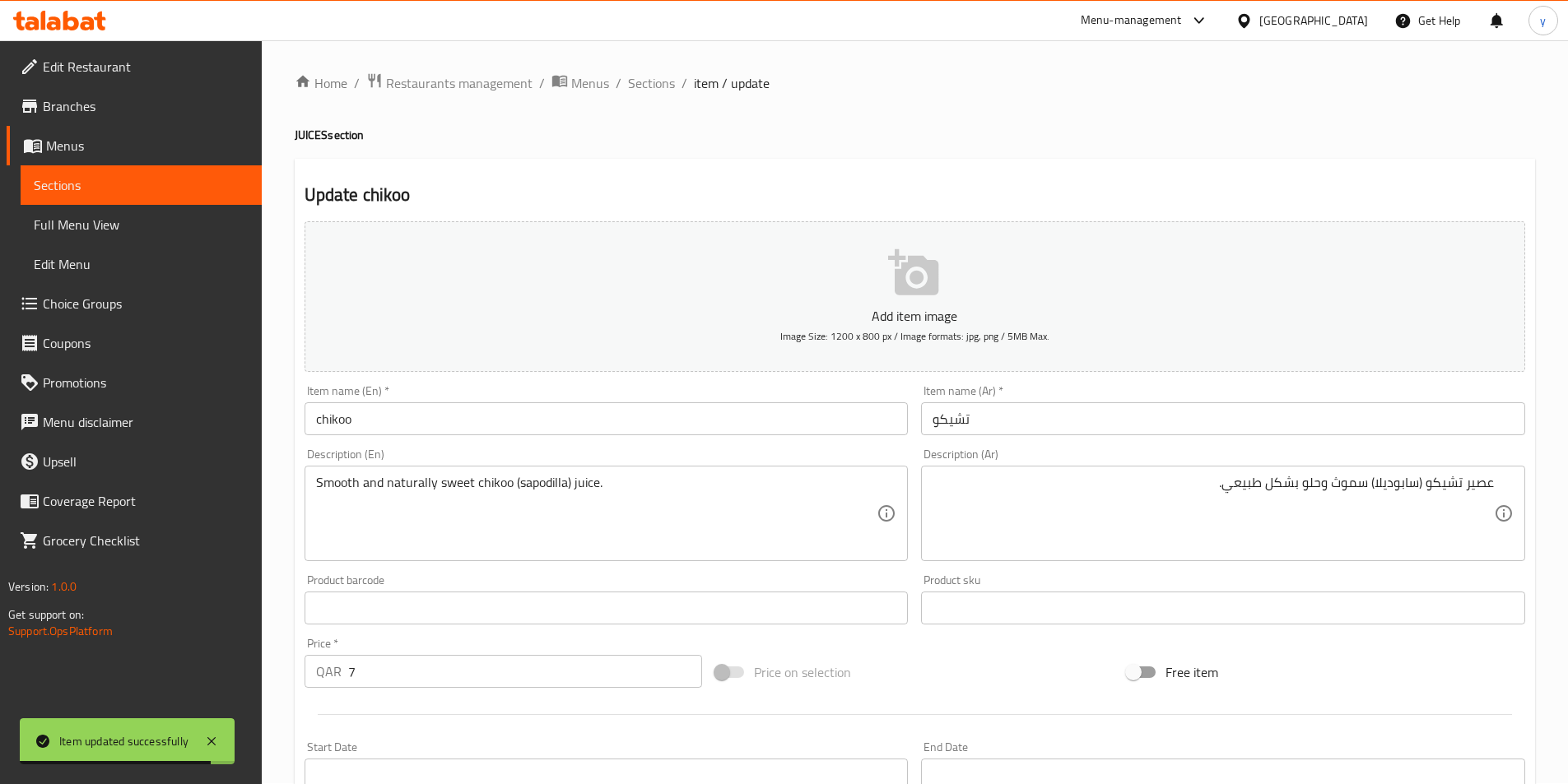
scroll to position [0, 0]
click at [656, 76] on span "Sections" at bounding box center [651, 84] width 47 height 20
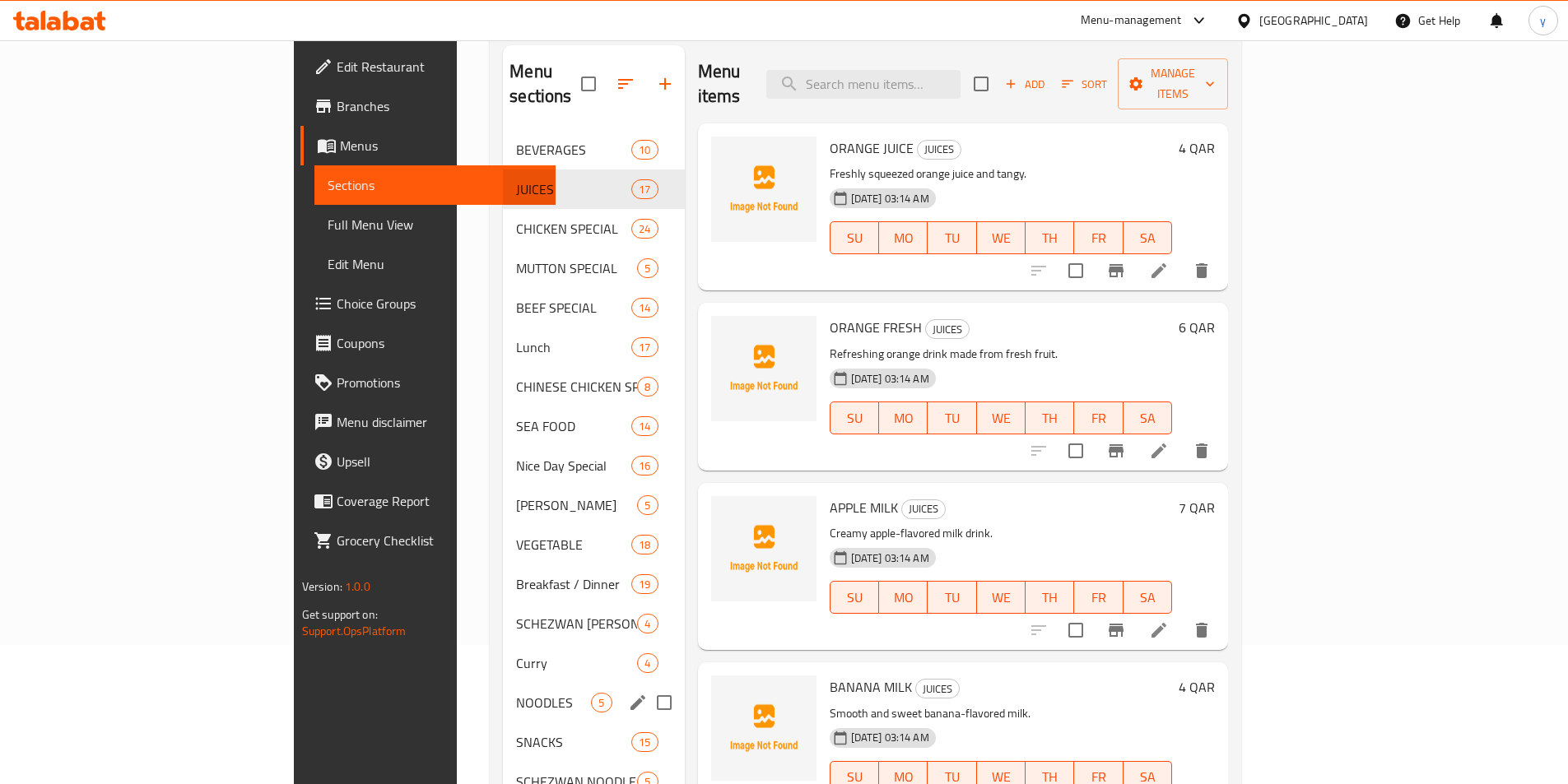
scroll to position [138, 0]
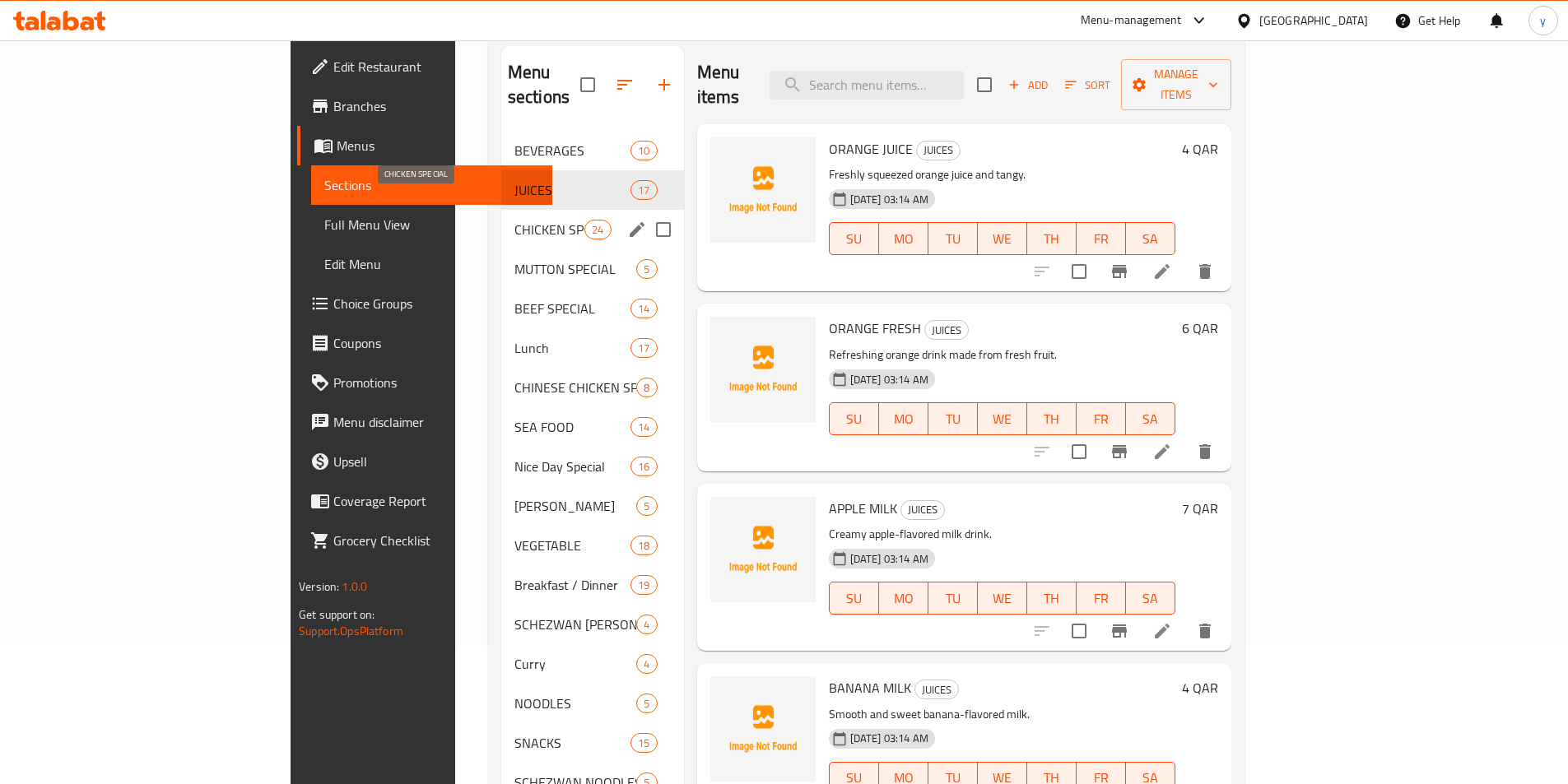
drag, startPoint x: 423, startPoint y: 210, endPoint x: 540, endPoint y: 282, distance: 137.4
click at [501, 341] on div "Lunch 17" at bounding box center [592, 349] width 182 height 40
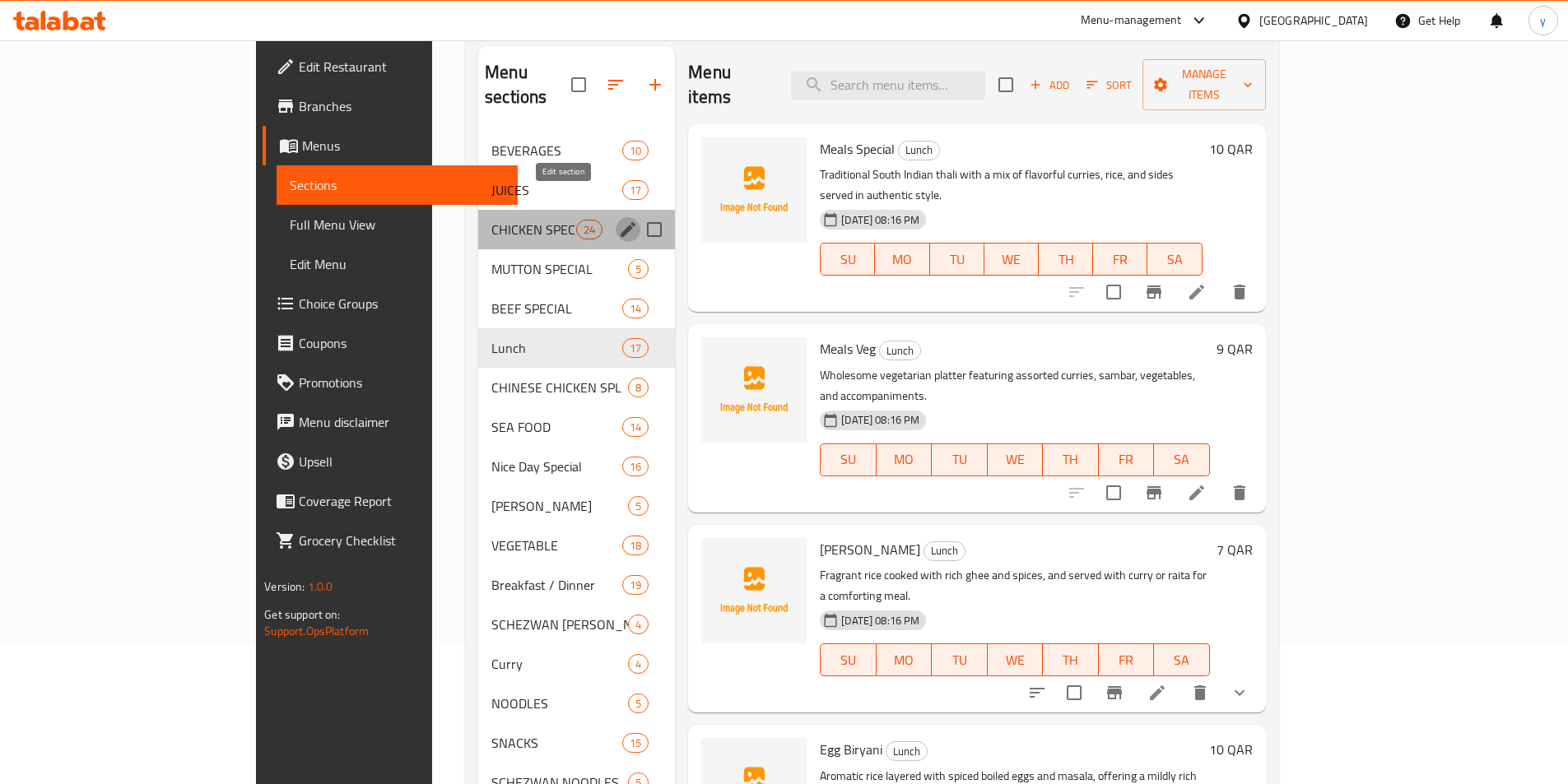
click at [618, 220] on icon "edit" at bounding box center [628, 230] width 20 height 20
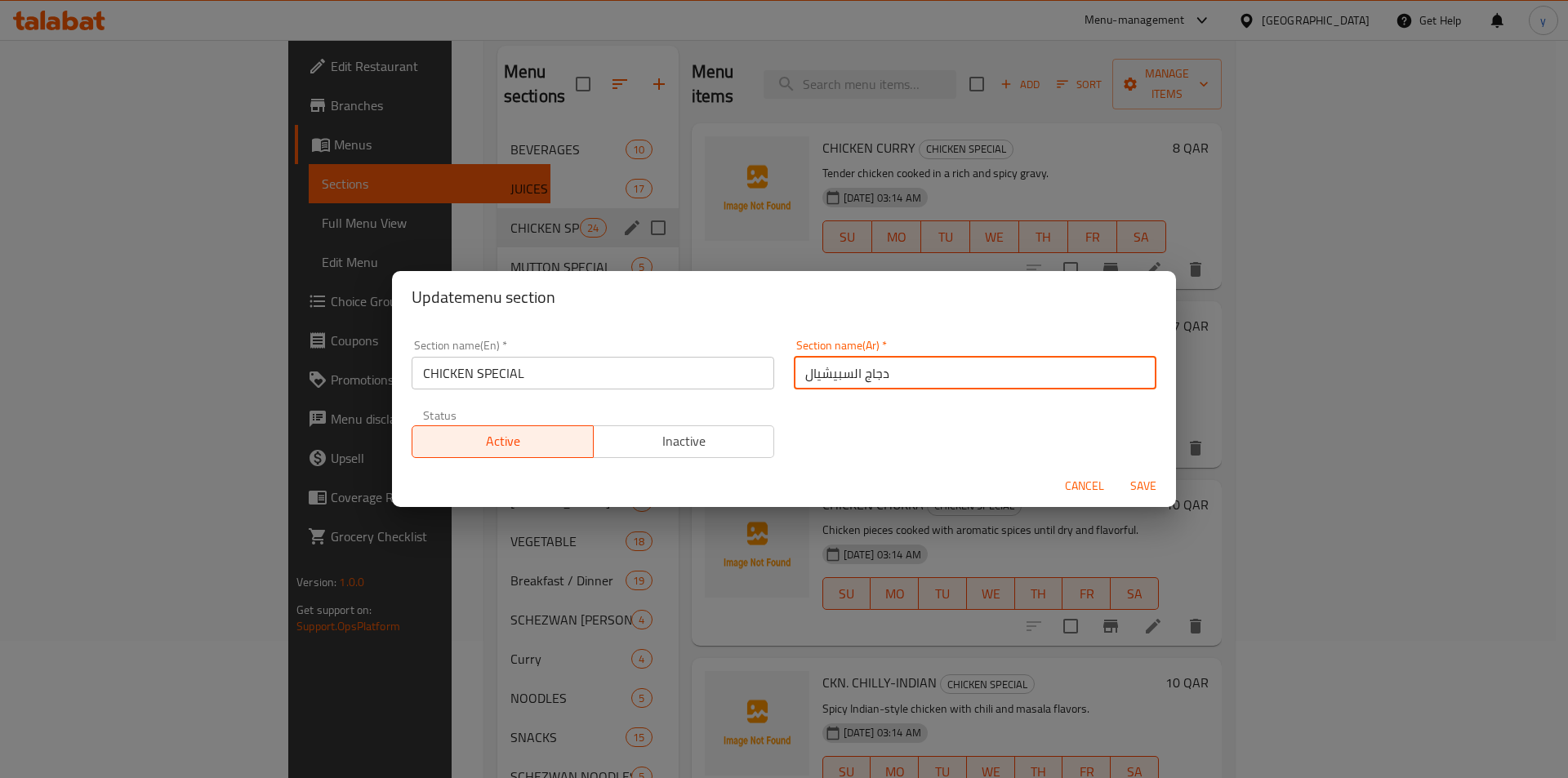
click at [973, 358] on input "دجاج السبيشيال" at bounding box center [975, 373] width 363 height 33
click at [847, 366] on input "دجاج السبيشيال" at bounding box center [975, 373] width 363 height 33
type input "دجاج سبيشيال"
click at [1134, 493] on span "Save" at bounding box center [1144, 486] width 40 height 21
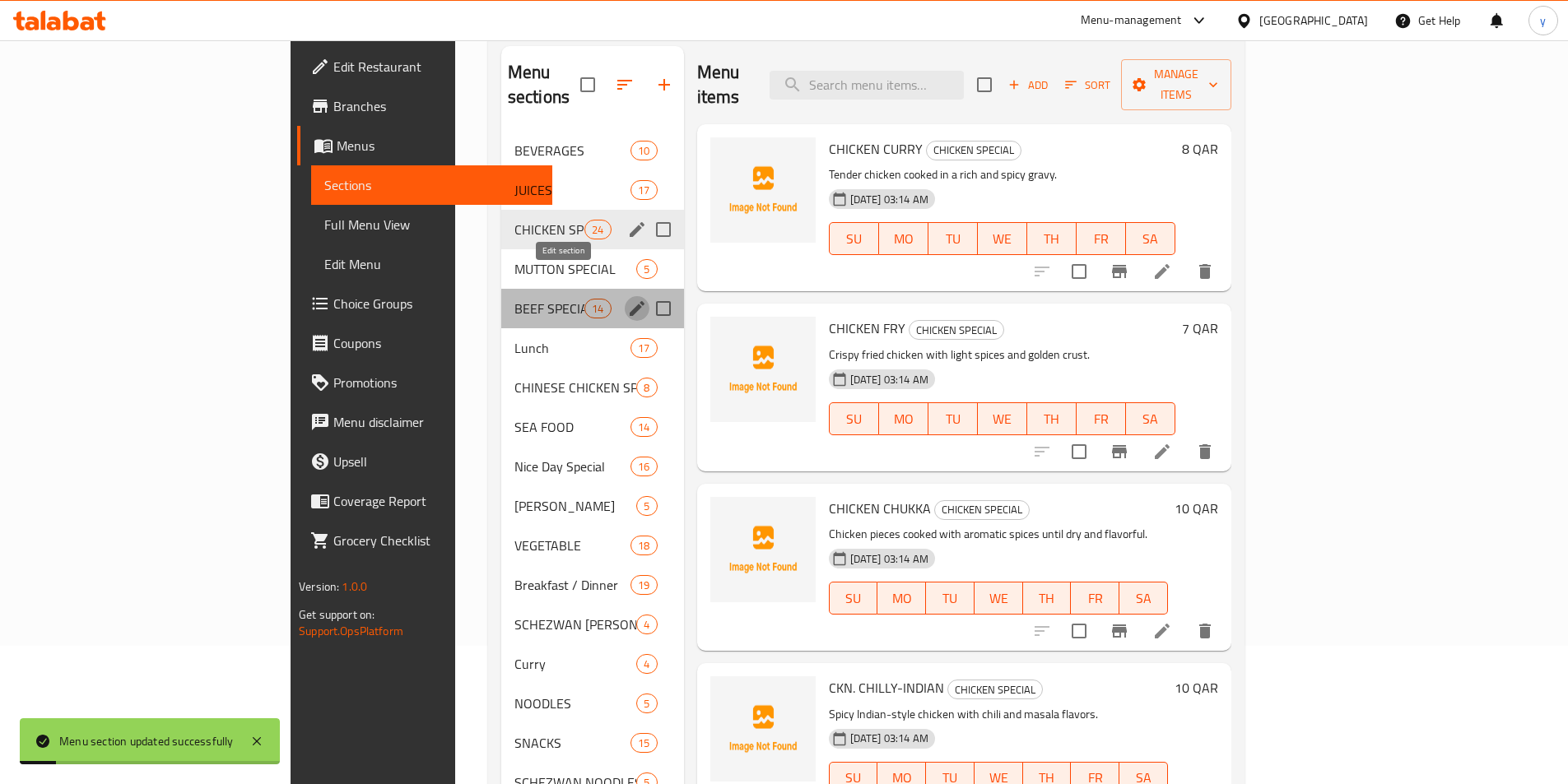
click at [627, 299] on icon "edit" at bounding box center [637, 309] width 20 height 20
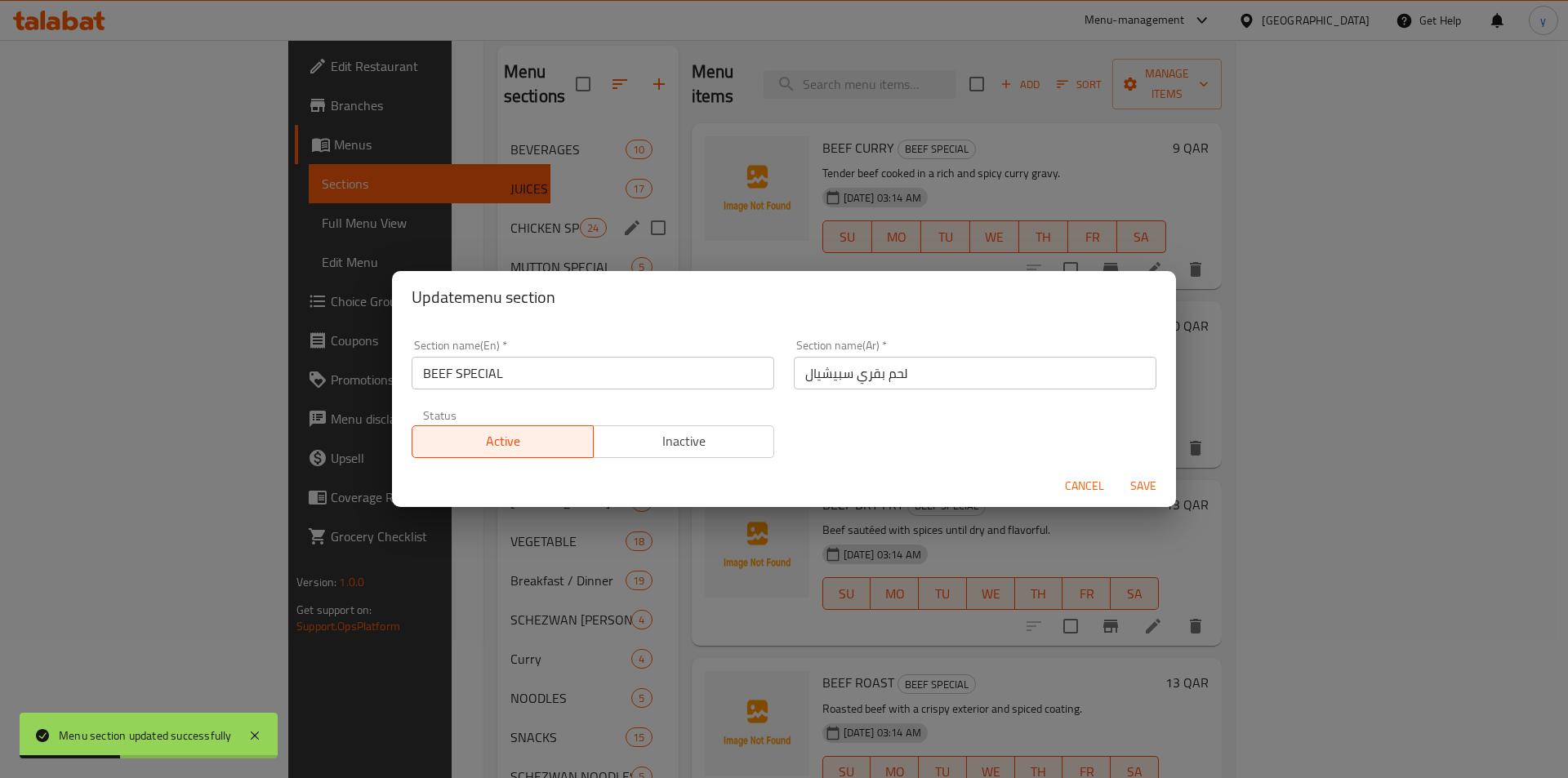
click at [1064, 488] on button "Cancel" at bounding box center [1085, 486] width 52 height 31
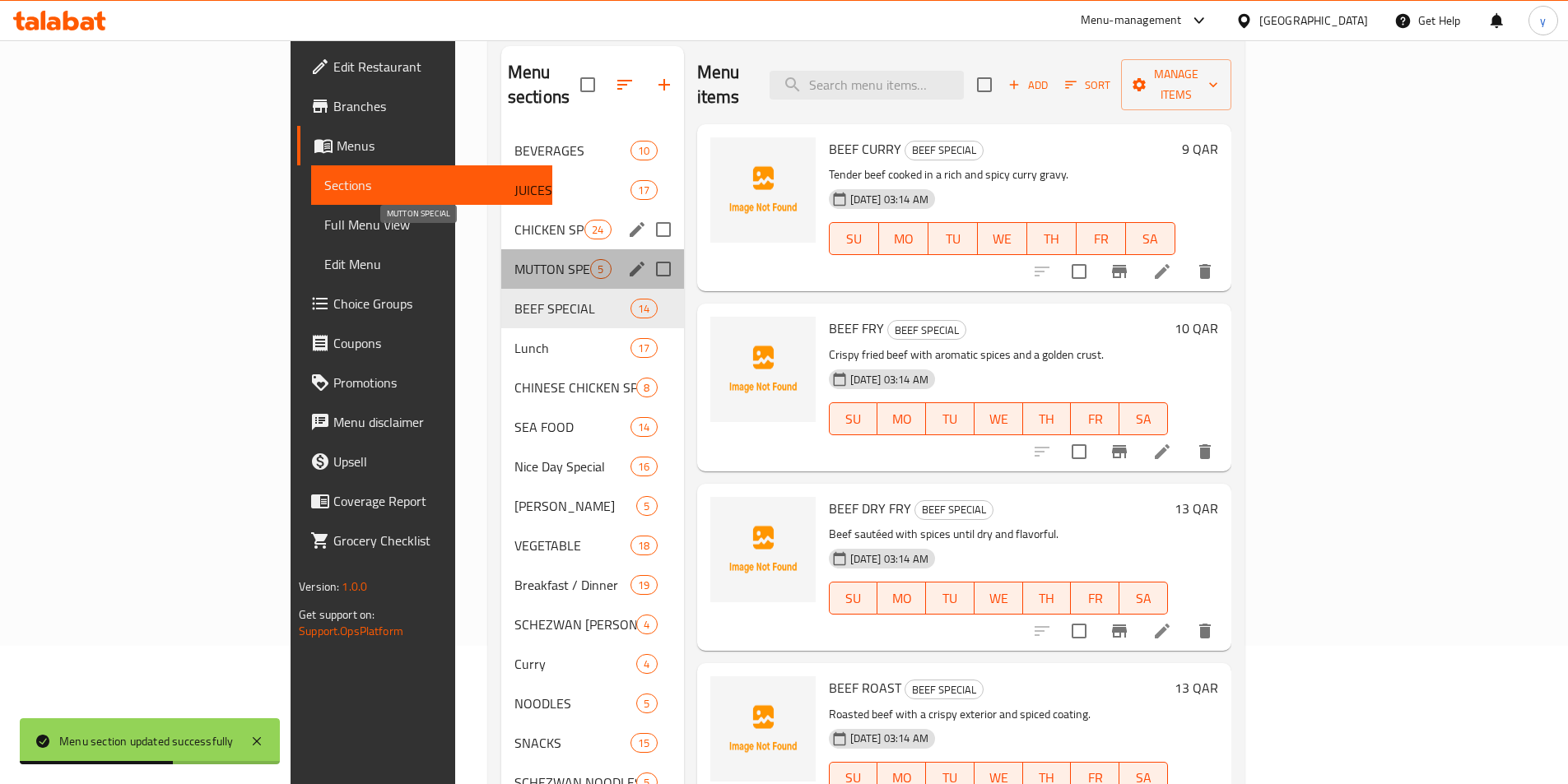
click at [514, 259] on span "MUTTON SPECIAL" at bounding box center [552, 269] width 77 height 20
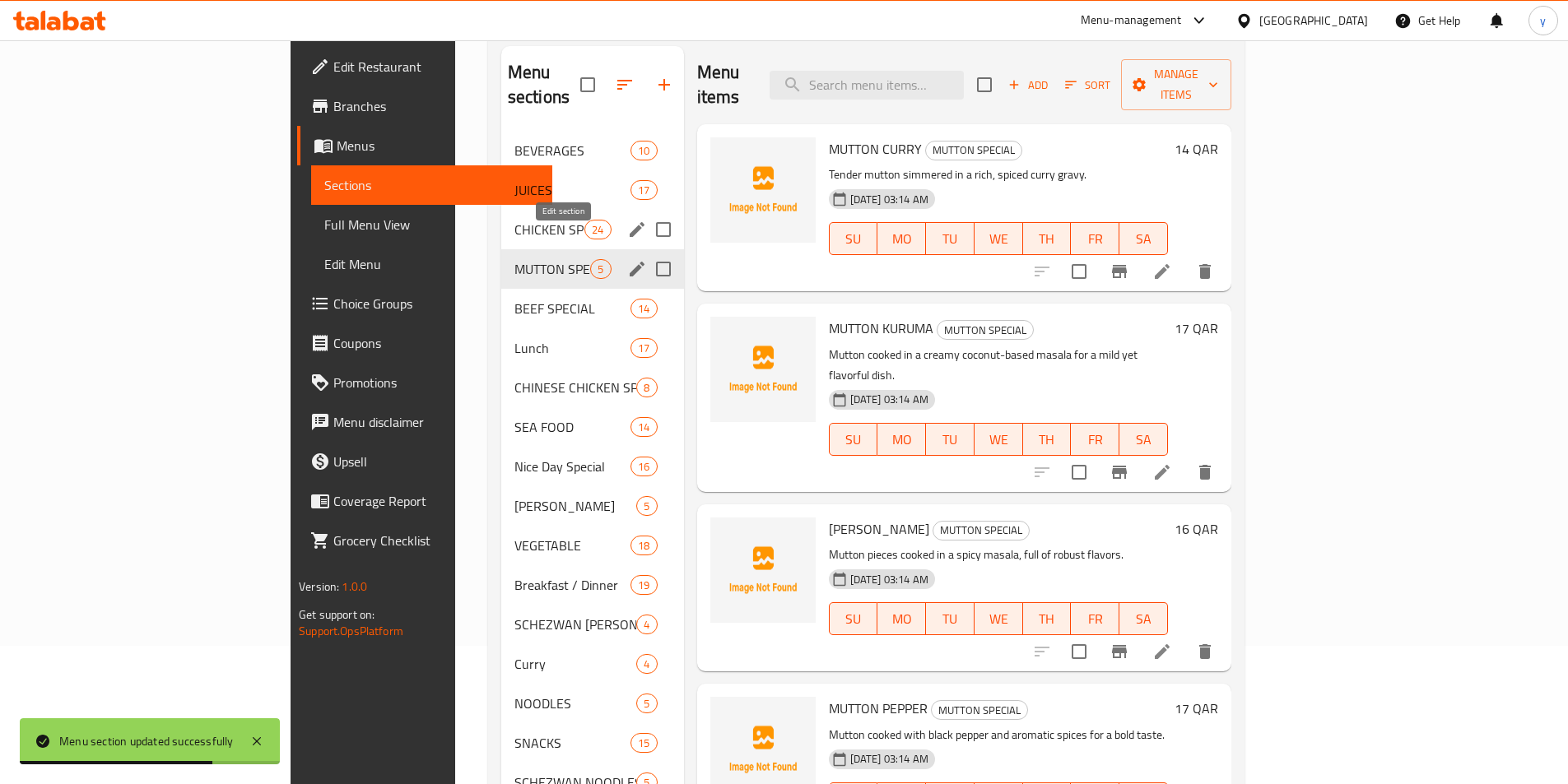
click at [627, 259] on icon "edit" at bounding box center [637, 269] width 20 height 20
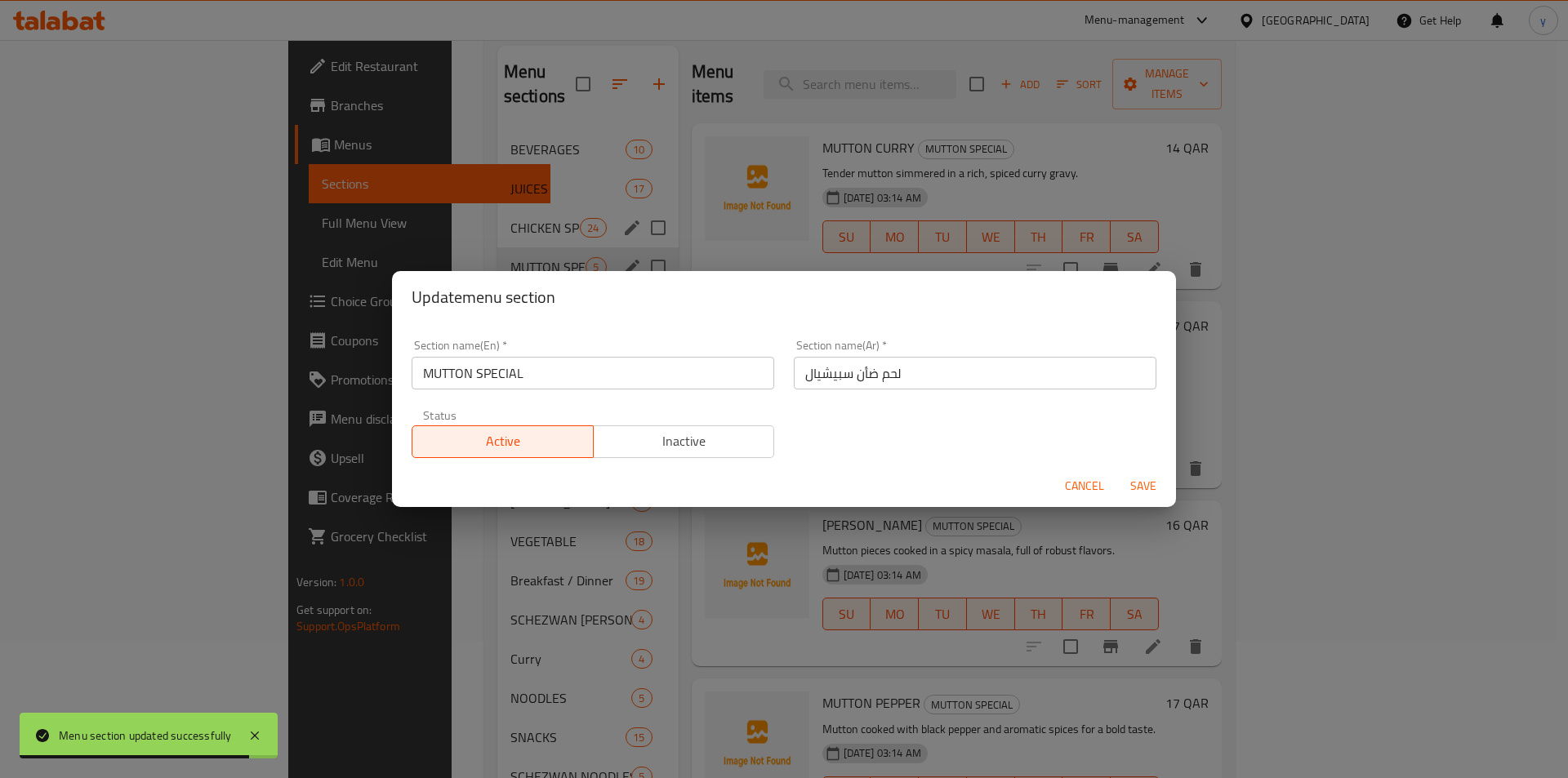
click at [831, 545] on div "Update menu section Section name(En)   * MUTTON SPECIAL Section name(En) * Sect…" at bounding box center [784, 389] width 1568 height 778
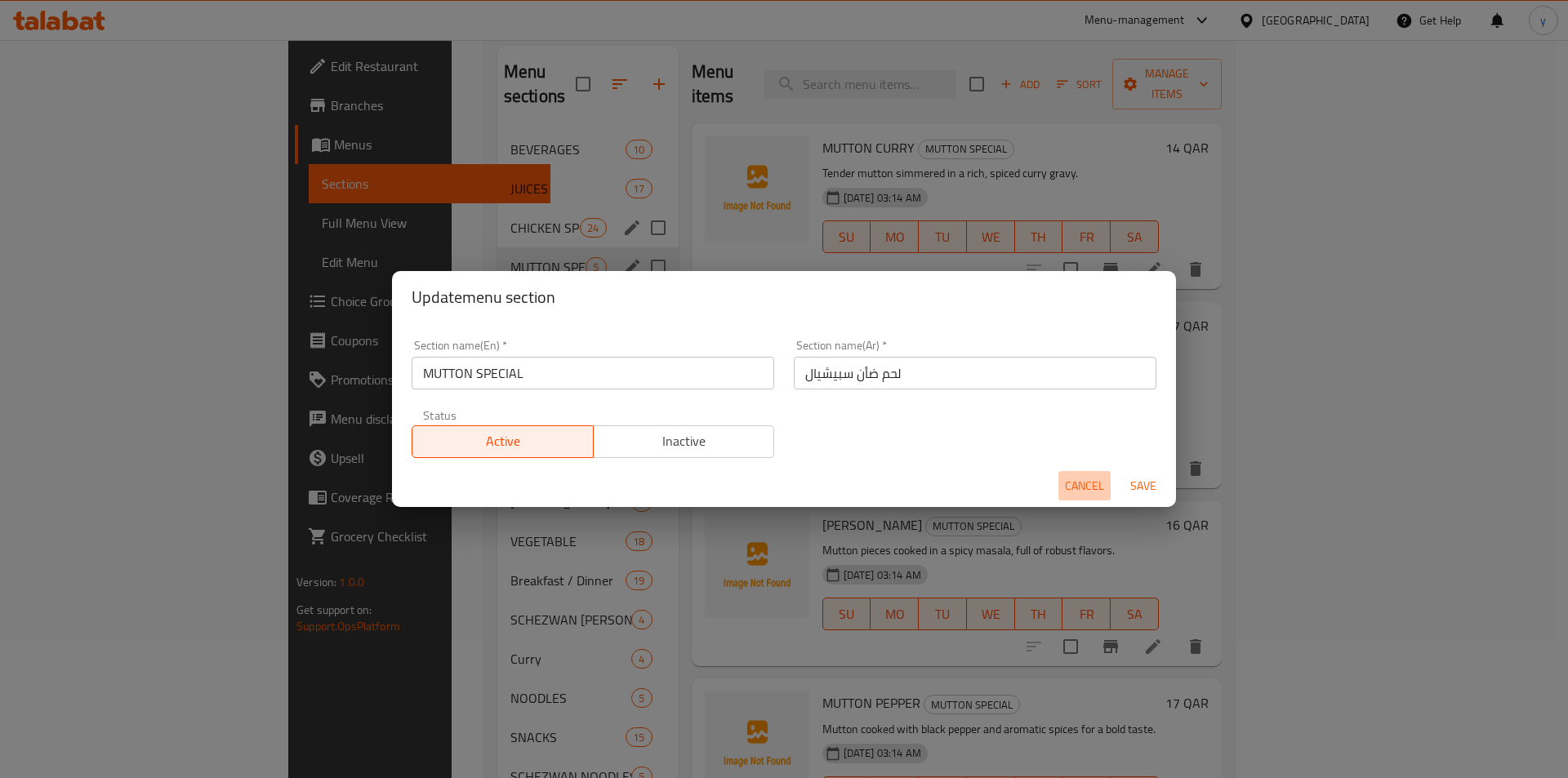
click at [1072, 490] on span "Cancel" at bounding box center [1085, 486] width 40 height 21
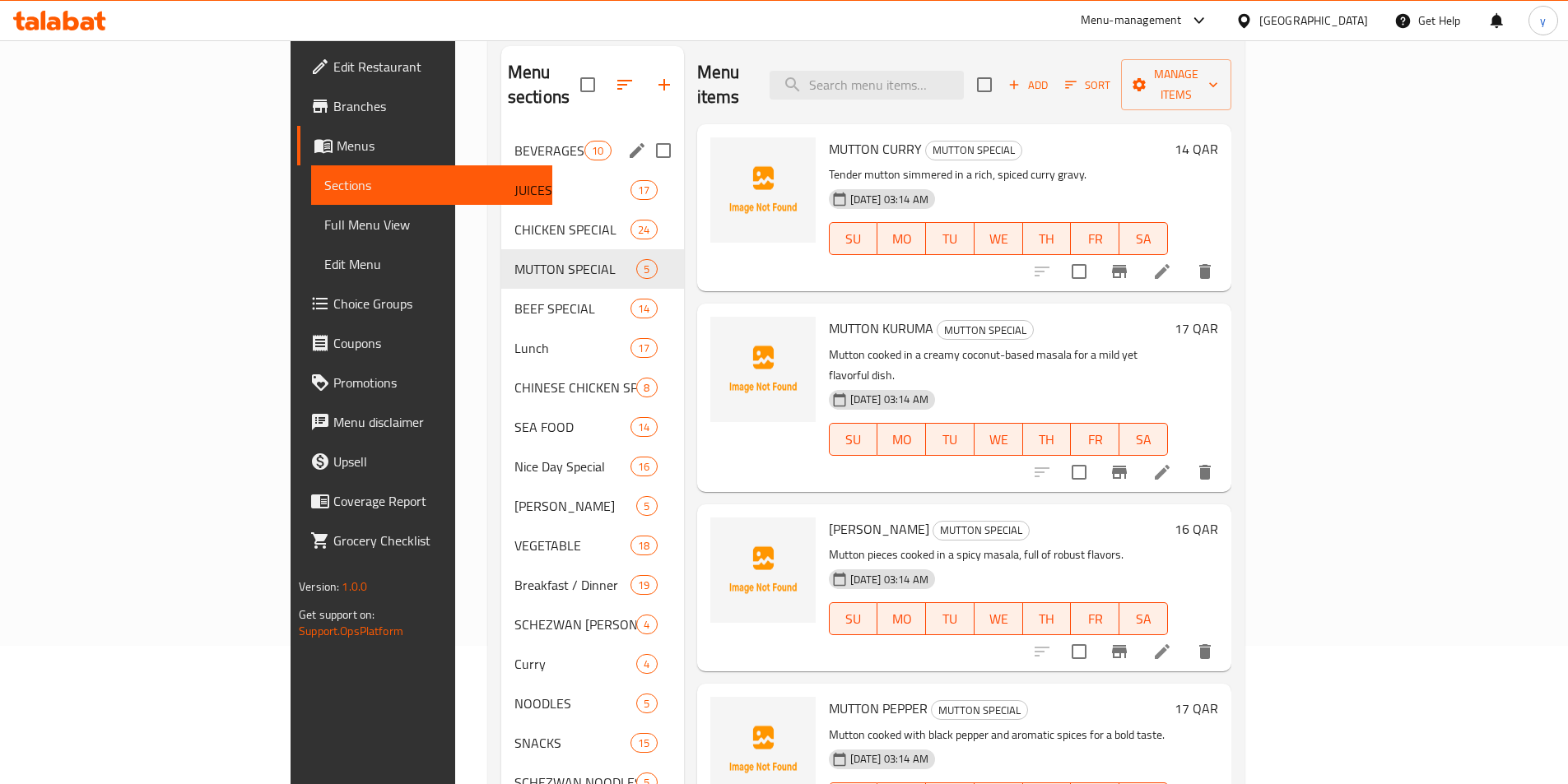
click at [514, 140] on span "BEVERAGES" at bounding box center [549, 150] width 70 height 20
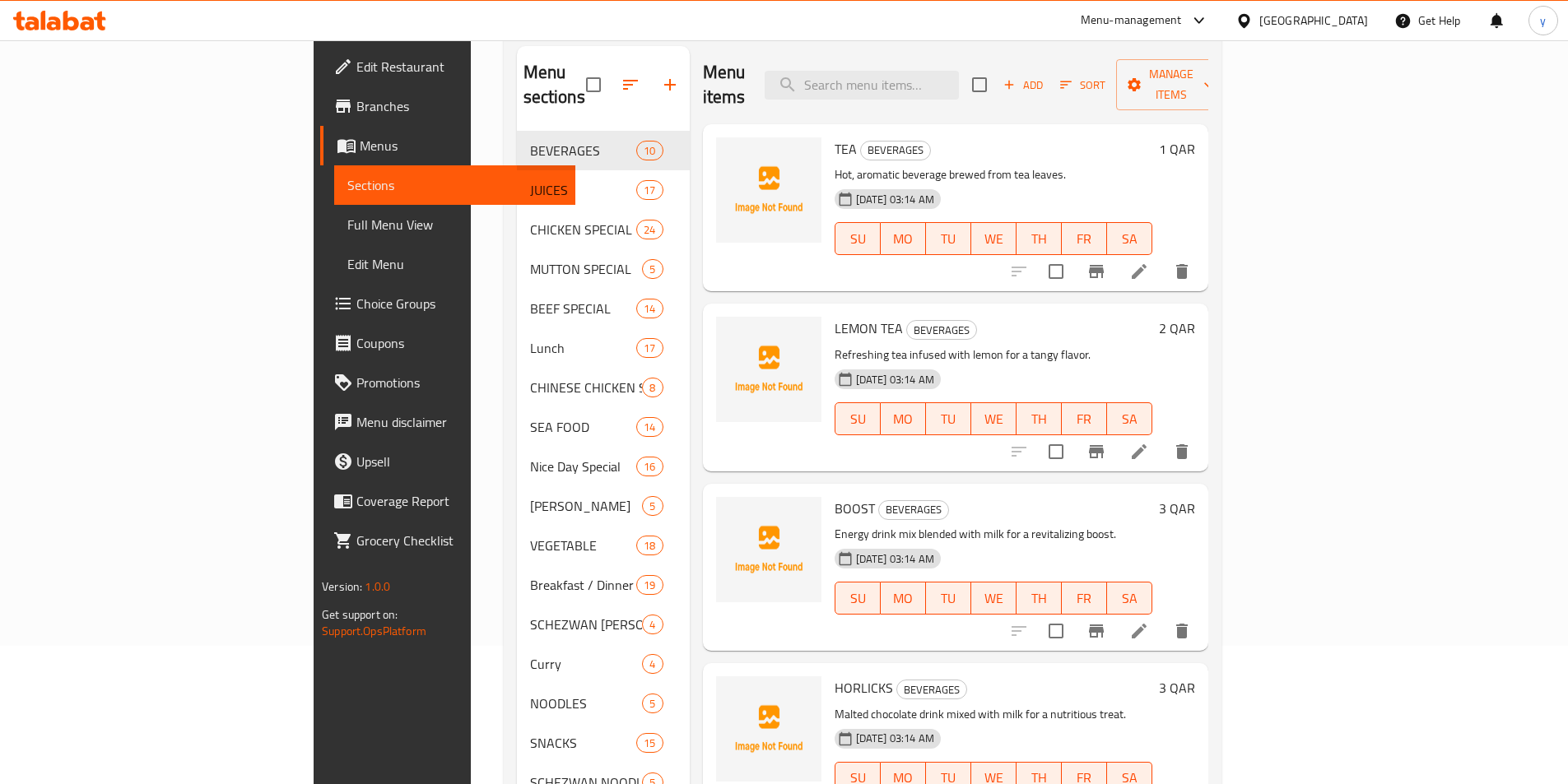
click at [1159, 182] on div "07-10-2025 03:14 AM SU MO TU WE TH FR SA" at bounding box center [993, 226] width 331 height 89
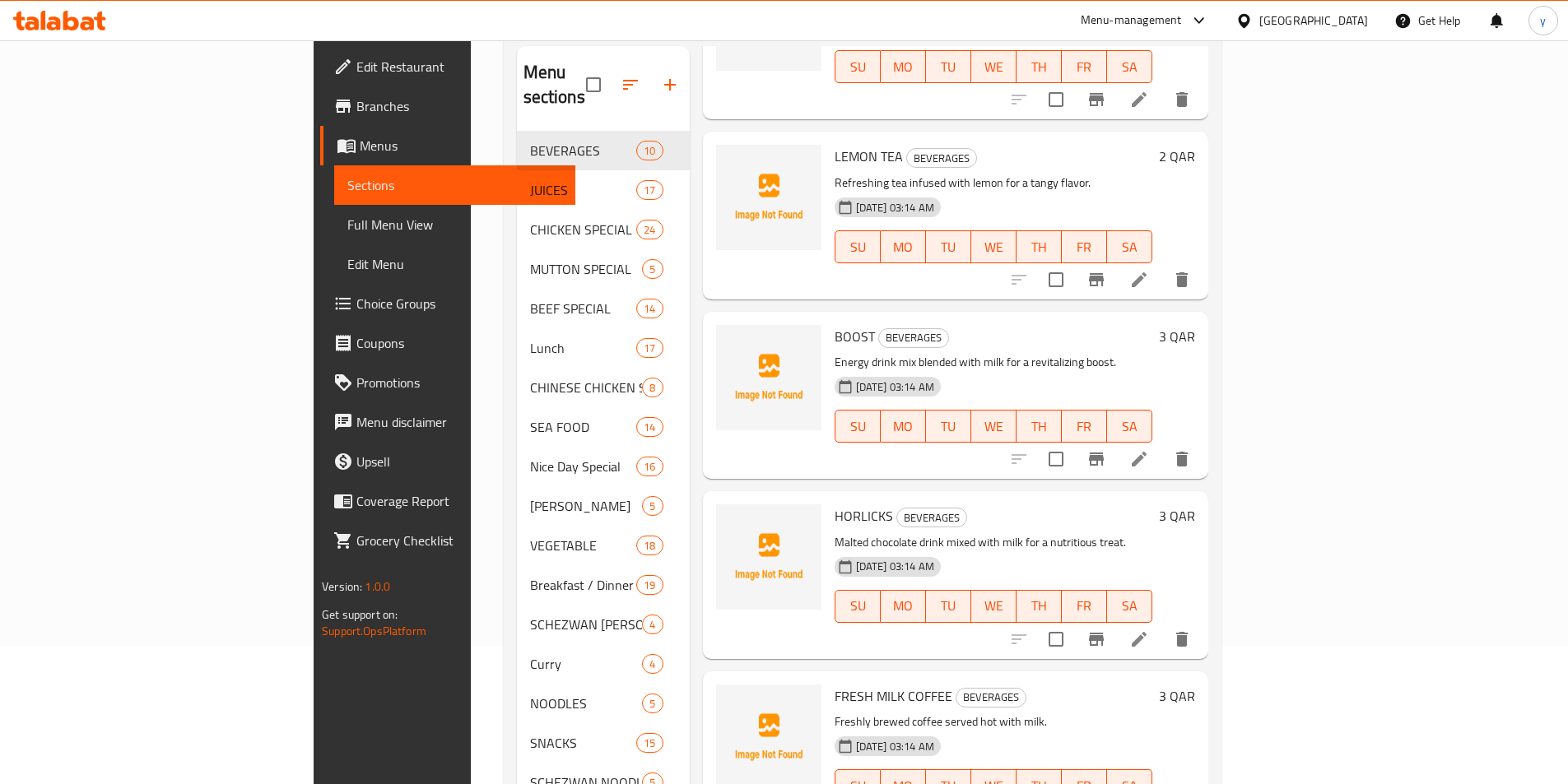
scroll to position [329, 0]
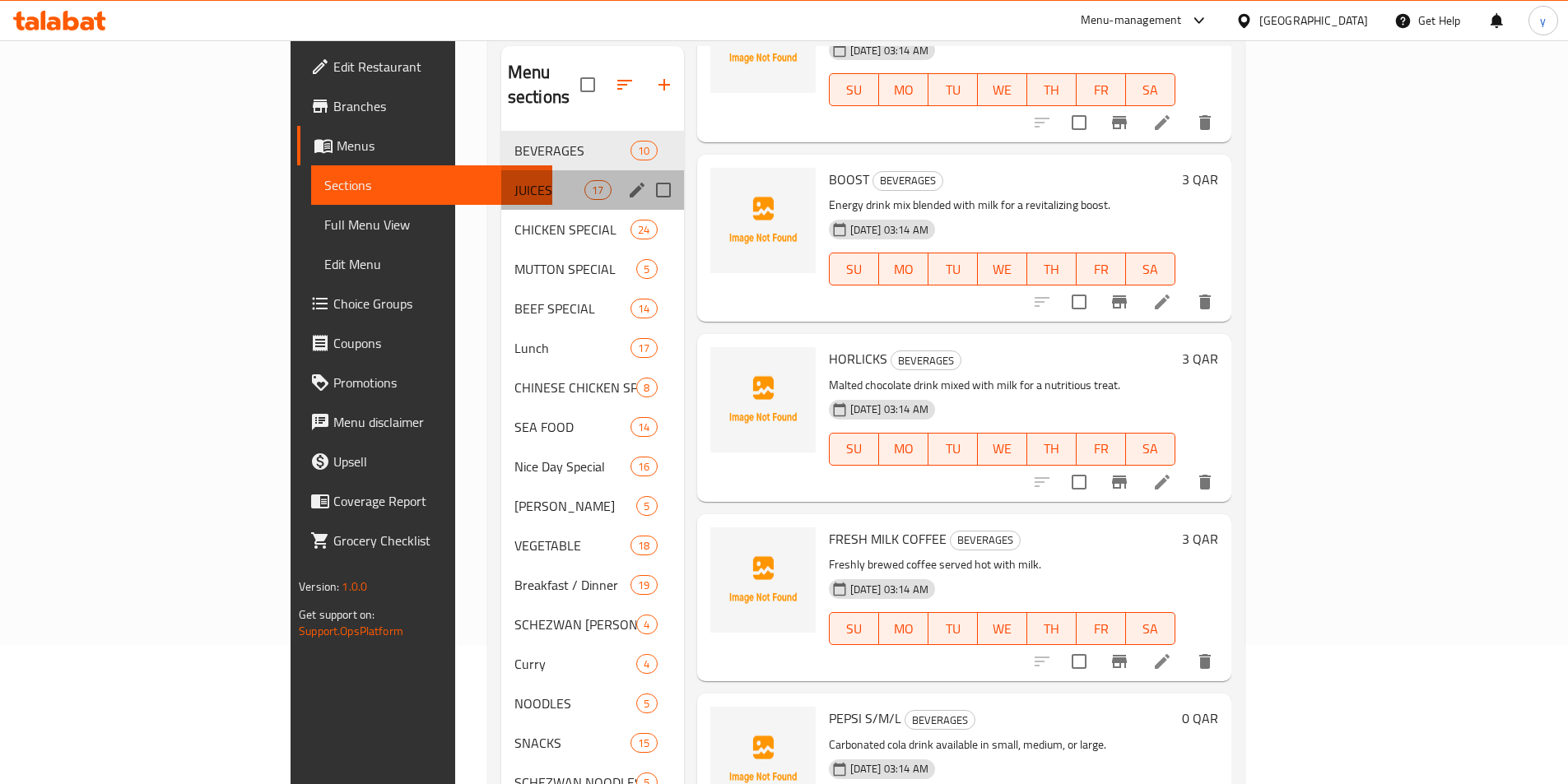
click at [501, 170] on div "JUICES 17" at bounding box center [592, 190] width 182 height 40
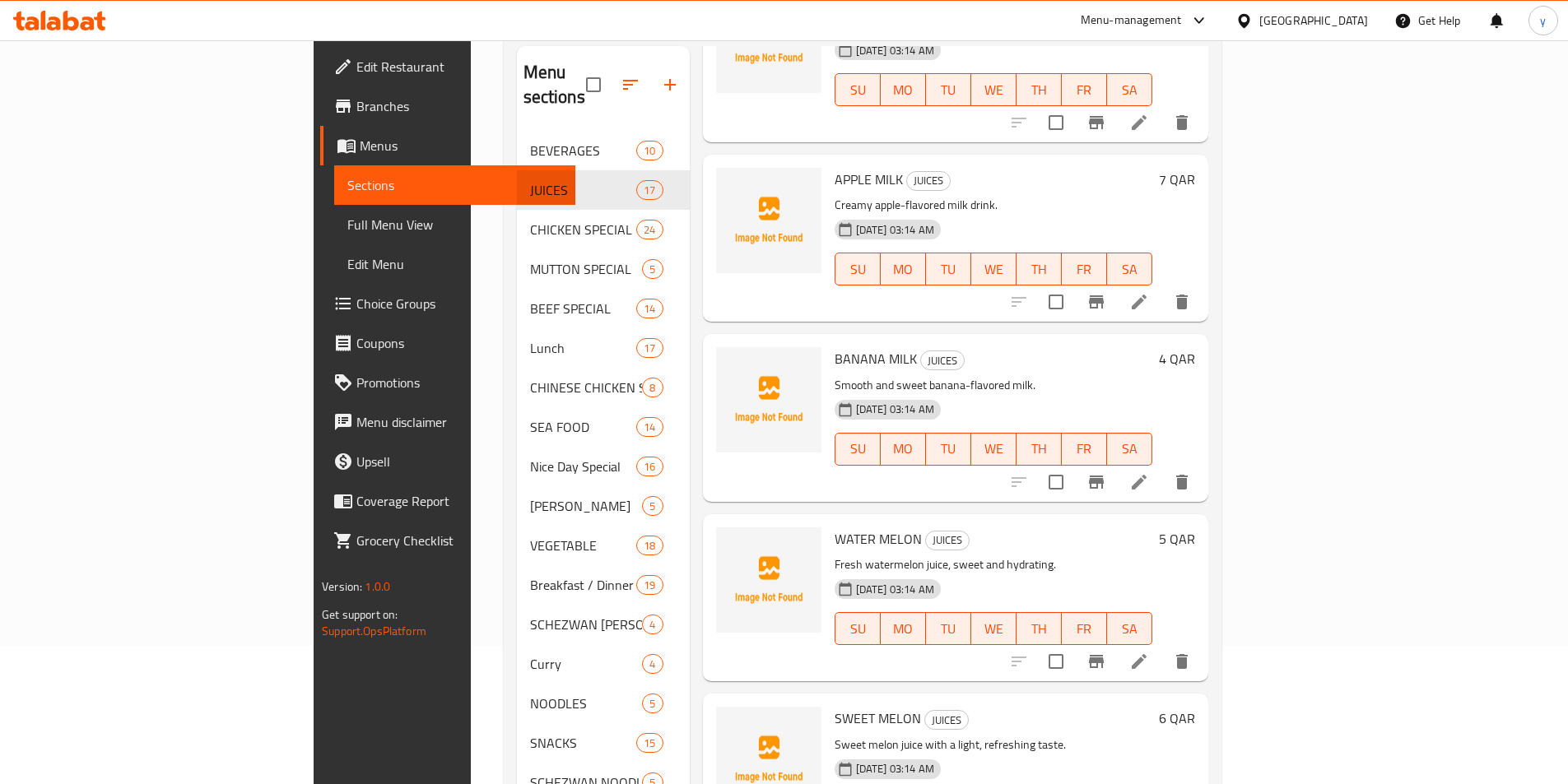
click at [1149, 472] on icon at bounding box center [1139, 482] width 20 height 20
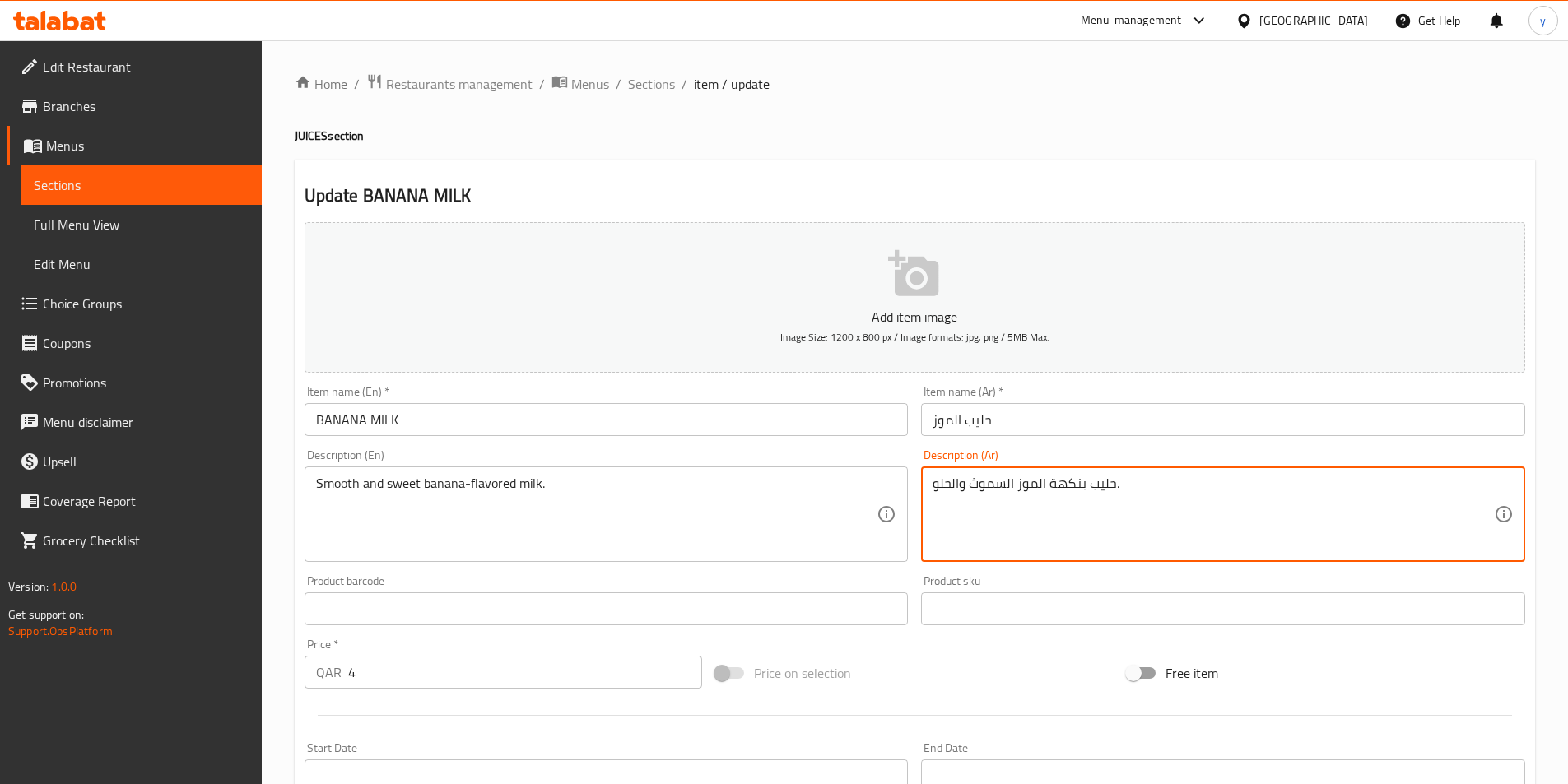
click at [999, 485] on textarea "حليب بنكهة الموز السموث والحلو." at bounding box center [1212, 514] width 561 height 78
click at [949, 481] on textarea "حليب بنكهة الموز ناعم والحلو." at bounding box center [1212, 514] width 561 height 78
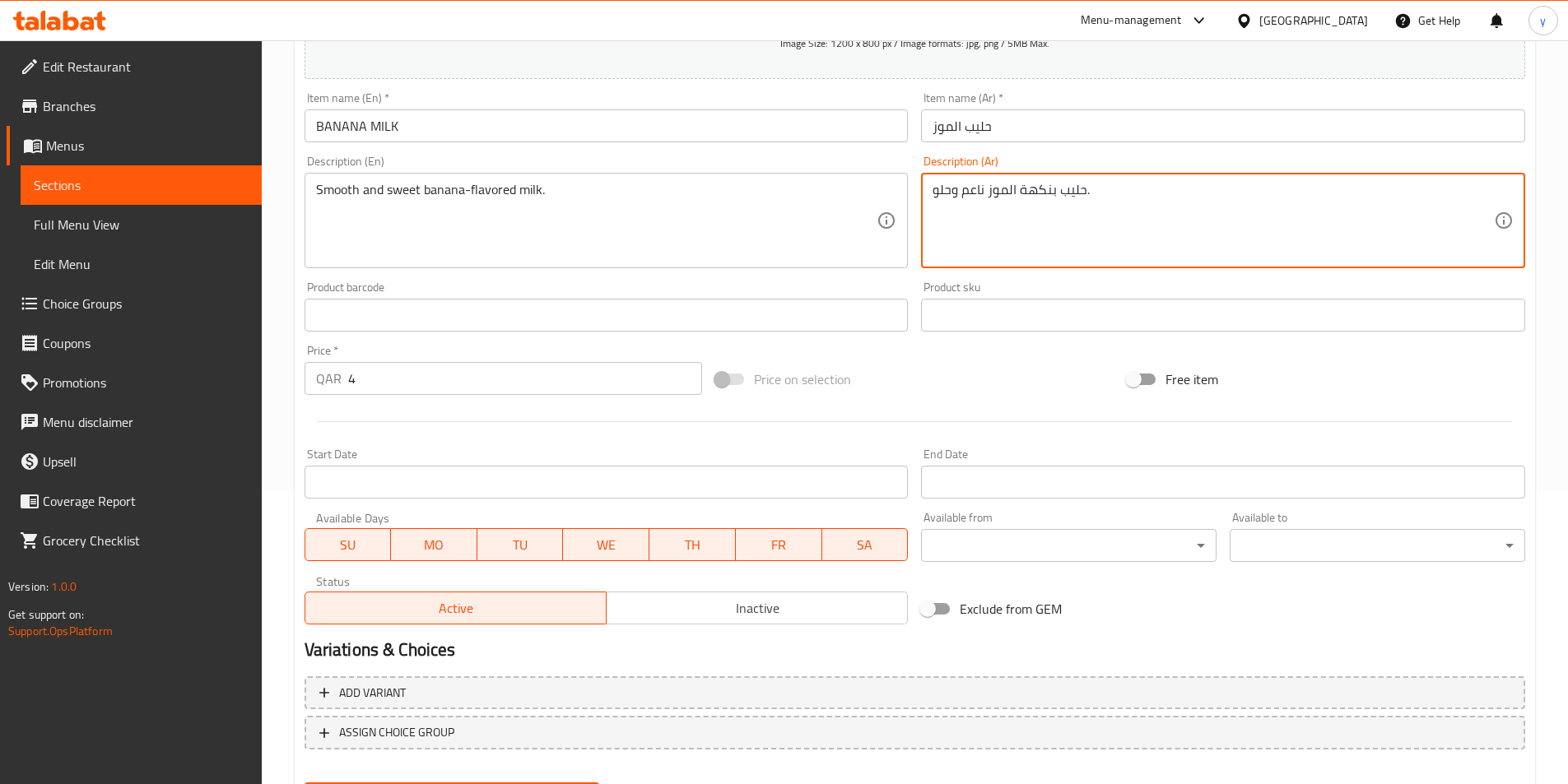
scroll to position [329, 0]
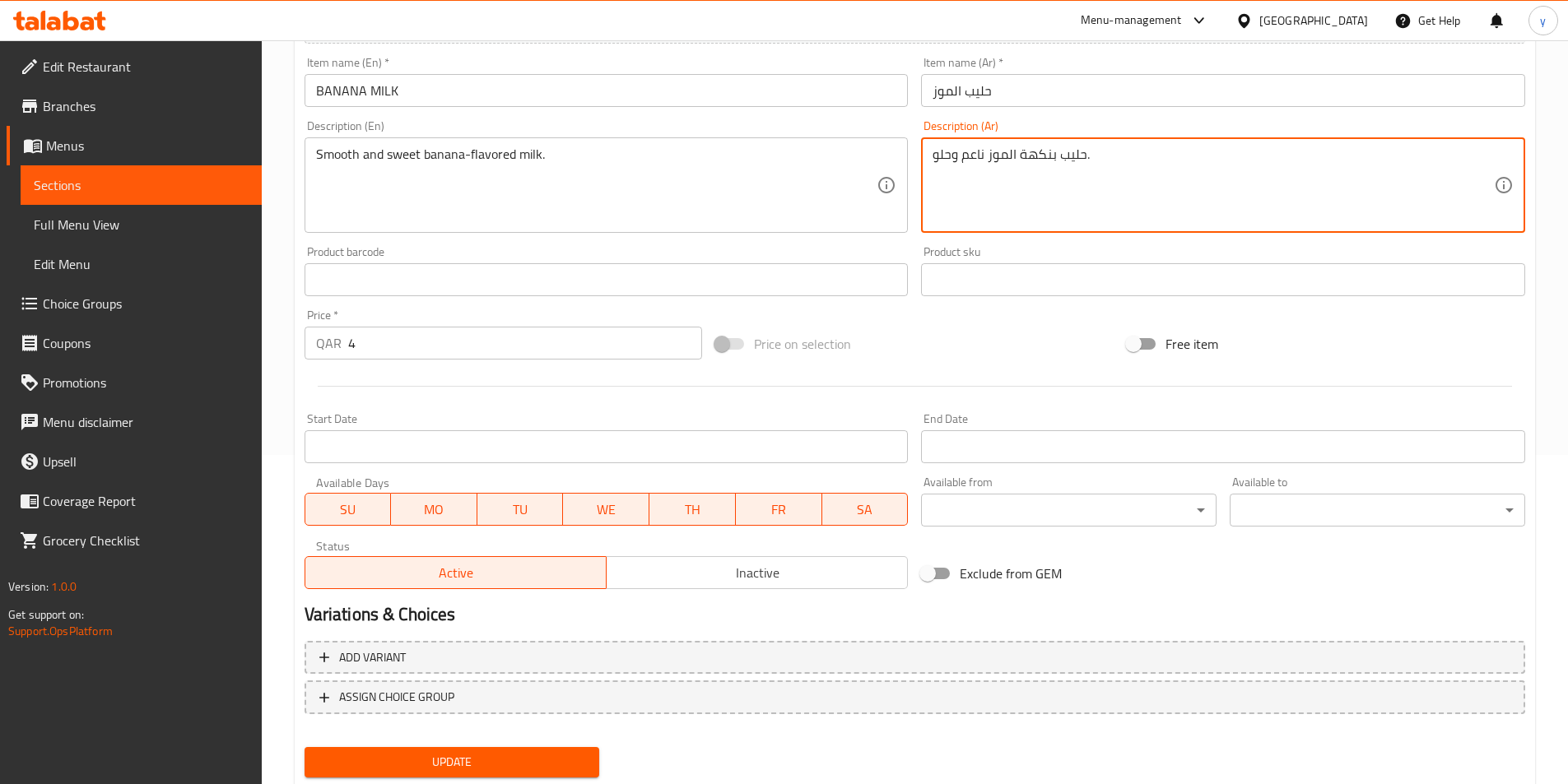
click at [985, 154] on textarea "حليب بنكهة الموز ناعم وحلو." at bounding box center [1212, 185] width 561 height 78
click at [950, 153] on textarea "حليب بنكهة الموز الناعم وحلو." at bounding box center [1212, 185] width 561 height 78
type textarea "حليب بنكهة الموز الناعم والحلو."
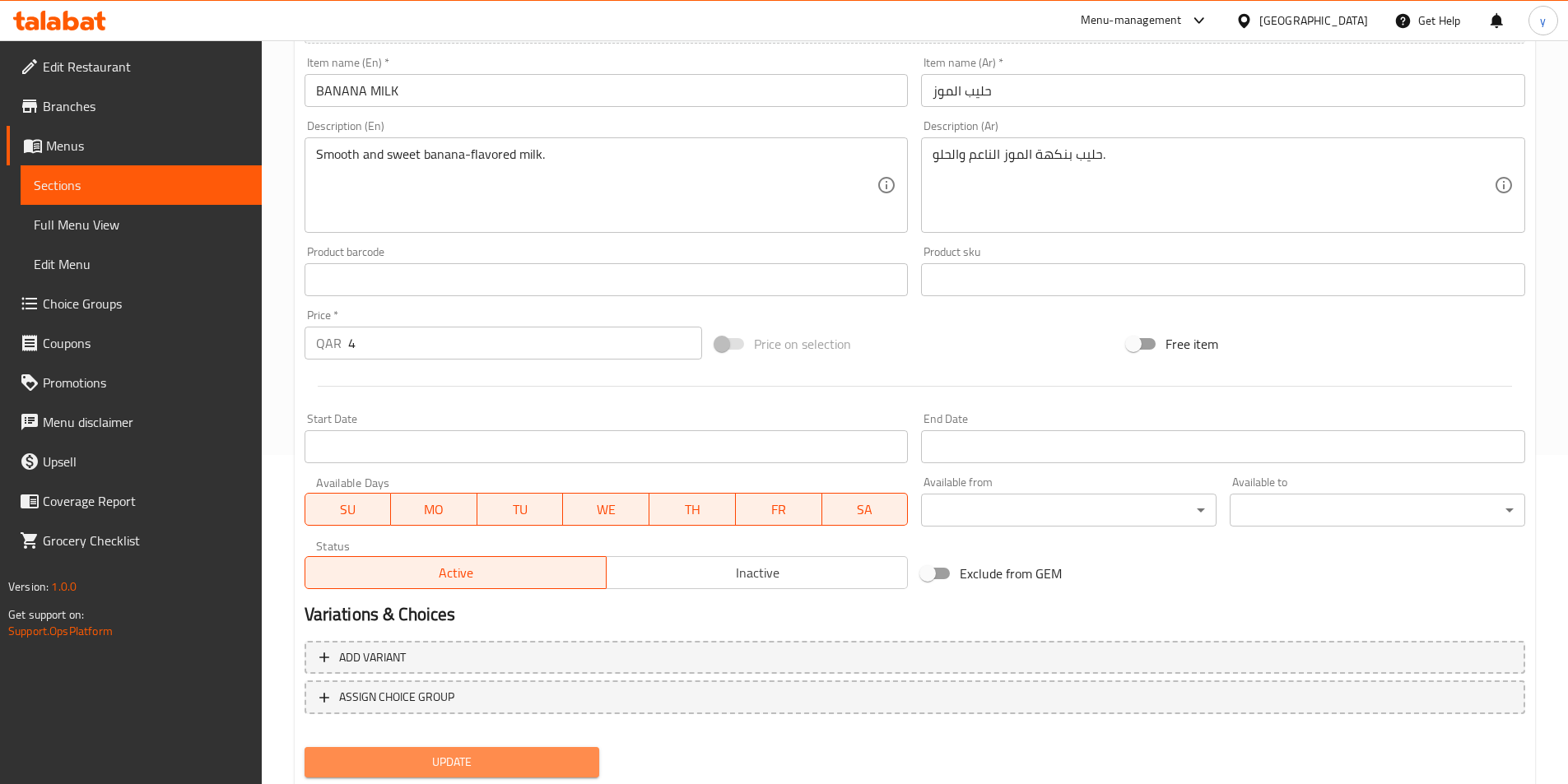
click at [480, 759] on span "Update" at bounding box center [452, 762] width 269 height 21
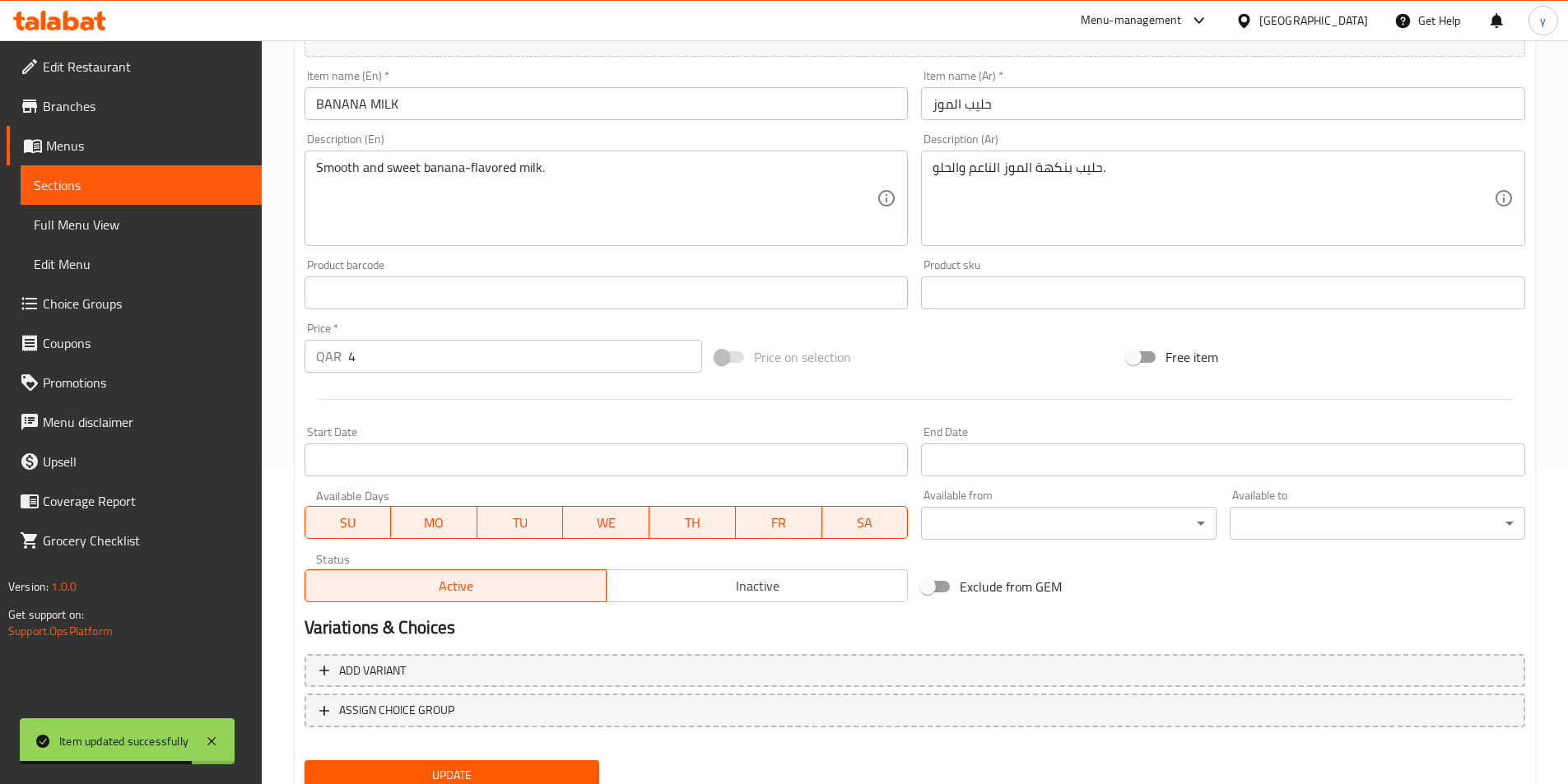
scroll to position [0, 0]
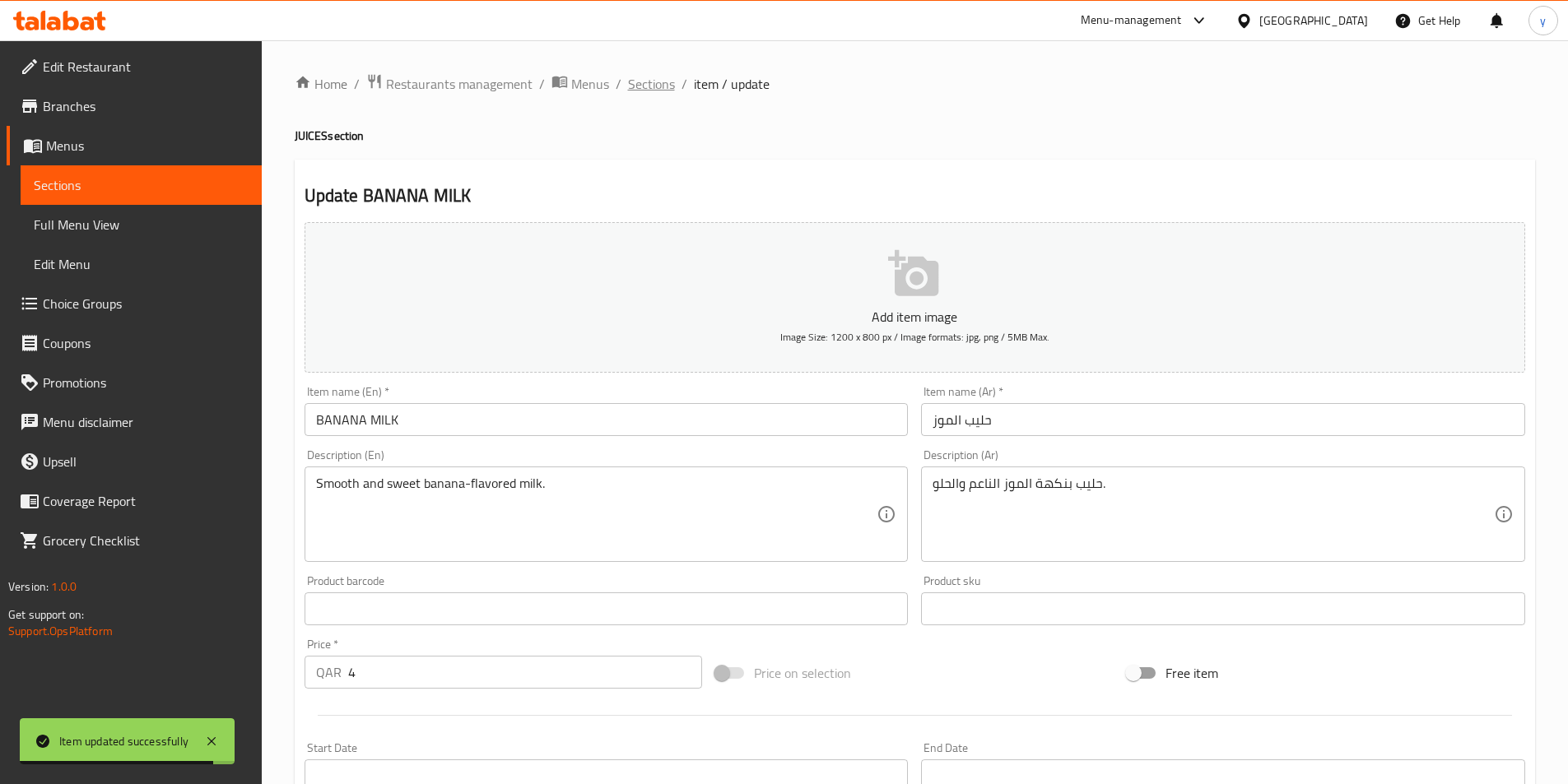
click at [660, 88] on span "Sections" at bounding box center [651, 84] width 47 height 20
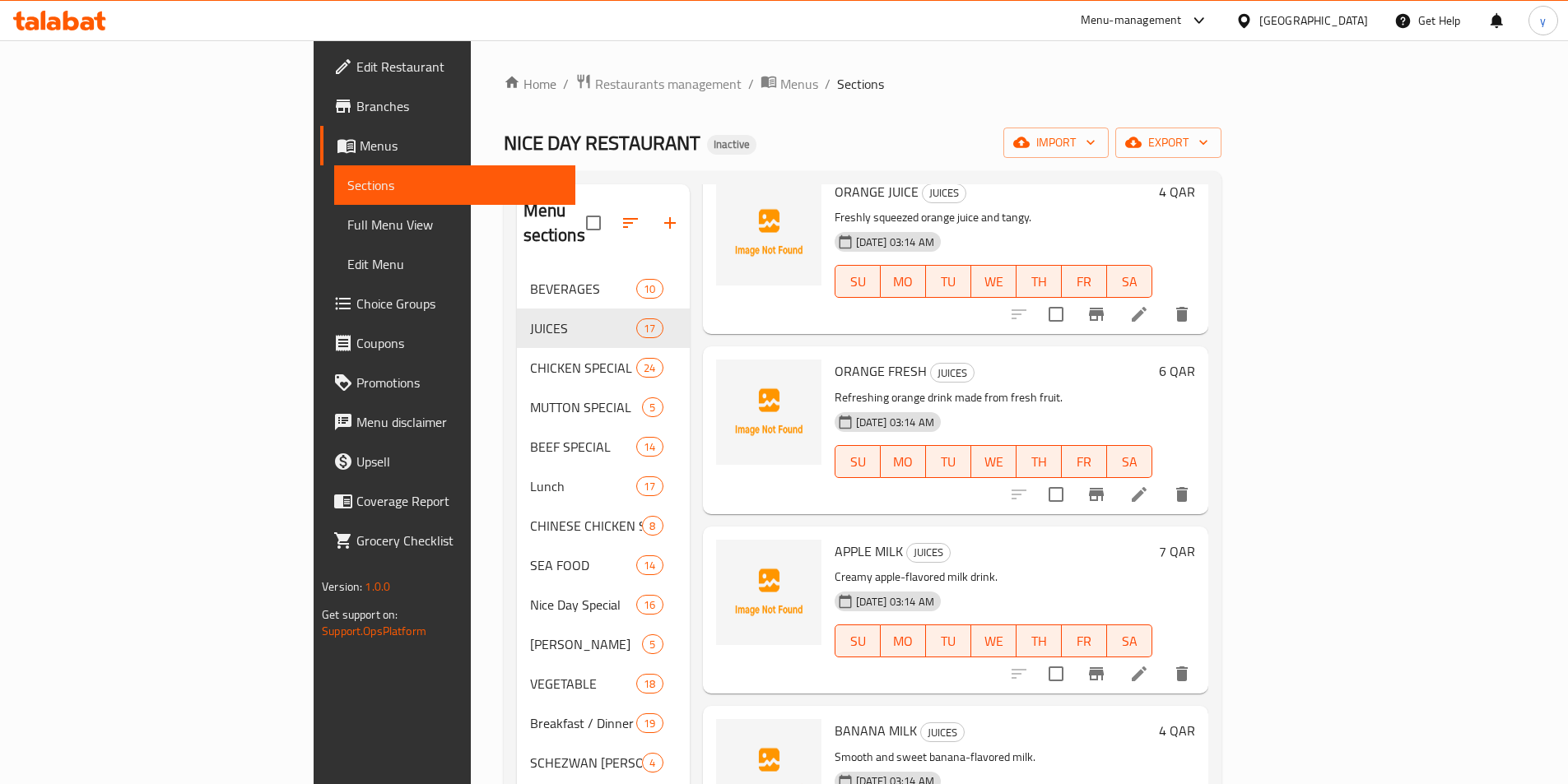
scroll to position [247, 0]
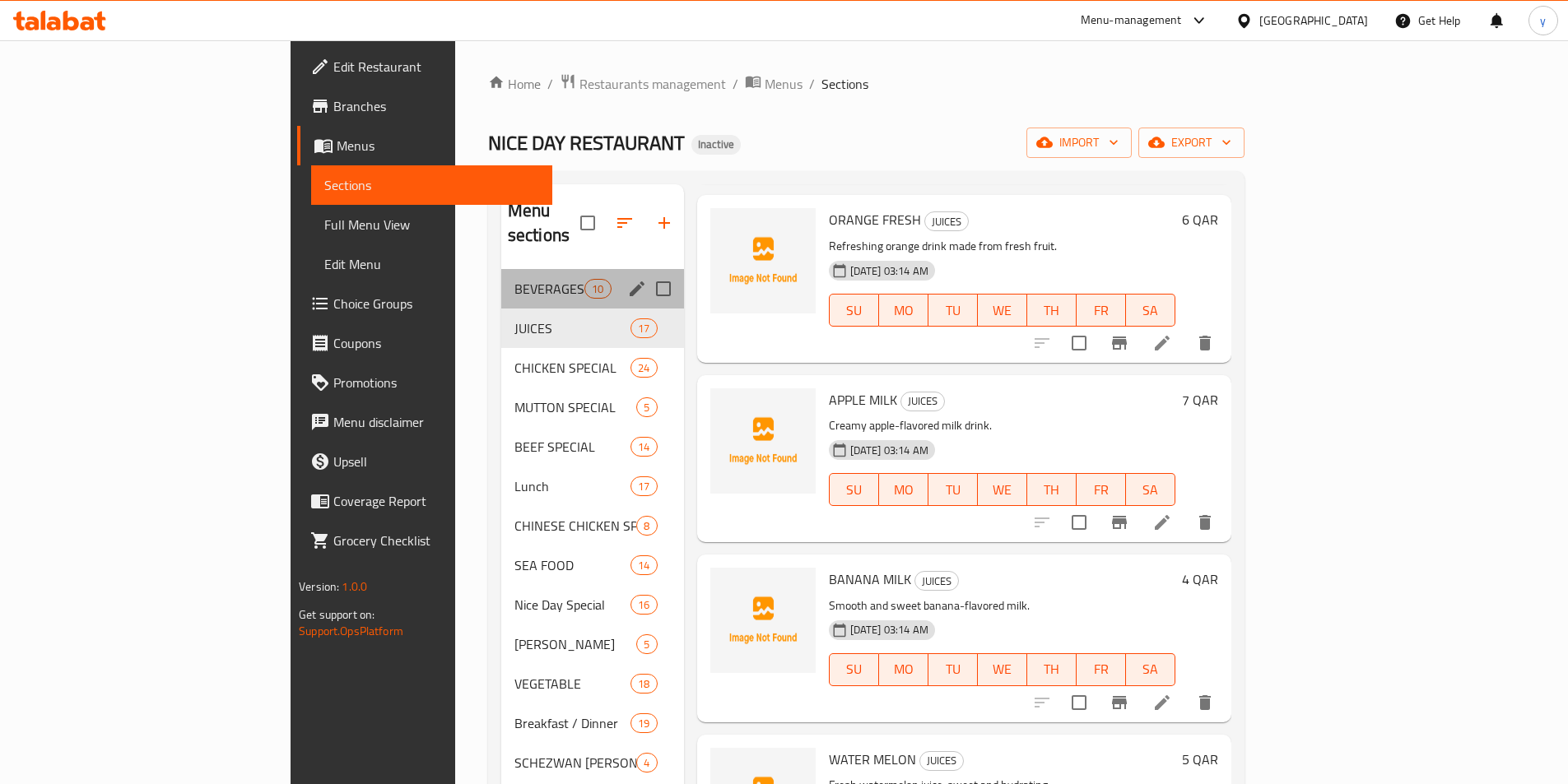
click at [501, 269] on div "BEVERAGES 10" at bounding box center [592, 289] width 182 height 40
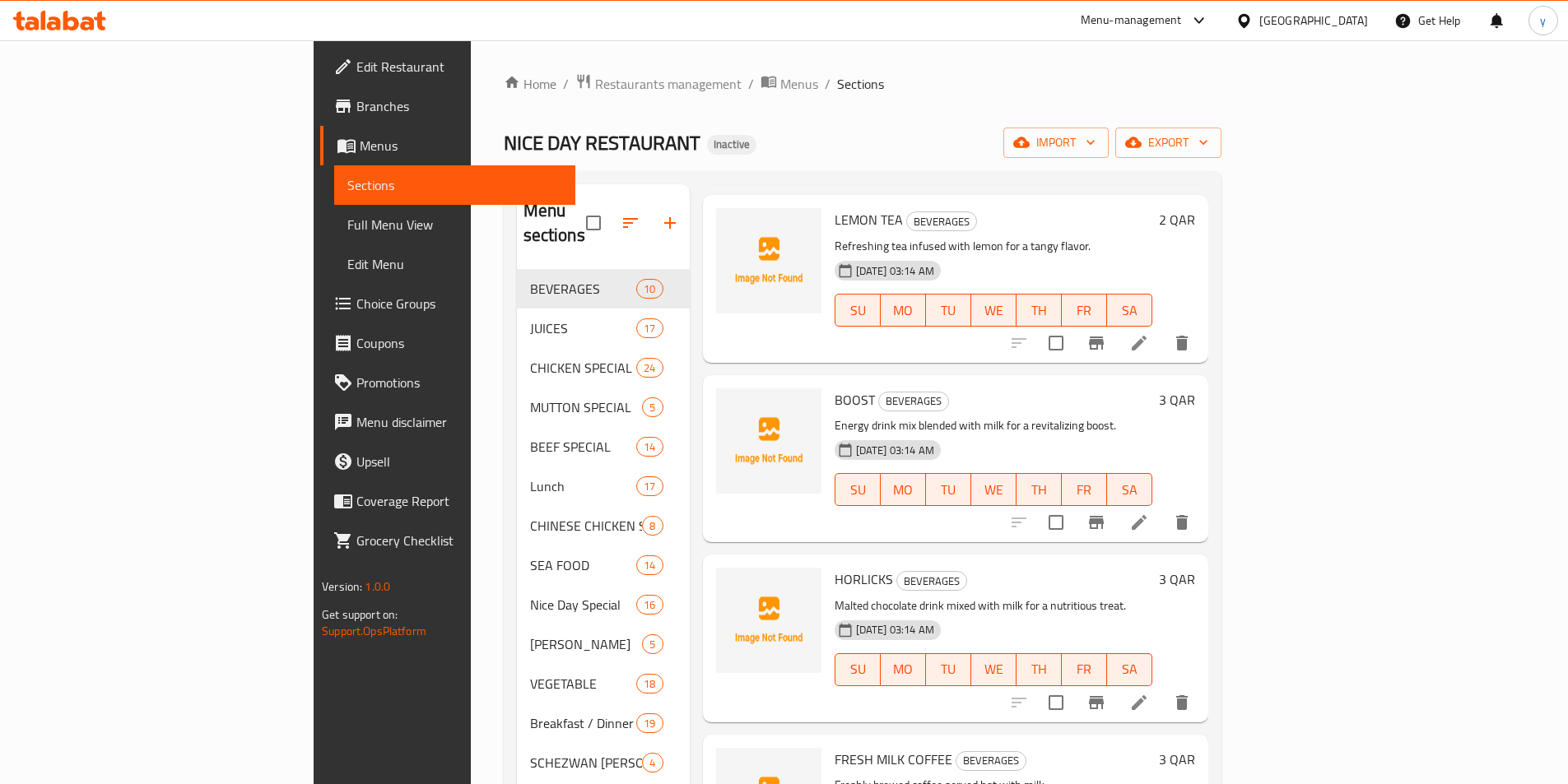
click at [1113, 157] on div "NICE DAY RESTAURANT Inactive import export" at bounding box center [863, 142] width 717 height 31
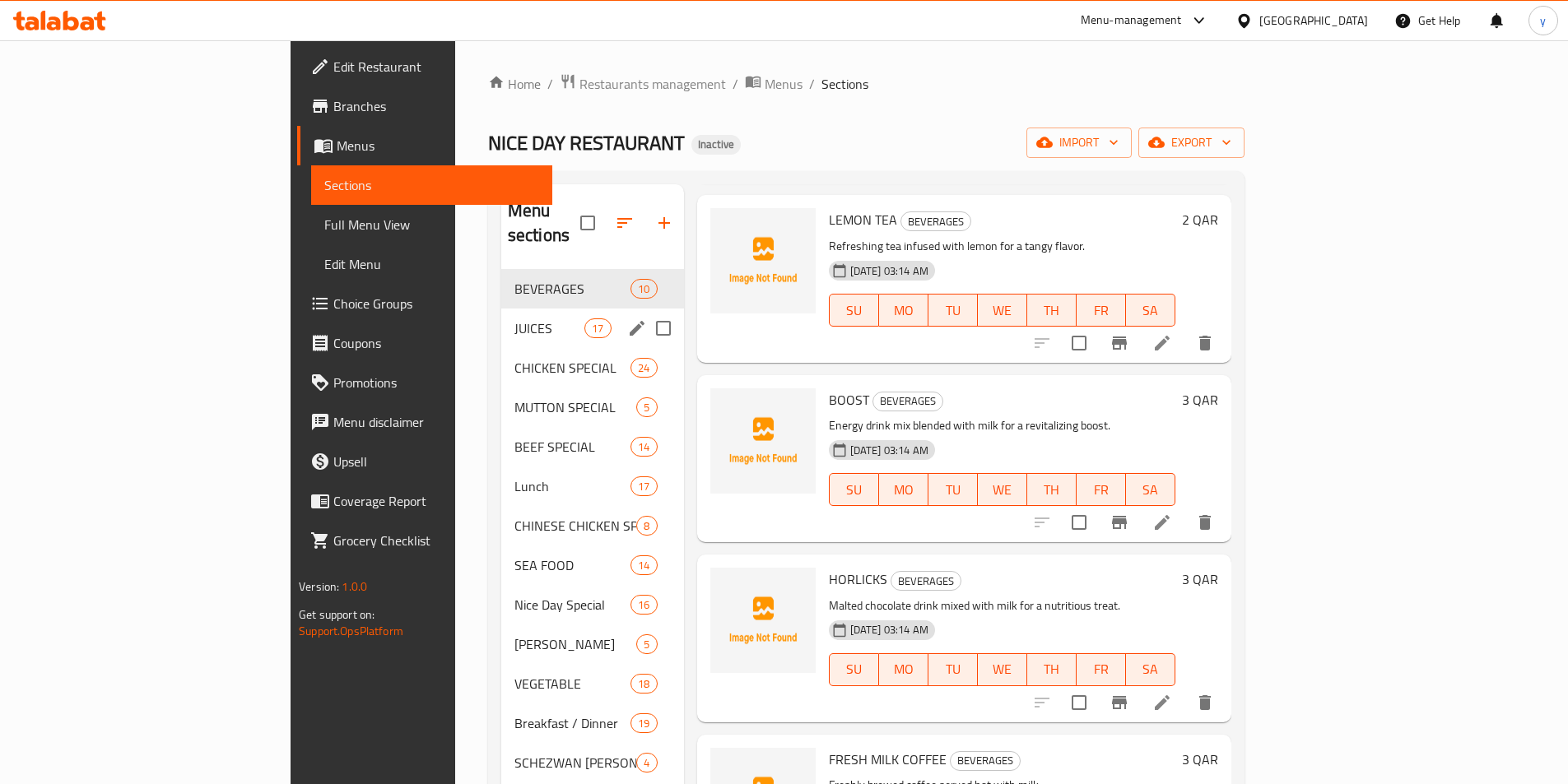
click at [514, 319] on span "JUICES" at bounding box center [549, 329] width 70 height 20
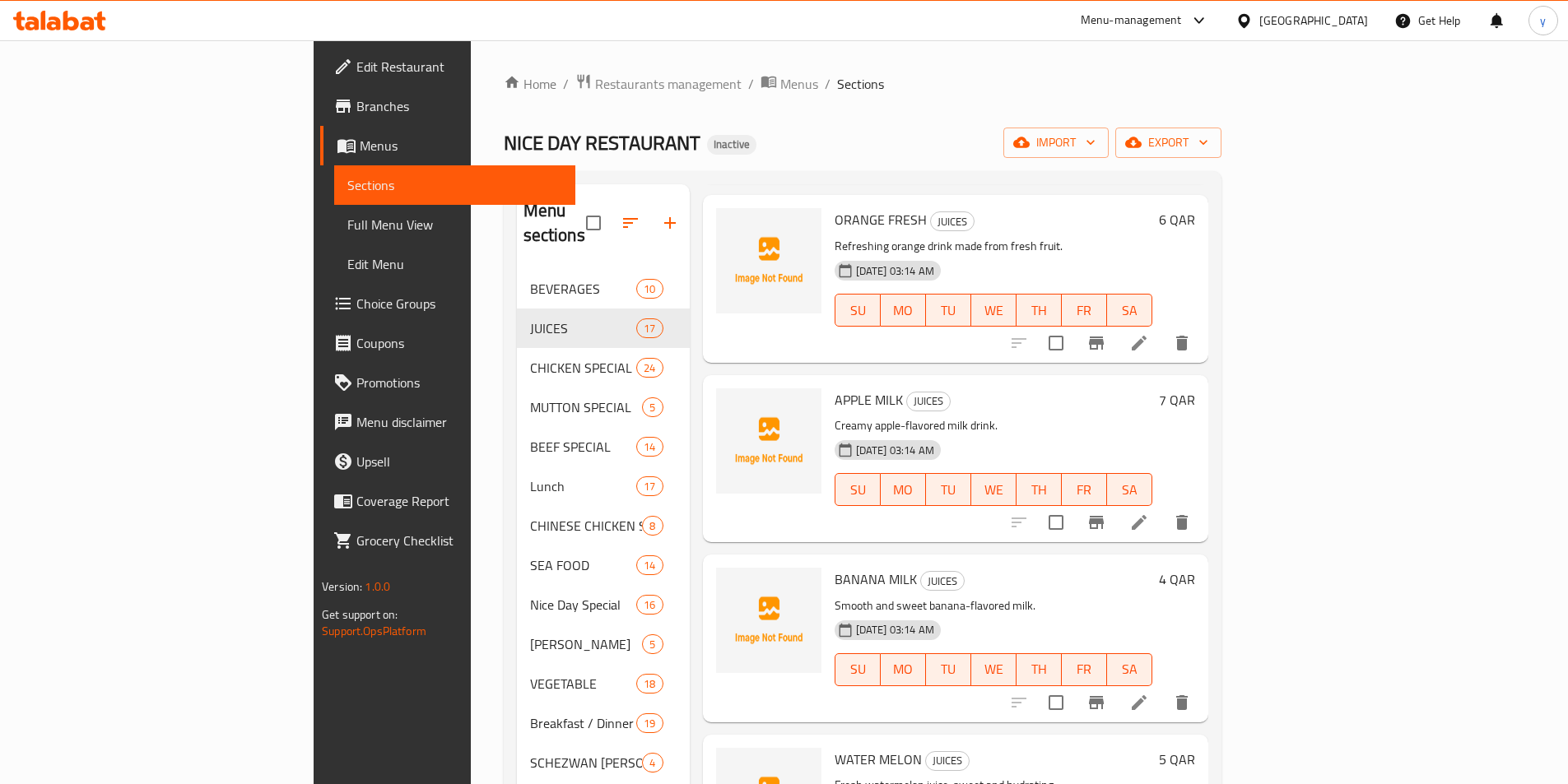
scroll to position [728, 0]
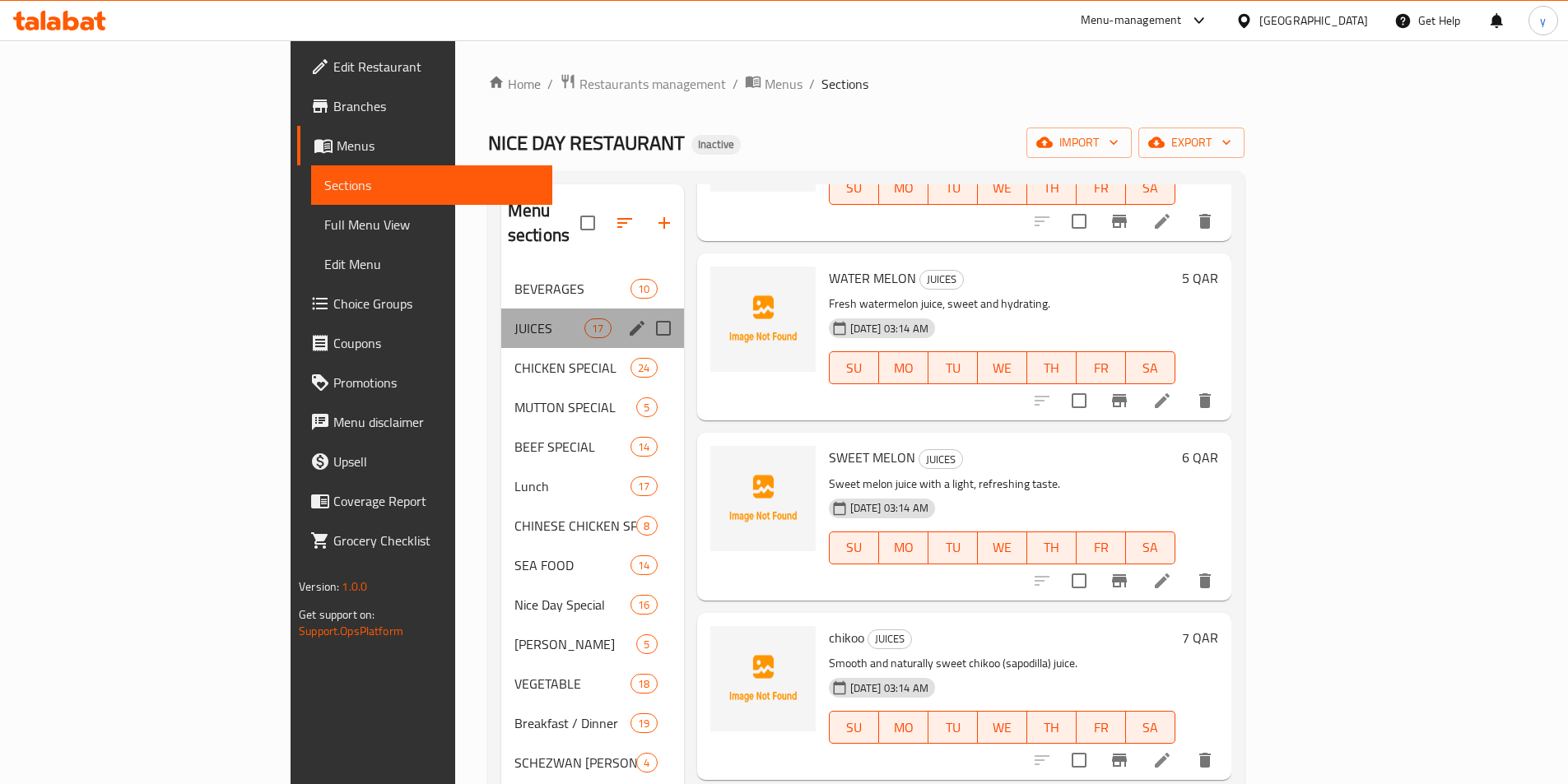
click at [501, 314] on div "JUICES 17" at bounding box center [592, 329] width 182 height 40
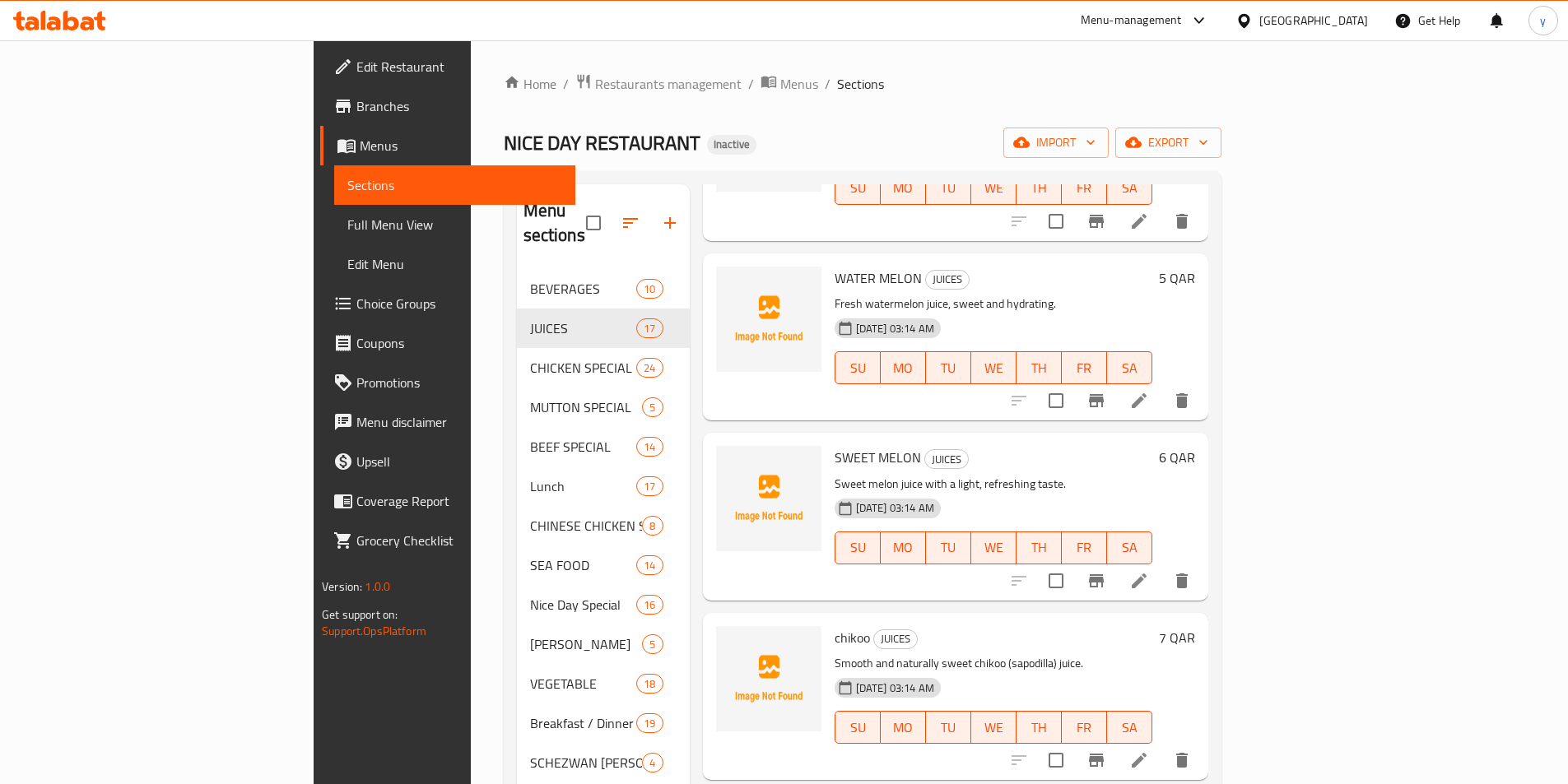
scroll to position [811, 0]
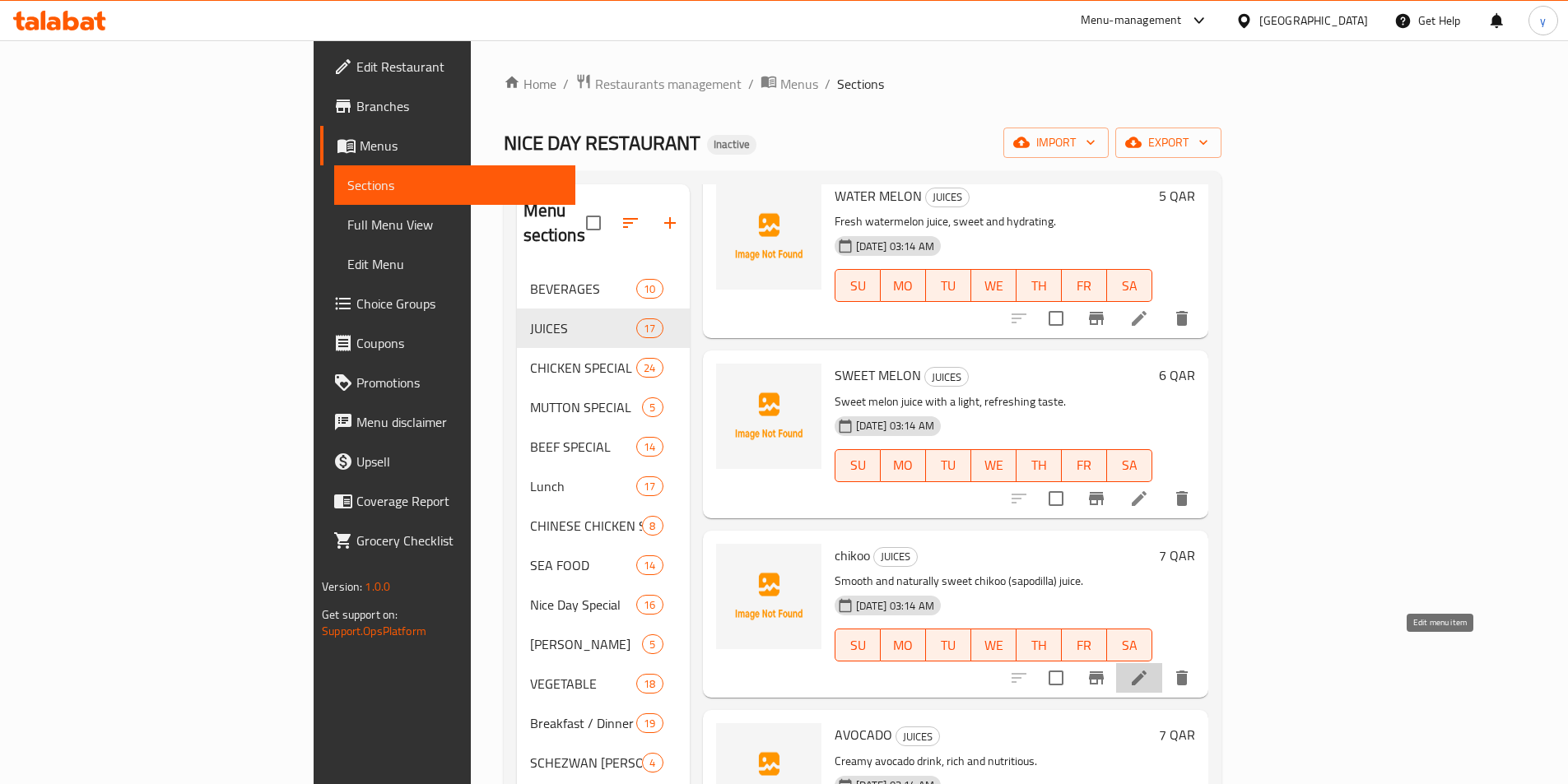
click at [1149, 668] on icon at bounding box center [1139, 678] width 20 height 20
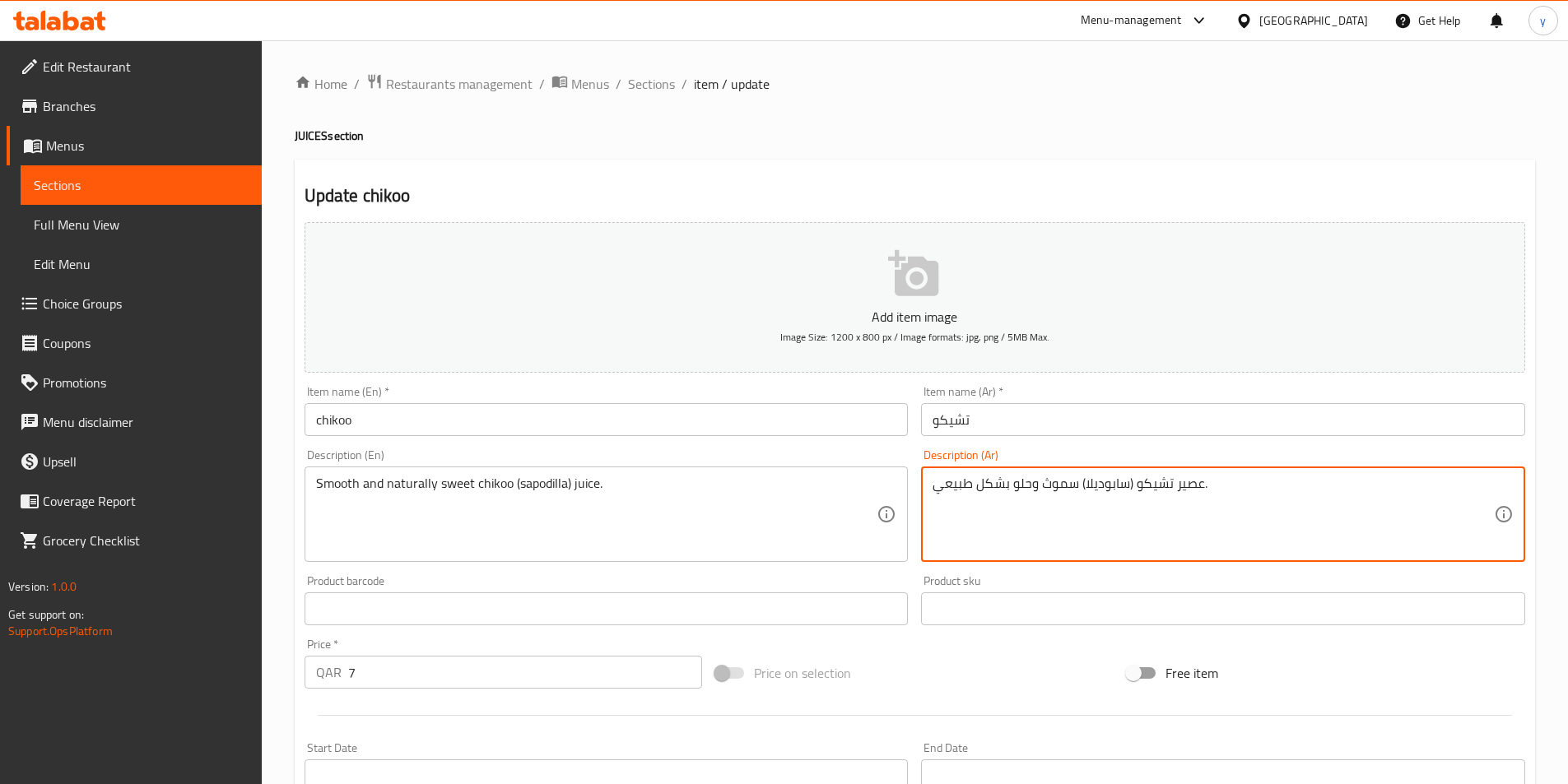
click at [1042, 486] on textarea "عصير تشيكو (سابوديلا) سموث وحلو بشكل طبيعي." at bounding box center [1212, 514] width 561 height 78
click at [1049, 486] on textarea "عصير تشيكو (سابوديلا) سموث وحلو بشكل طبيعي." at bounding box center [1212, 514] width 561 height 78
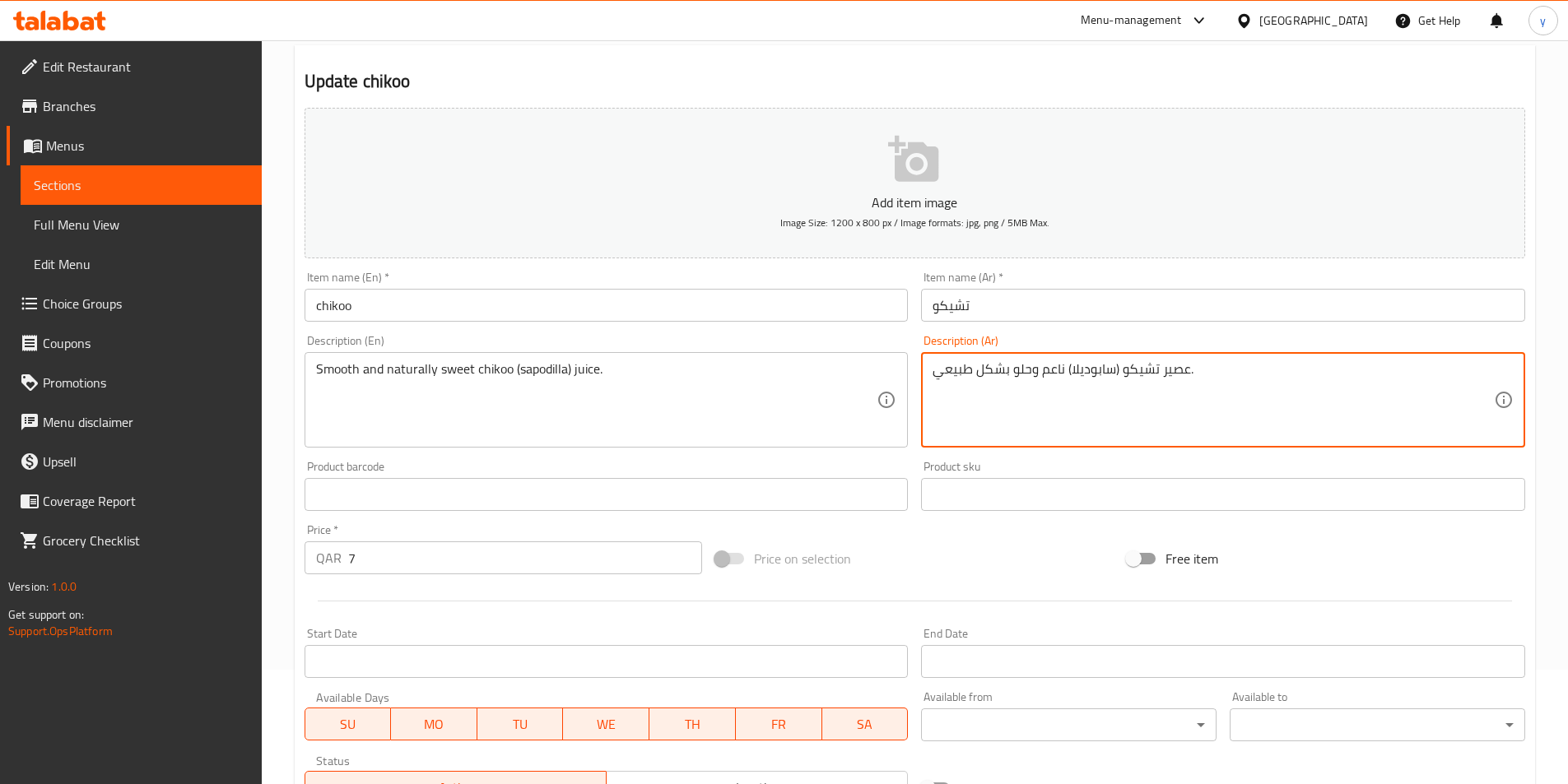
scroll to position [379, 0]
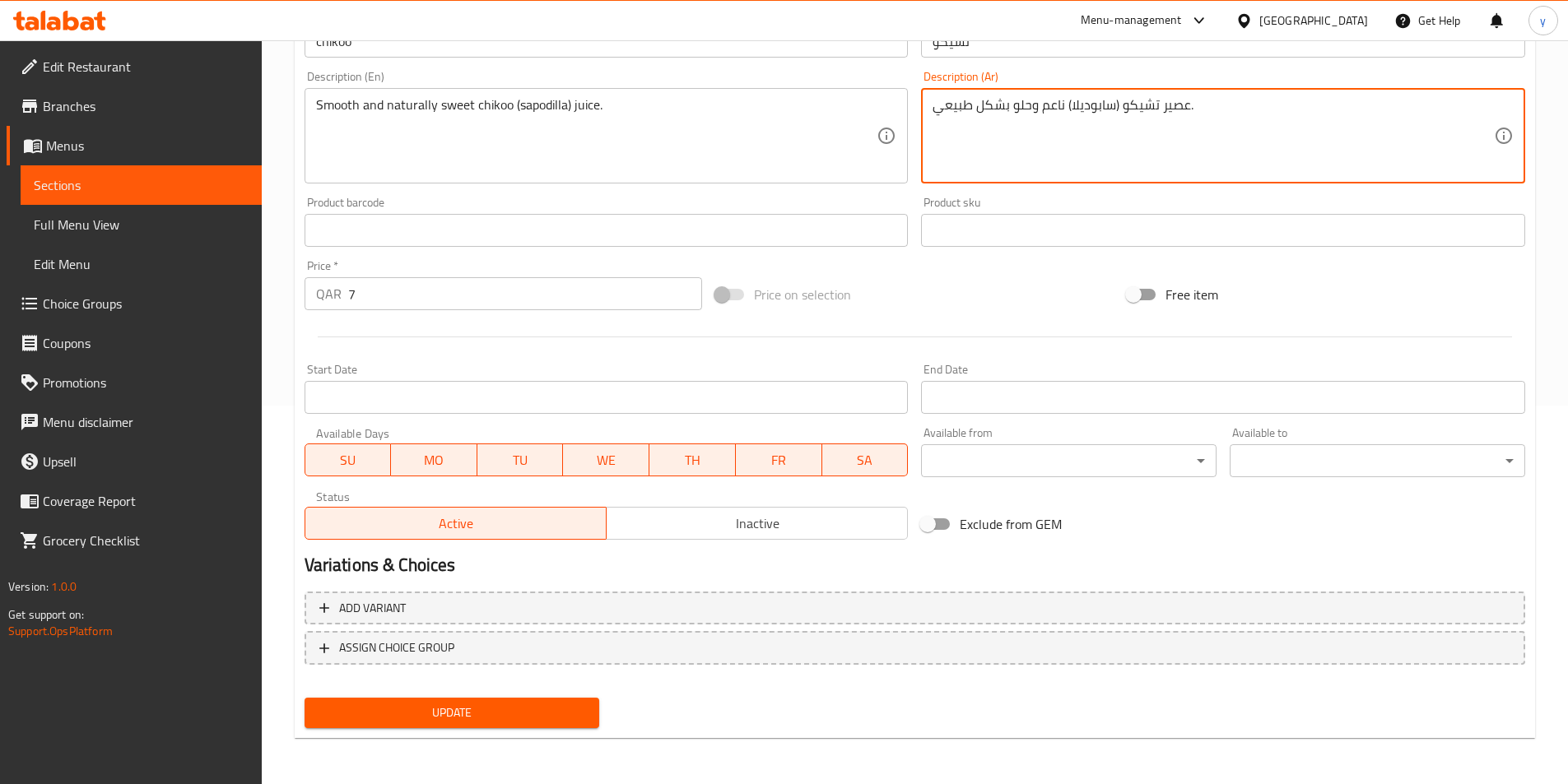
type textarea "عصير تشيكو (سابوديلا) ناعم وحلو بشكل طبيعي."
click at [442, 709] on span "Update" at bounding box center [452, 712] width 269 height 21
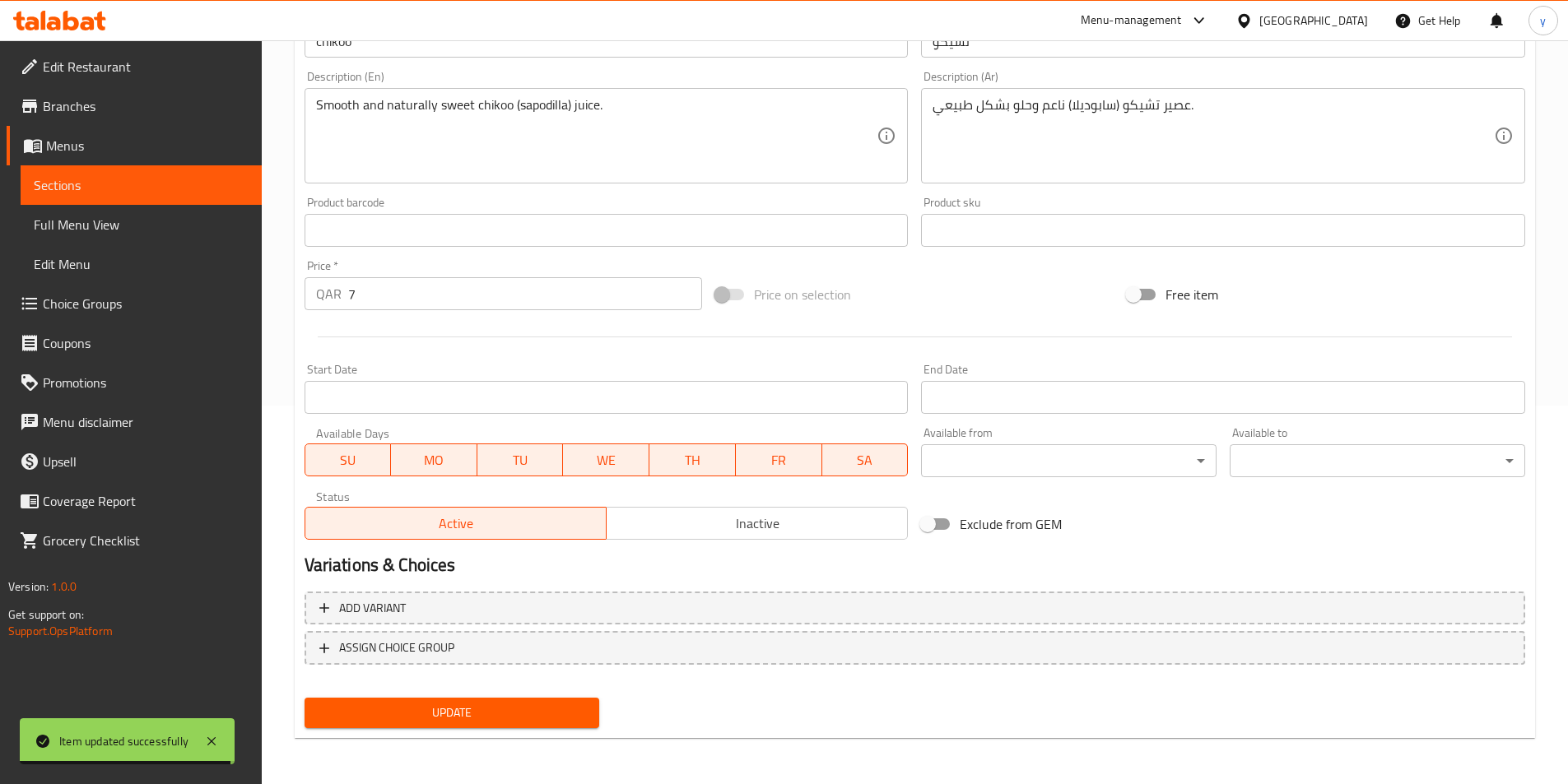
click at [149, 225] on span "Full Menu View" at bounding box center [141, 225] width 215 height 20
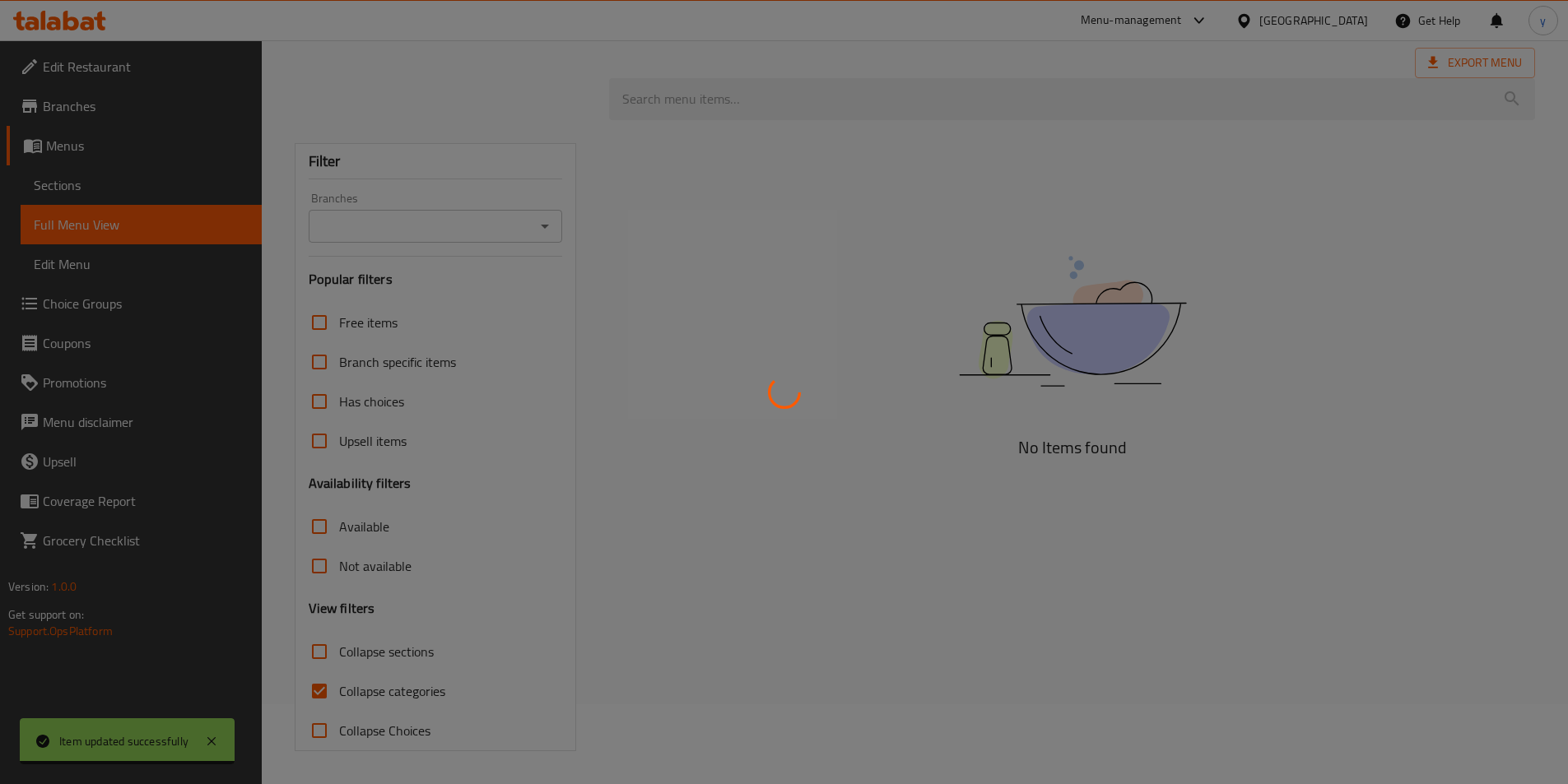
scroll to position [80, 0]
drag, startPoint x: 97, startPoint y: 171, endPoint x: 97, endPoint y: 188, distance: 17.0
click at [97, 185] on div at bounding box center [784, 392] width 1568 height 784
click at [96, 191] on div at bounding box center [784, 392] width 1568 height 784
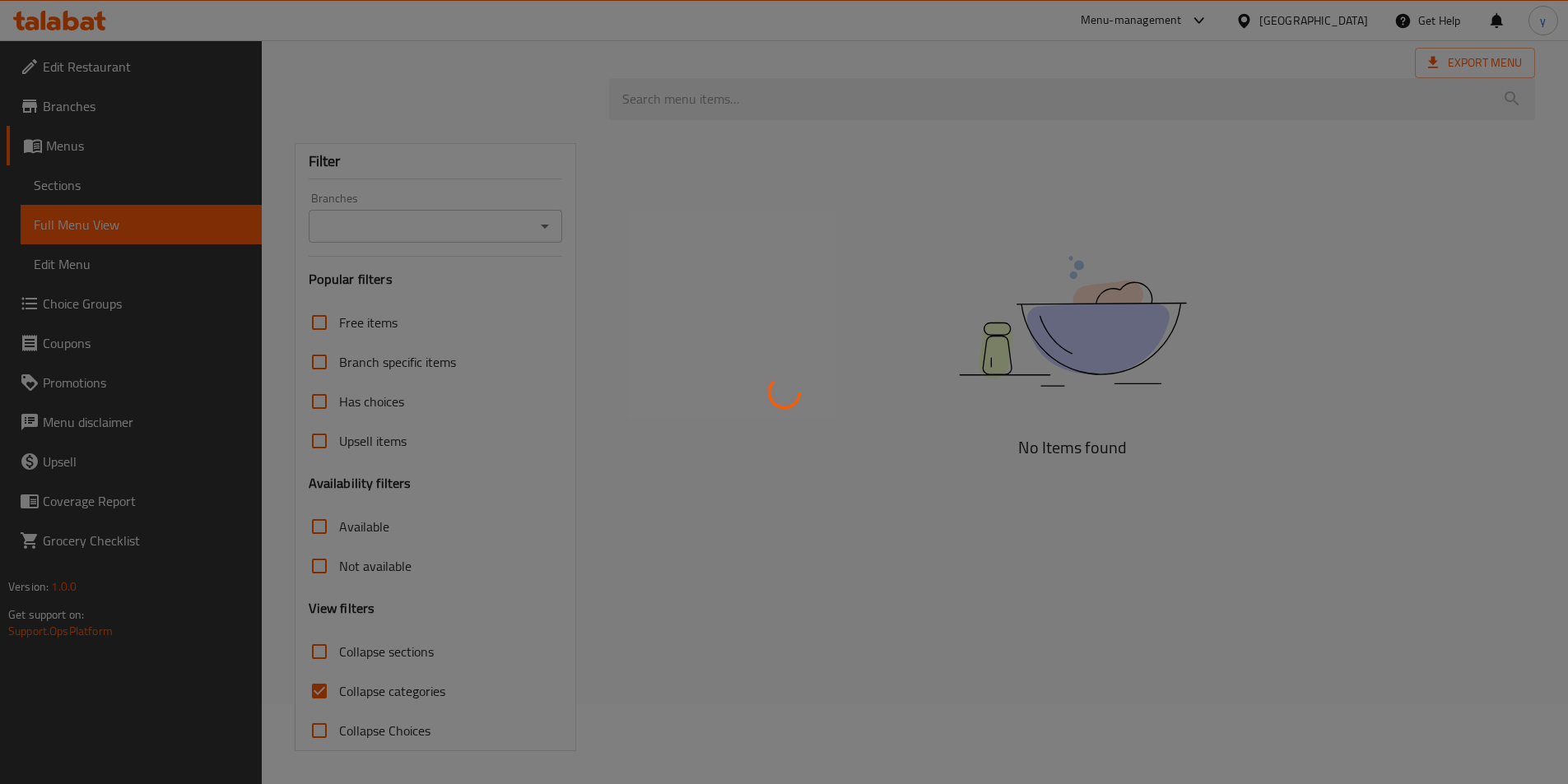
click at [96, 191] on div at bounding box center [784, 392] width 1568 height 784
click at [100, 191] on div at bounding box center [784, 392] width 1568 height 784
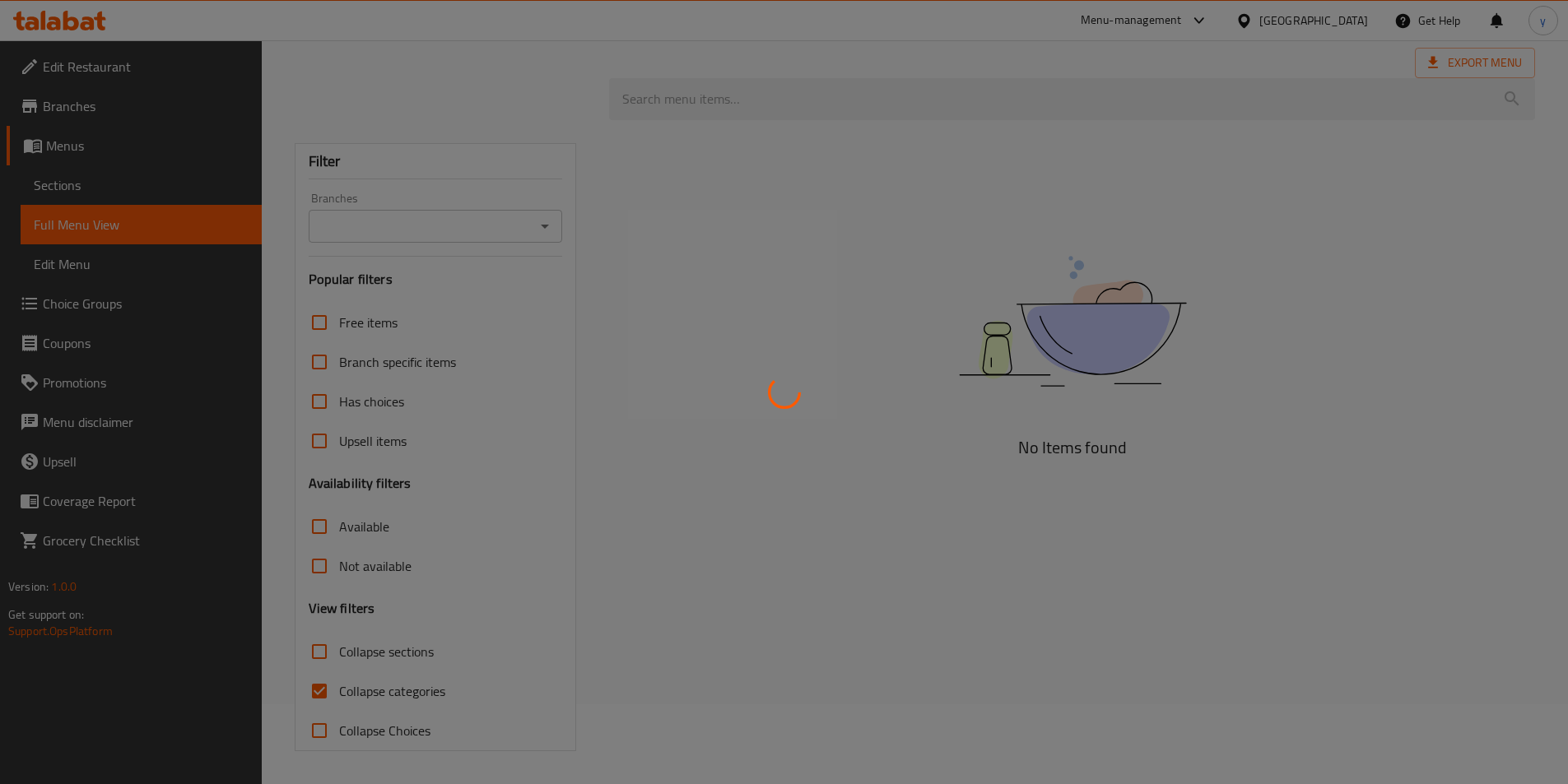
click at [20, 177] on div at bounding box center [784, 392] width 1568 height 784
click at [50, 176] on div at bounding box center [784, 392] width 1568 height 784
click at [61, 184] on div at bounding box center [784, 392] width 1568 height 784
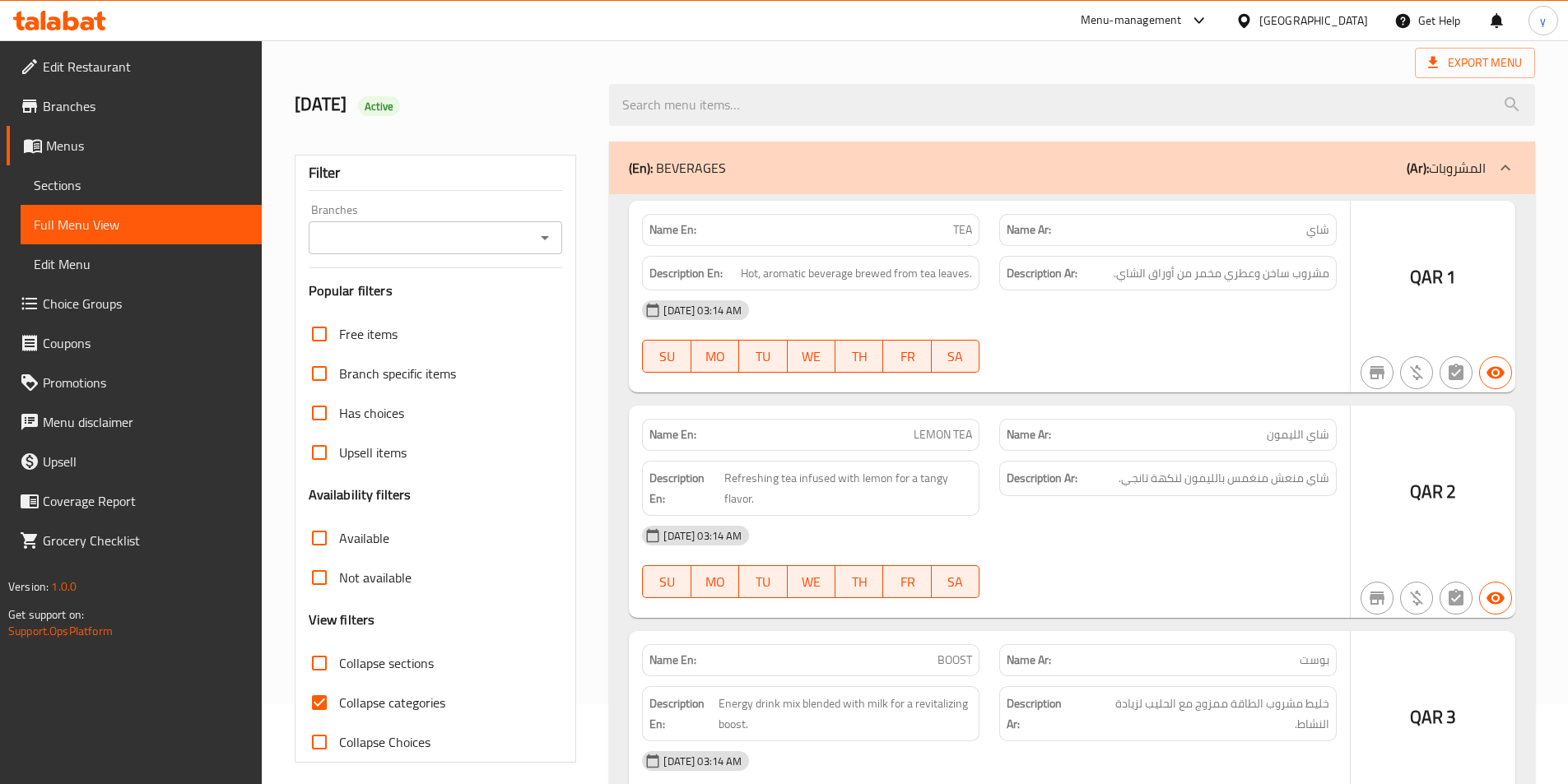
click at [61, 184] on div at bounding box center [784, 392] width 1568 height 784
click at [76, 187] on div at bounding box center [784, 392] width 1568 height 784
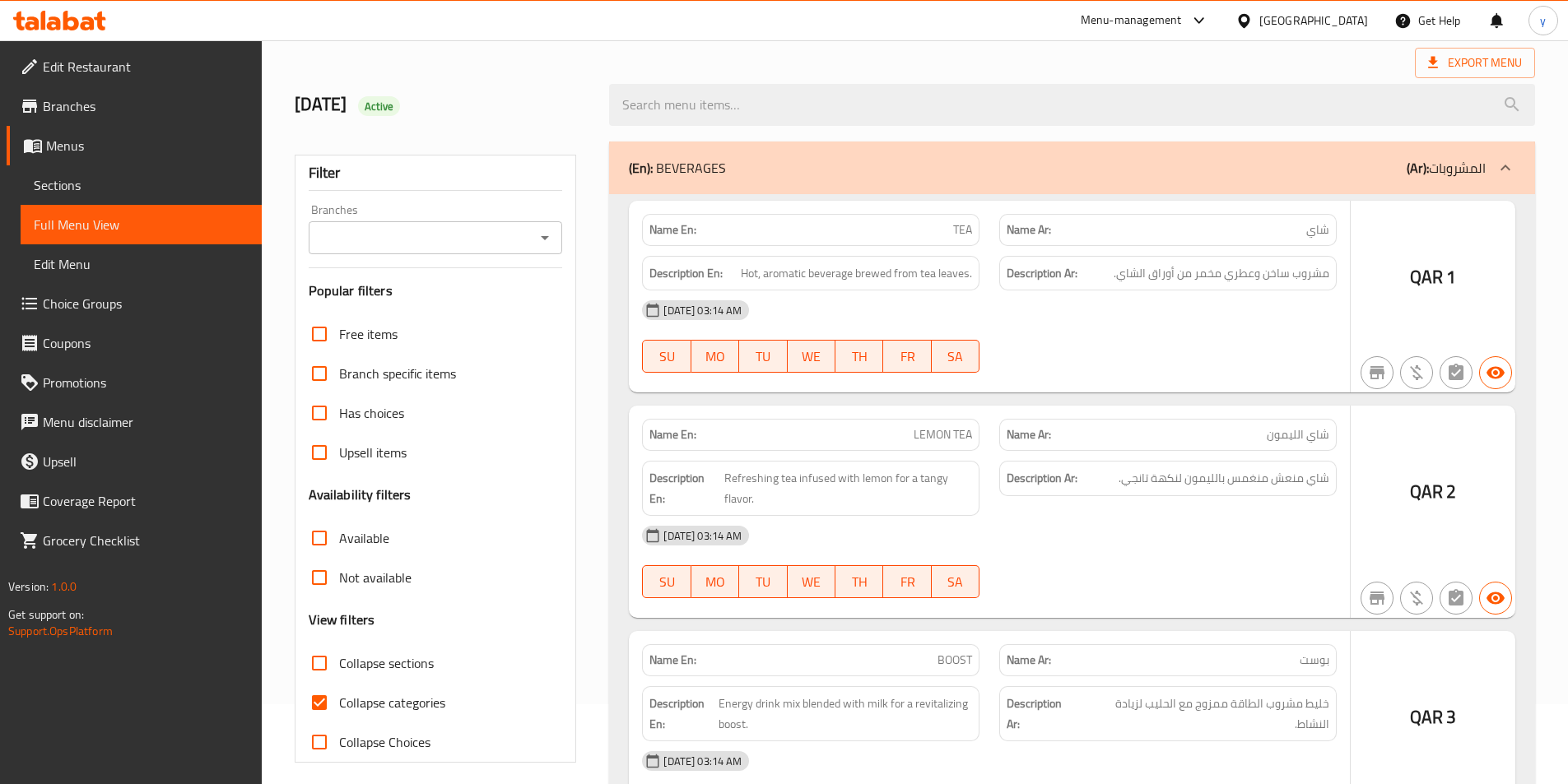
click at [76, 187] on div at bounding box center [784, 392] width 1568 height 784
click at [77, 187] on div at bounding box center [784, 392] width 1568 height 784
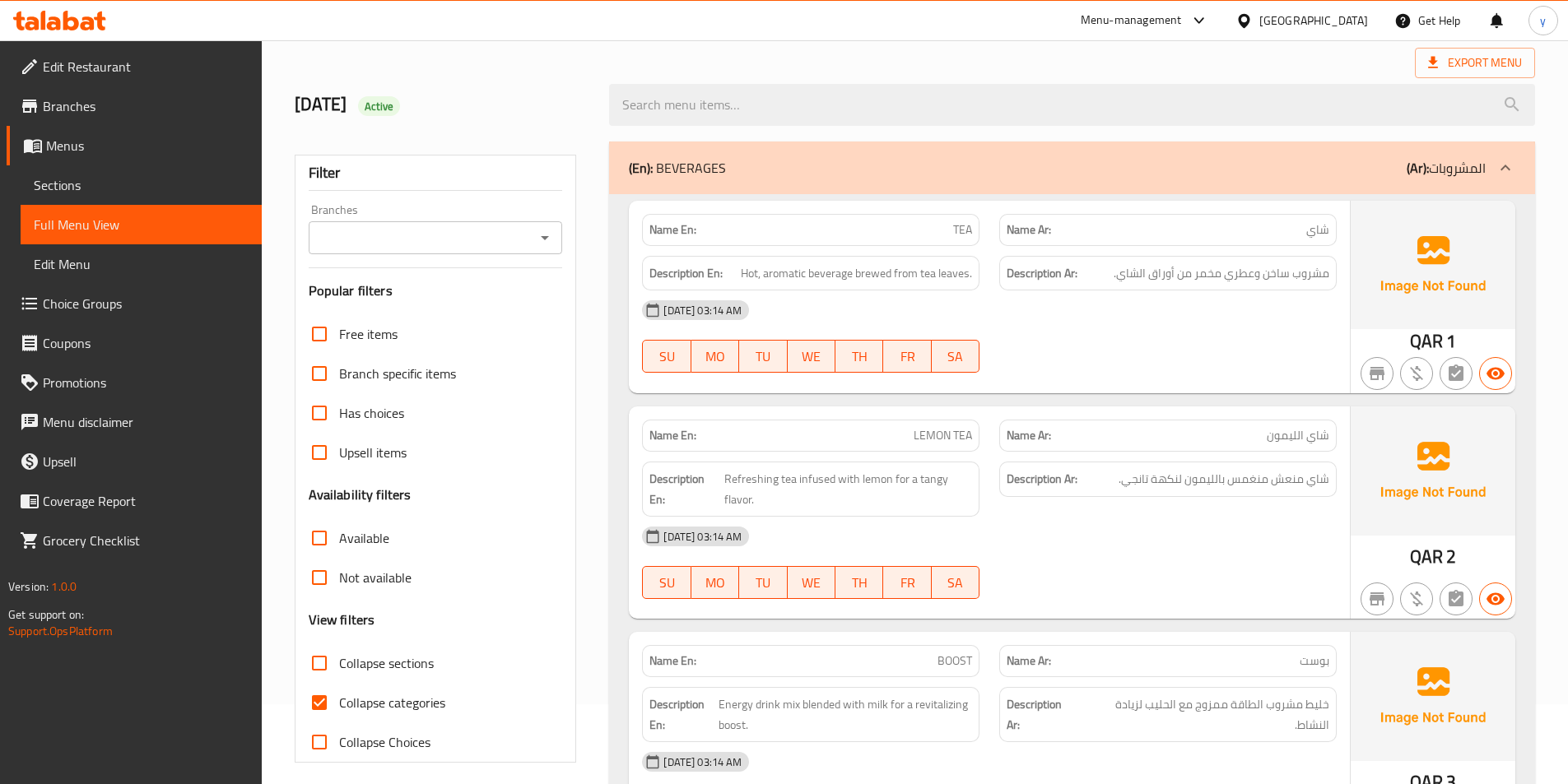
click at [37, 187] on span "Sections" at bounding box center [141, 185] width 215 height 20
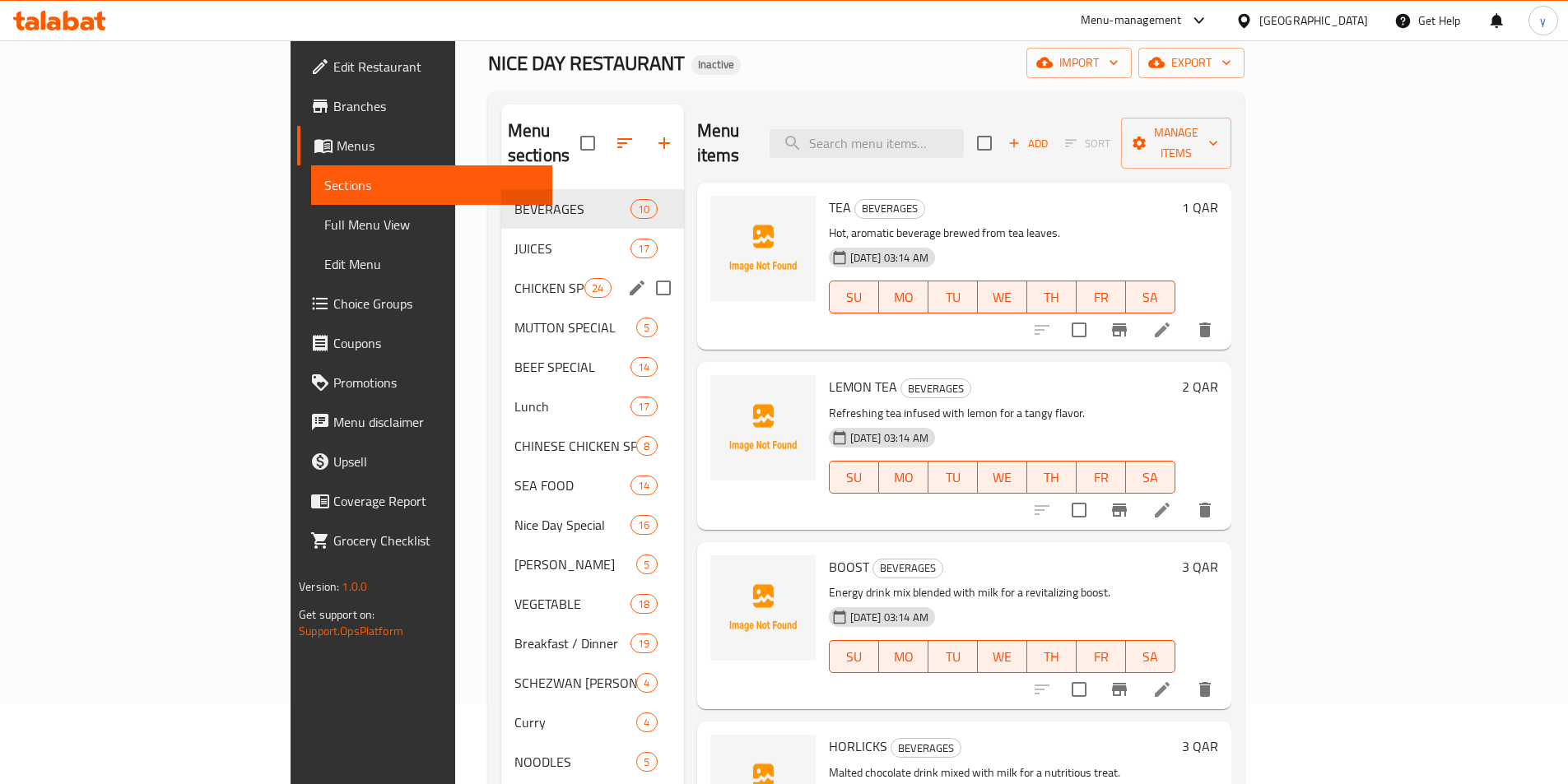
click at [514, 278] on span "CHICKEN SPECIAL" at bounding box center [549, 288] width 70 height 20
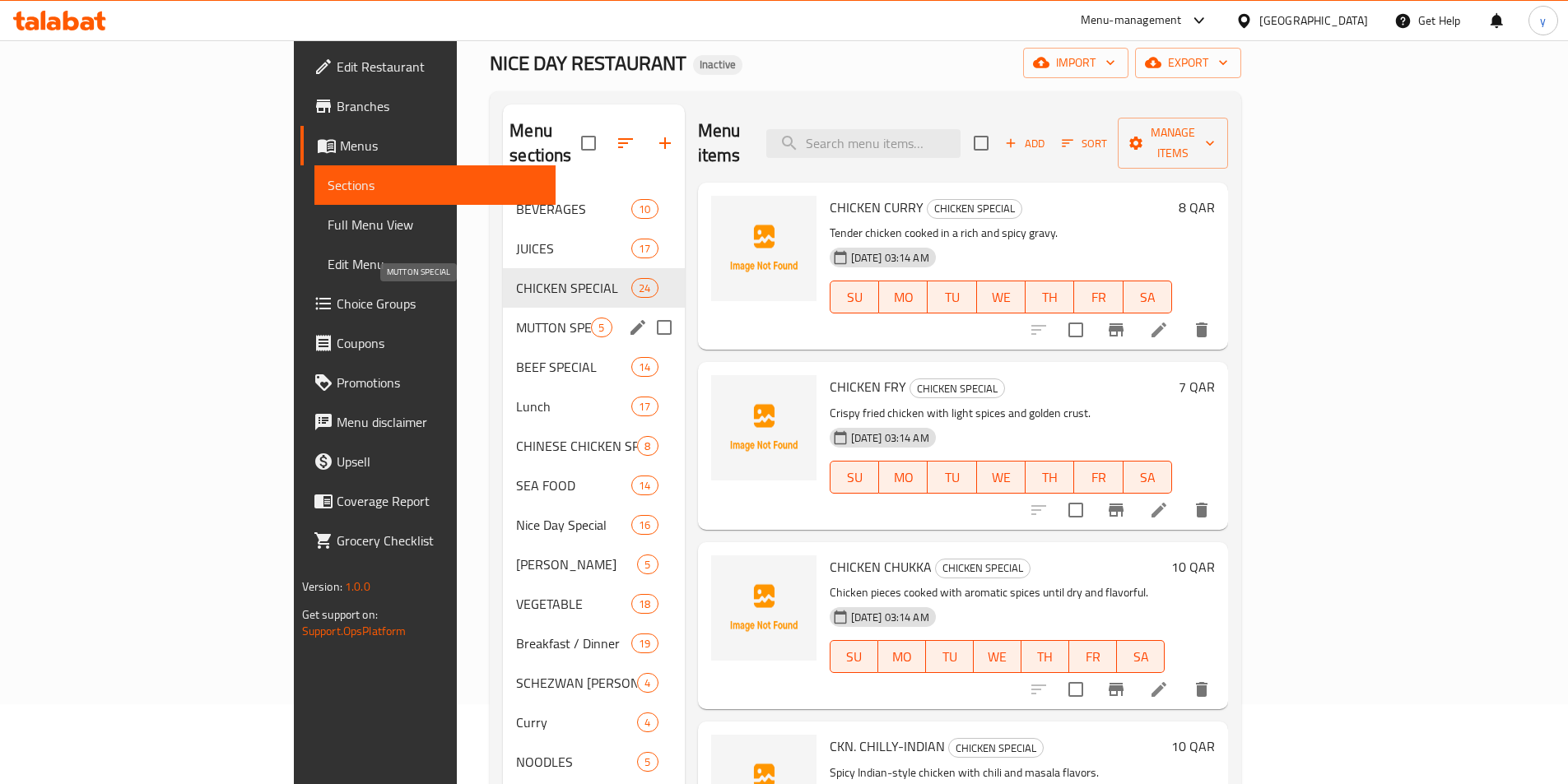
scroll to position [2706, 0]
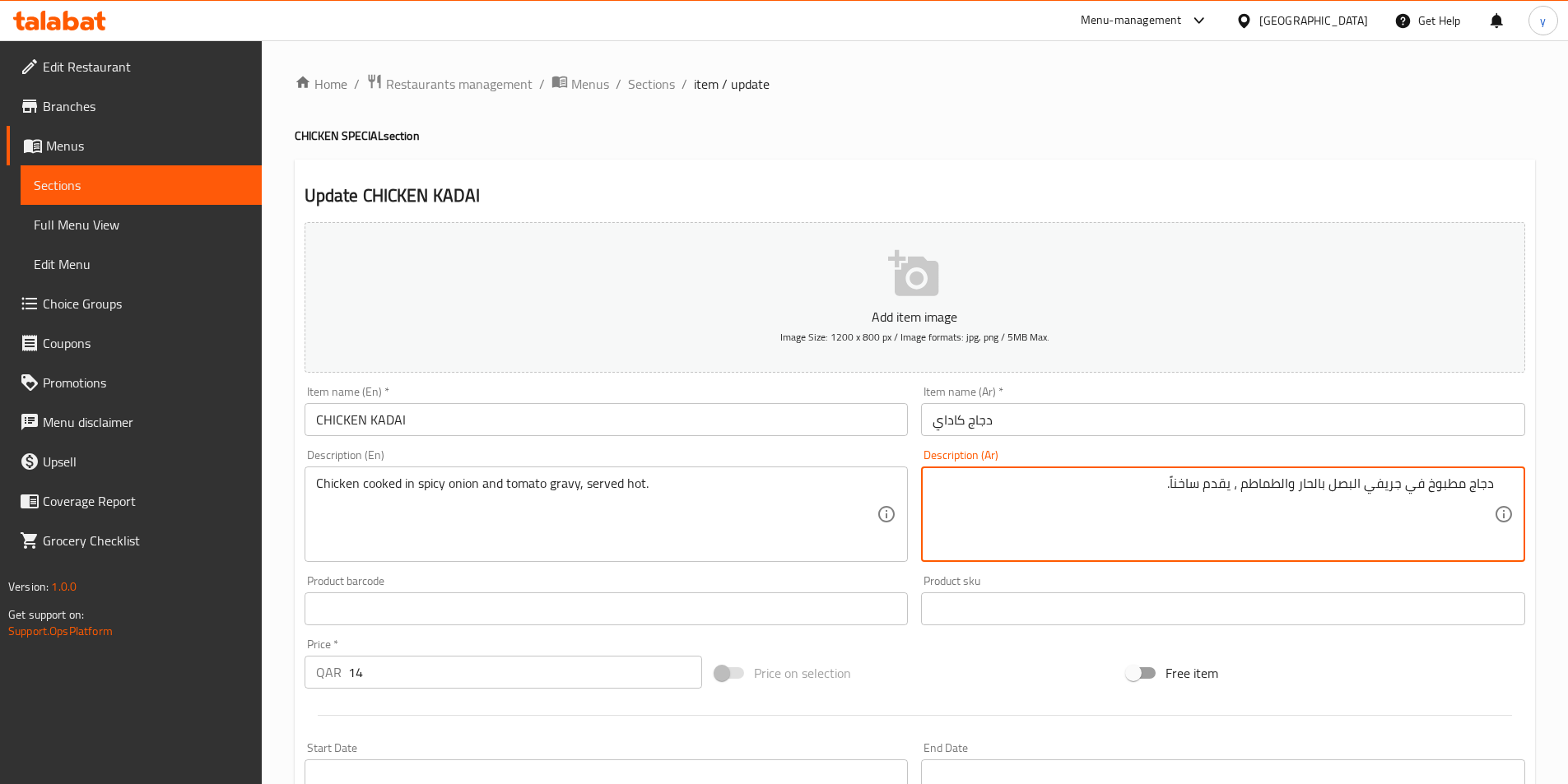
drag, startPoint x: 1242, startPoint y: 483, endPoint x: 1294, endPoint y: 503, distance: 55.7
click at [1294, 503] on textarea "دجاج مطبوخ في جريفي البصل بالحار والطماطم ، يقدم ساخناً." at bounding box center [1212, 514] width 561 height 78
click at [1294, 482] on textarea "دجاج مطبوخ في جريفي البصل بالحار و ، يقدم ساخناً." at bounding box center [1212, 514] width 561 height 78
click at [1402, 483] on textarea "دجاج مطبوخ في جريفي البصل بالحار ، يقدم ساخناً." at bounding box center [1212, 514] width 561 height 78
paste textarea "لطماطم"
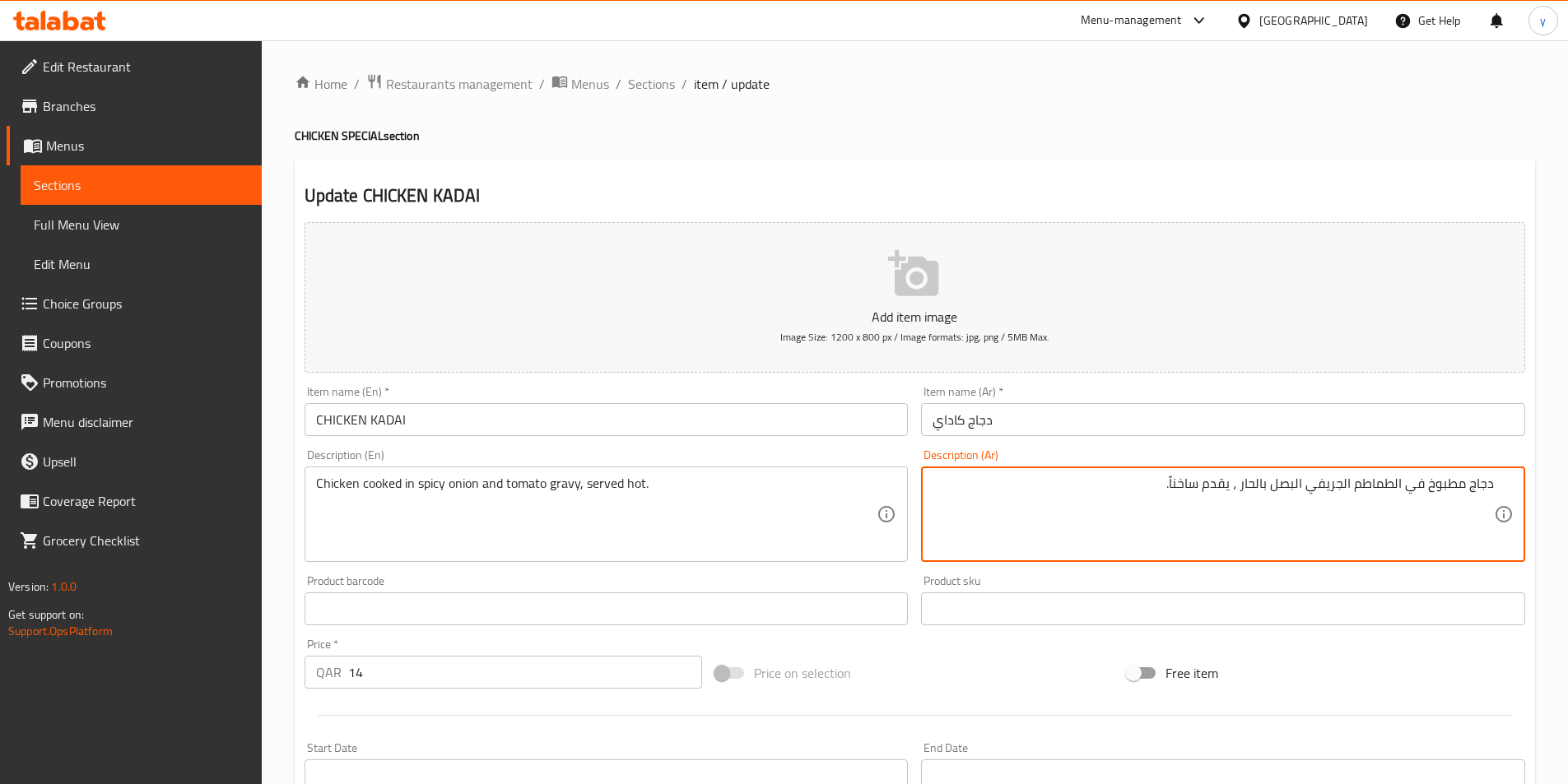
click at [1304, 481] on textarea "دجاج مطبوخ في الطماطم الجريفي البصل بالحار ، يقدم ساخناً." at bounding box center [1212, 514] width 561 height 78
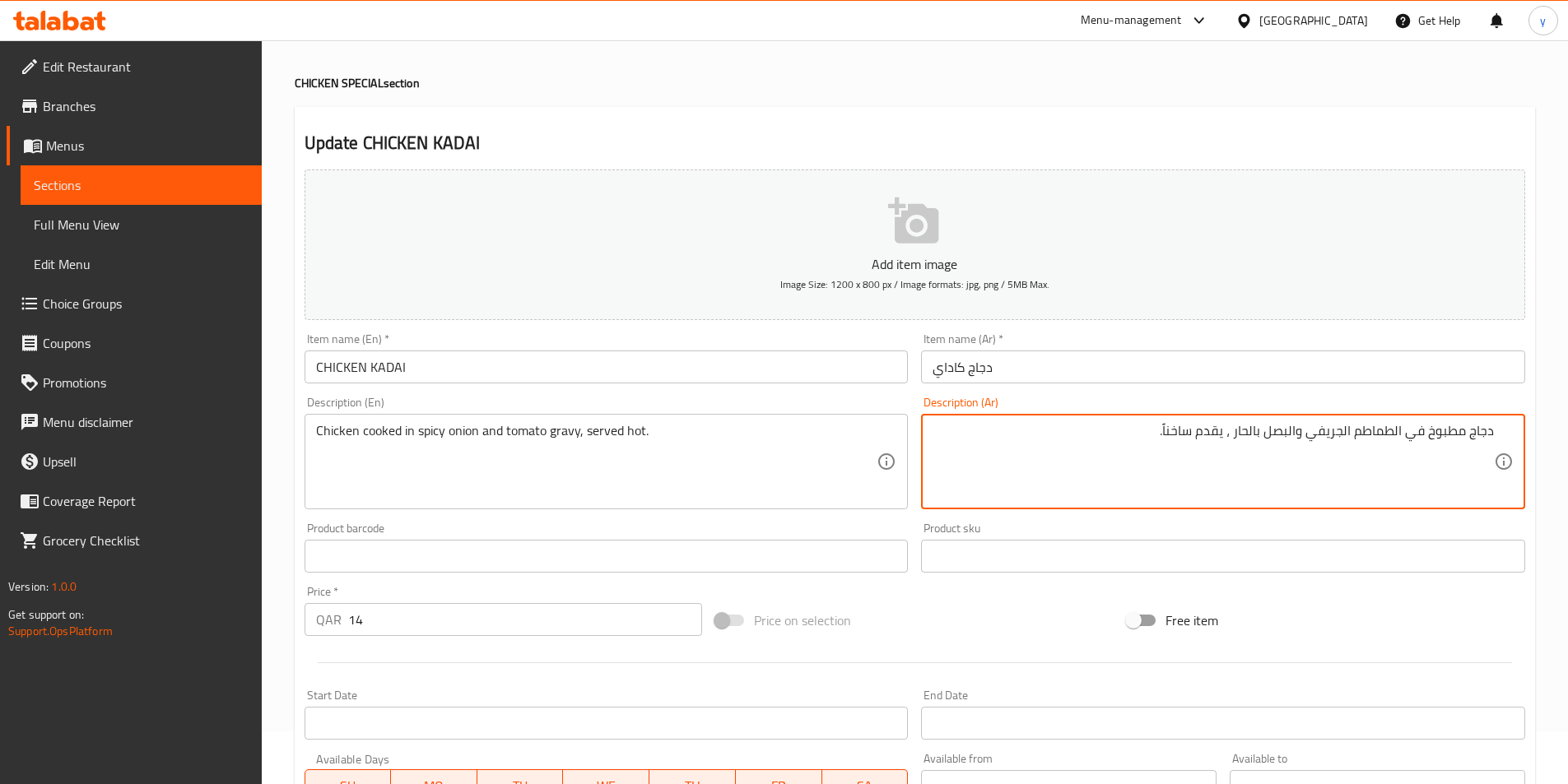
scroll to position [83, 0]
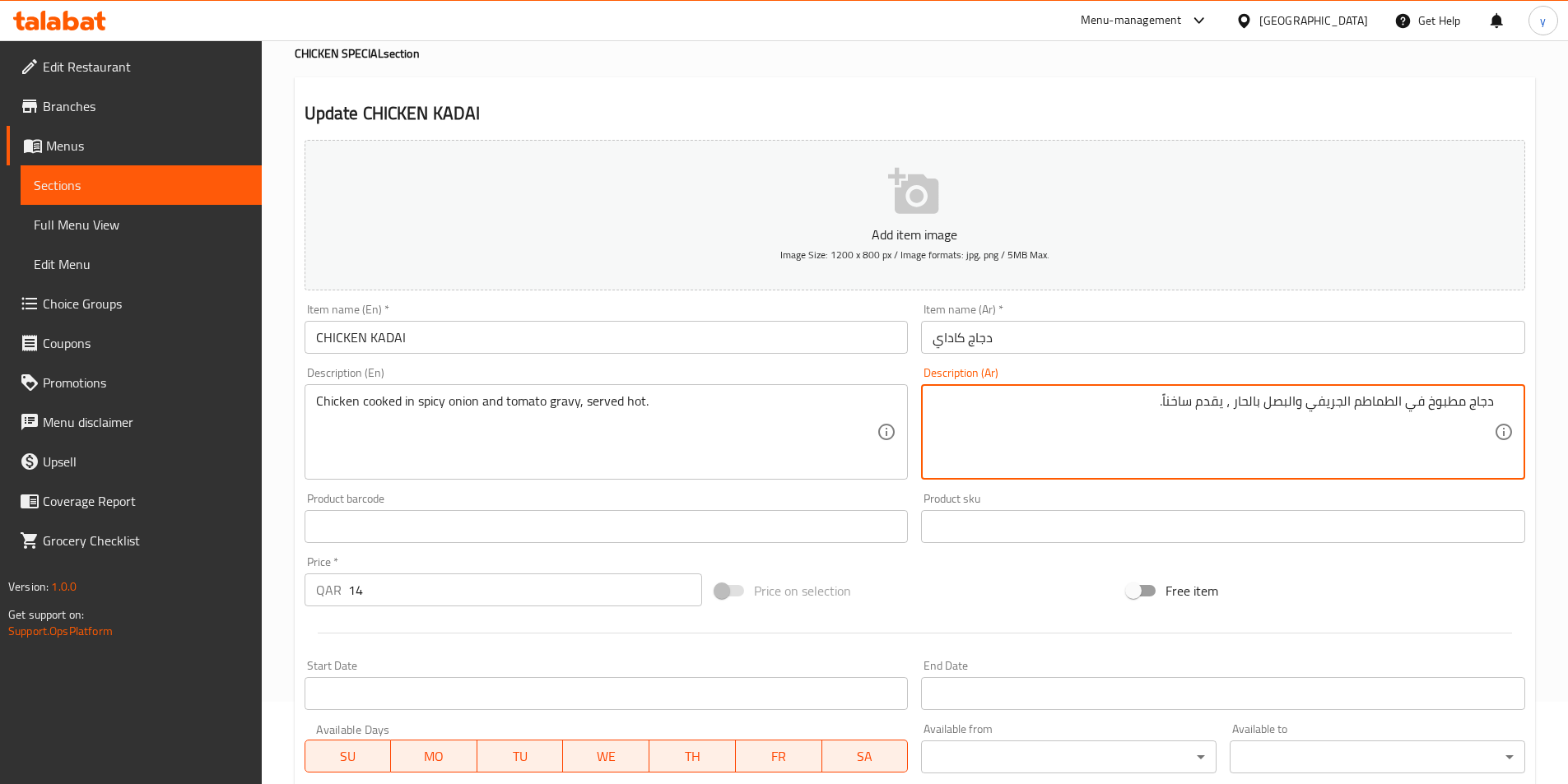
click at [1258, 402] on textarea "دجاج مطبوخ في الطماطم الجريفي والبصل بالحار ، يقدم ساخناً." at bounding box center [1212, 432] width 561 height 78
drag, startPoint x: 1308, startPoint y: 402, endPoint x: 1405, endPoint y: 439, distance: 103.8
click at [1405, 439] on textarea "دجاج مطبوخ في الطماطم الجريفي والبصل الحار ، يقدم ساخناً." at bounding box center [1212, 432] width 561 height 78
click at [1338, 403] on textarea "دجاج مطبوخ في والبصل الحار ، يقدم ساخناً." at bounding box center [1212, 432] width 561 height 78
paste textarea "لطماطم الجريفي"
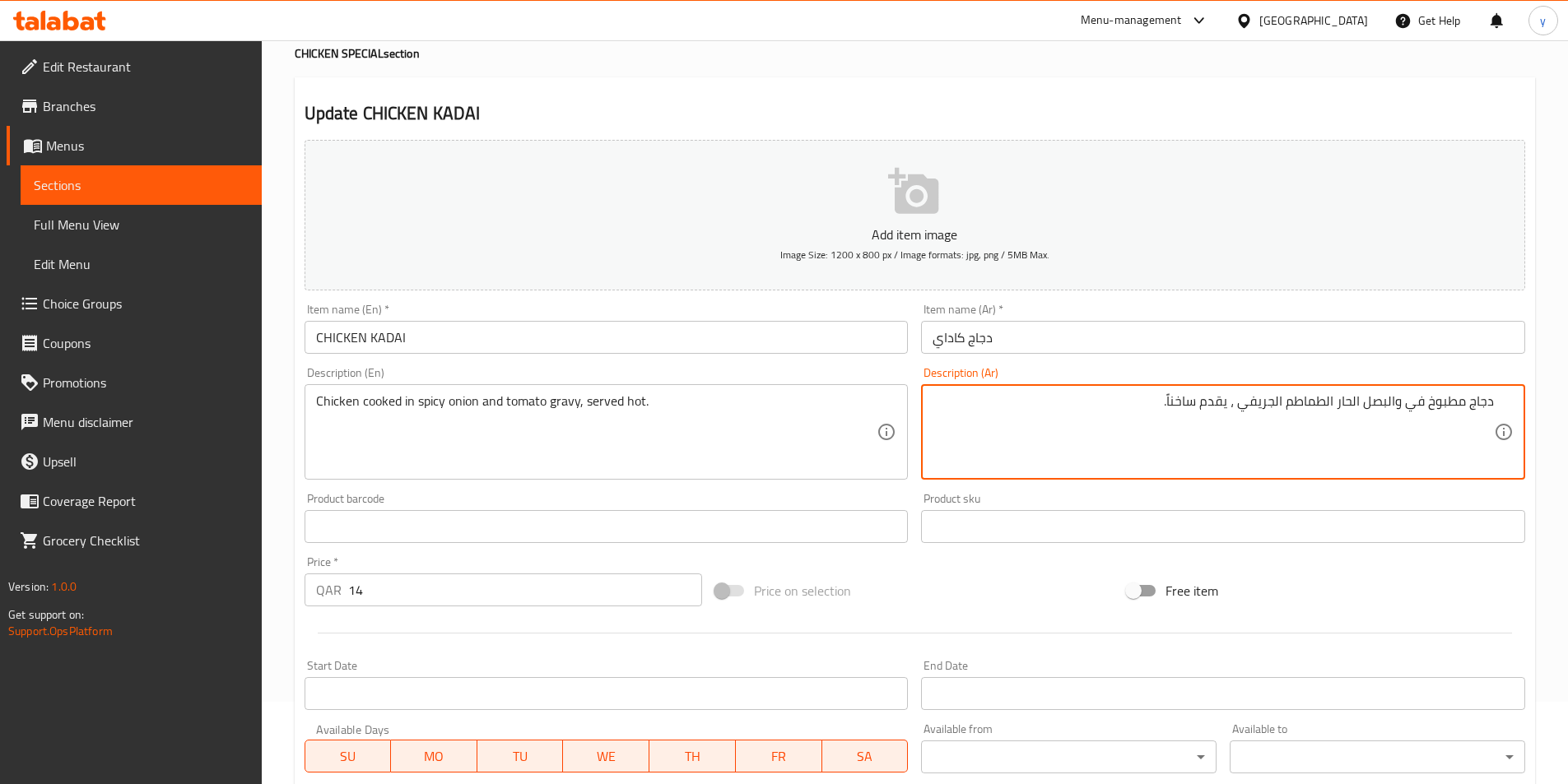
click at [1399, 404] on textarea "دجاج مطبوخ في والبصل الحار الطماطم الجريفي ، يقدم ساخناً." at bounding box center [1212, 432] width 561 height 78
click at [1343, 404] on textarea "دجاج مطبوخ في البصل الحار الطماطم الجريفي ، يقدم ساخناً." at bounding box center [1212, 432] width 561 height 78
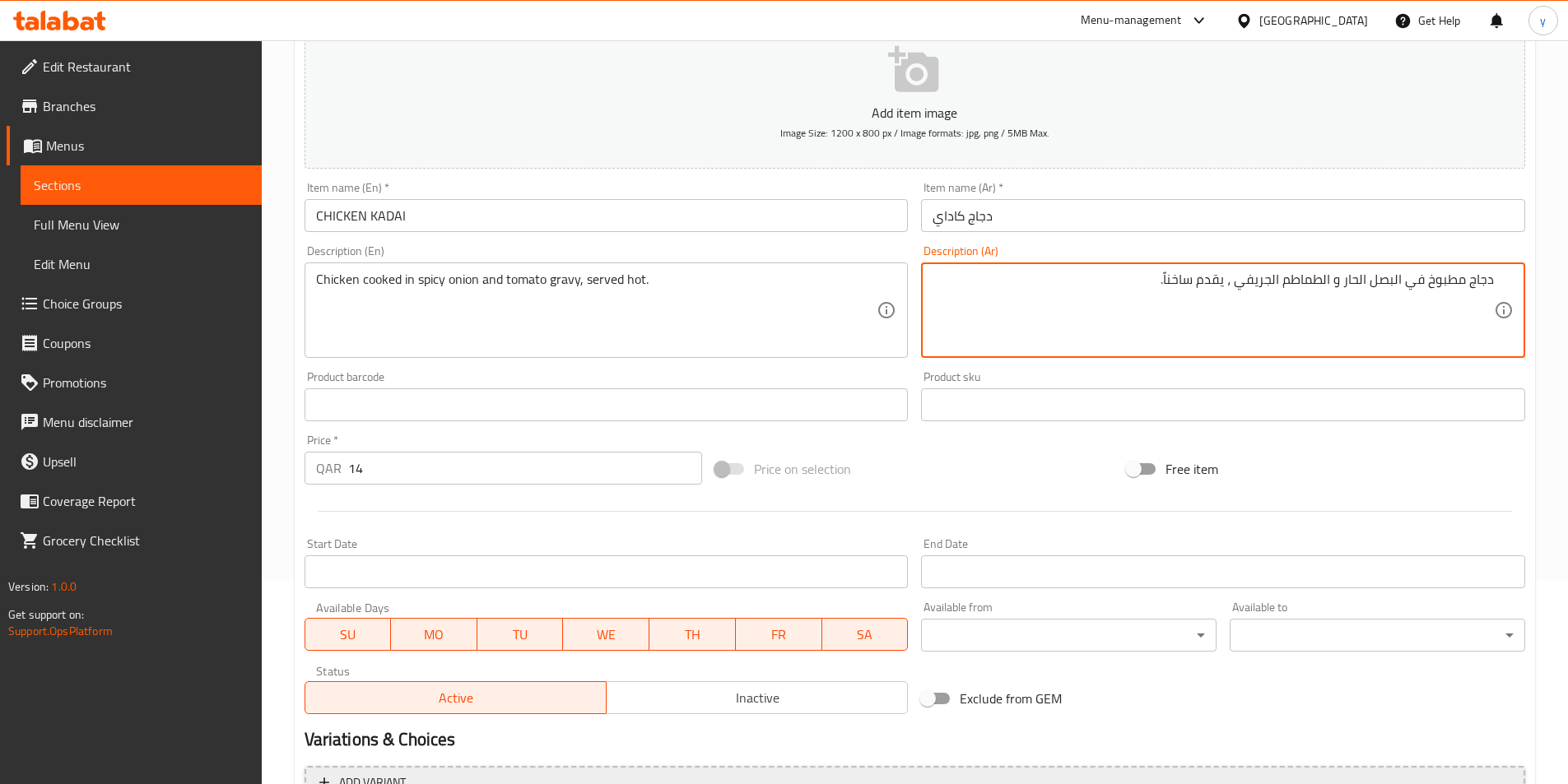
scroll to position [379, 0]
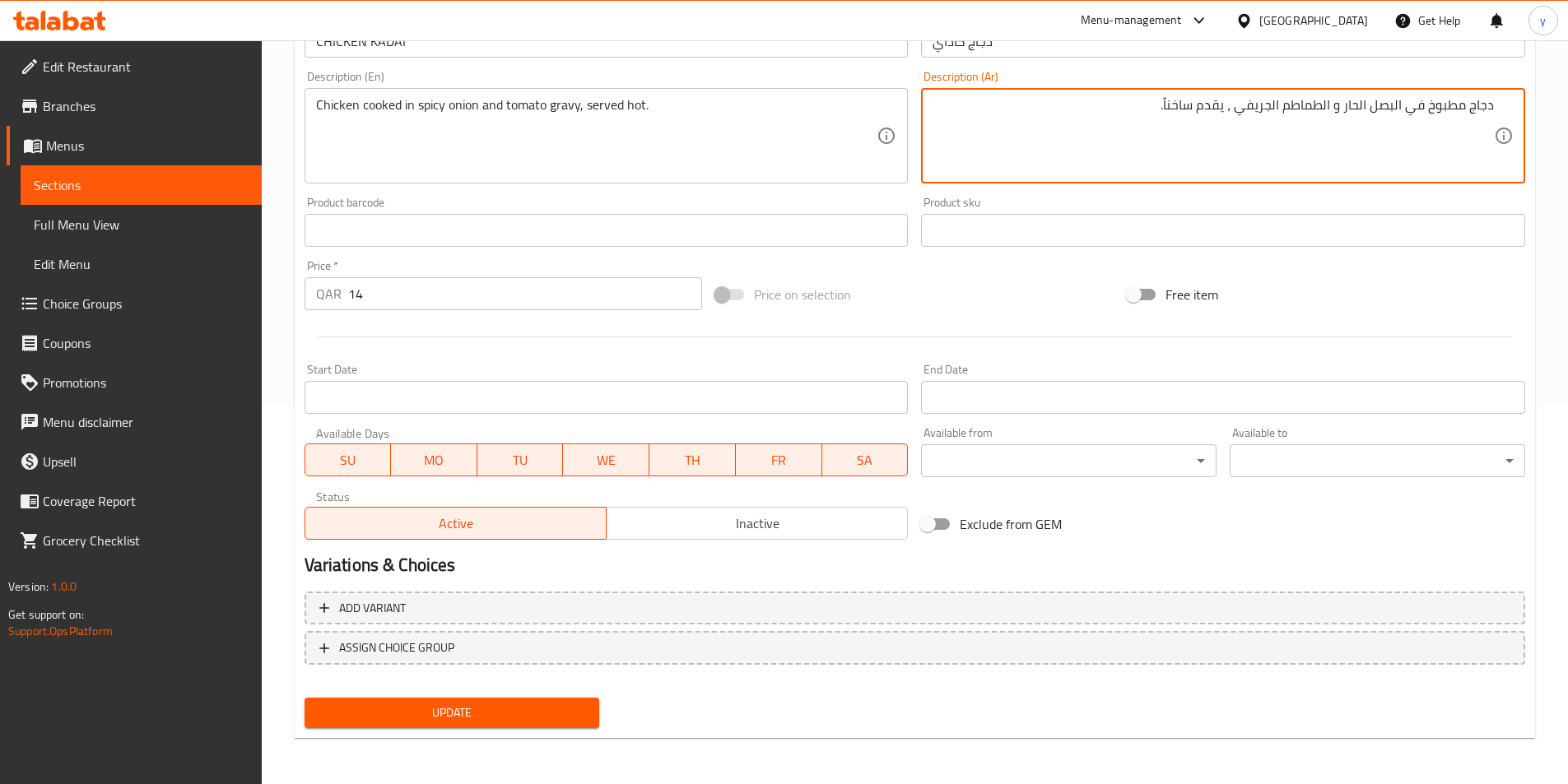
type textarea "دجاج مطبوخ في البصل الحار و الطماطم الجريفي ، يقدم ساخناً."
click at [561, 717] on span "Update" at bounding box center [452, 712] width 269 height 21
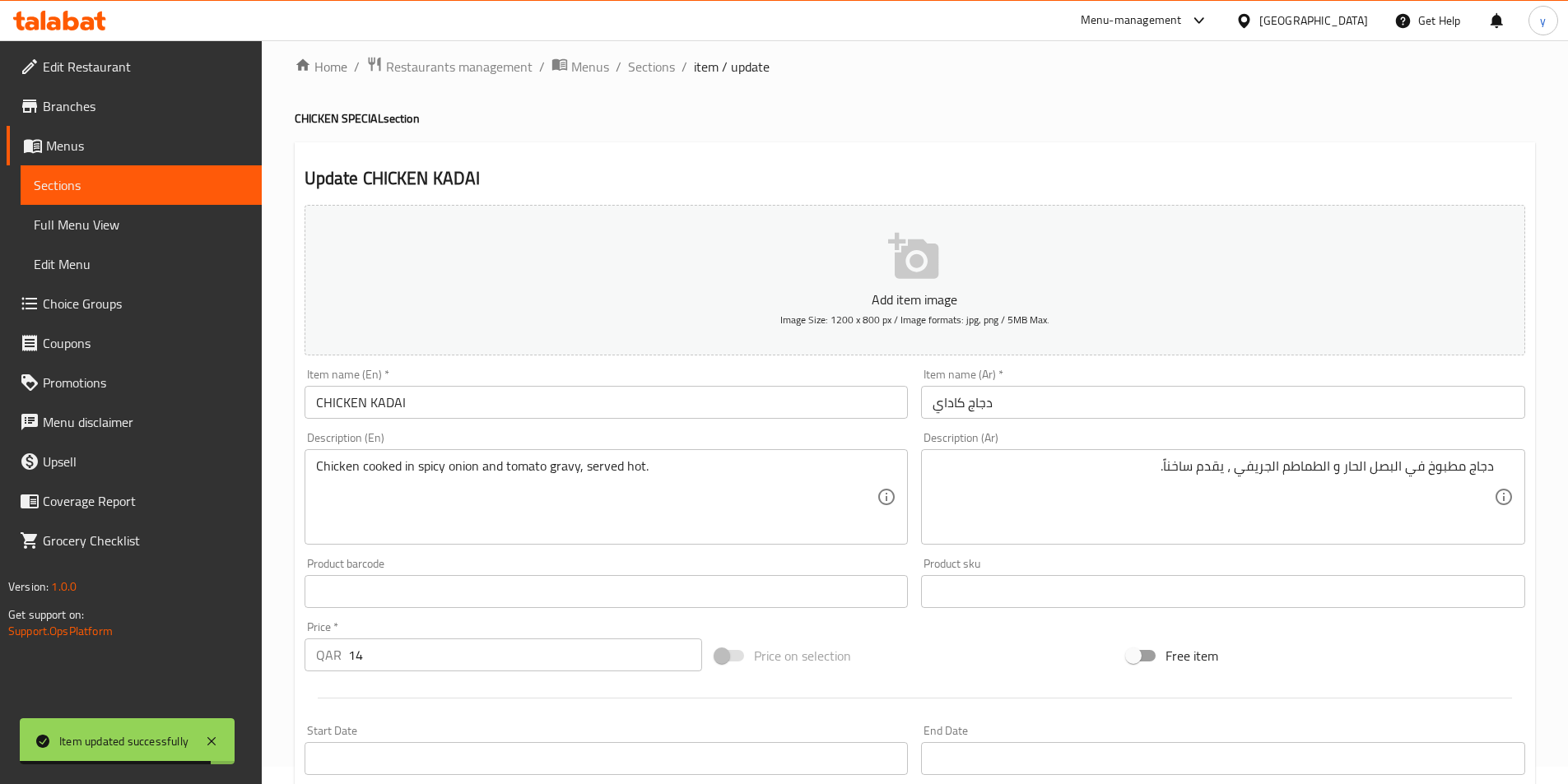
scroll to position [0, 0]
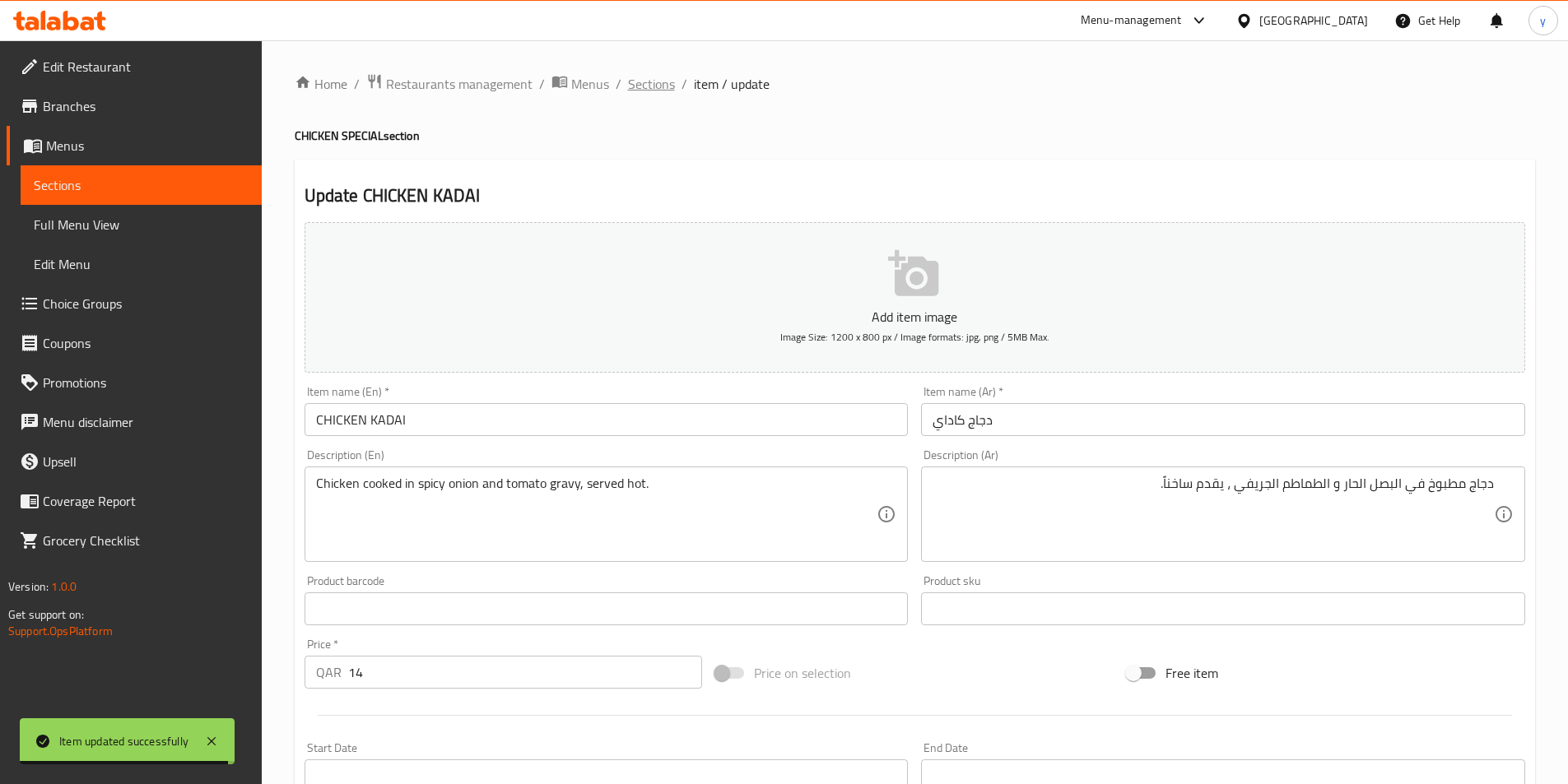
click at [641, 83] on span "Sections" at bounding box center [651, 84] width 47 height 20
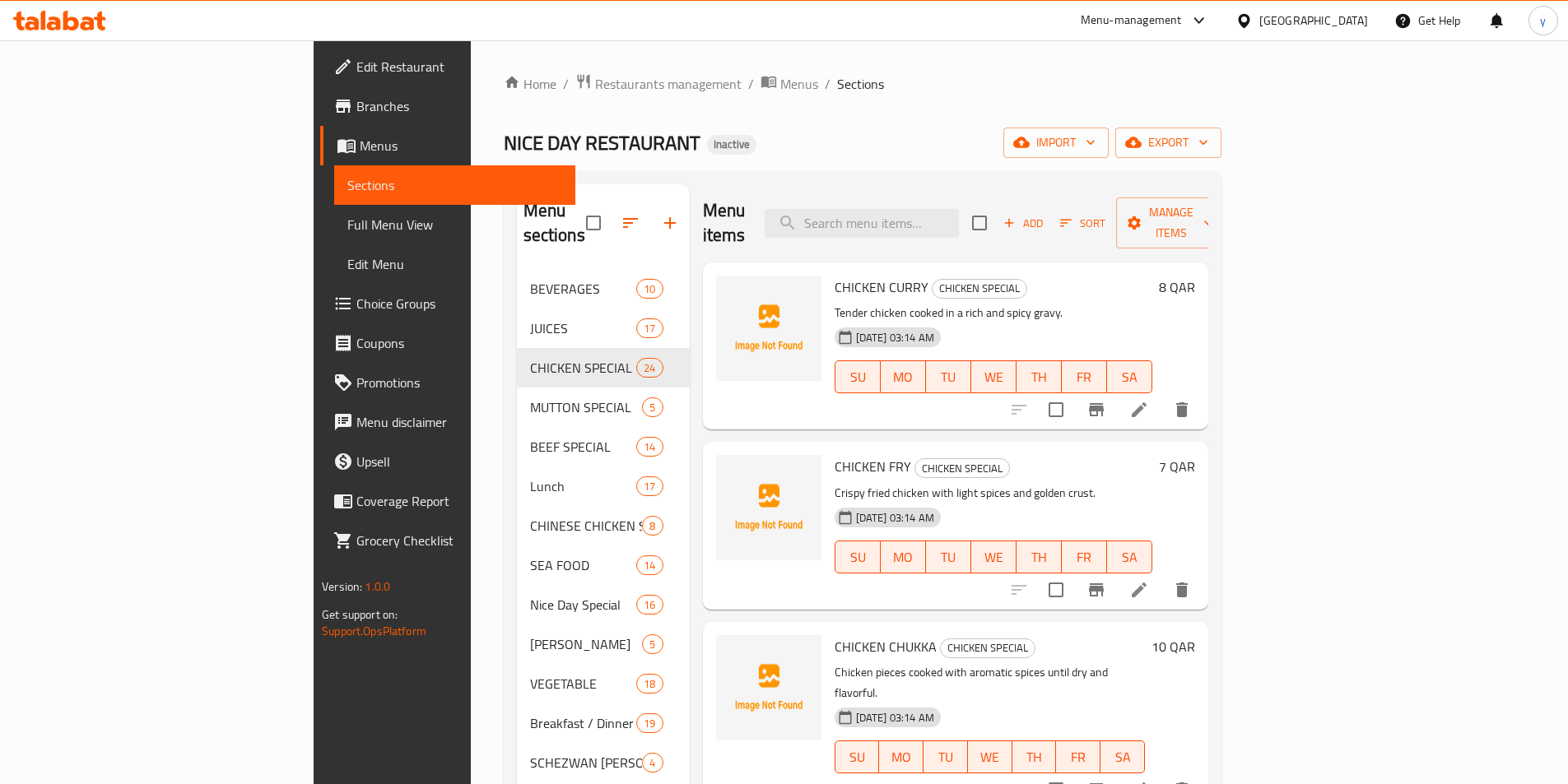
scroll to position [3246, 0]
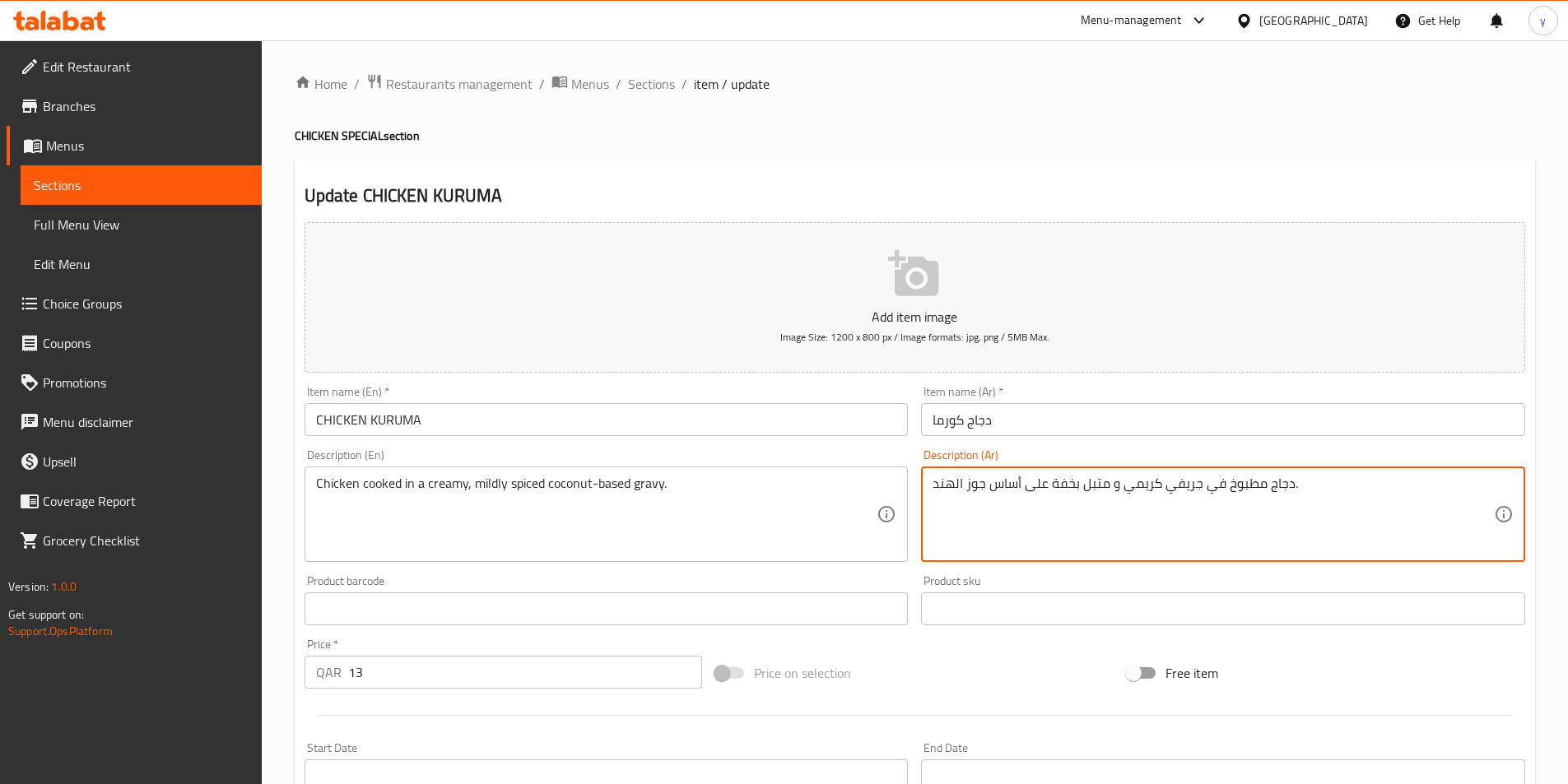
drag, startPoint x: 989, startPoint y: 485, endPoint x: 1048, endPoint y: 502, distance: 61.4
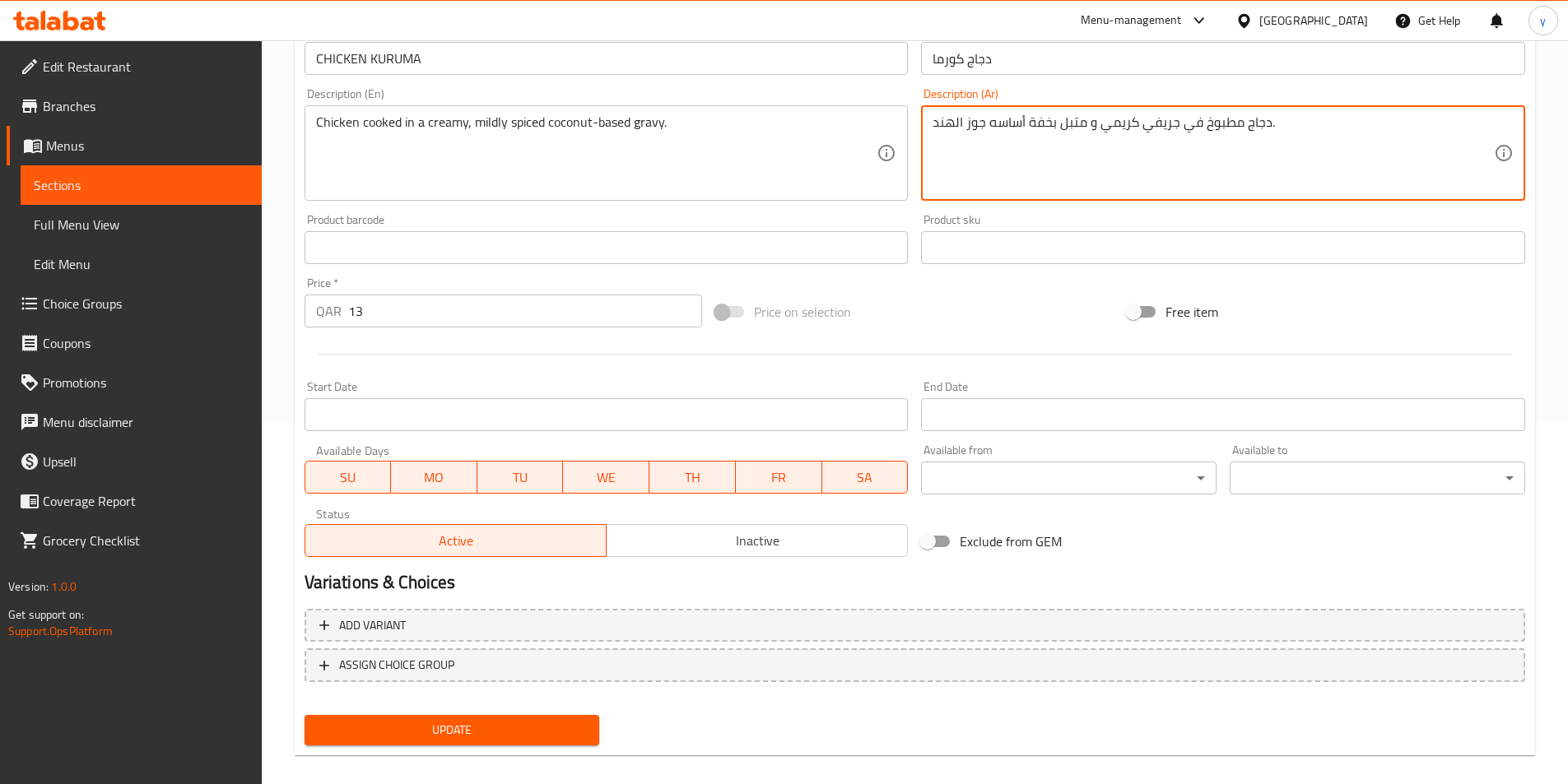
scroll to position [379, 0]
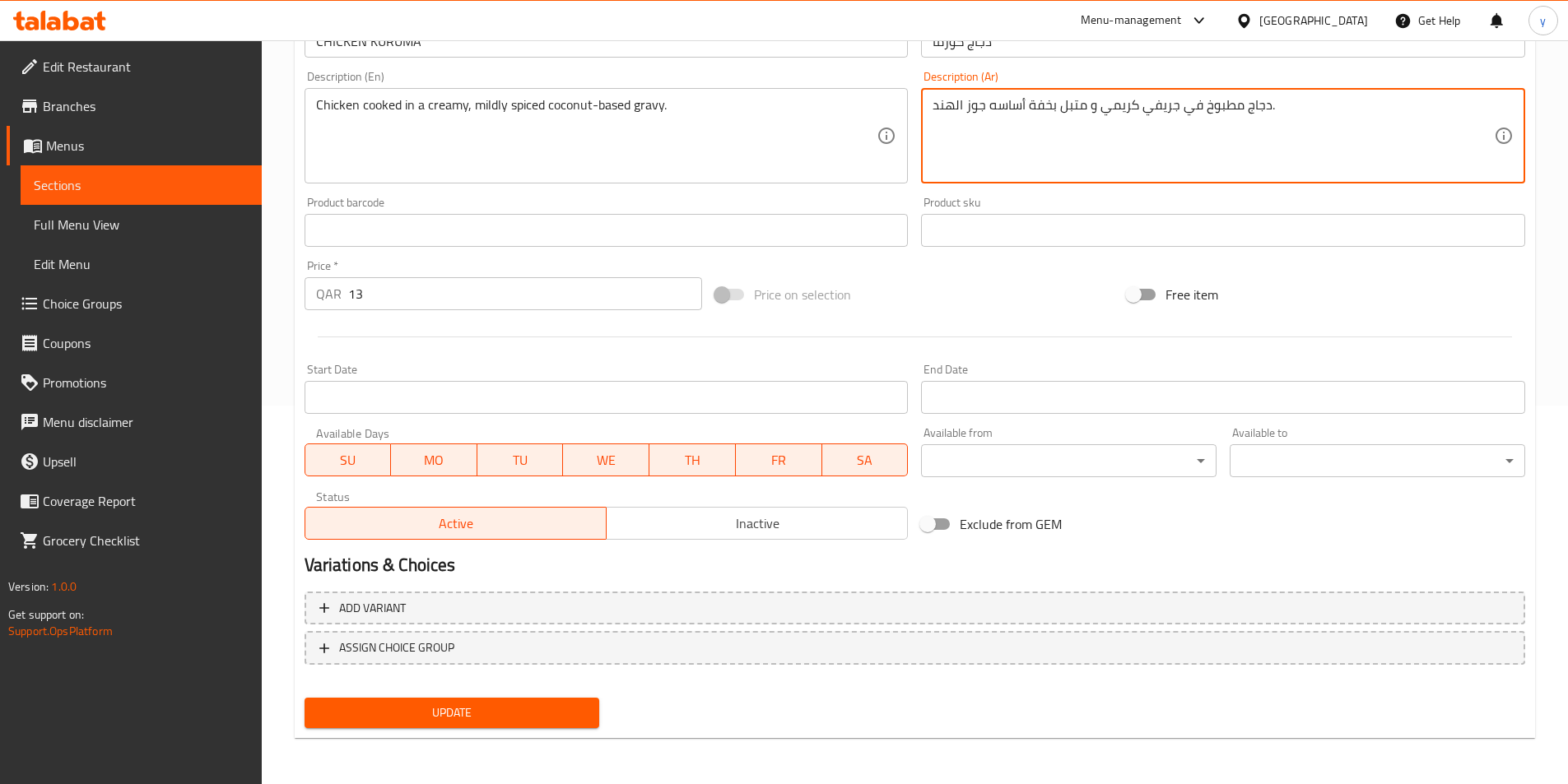
type textarea "دجاج مطبوخ في جريفي كريمي و متبل بخفة أساسه جوز الهند."
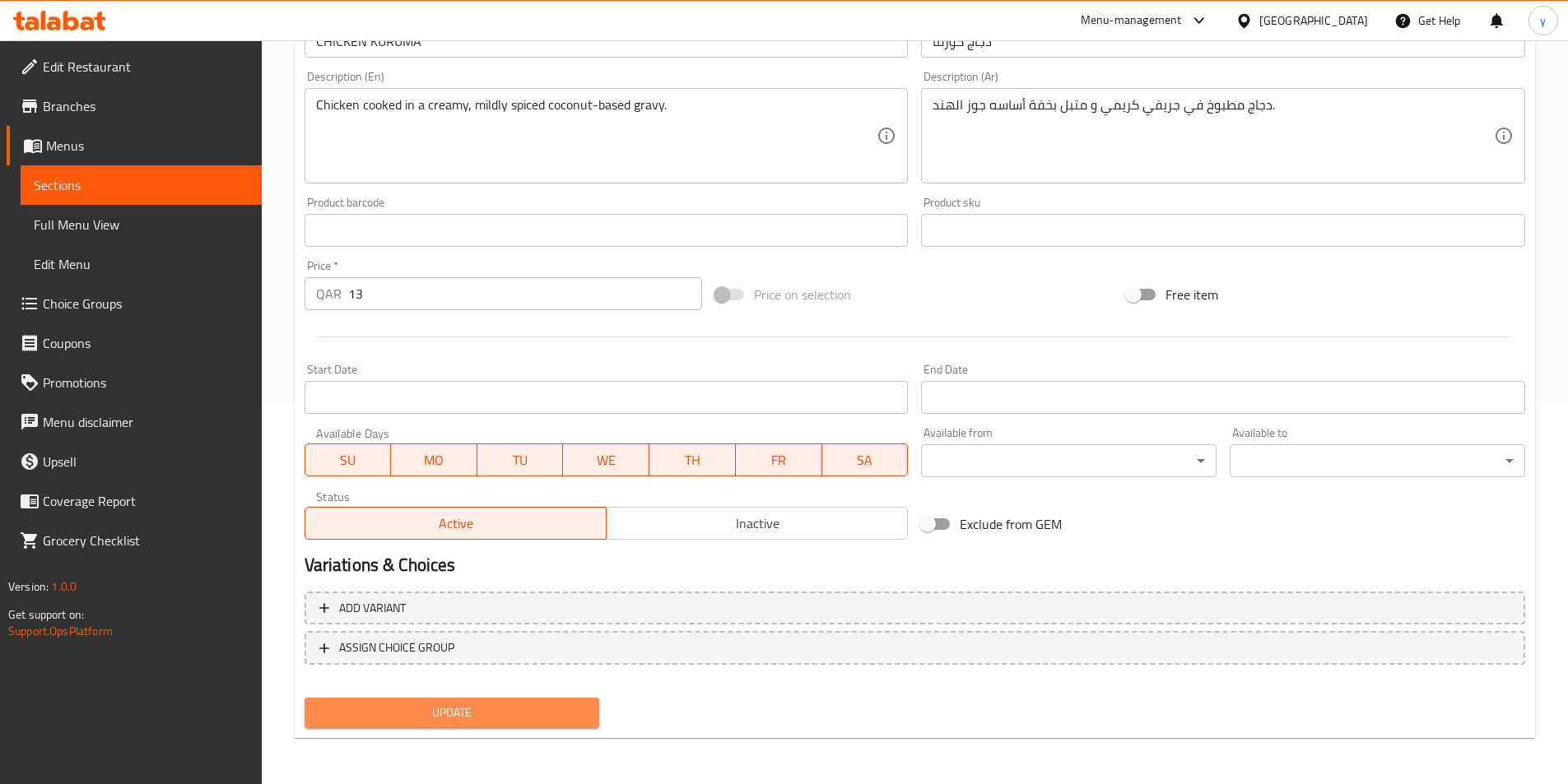
click at [556, 716] on span "Update" at bounding box center [452, 712] width 269 height 21
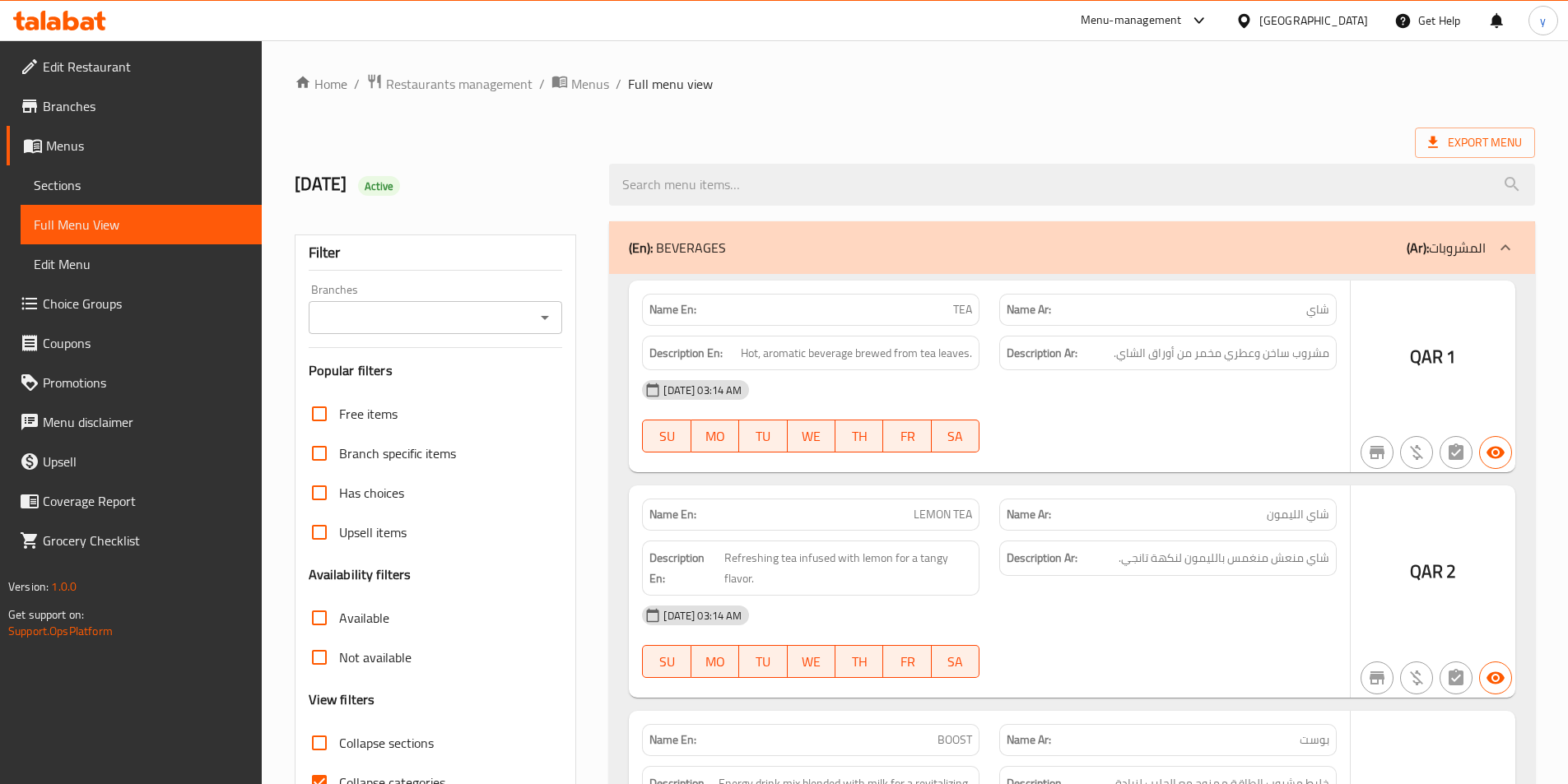
click at [321, 606] on div at bounding box center [784, 392] width 1568 height 784
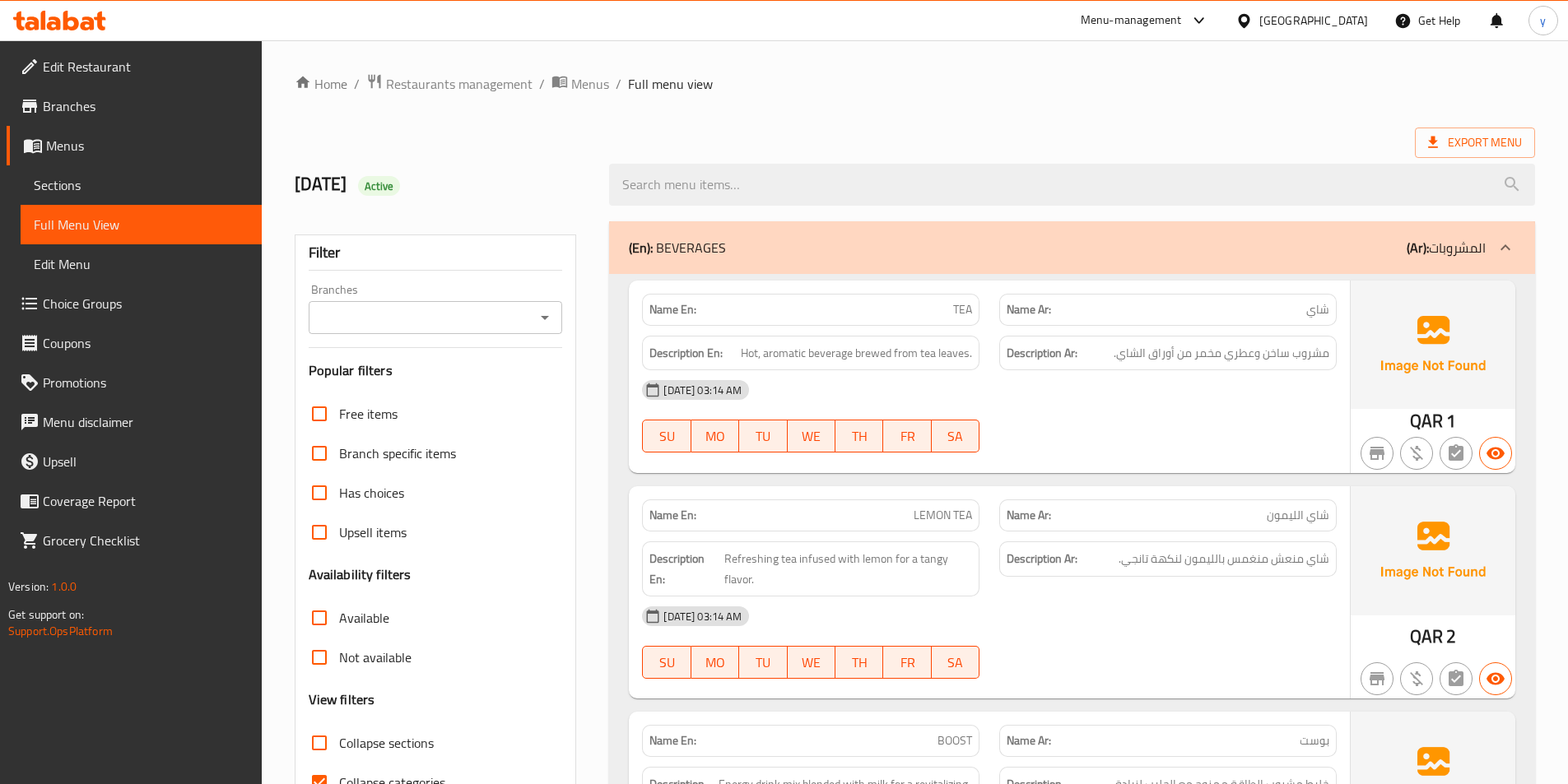
scroll to position [173, 0]
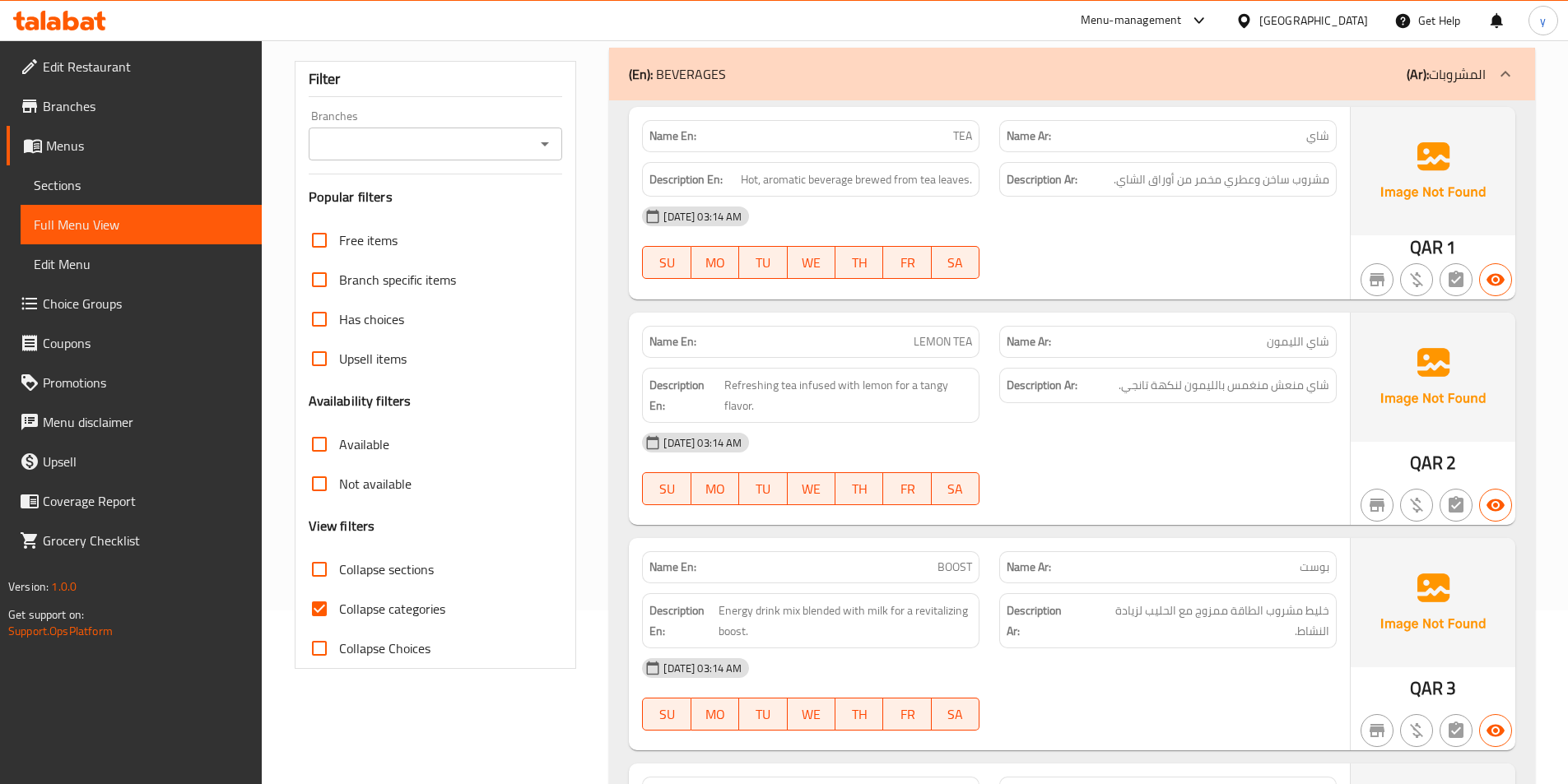
click at [329, 570] on input "Collapse sections" at bounding box center [320, 570] width 40 height 40
checkbox input "true"
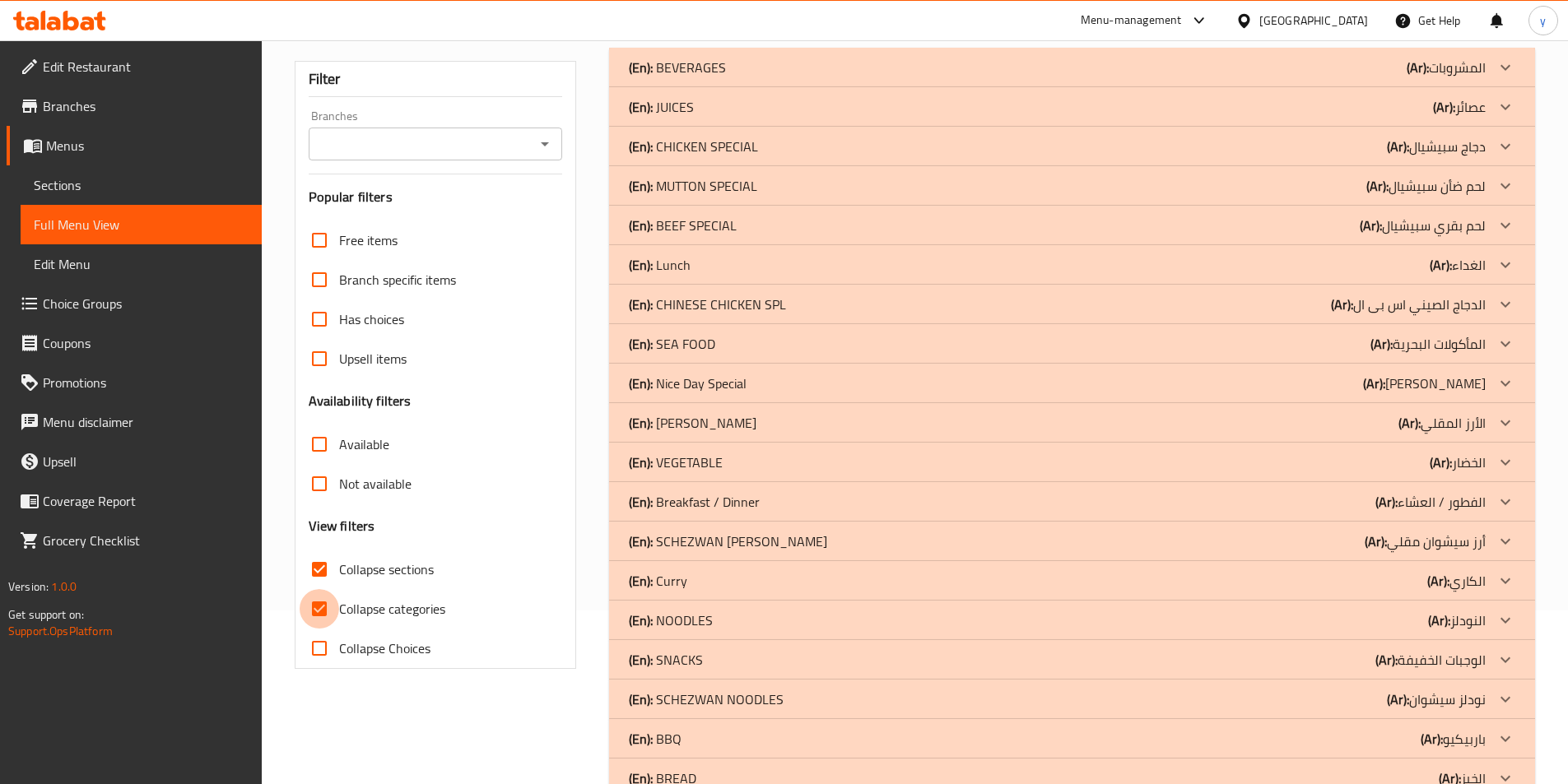
click at [319, 609] on input "Collapse categories" at bounding box center [320, 609] width 40 height 40
checkbox input "false"
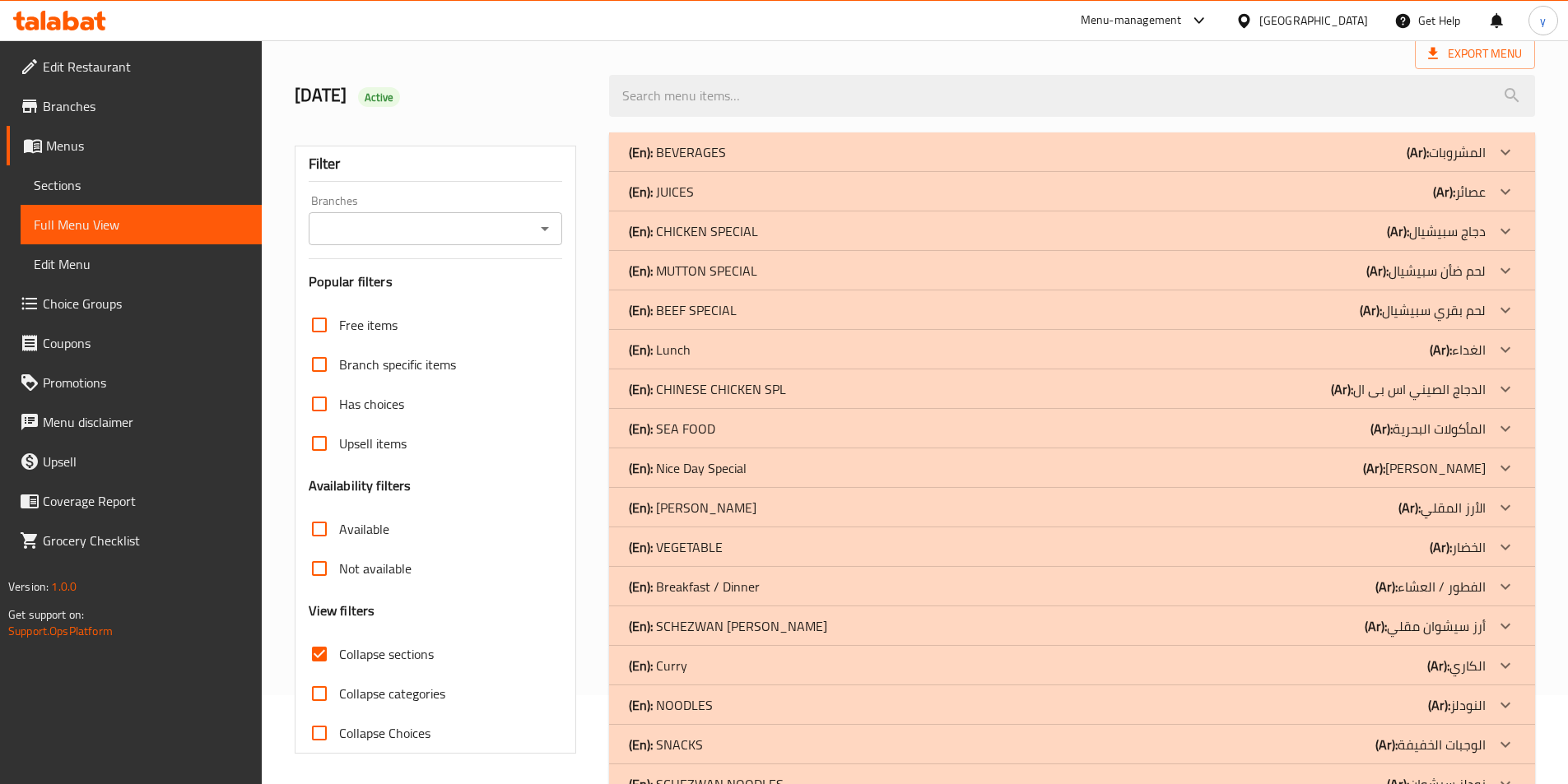
scroll to position [0, 0]
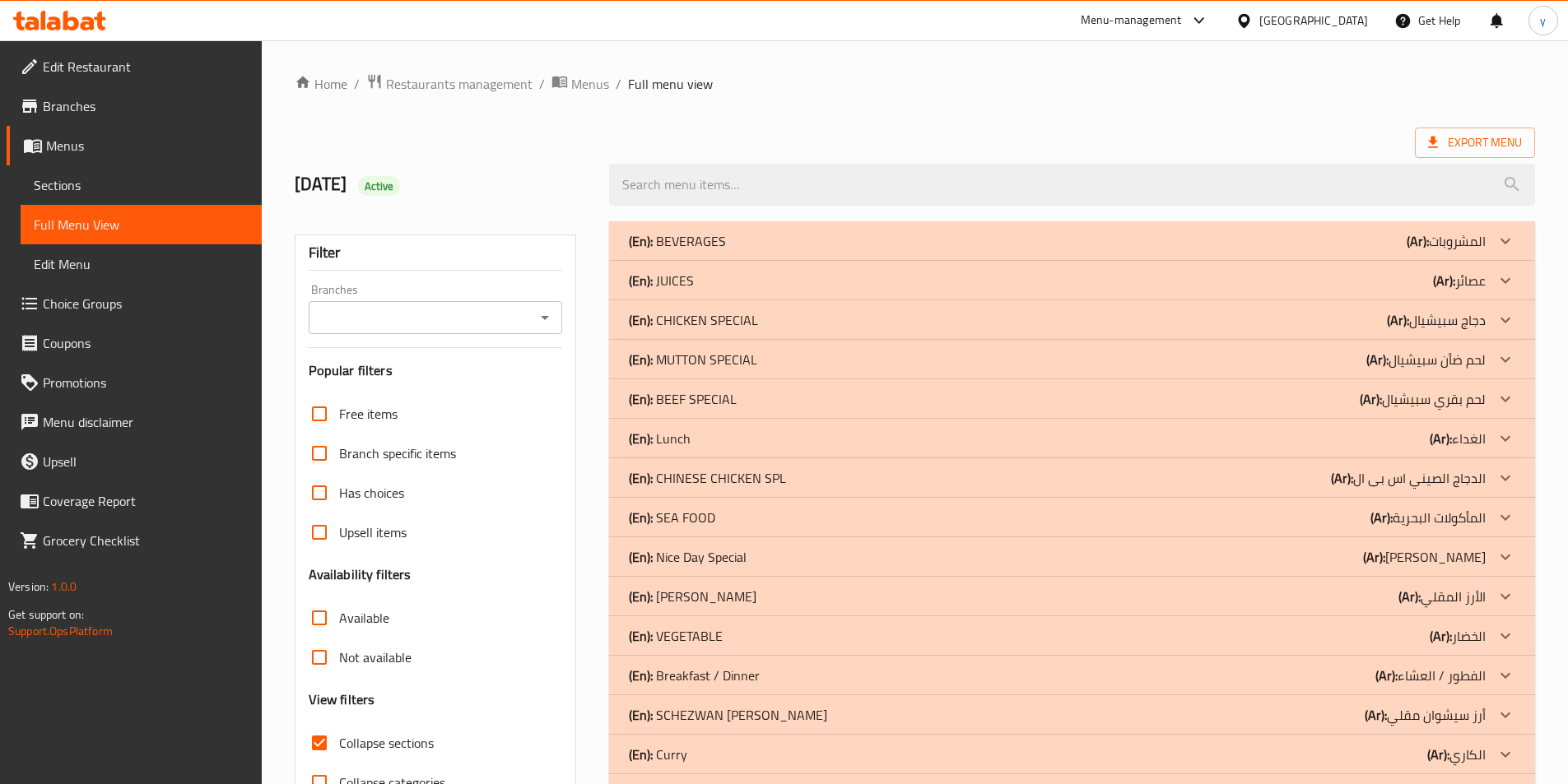
click at [1256, 240] on div "(En): BEVERAGES (Ar): المشروبات" at bounding box center [1057, 241] width 857 height 20
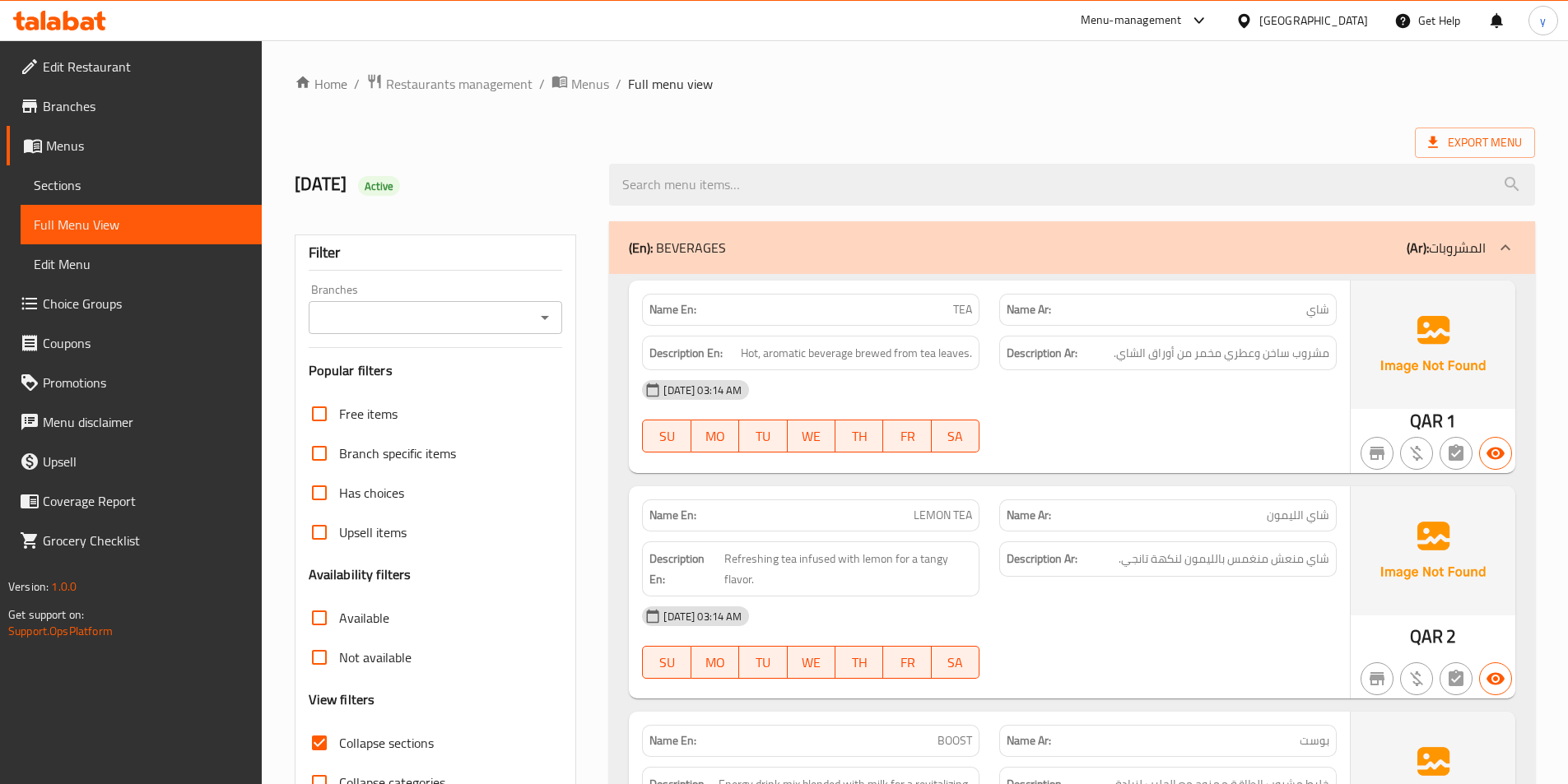
click at [1437, 248] on p "(Ar): المشروبات" at bounding box center [1445, 248] width 79 height 20
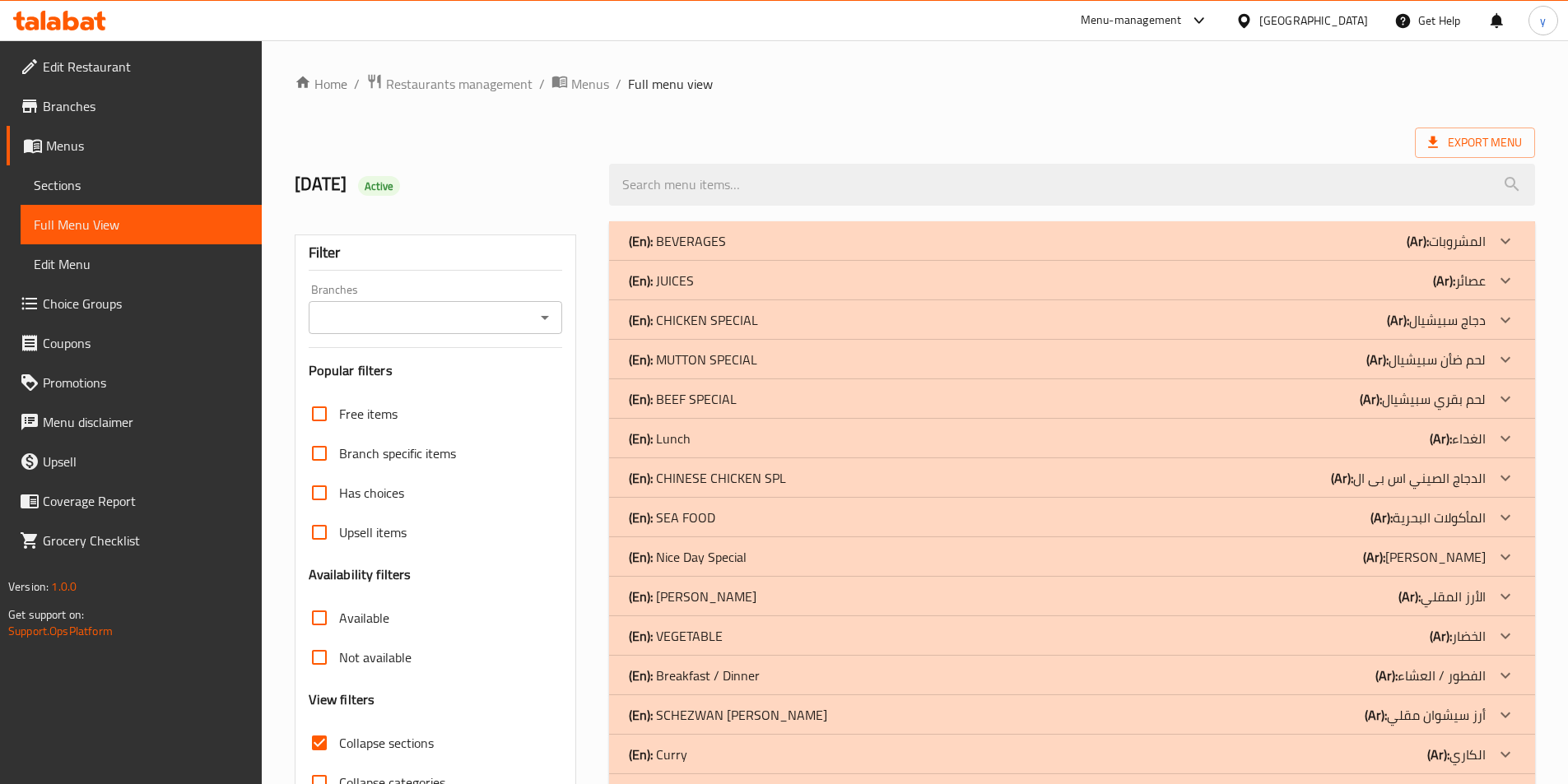
click at [934, 405] on div "(En): BEEF SPECIAL (Ar): لحم بقري سبيشيال" at bounding box center [1057, 399] width 857 height 20
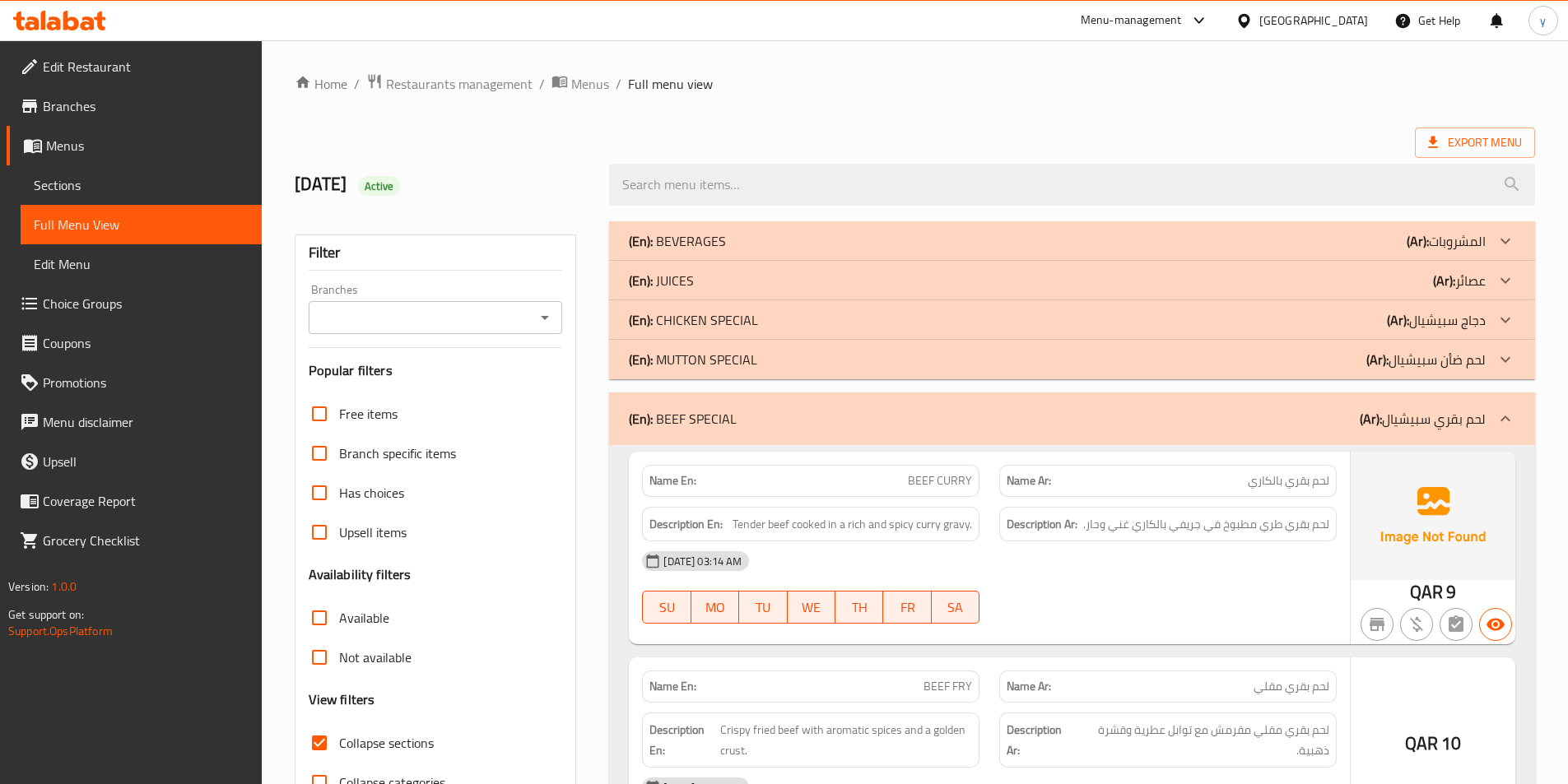
click at [951, 364] on div "(En): MUTTON SPECIAL (Ar): لحم ضأن سبيشيال" at bounding box center [1057, 360] width 857 height 20
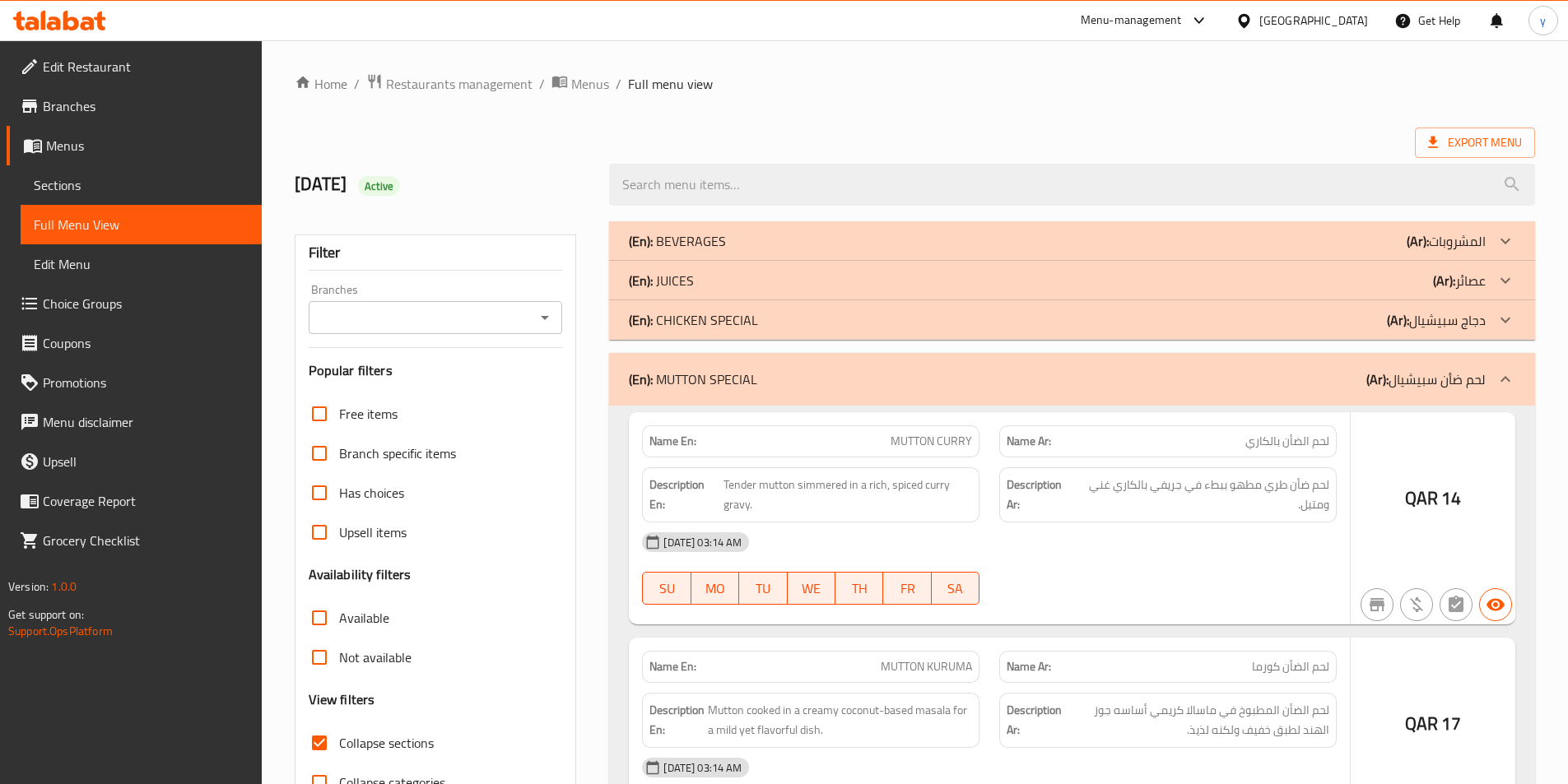
click at [964, 324] on div "(En): CHICKEN SPECIAL (Ar): دجاج سبيشيال" at bounding box center [1057, 320] width 857 height 20
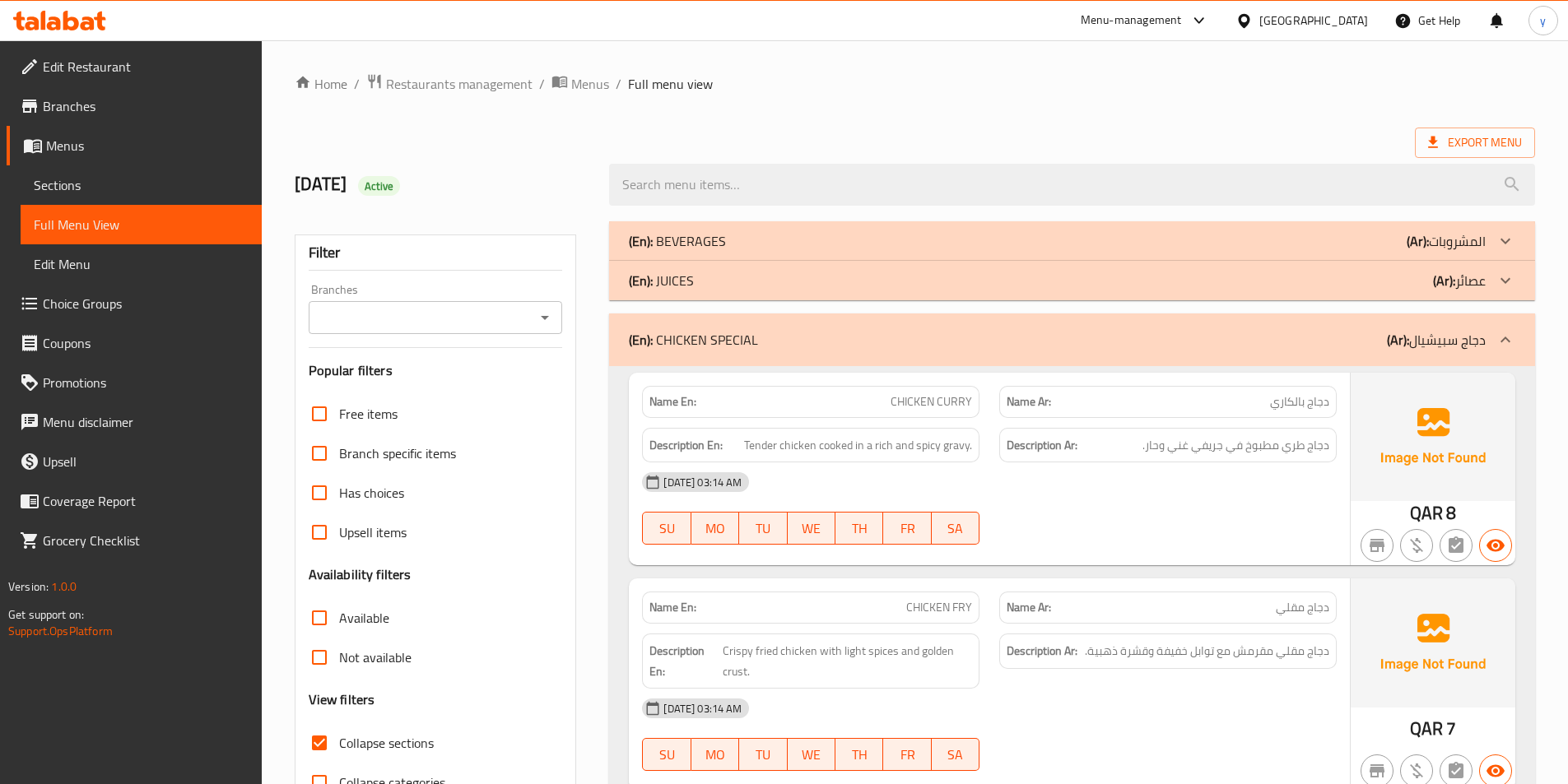
click at [970, 282] on div "(En): JUICES (Ar): عصائر" at bounding box center [1057, 281] width 857 height 20
click at [982, 244] on div "(En): BEVERAGES (Ar): المشروبات" at bounding box center [1057, 241] width 857 height 20
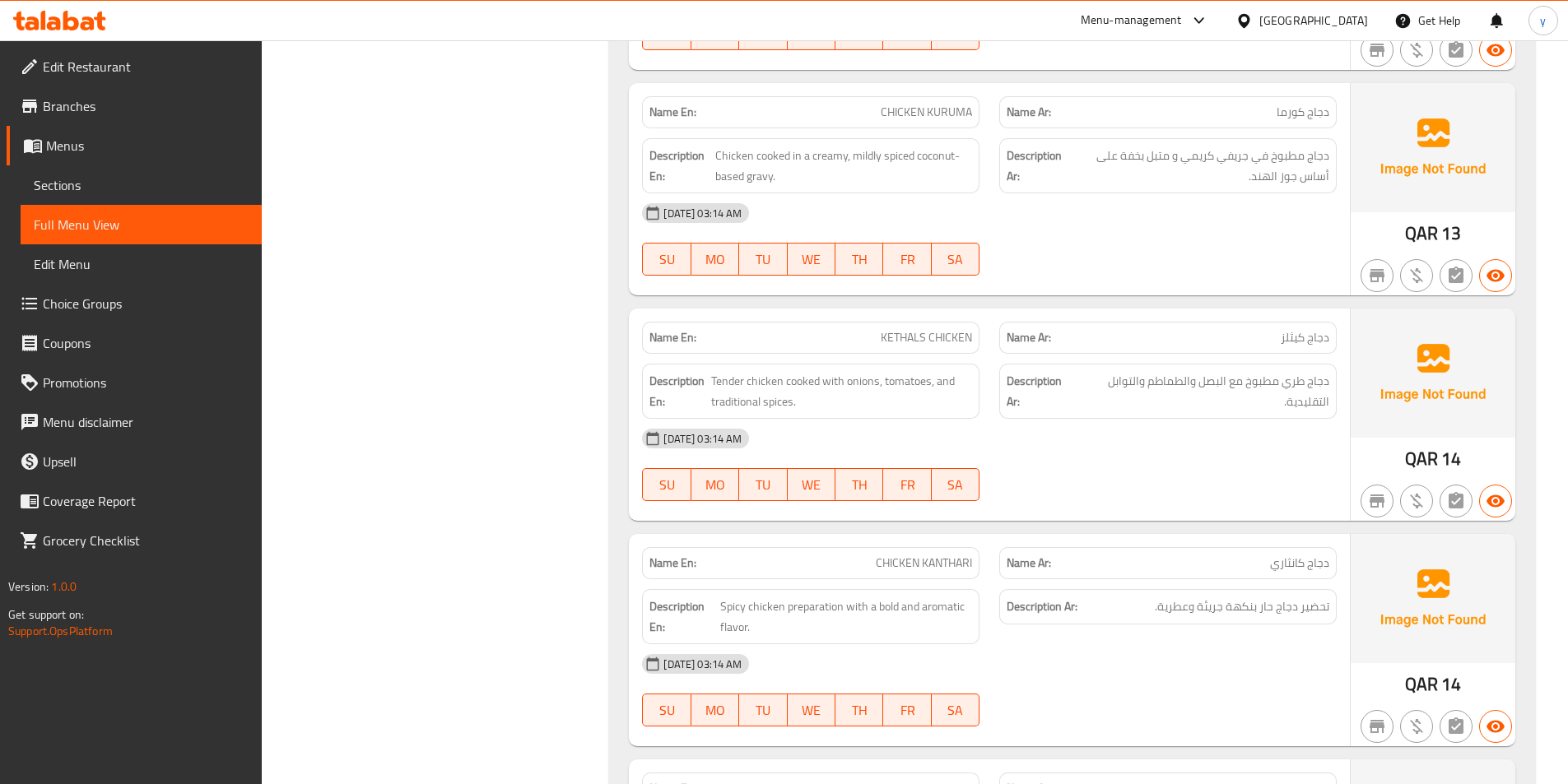
scroll to position [11521, 0]
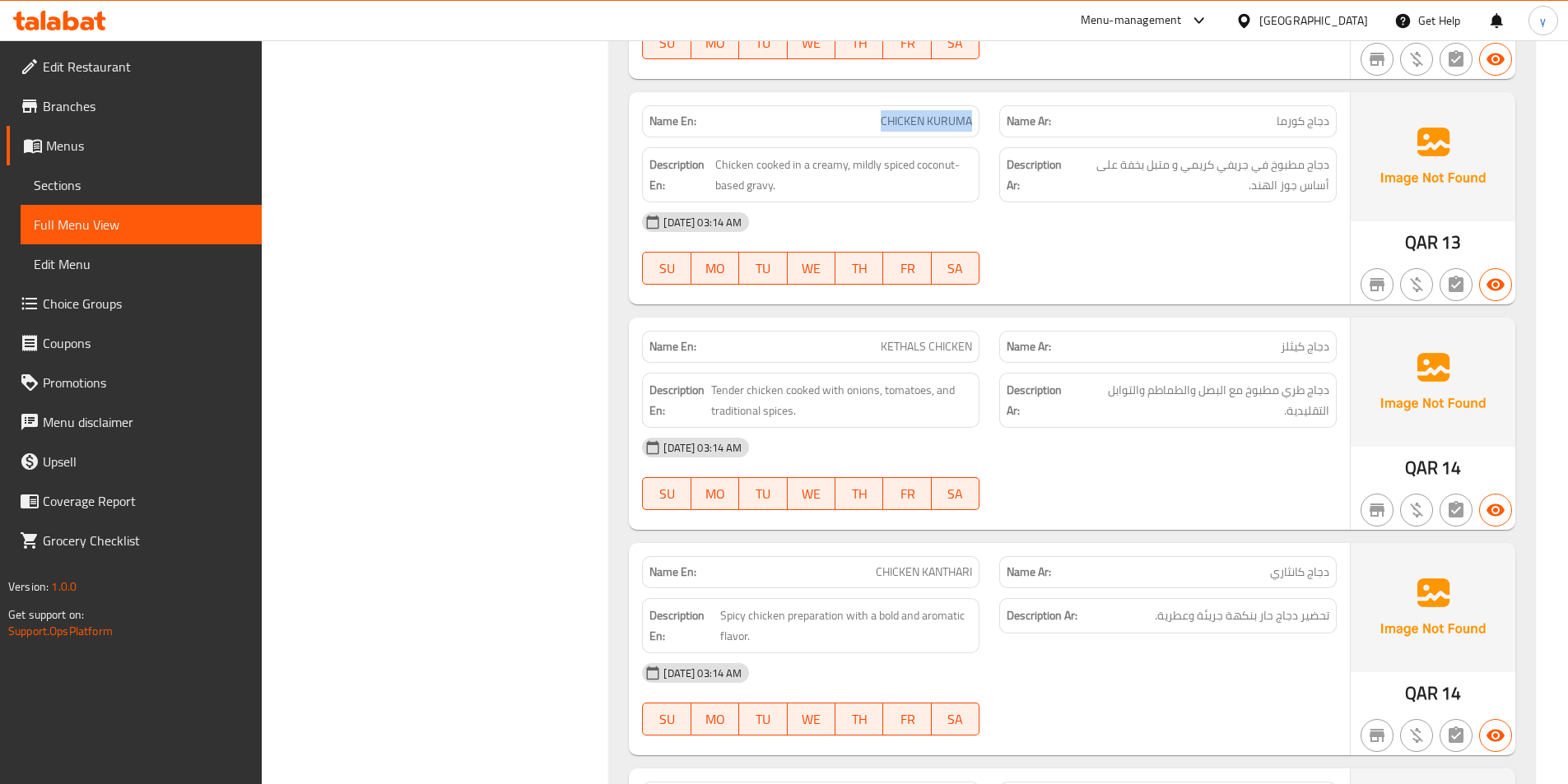
drag, startPoint x: 878, startPoint y: 98, endPoint x: 975, endPoint y: 113, distance: 98.2
click at [975, 113] on div "Name En: CHICKEN KURUMA" at bounding box center [810, 122] width 338 height 32
copy span "CHICKEN KURUMA"
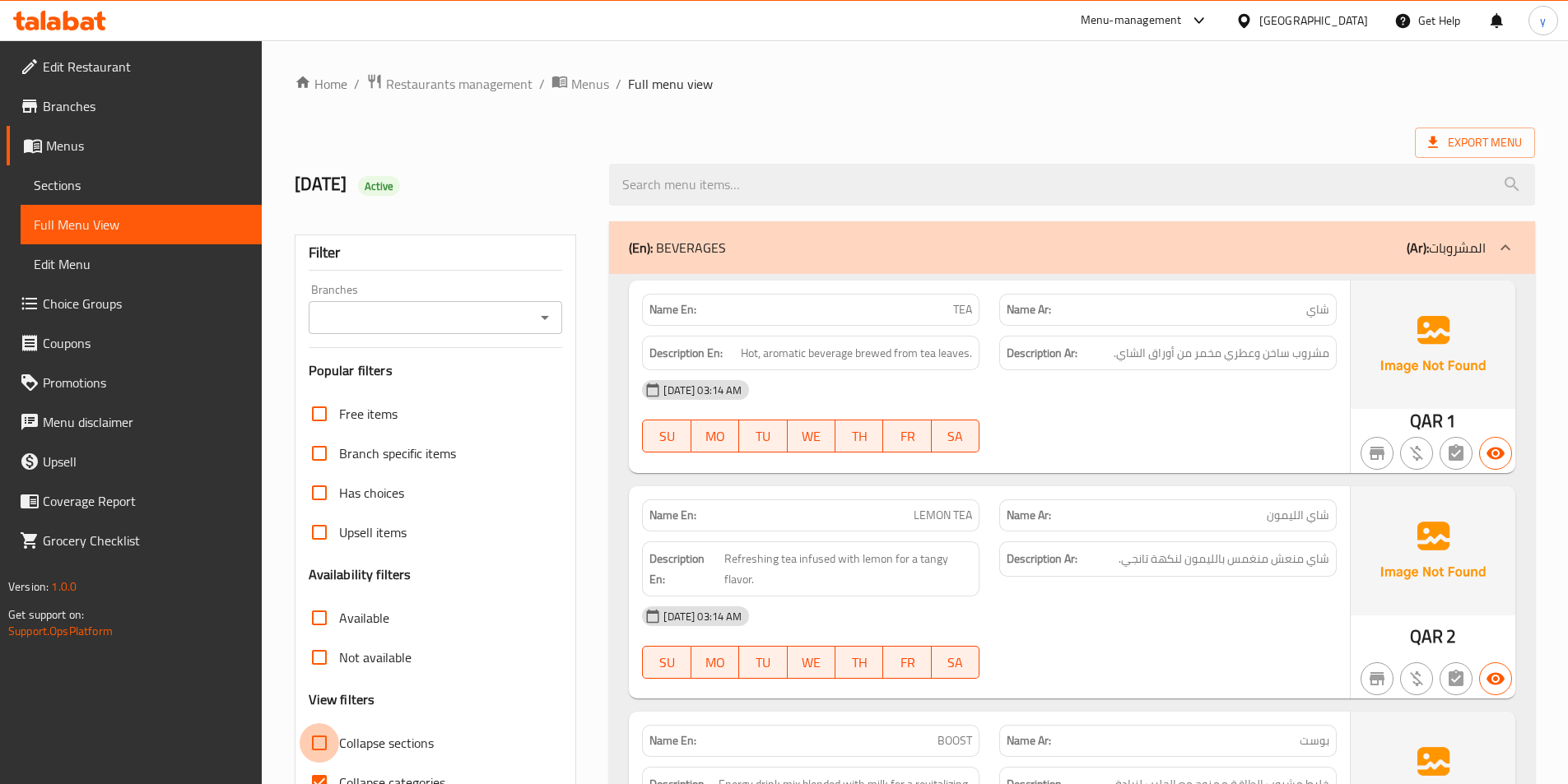
click at [310, 723] on input "Collapse sections" at bounding box center [320, 743] width 40 height 40
checkbox input "true"
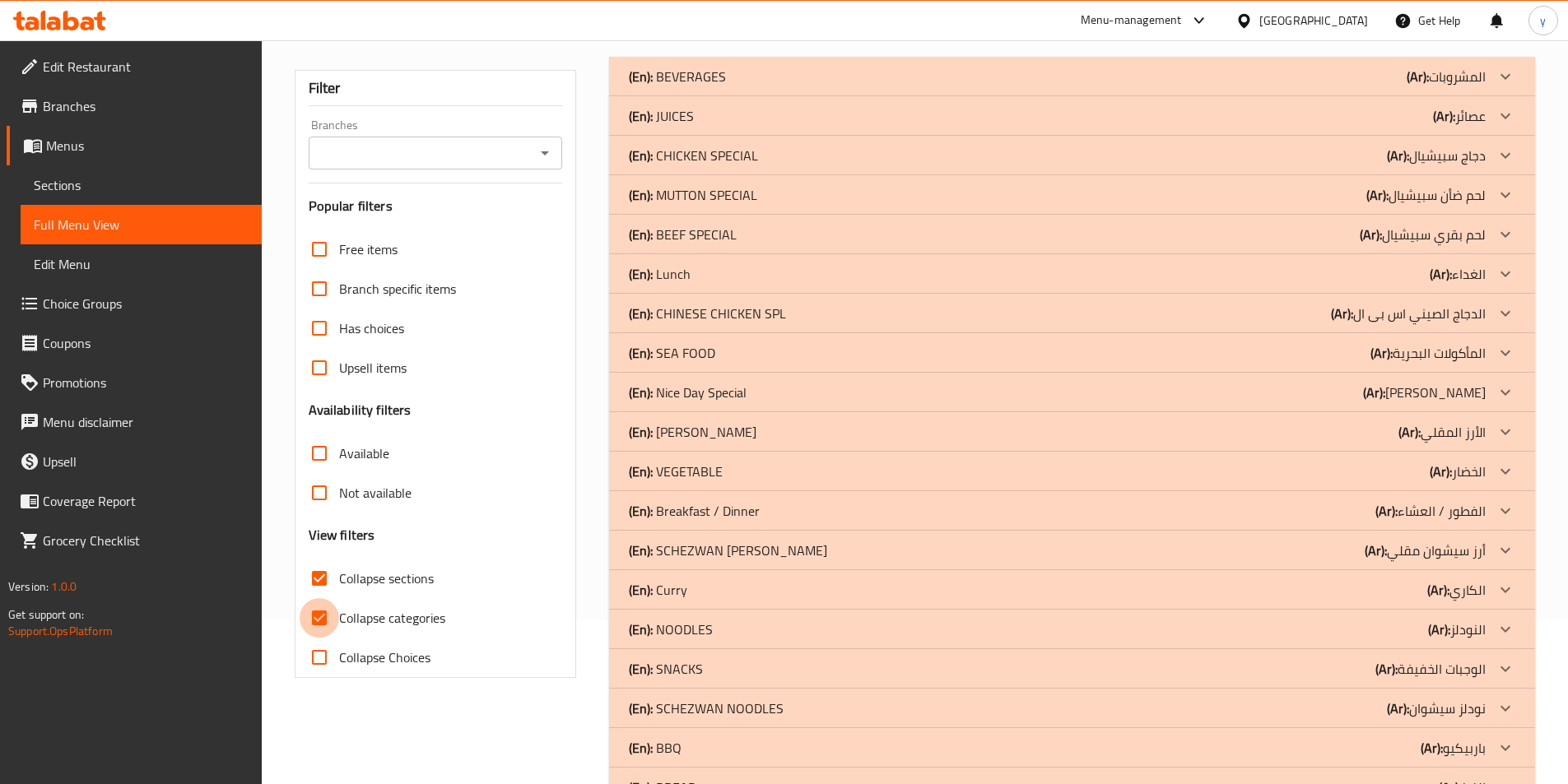
click at [315, 622] on input "Collapse categories" at bounding box center [320, 619] width 40 height 40
checkbox input "false"
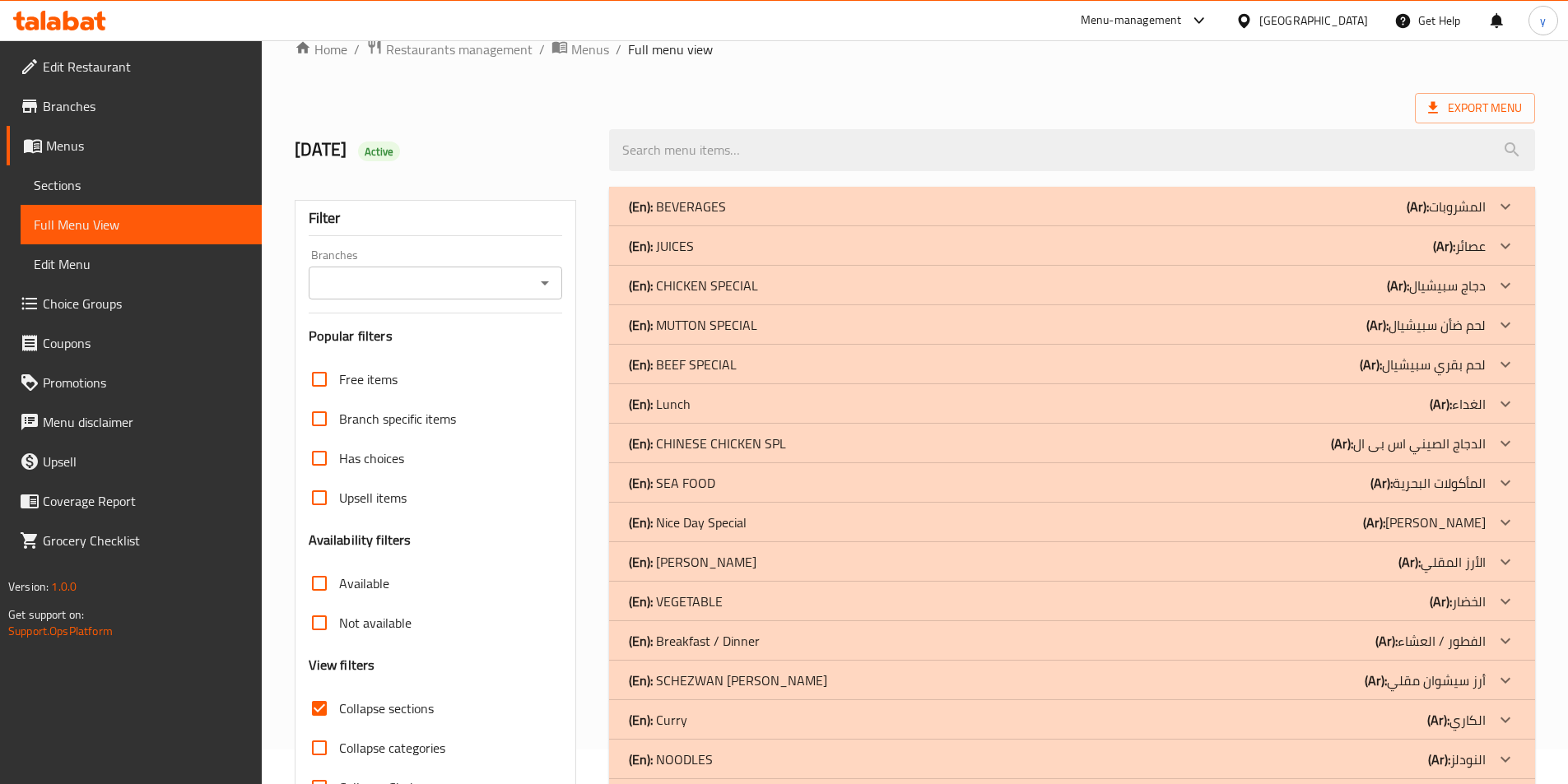
scroll to position [0, 0]
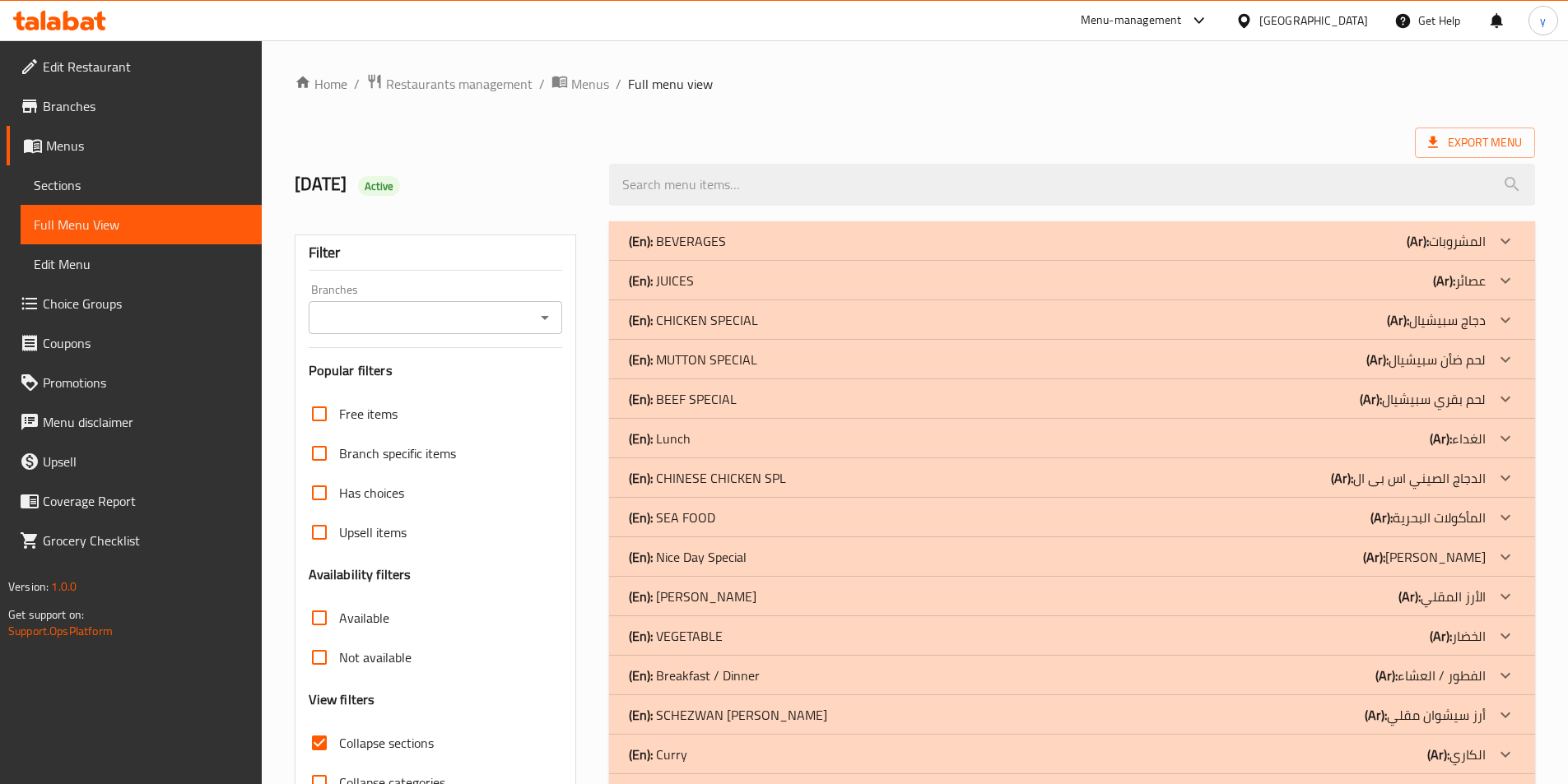
click at [860, 400] on div "(En): BEEF SPECIAL (Ar): لحم بقري سبيشيال" at bounding box center [1057, 399] width 857 height 20
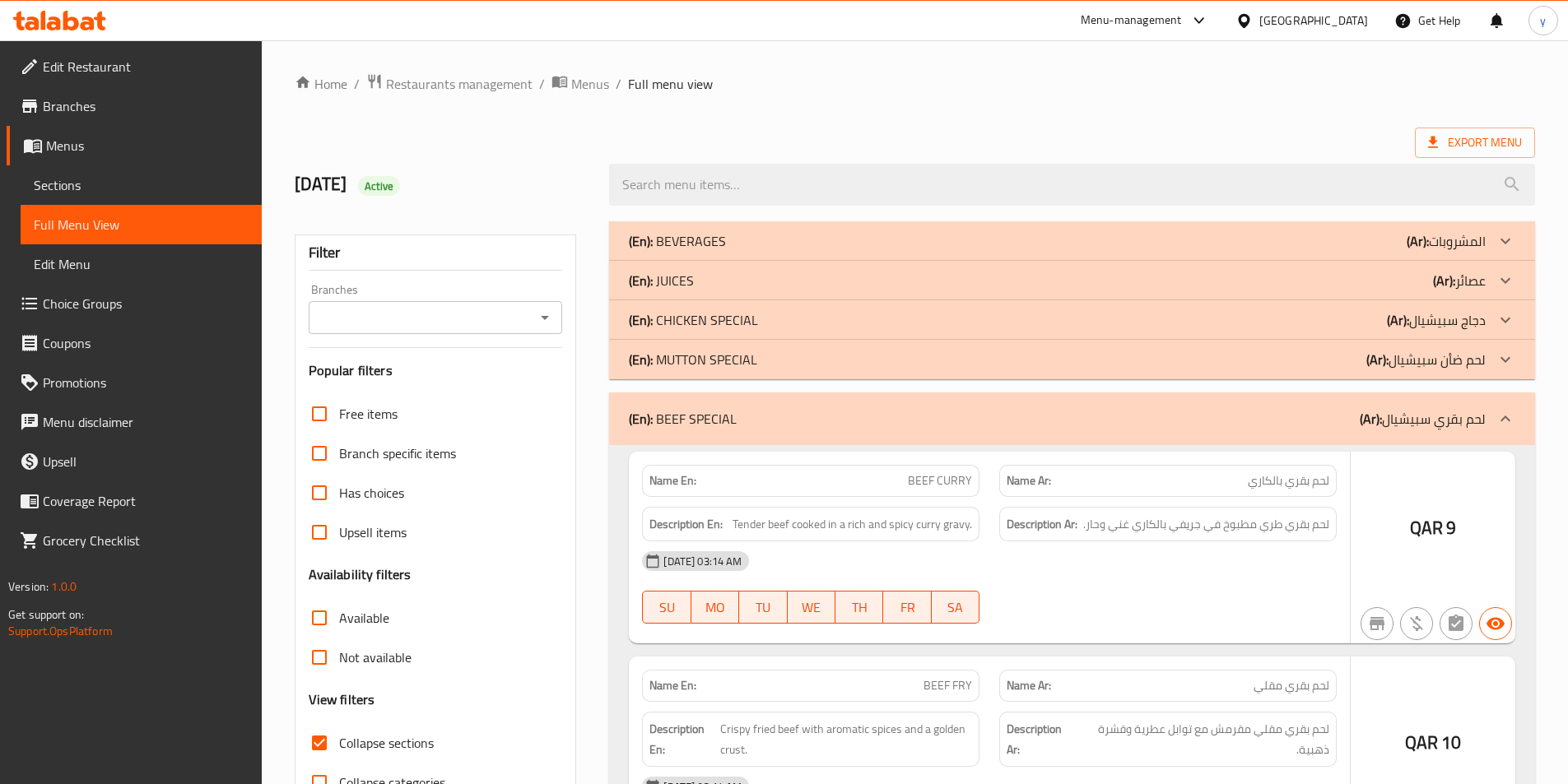
click at [869, 364] on div "(En): MUTTON SPECIAL (Ar): لحم ضأن سبيشيال" at bounding box center [1057, 360] width 857 height 20
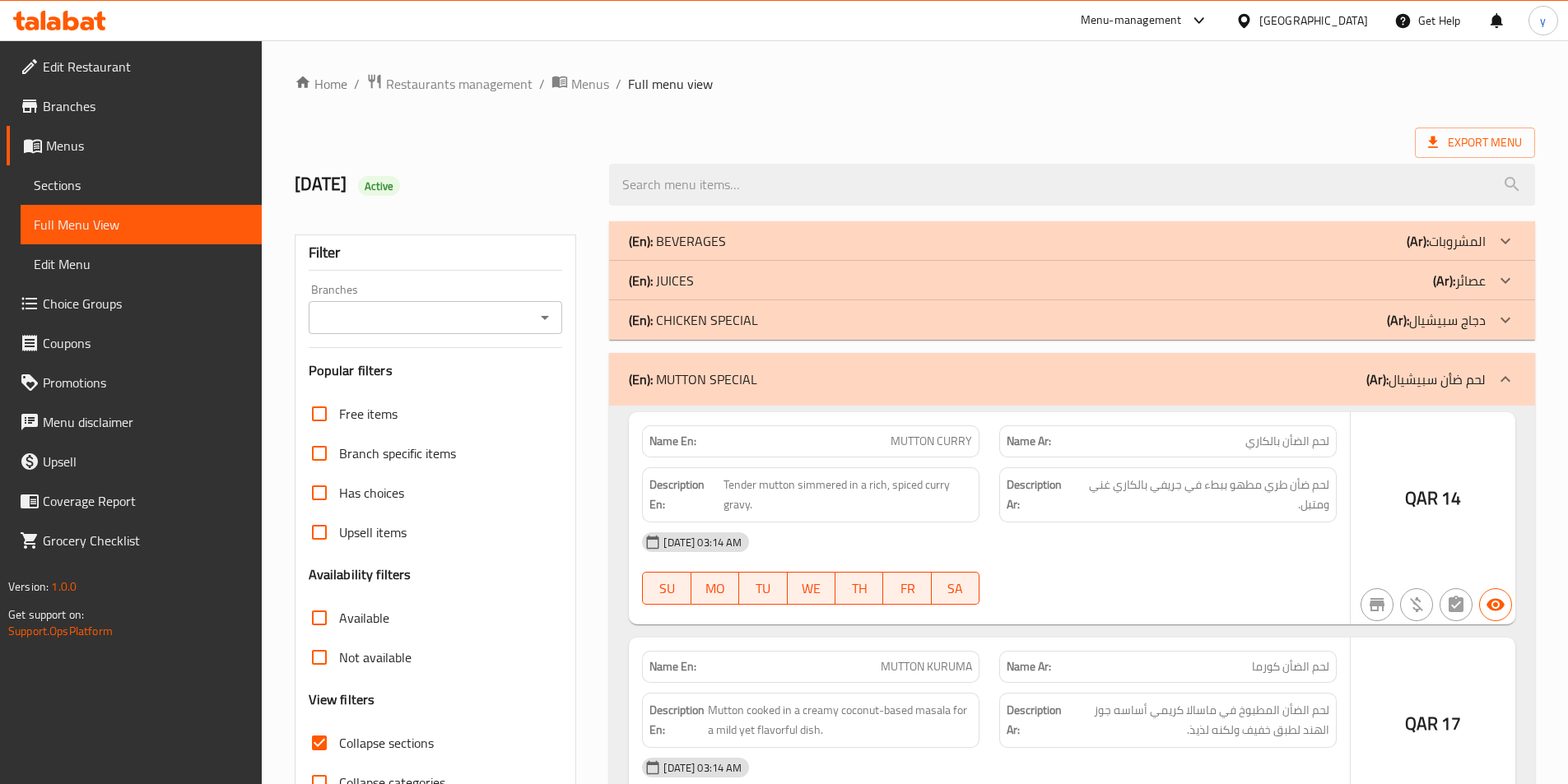
click at [872, 314] on div "(En): CHICKEN SPECIAL (Ar): دجاج سبيشيال" at bounding box center [1057, 320] width 857 height 20
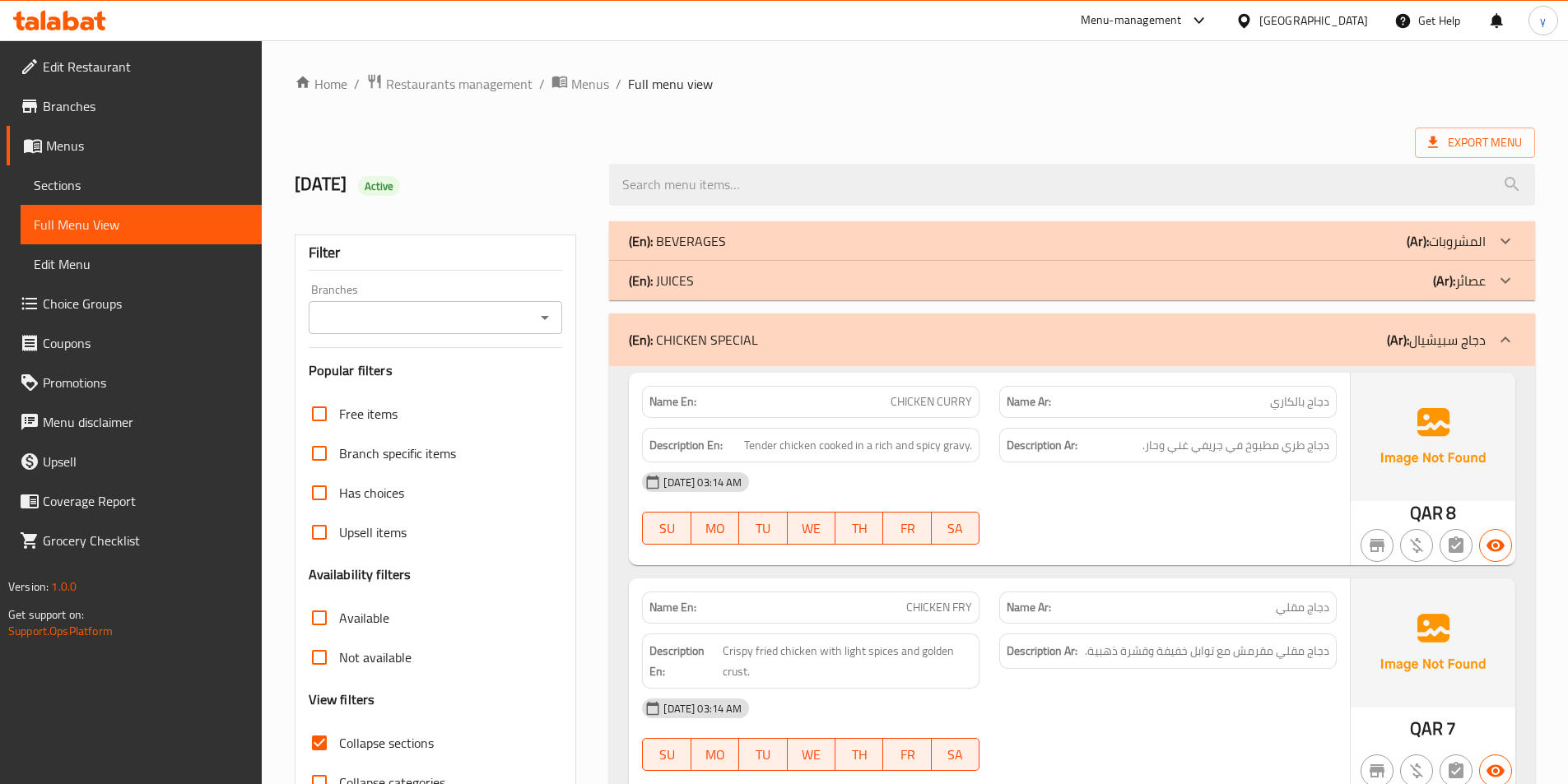
click at [869, 286] on div "(En): JUICES (Ar): عصائر" at bounding box center [1057, 281] width 857 height 20
click at [869, 243] on div "(En): BEVERAGES (Ar): المشروبات" at bounding box center [1057, 241] width 857 height 20
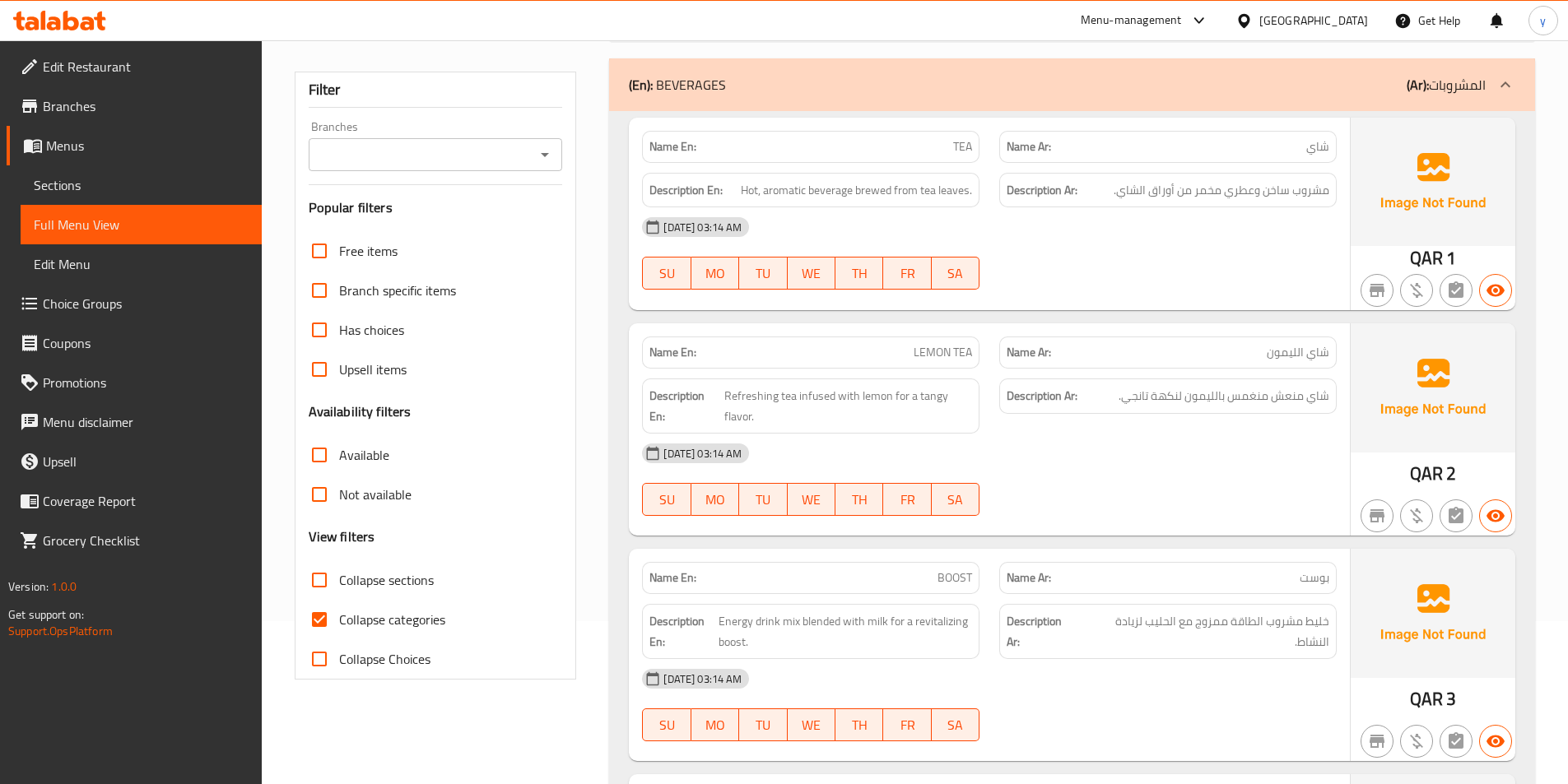
scroll to position [164, 0]
click at [322, 585] on input "Collapse sections" at bounding box center [320, 579] width 40 height 40
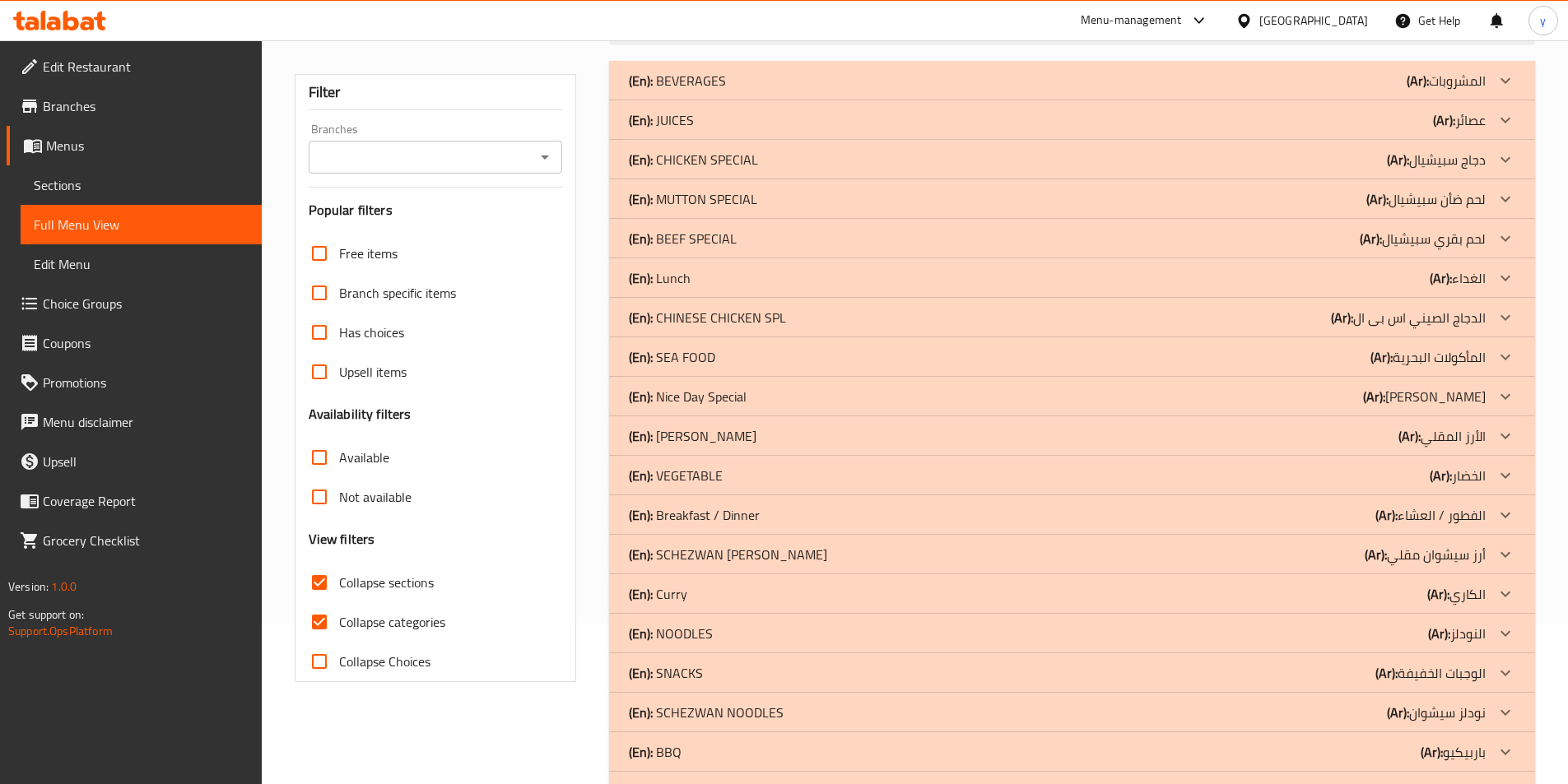
scroll to position [13, 0]
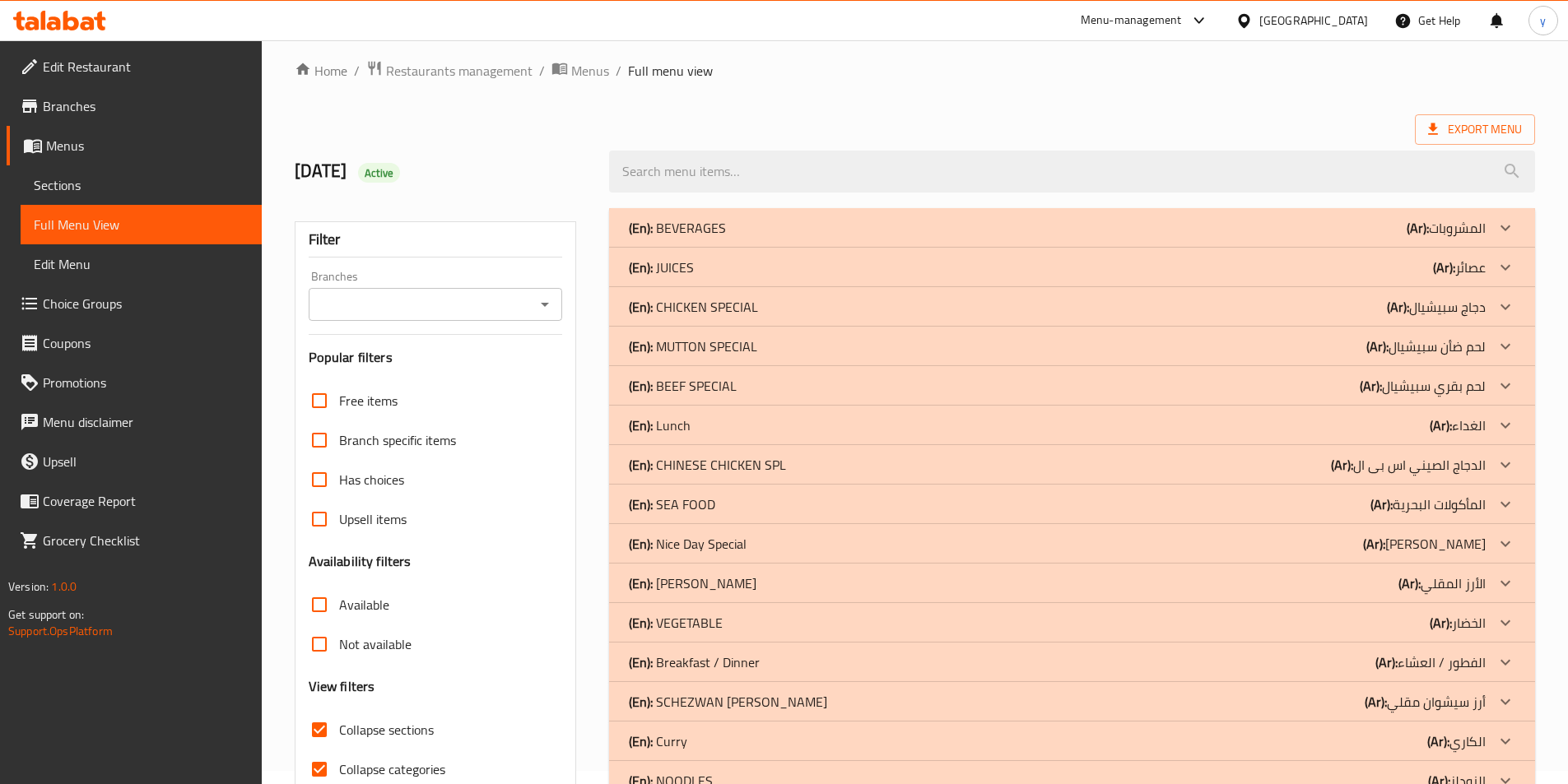
click at [878, 377] on div "(En): BEEF SPECIAL (Ar): لحم بقري سبيشيال" at bounding box center [1057, 387] width 857 height 20
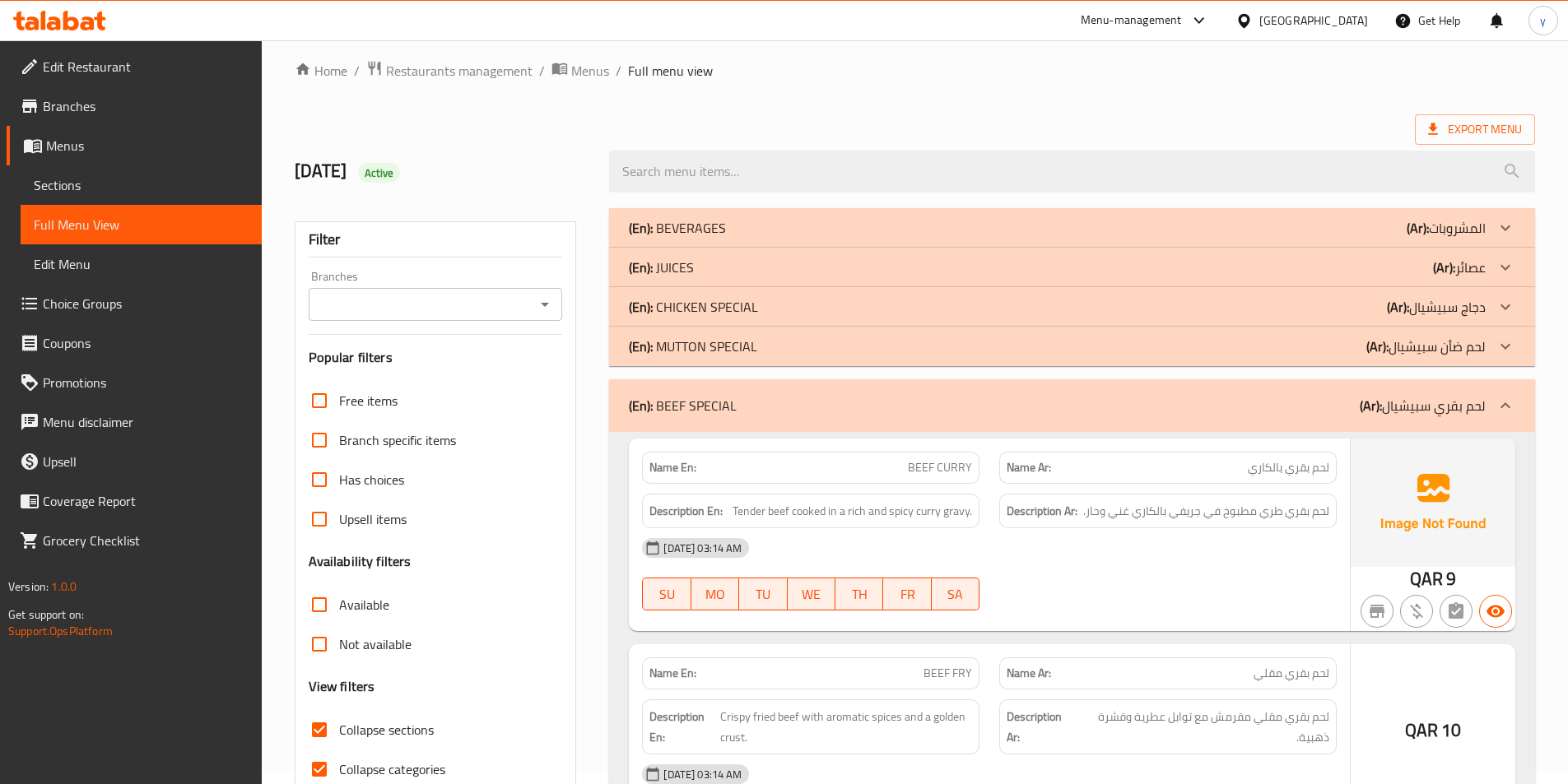
click at [884, 348] on div "(En): MUTTON SPECIAL (Ar): لحم ضأن سبيشيال" at bounding box center [1057, 347] width 857 height 20
click at [888, 309] on div "(En): CHICKEN SPECIAL (Ar): دجاج سبيشيال" at bounding box center [1057, 307] width 857 height 20
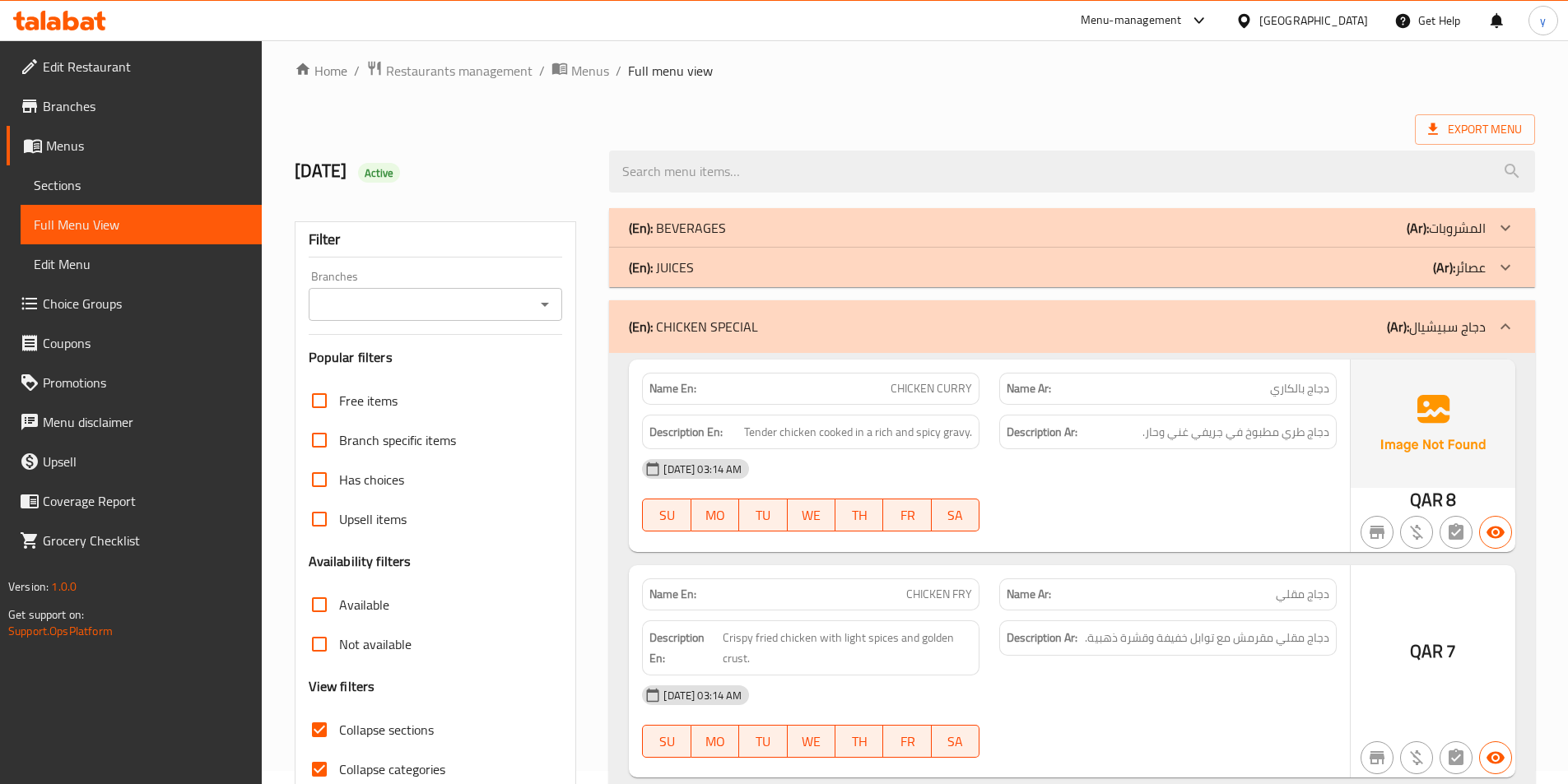
click at [890, 271] on div "(En): JUICES (Ar): عصائر" at bounding box center [1057, 268] width 857 height 20
click at [889, 229] on div "(En): BEVERAGES (Ar): المشروبات" at bounding box center [1057, 228] width 857 height 20
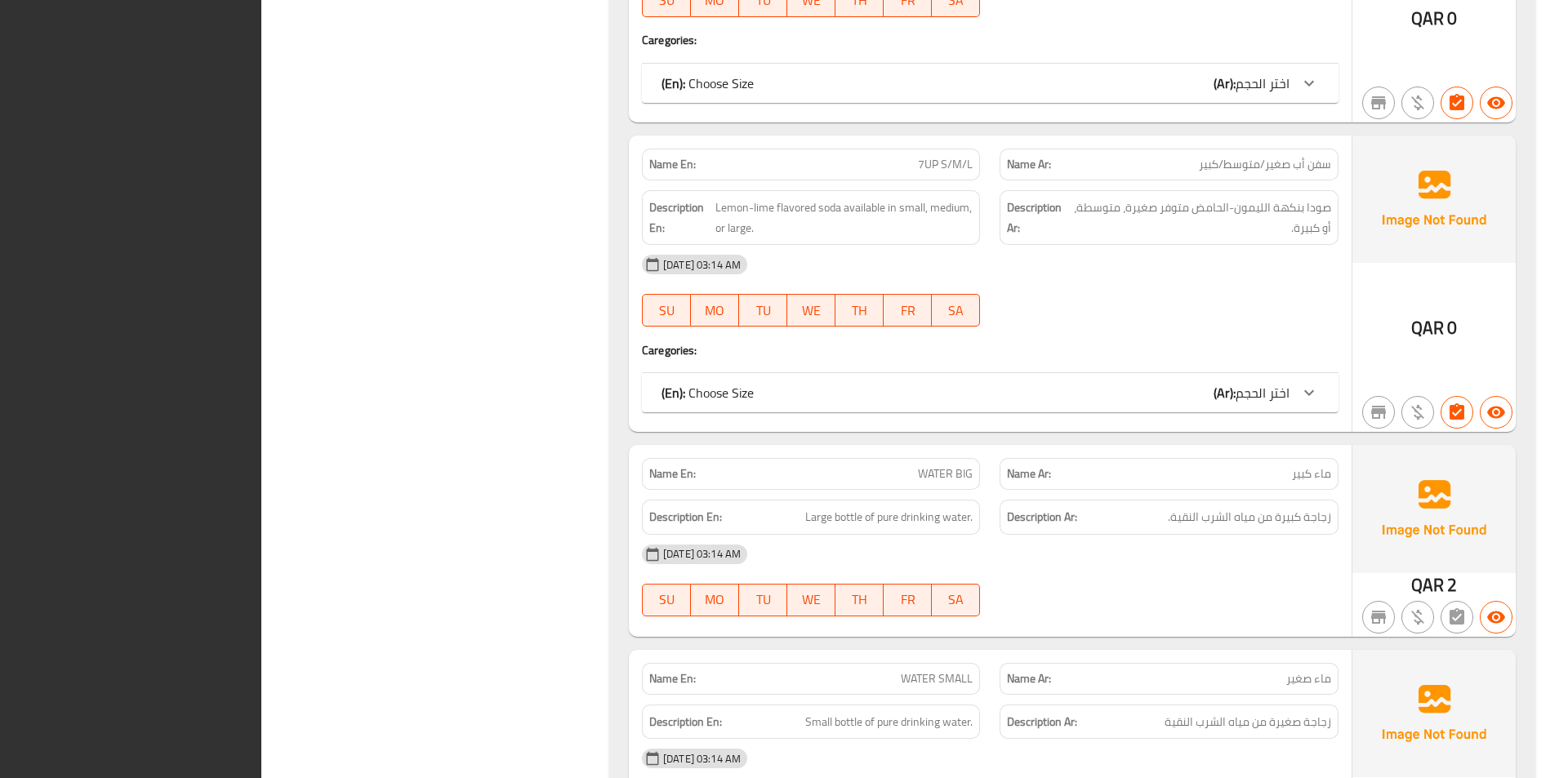
scroll to position [2457, 0]
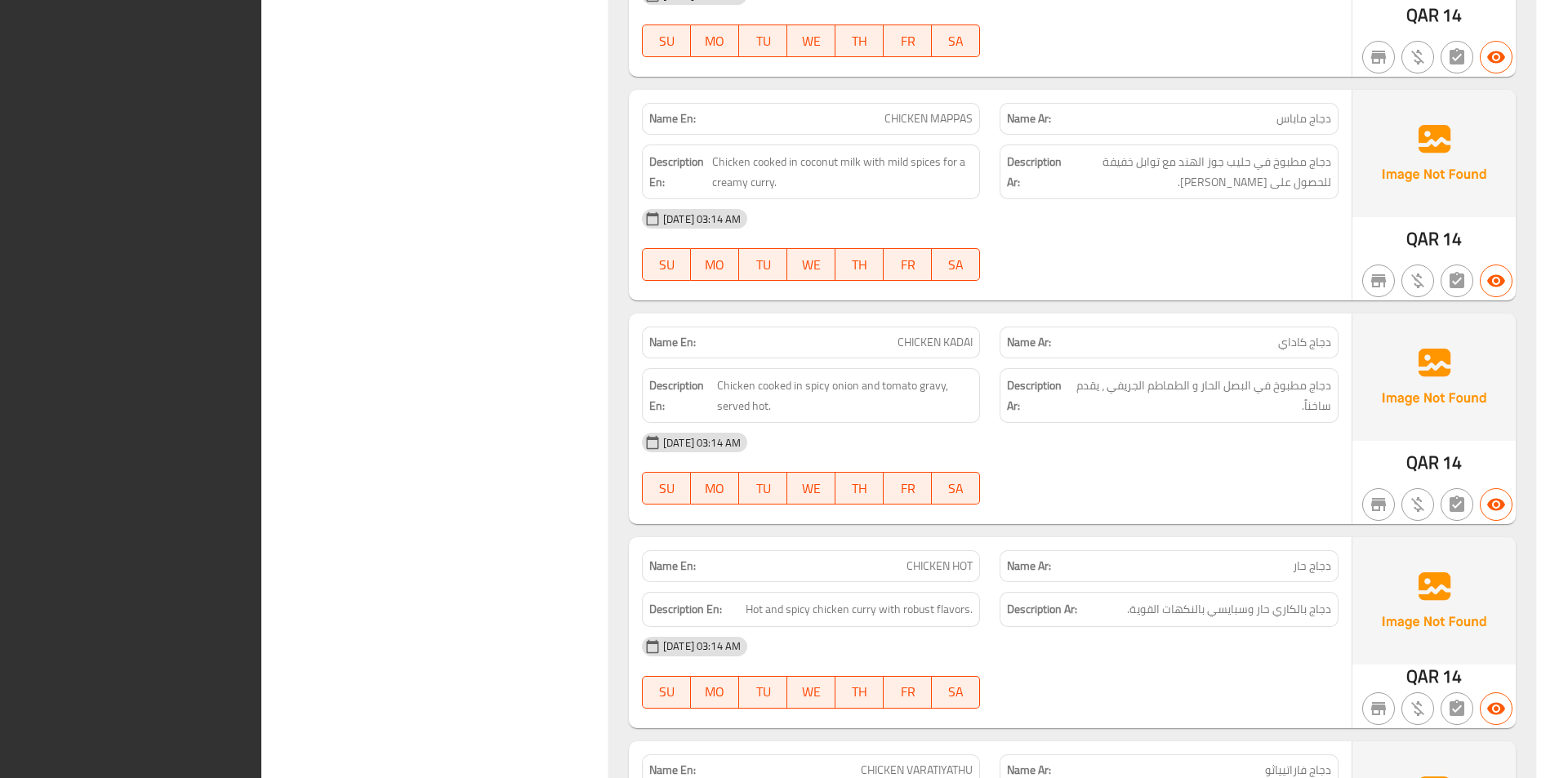
drag, startPoint x: 963, startPoint y: 205, endPoint x: 952, endPoint y: 239, distance: 35.7
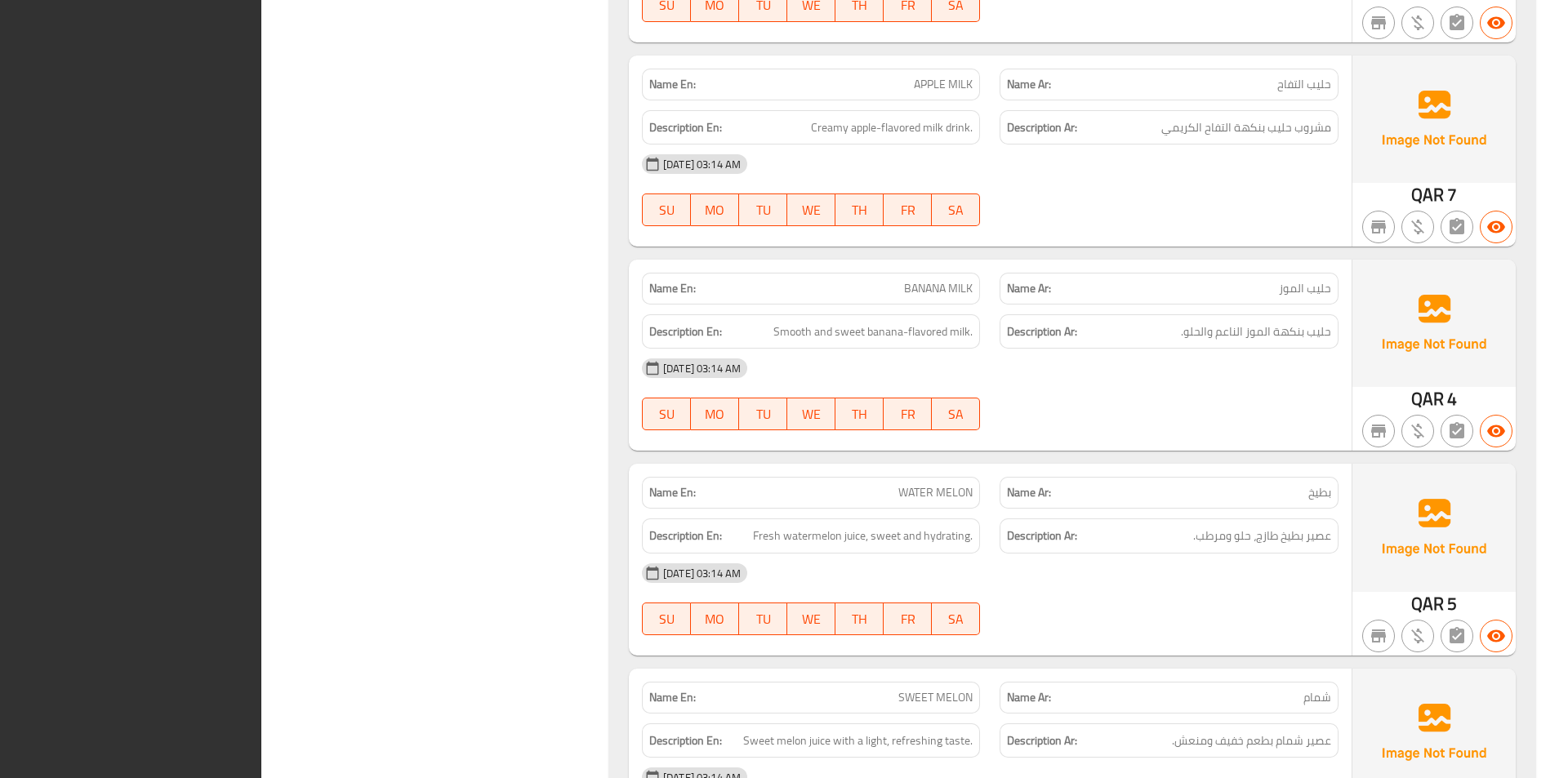
drag, startPoint x: 1530, startPoint y: 383, endPoint x: 1505, endPoint y: 321, distance: 66.9
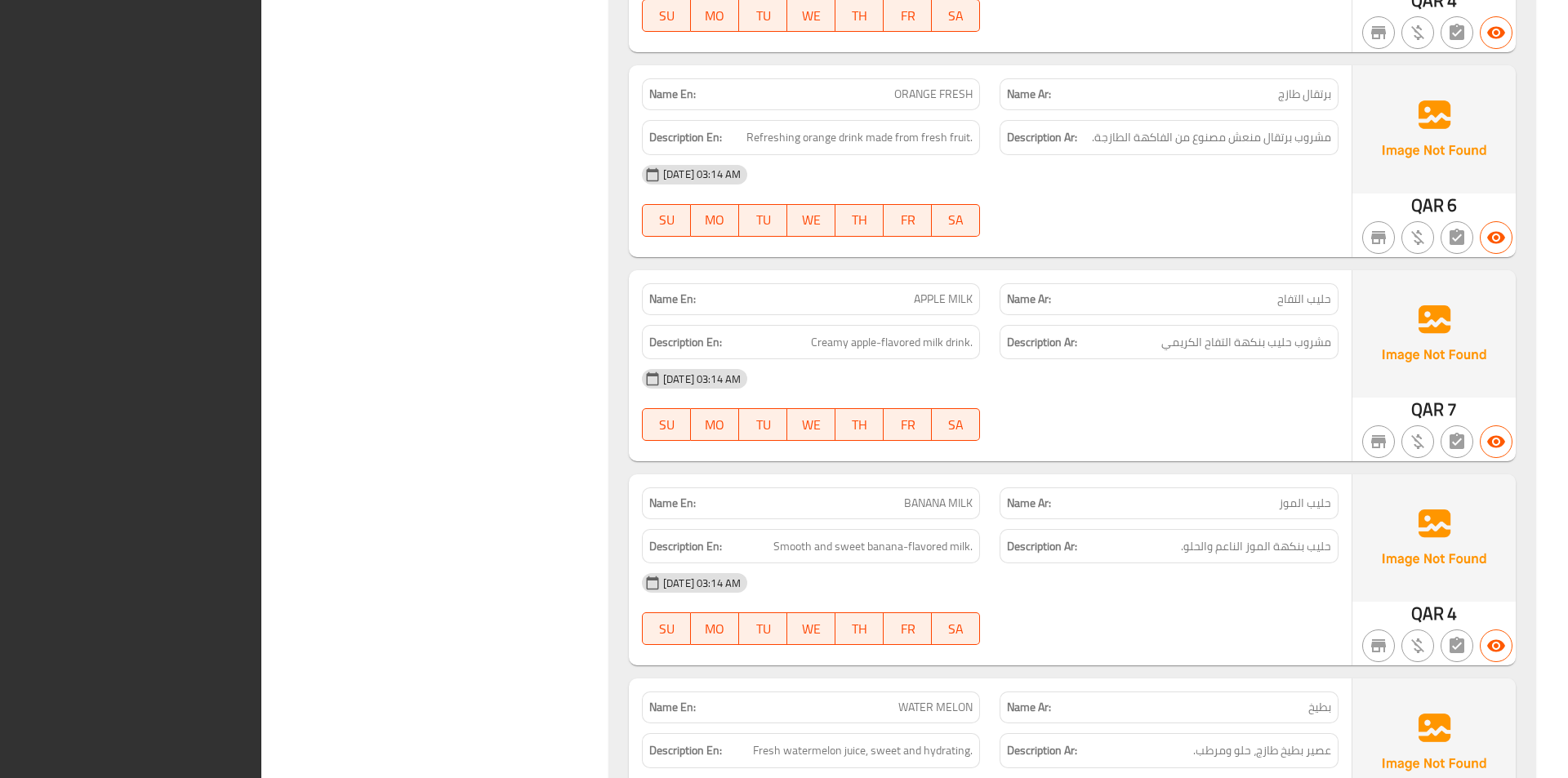
click at [1505, 321] on img at bounding box center [1434, 333] width 163 height 128
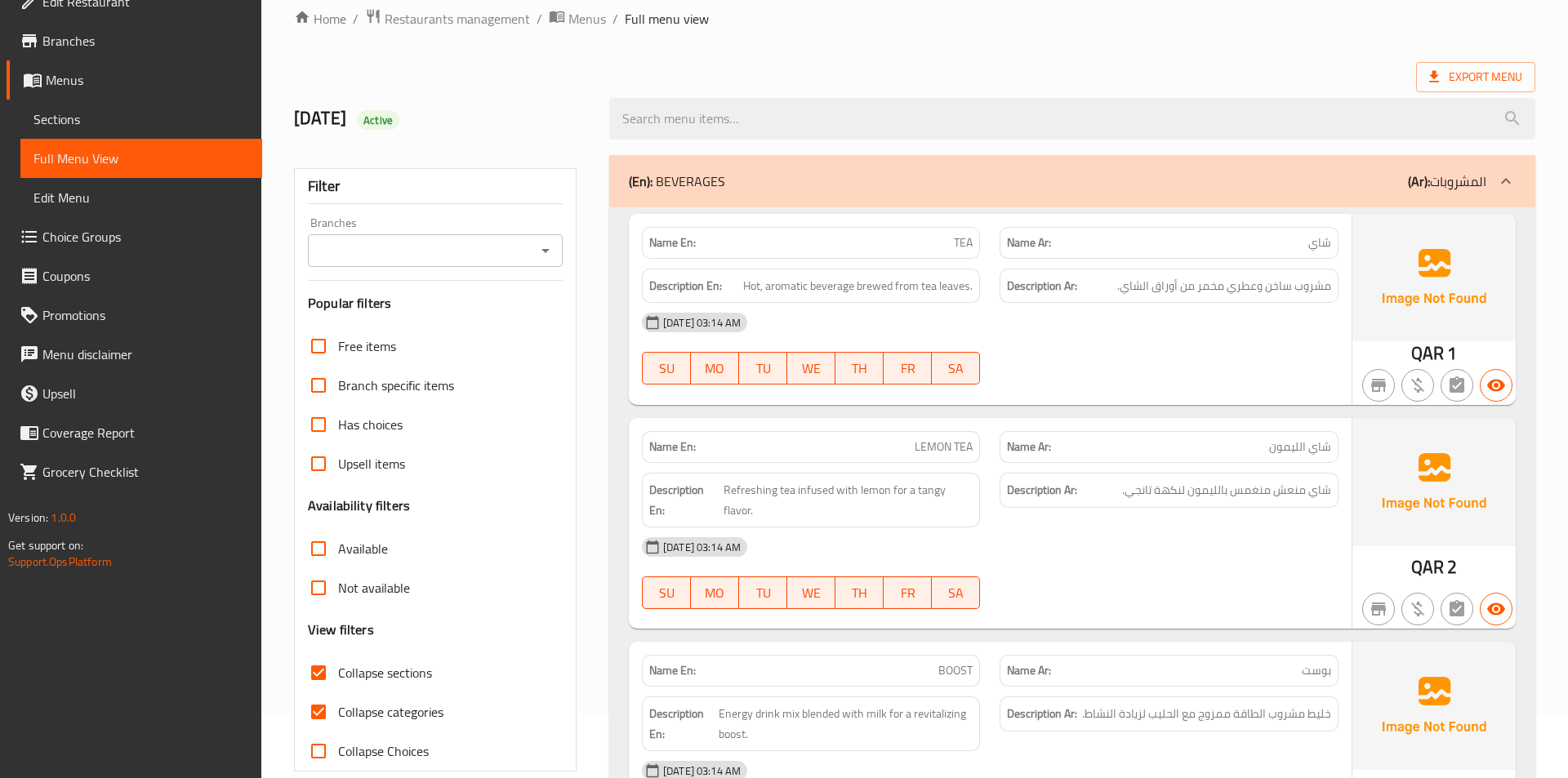
scroll to position [163, 0]
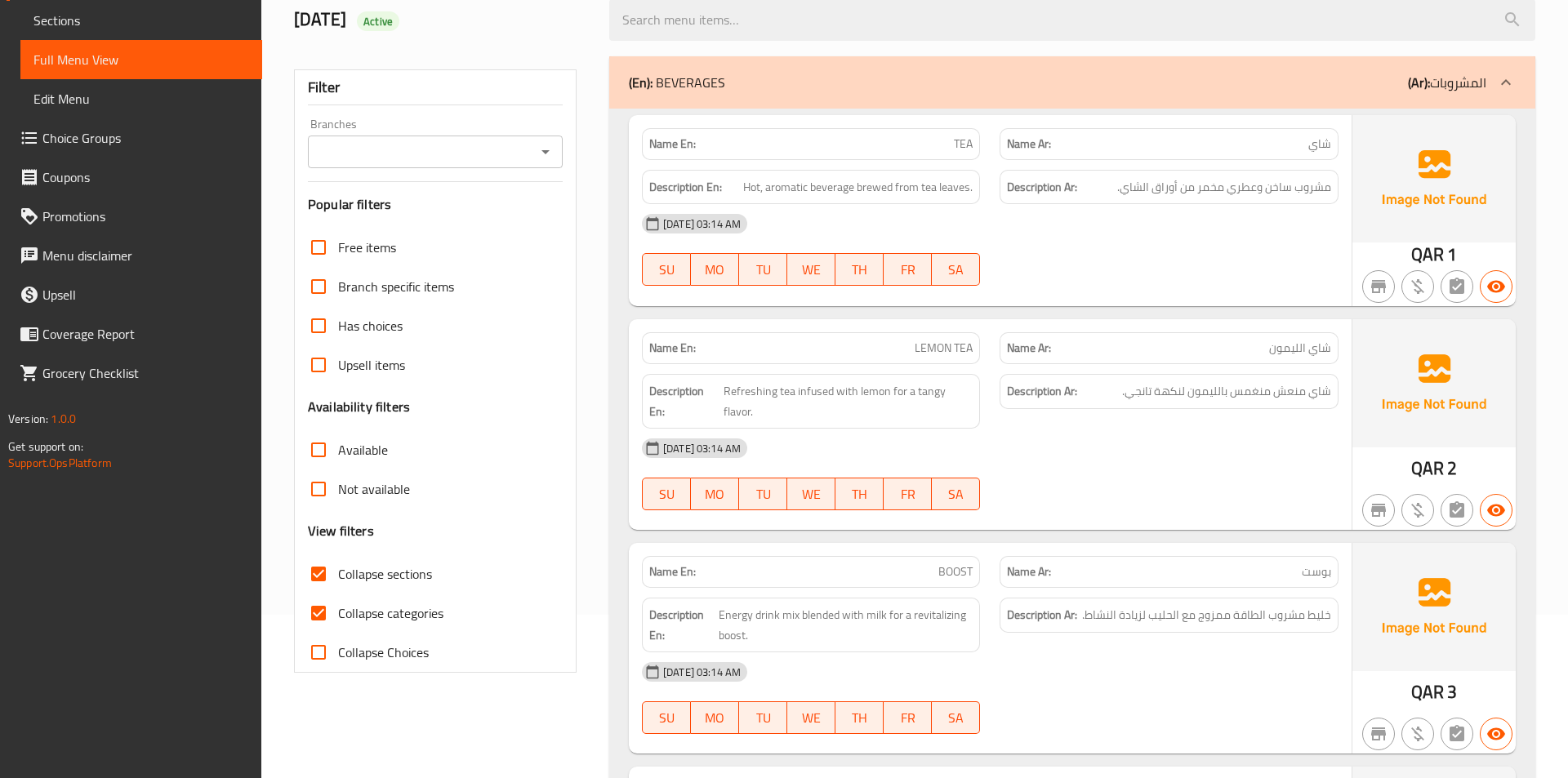
click at [301, 575] on input "Collapse sections" at bounding box center [318, 574] width 40 height 40
checkbox input "false"
click at [318, 614] on input "Collapse categories" at bounding box center [318, 614] width 40 height 40
checkbox input "false"
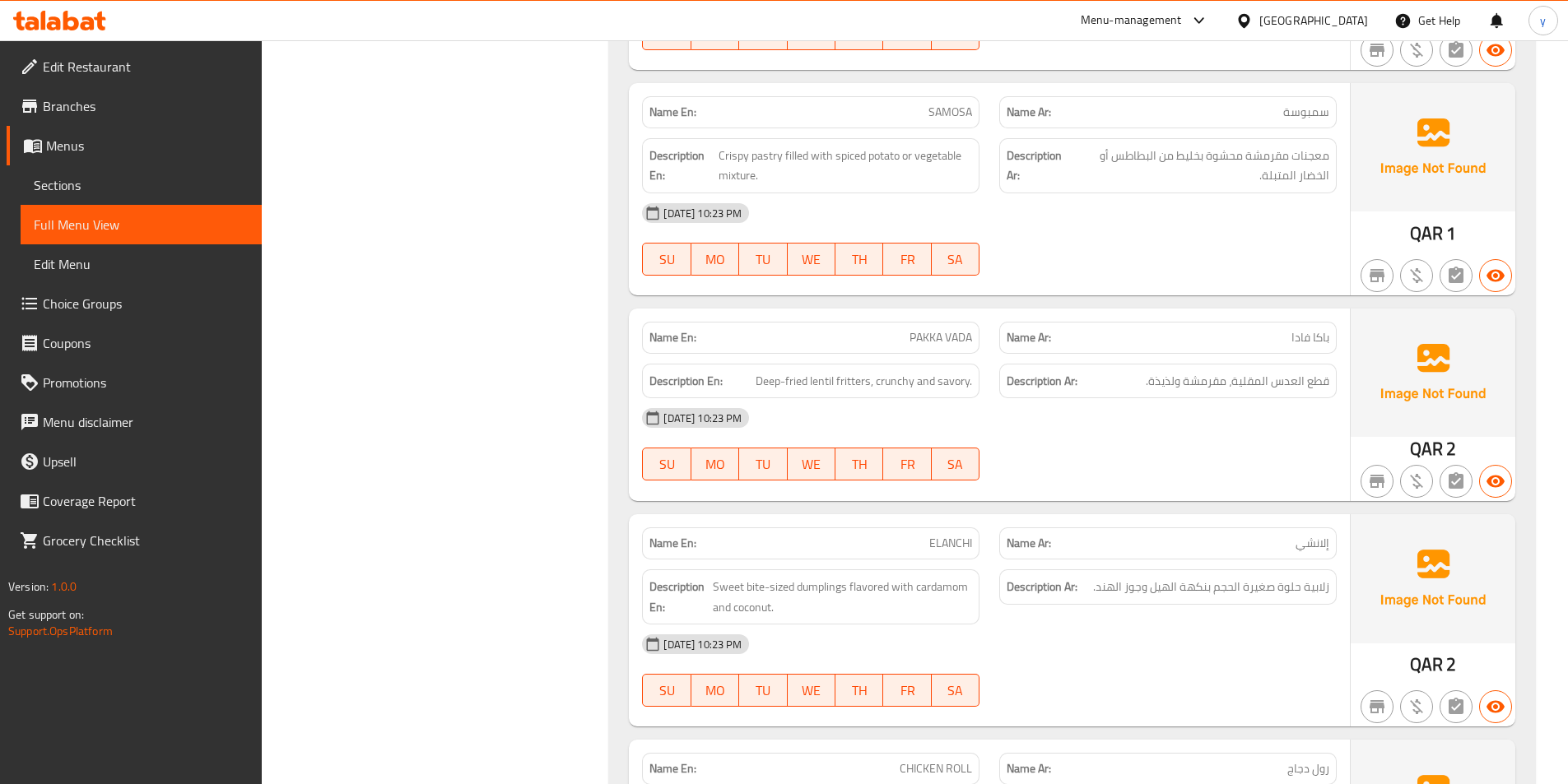
scroll to position [47964, 0]
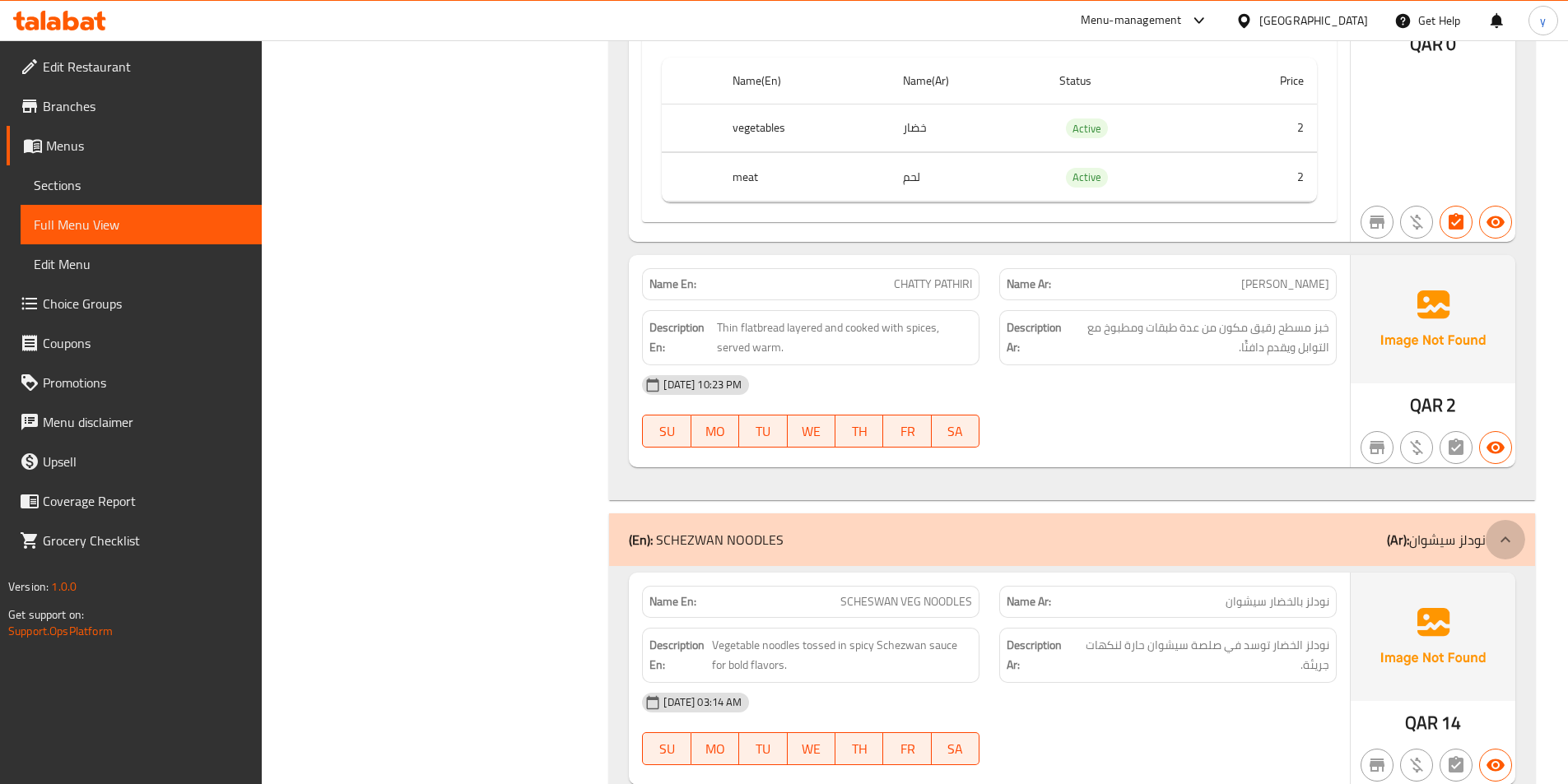
click at [1491, 520] on div at bounding box center [1505, 540] width 40 height 40
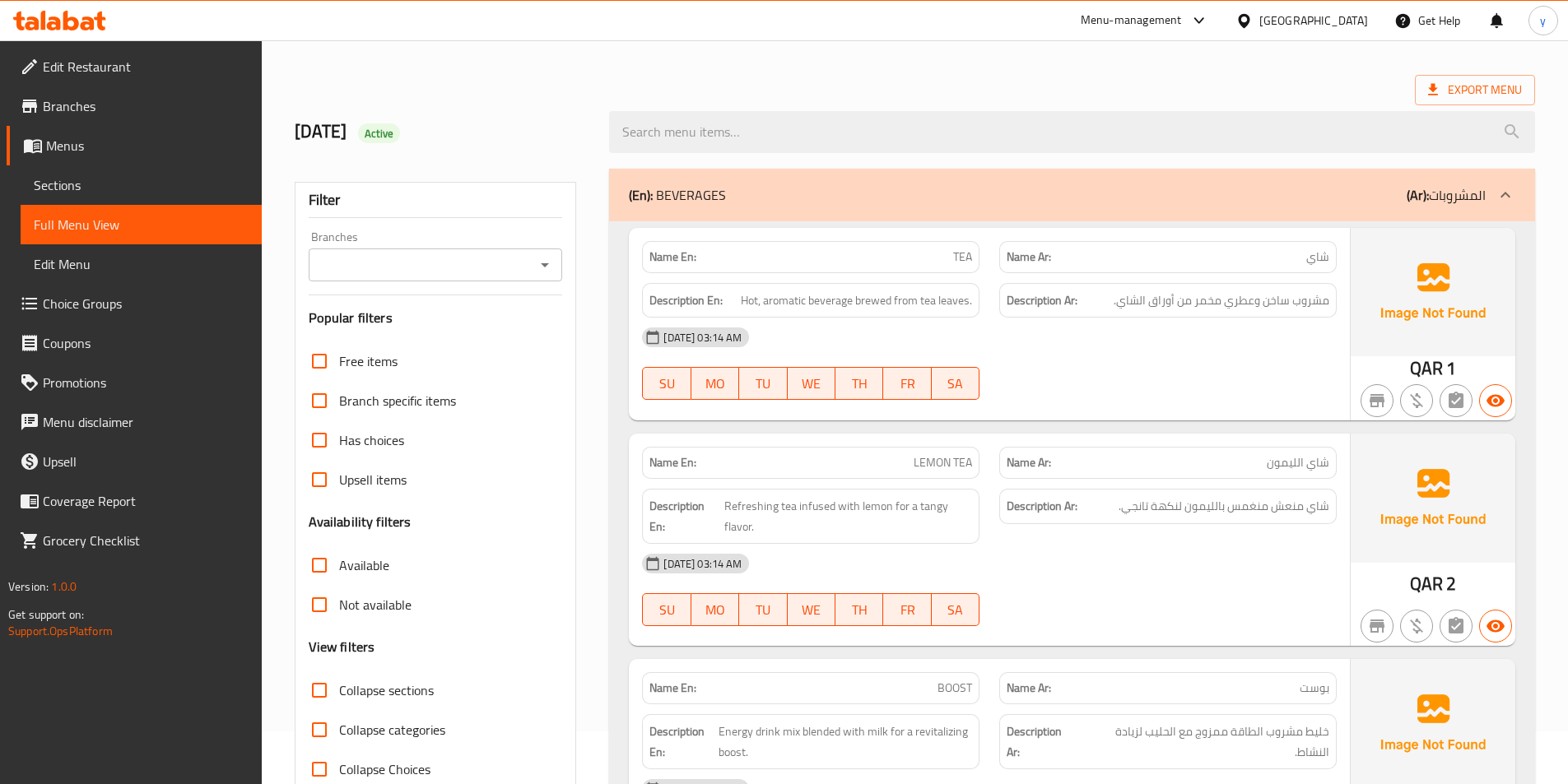
scroll to position [83, 0]
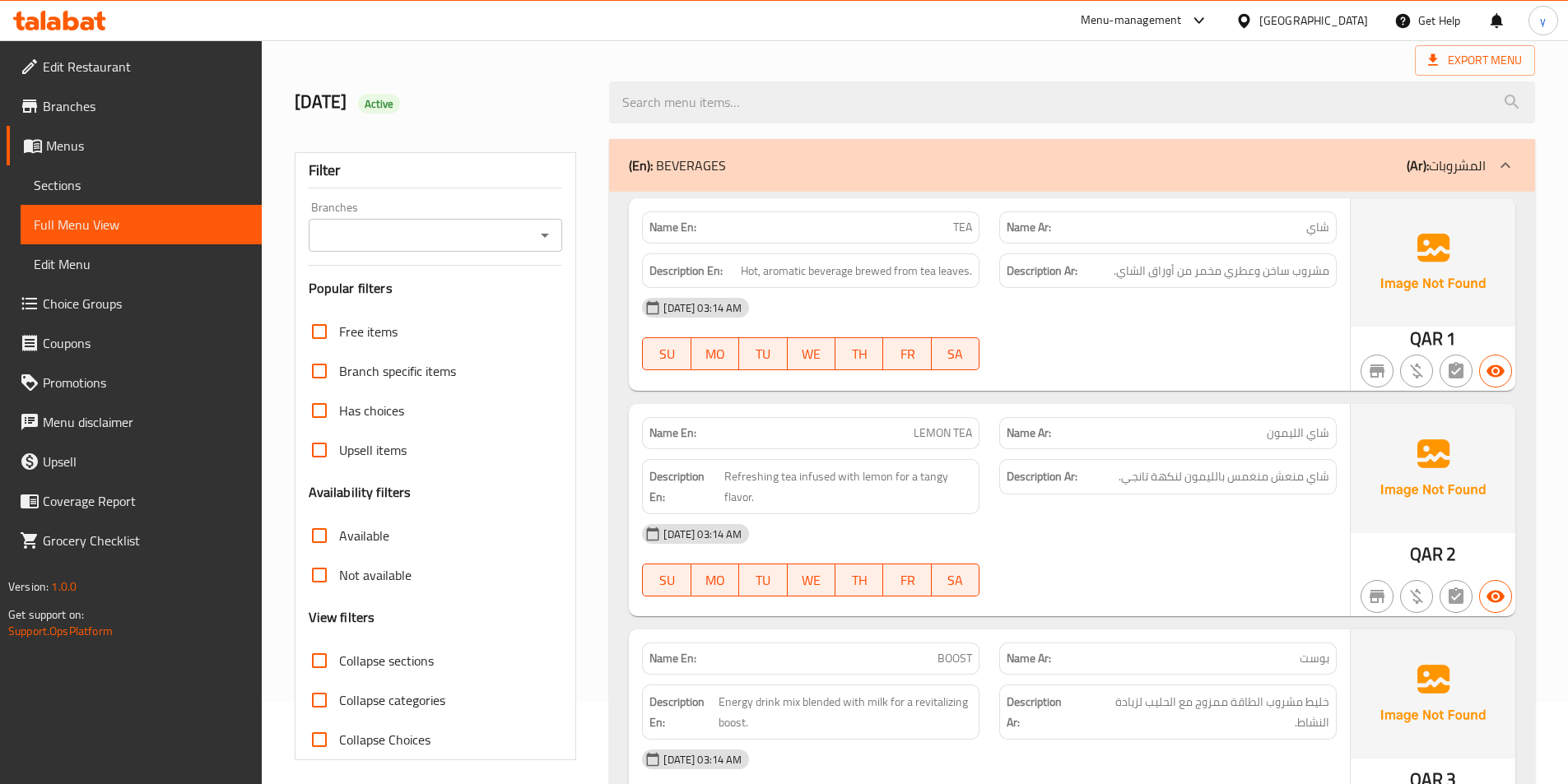
click at [315, 662] on input "Collapse sections" at bounding box center [320, 661] width 40 height 40
checkbox input "true"
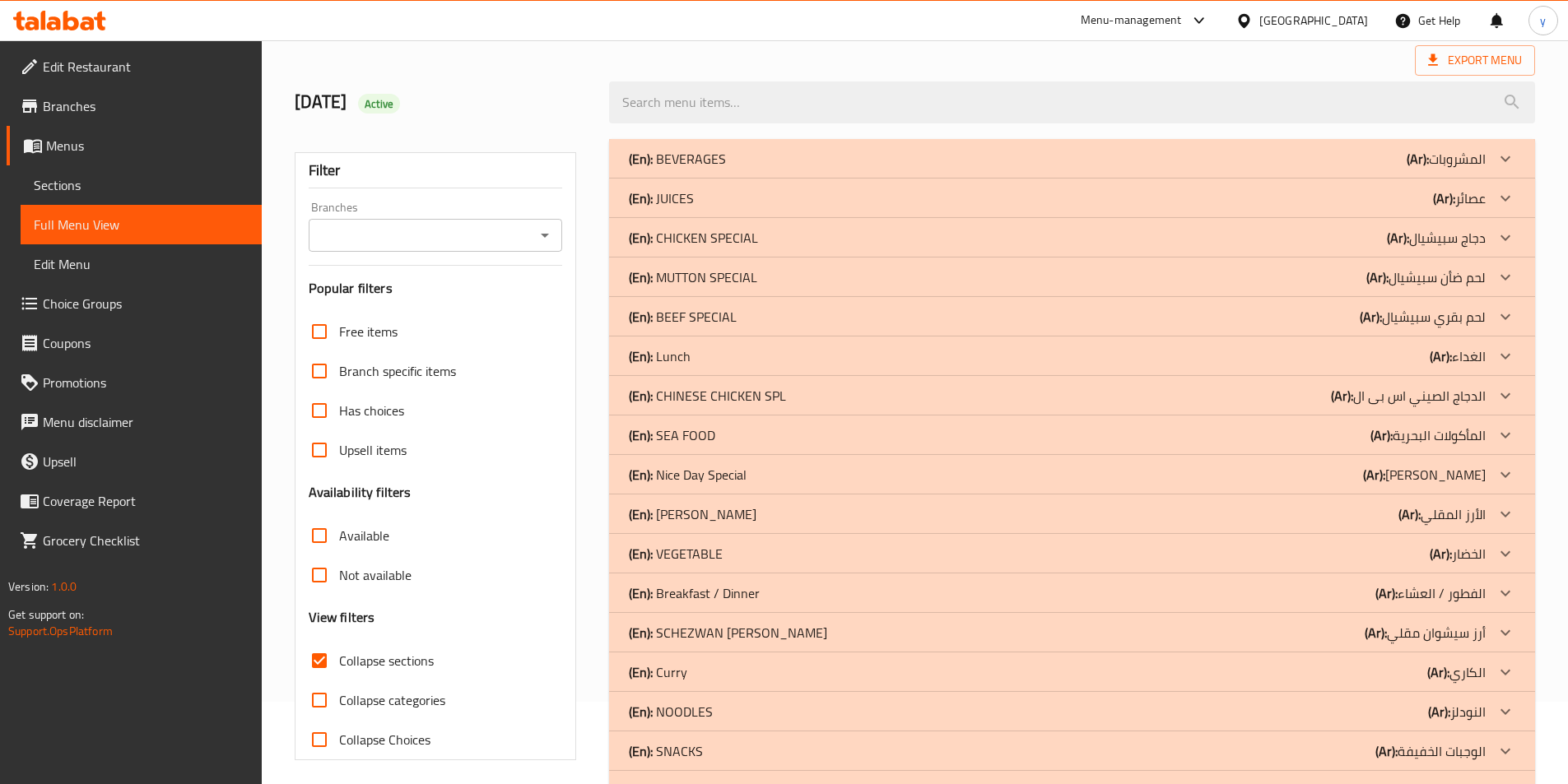
click at [920, 318] on div "(En): BEEF SPECIAL (Ar): لحم بقري سبيشيال" at bounding box center [1057, 317] width 857 height 20
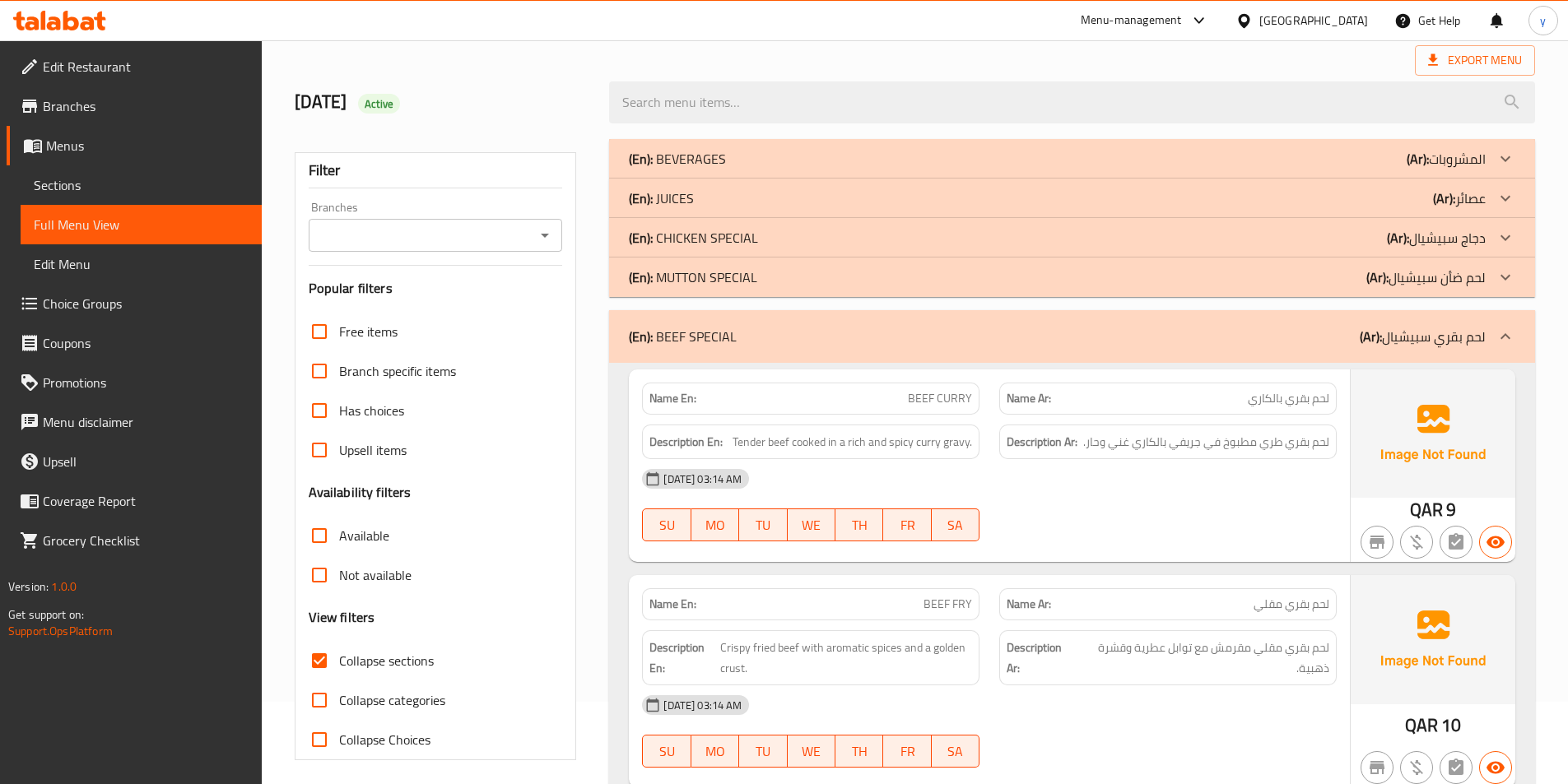
click at [932, 284] on div "(En): MUTTON SPECIAL (Ar): لحم ضأن سبيشيال" at bounding box center [1057, 277] width 857 height 20
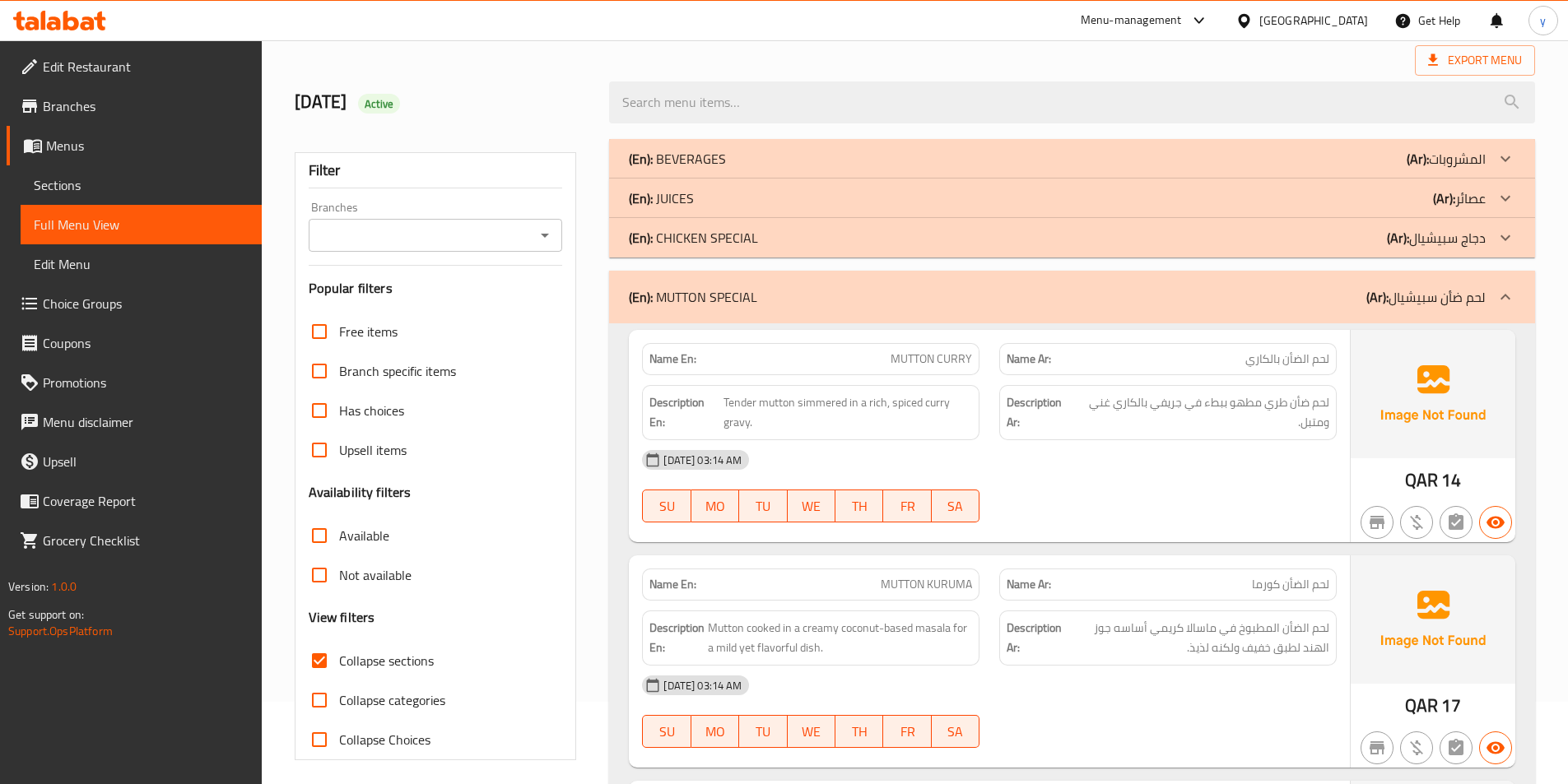
click at [940, 242] on div "(En): CHICKEN SPECIAL (Ar): دجاج سبيشيال" at bounding box center [1057, 238] width 857 height 20
click at [941, 199] on div "(En): JUICES (Ar): عصائر" at bounding box center [1057, 198] width 857 height 20
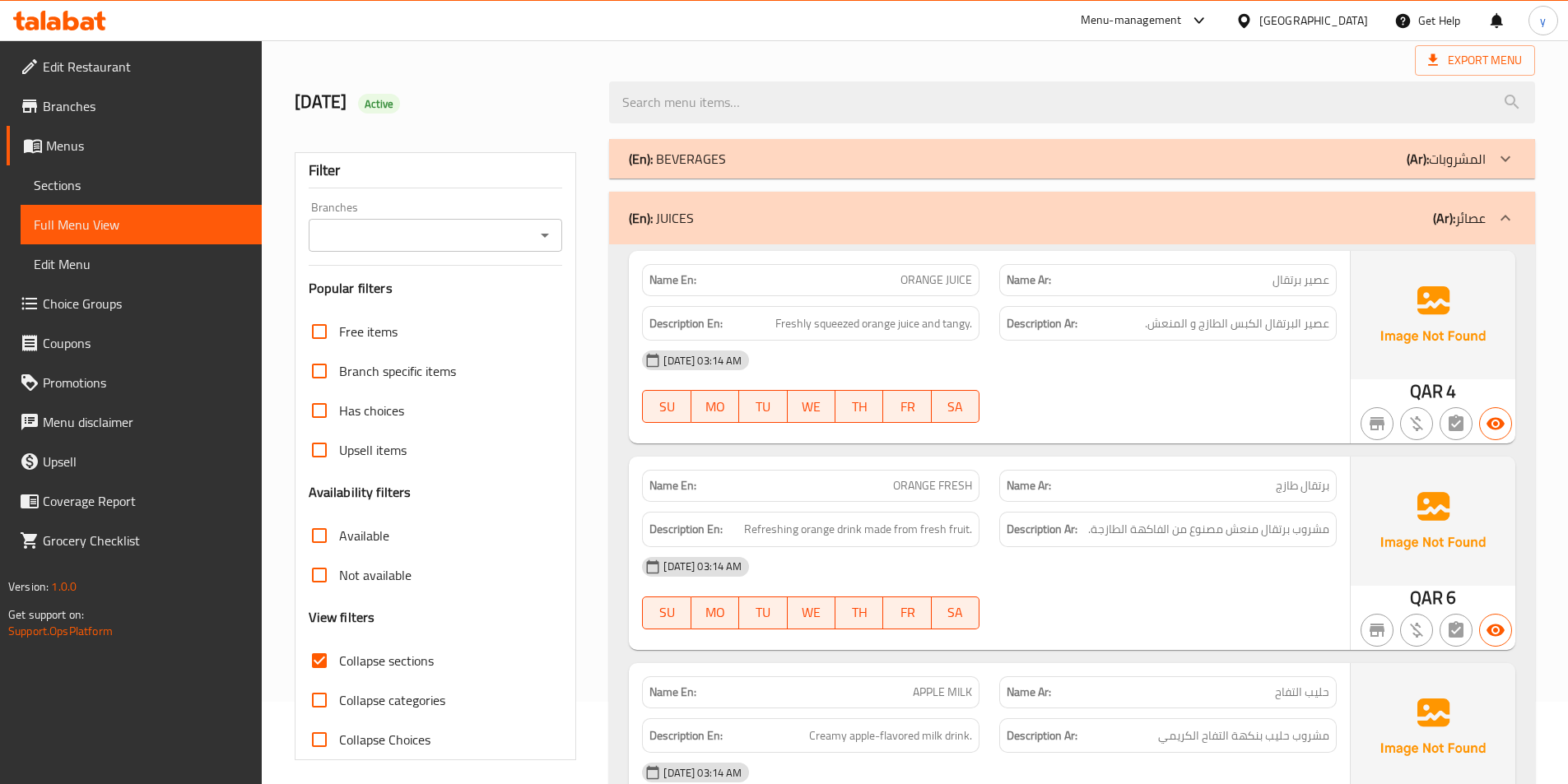
click at [946, 154] on div "(En): BEVERAGES (Ar): المشروبات" at bounding box center [1057, 159] width 857 height 20
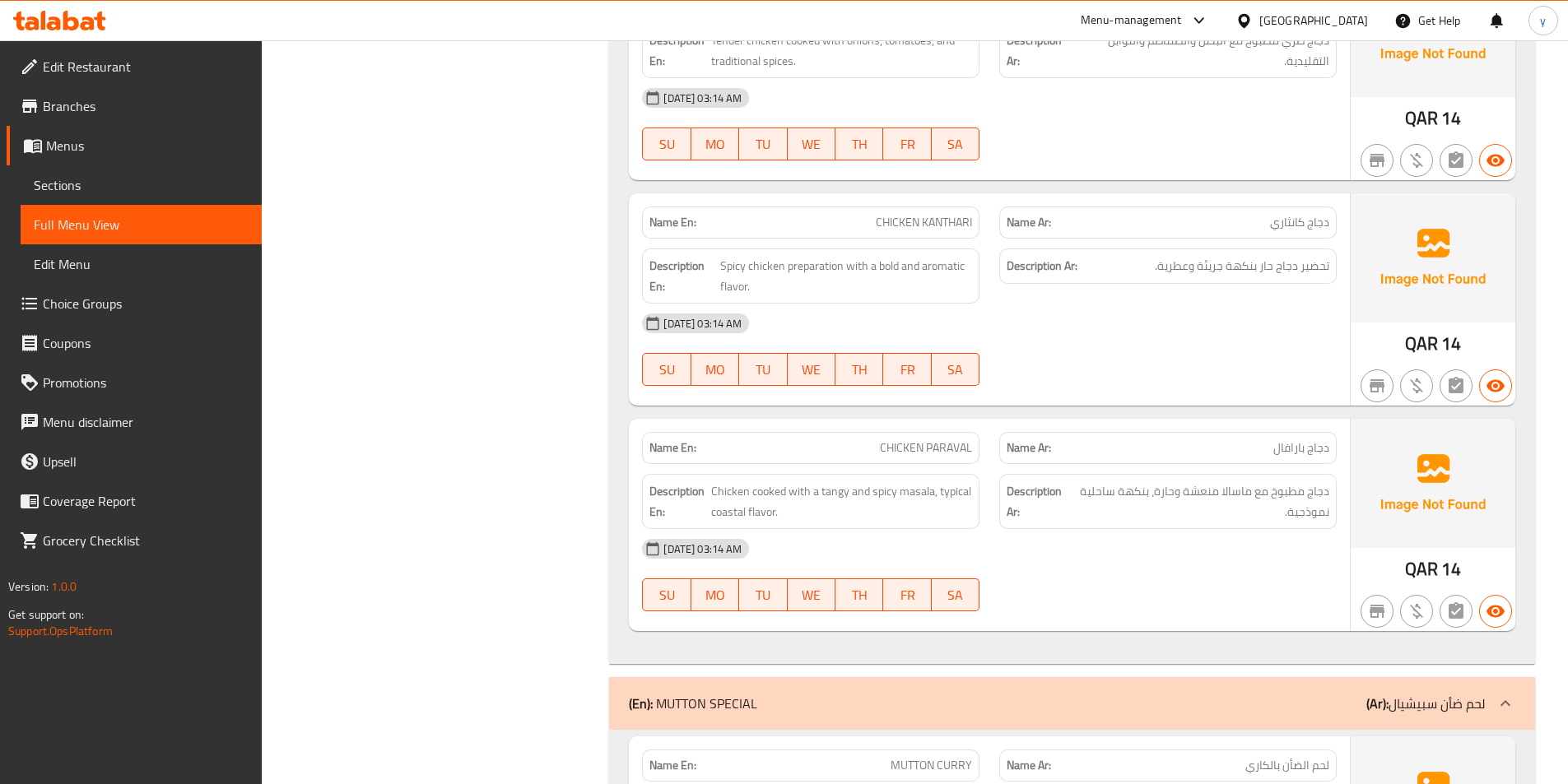
scroll to position [0, 0]
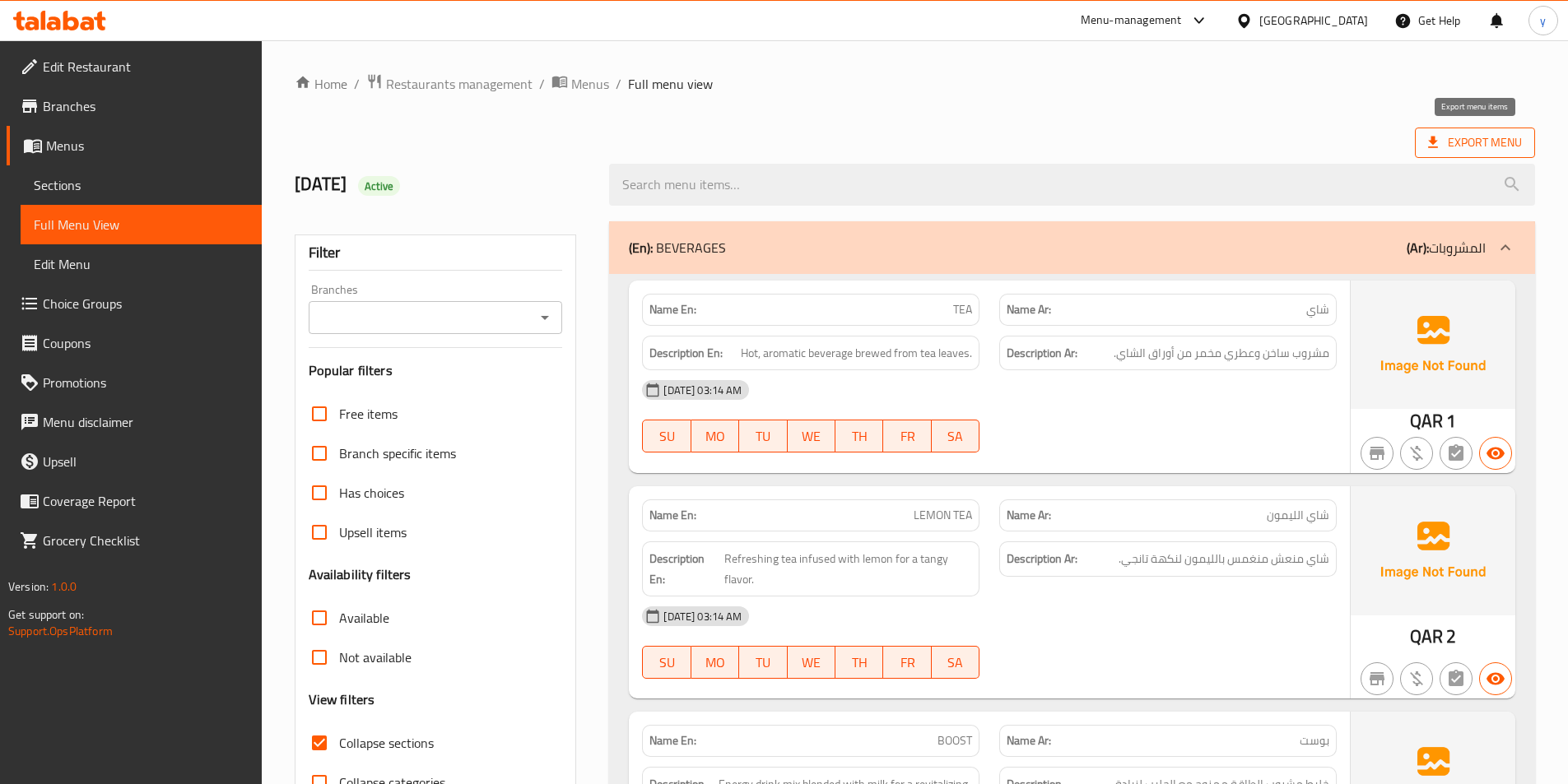
click at [1453, 138] on span "Export Menu" at bounding box center [1474, 142] width 94 height 21
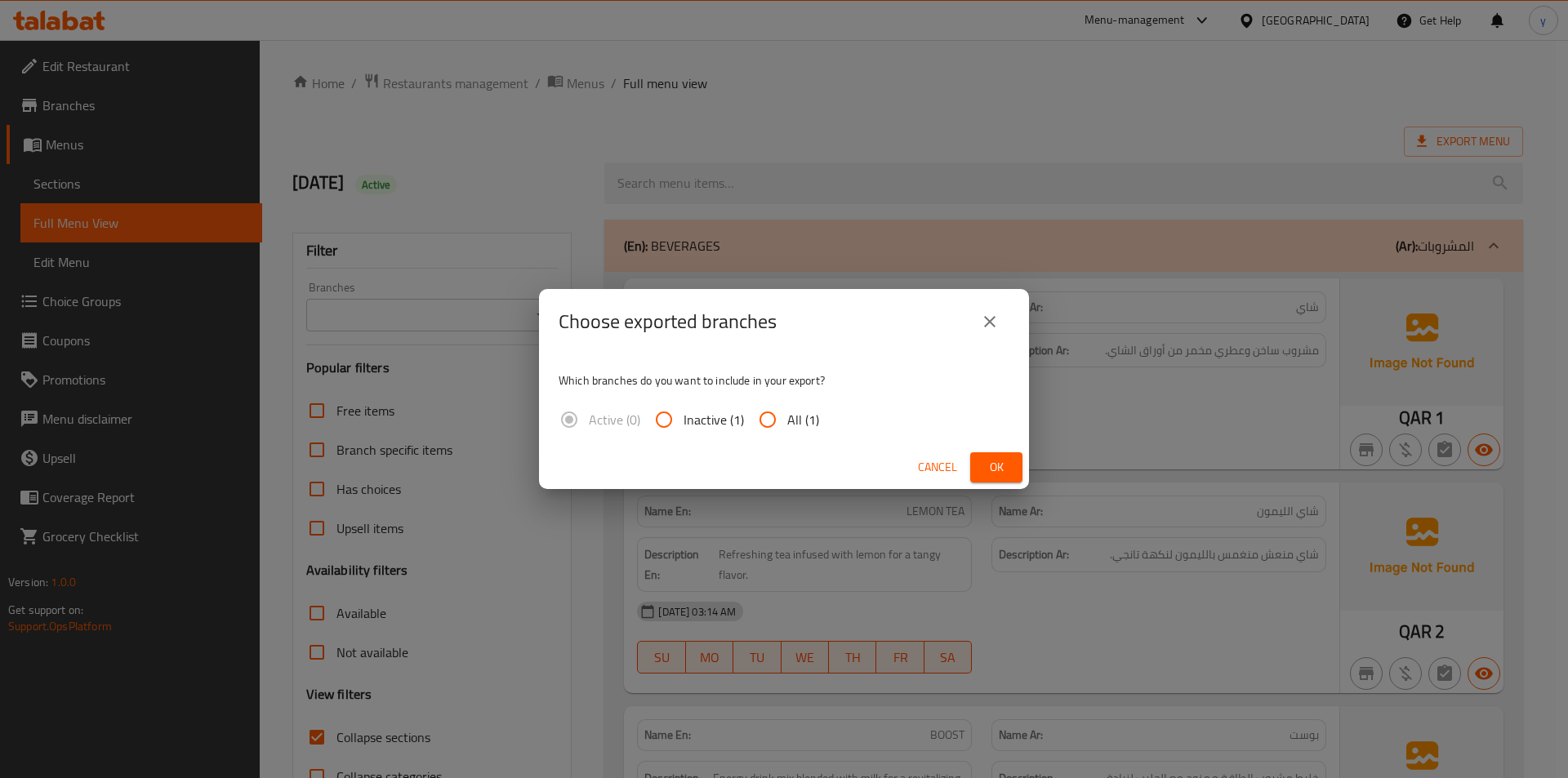
click at [779, 428] on input "All (1)" at bounding box center [768, 420] width 40 height 40
radio input "true"
click at [994, 462] on span "Ok" at bounding box center [997, 468] width 26 height 21
